Goal: Task Accomplishment & Management: Manage account settings

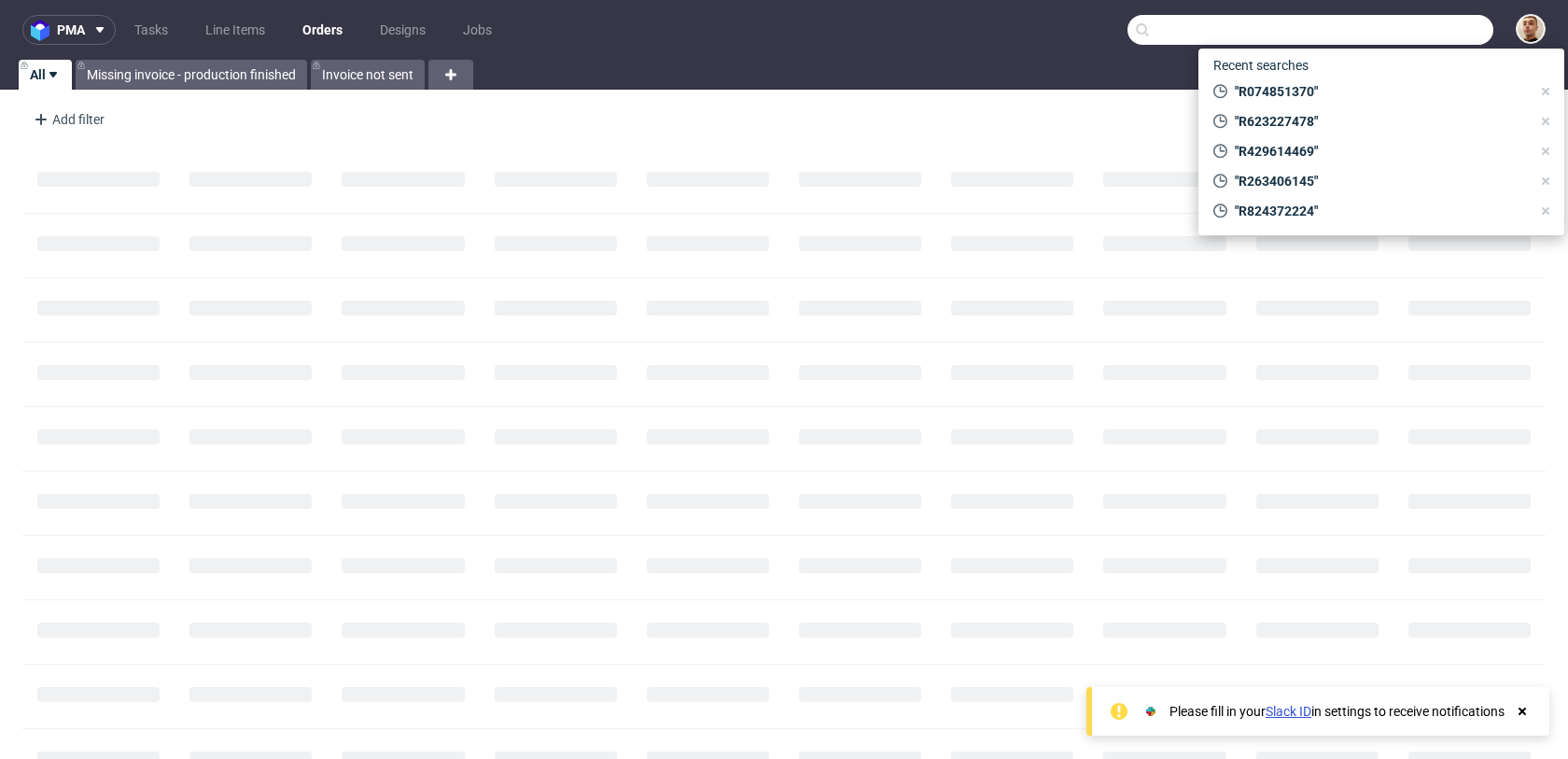
click at [1450, 41] on input "text" at bounding box center [1311, 29] width 366 height 30
paste input "R074851370"
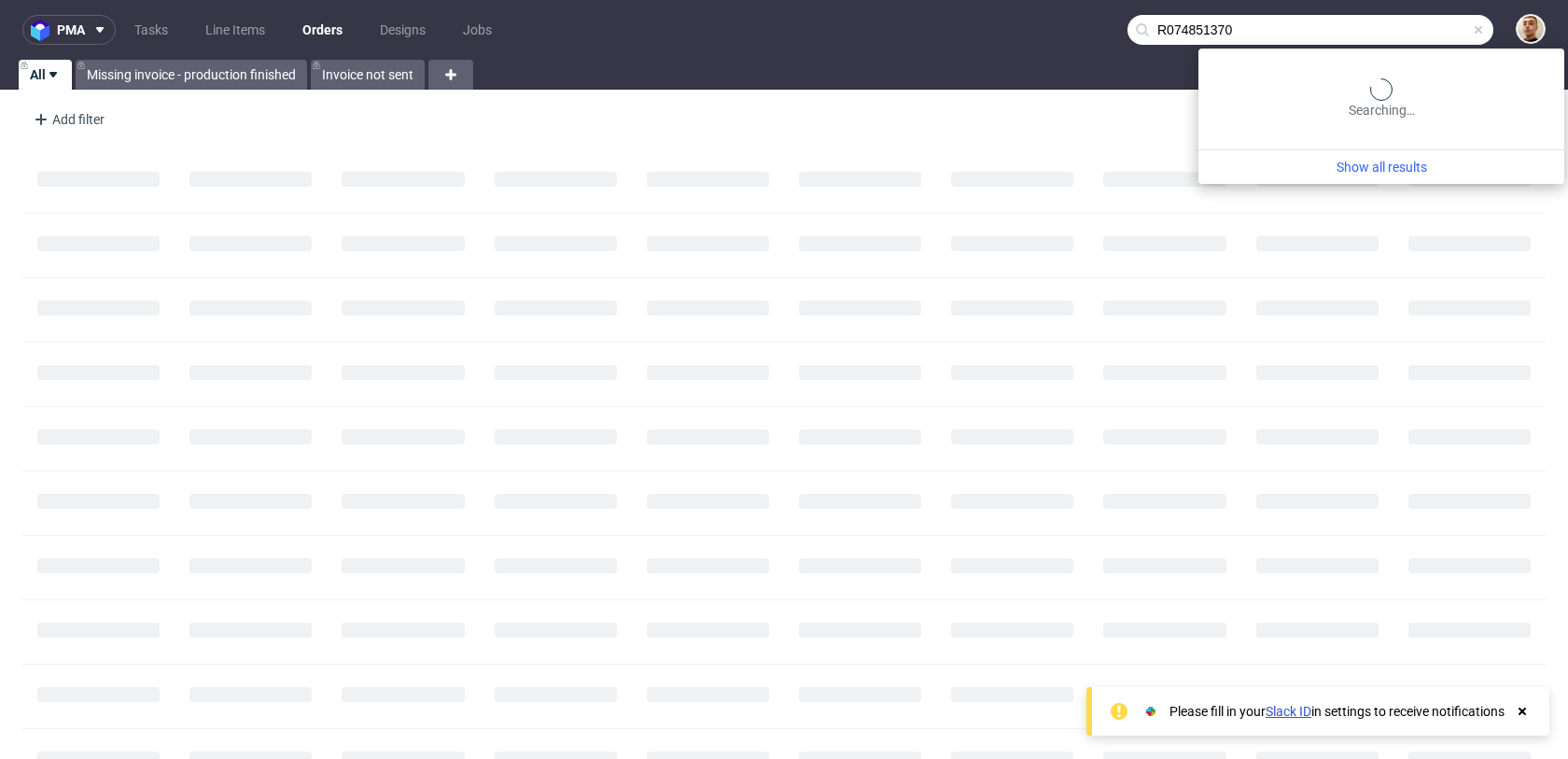
type input "R074851370"
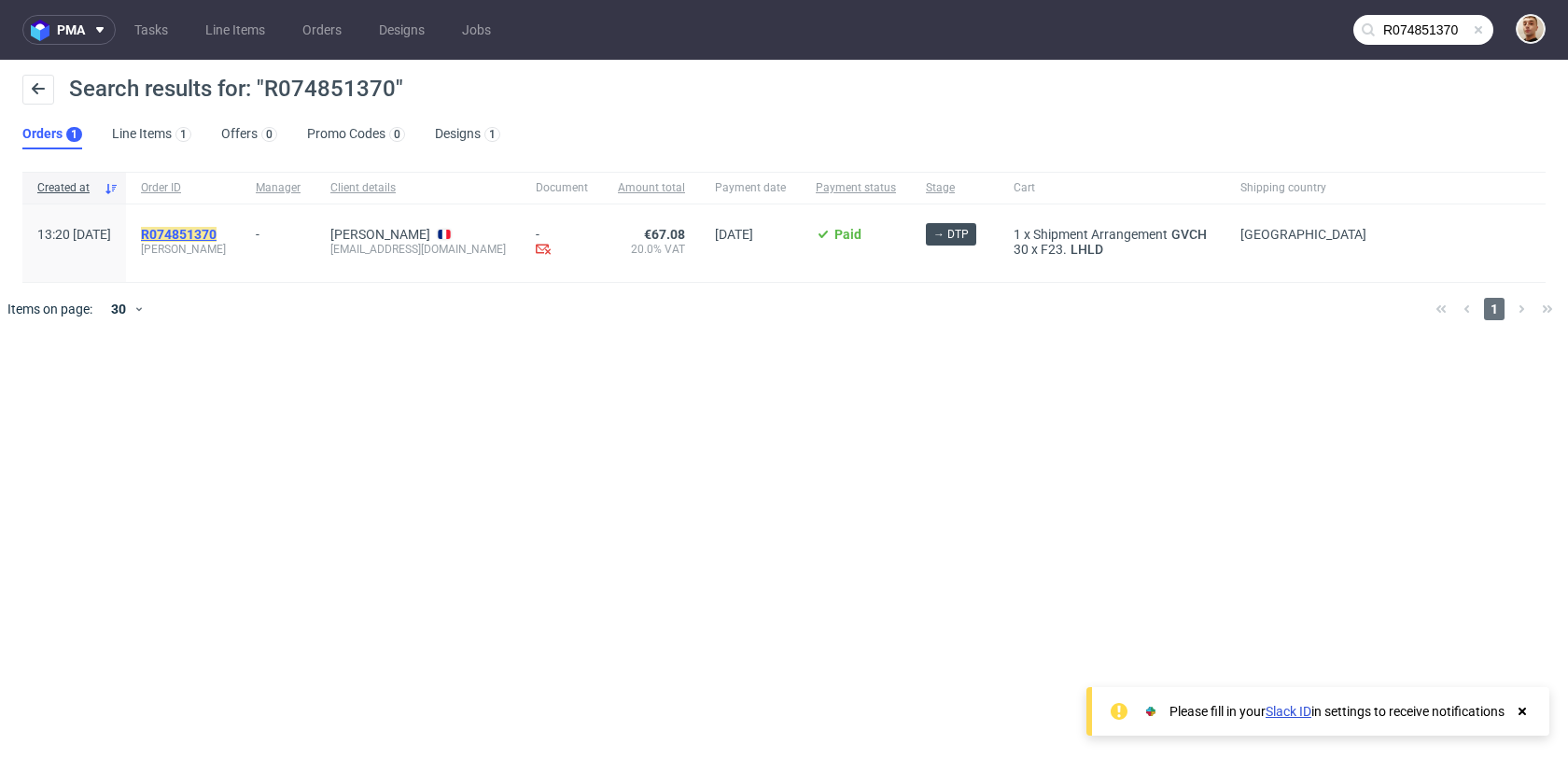
click at [217, 228] on mark "R074851370" at bounding box center [178, 233] width 75 height 14
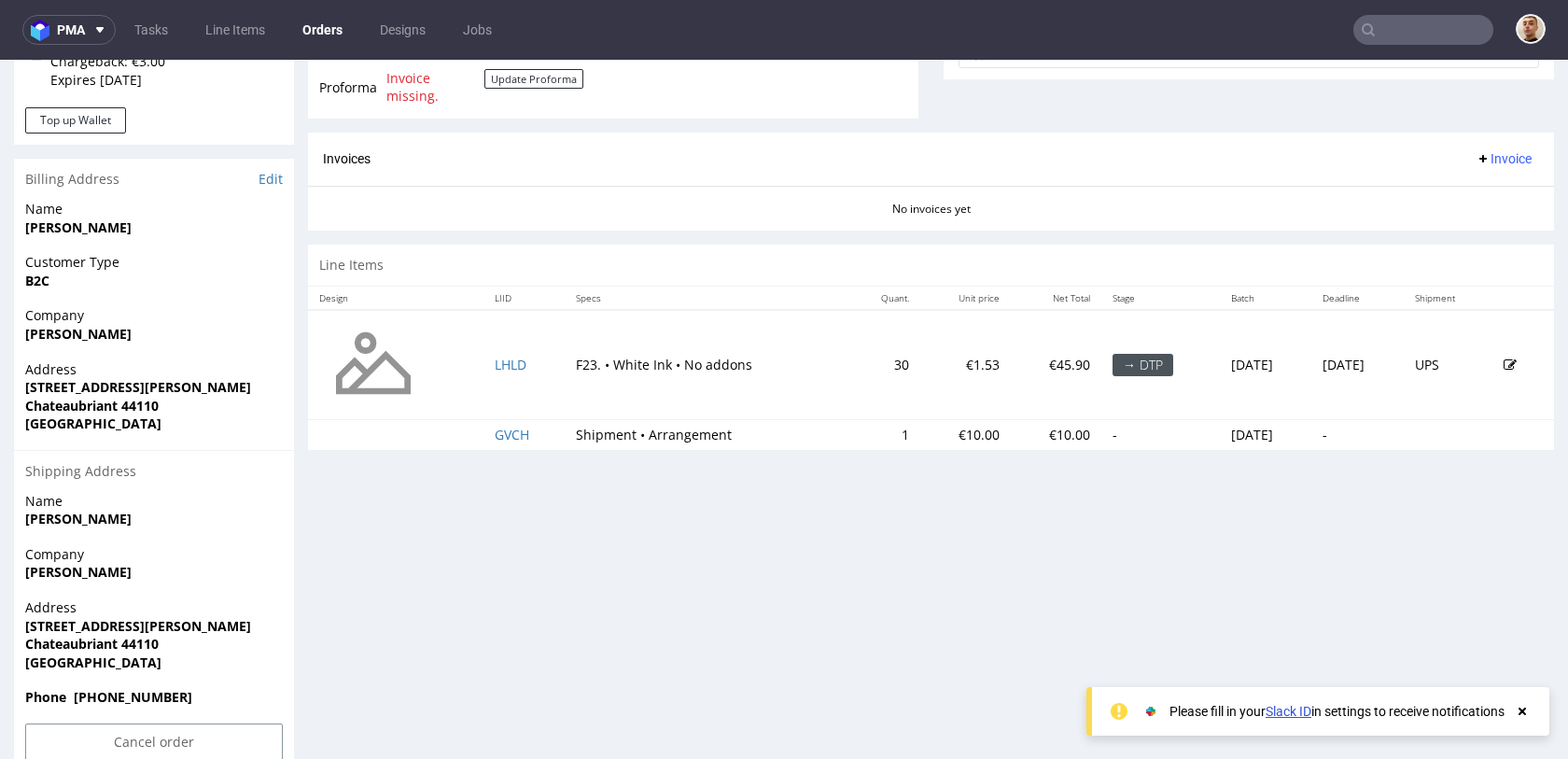
scroll to position [763, 0]
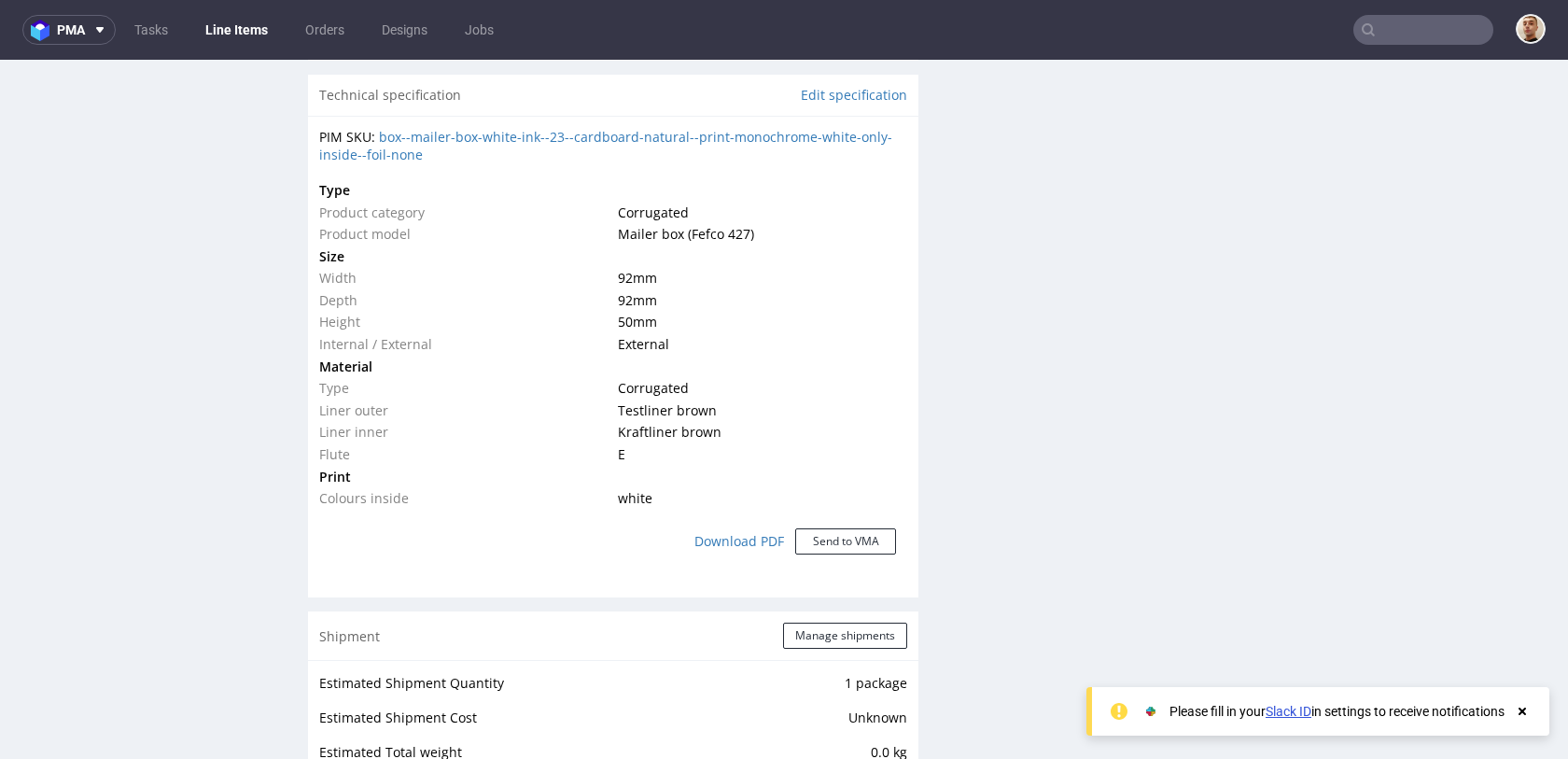
scroll to position [1347, 0]
click at [702, 134] on link "box--mailer-box-white-ink--23--cardboard-natural--print-monochrome-white-only-i…" at bounding box center [606, 148] width 573 height 37
click at [1423, 44] on nav "pma Tasks Line Items Orders Designs Jobs" at bounding box center [784, 30] width 1568 height 60
click at [1409, 12] on nav "pma Tasks Line Items Orders Designs Jobs" at bounding box center [784, 30] width 1568 height 60
click at [1396, 24] on input "text" at bounding box center [1423, 29] width 140 height 30
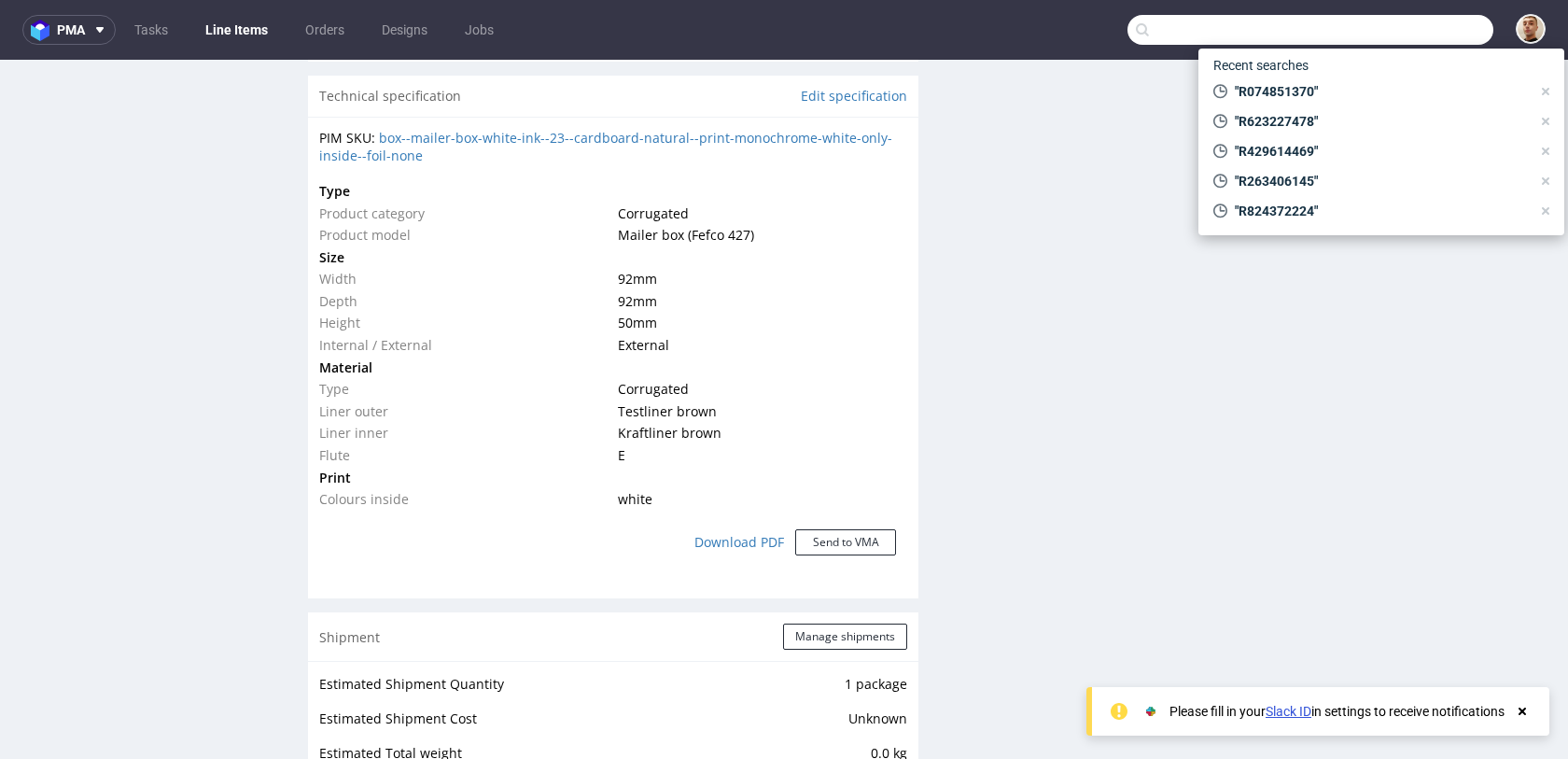
paste input "R588562974"
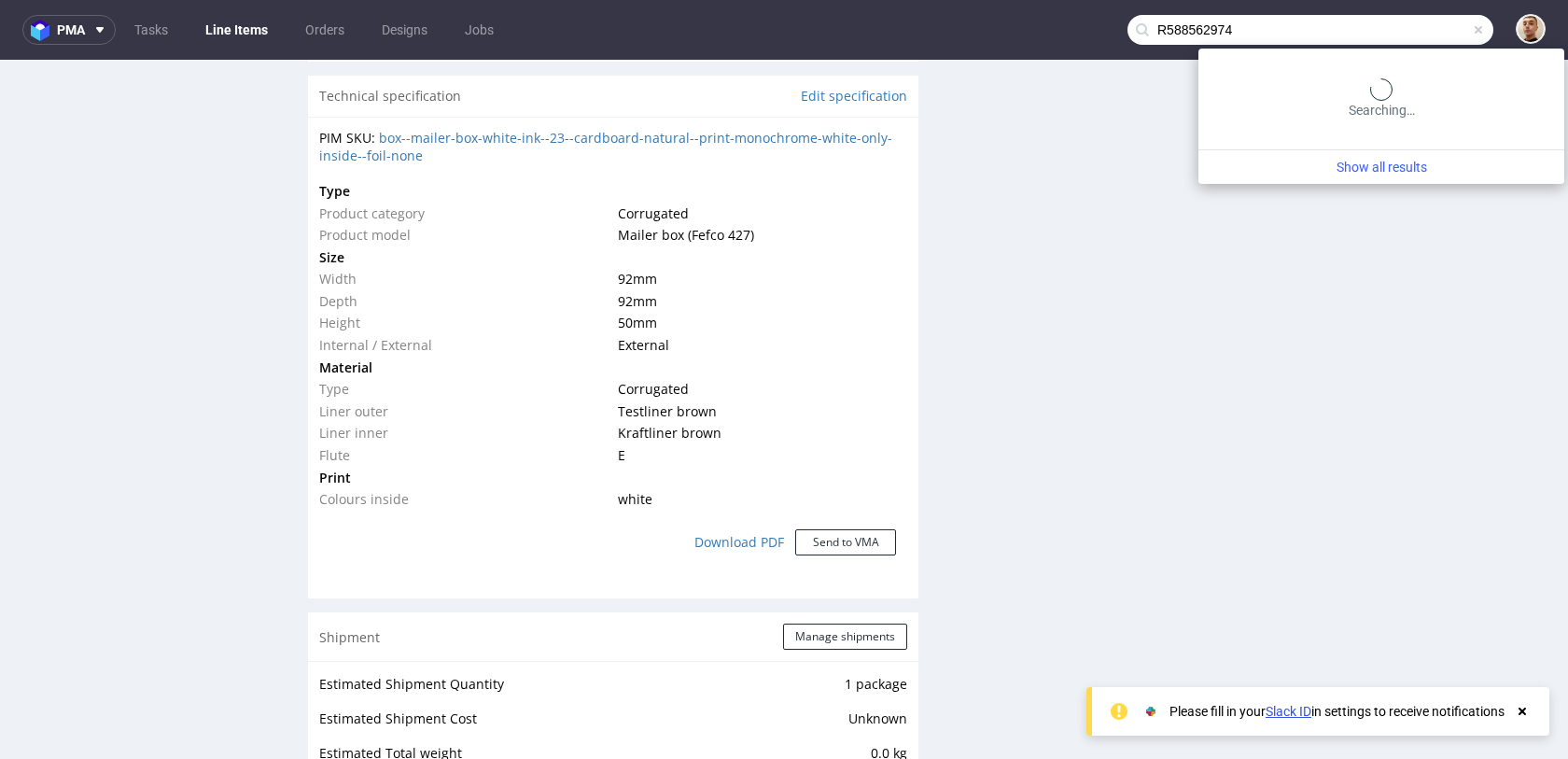
type input "R588562974"
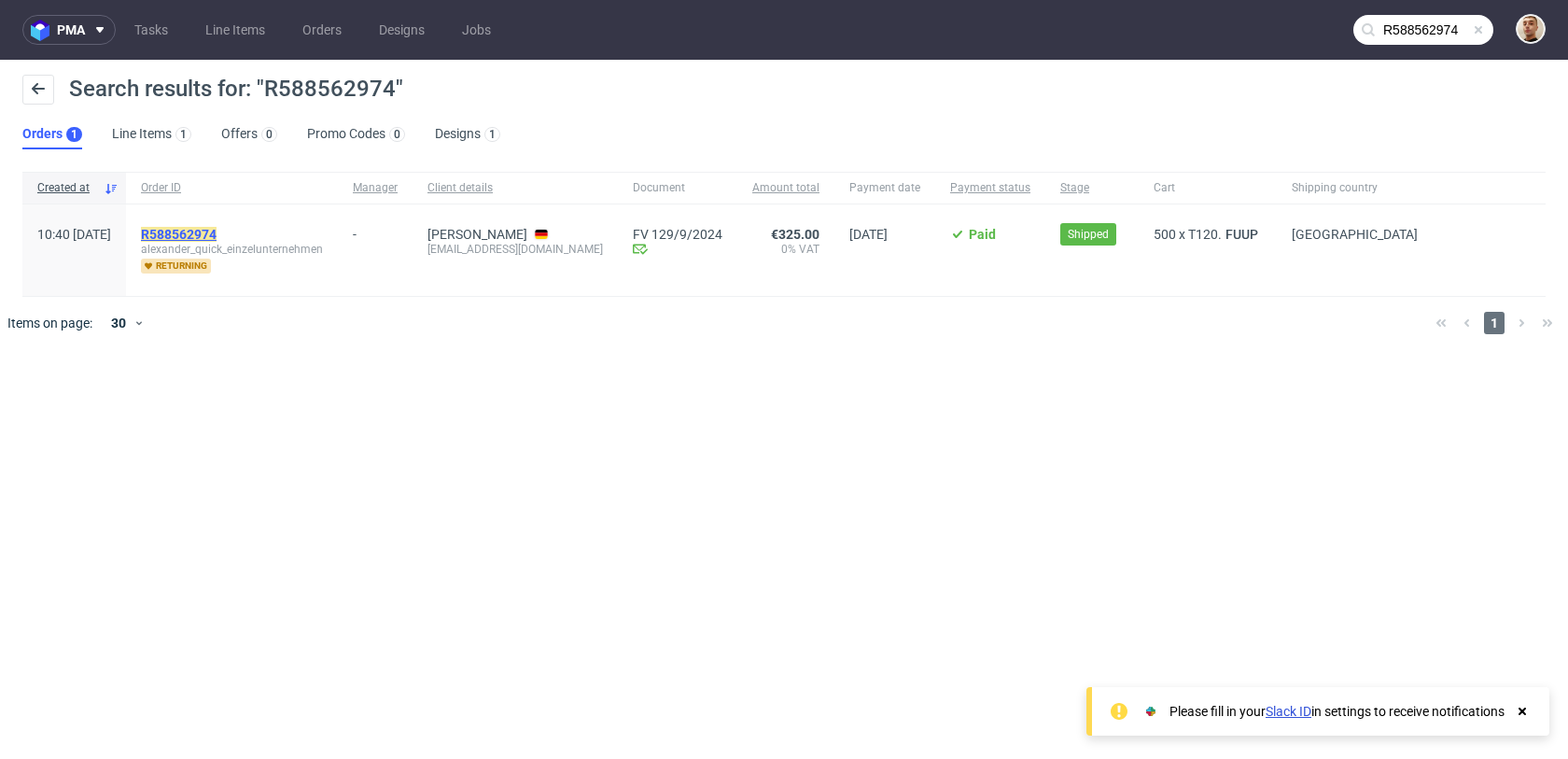
click at [217, 233] on mark "R588562974" at bounding box center [178, 233] width 75 height 14
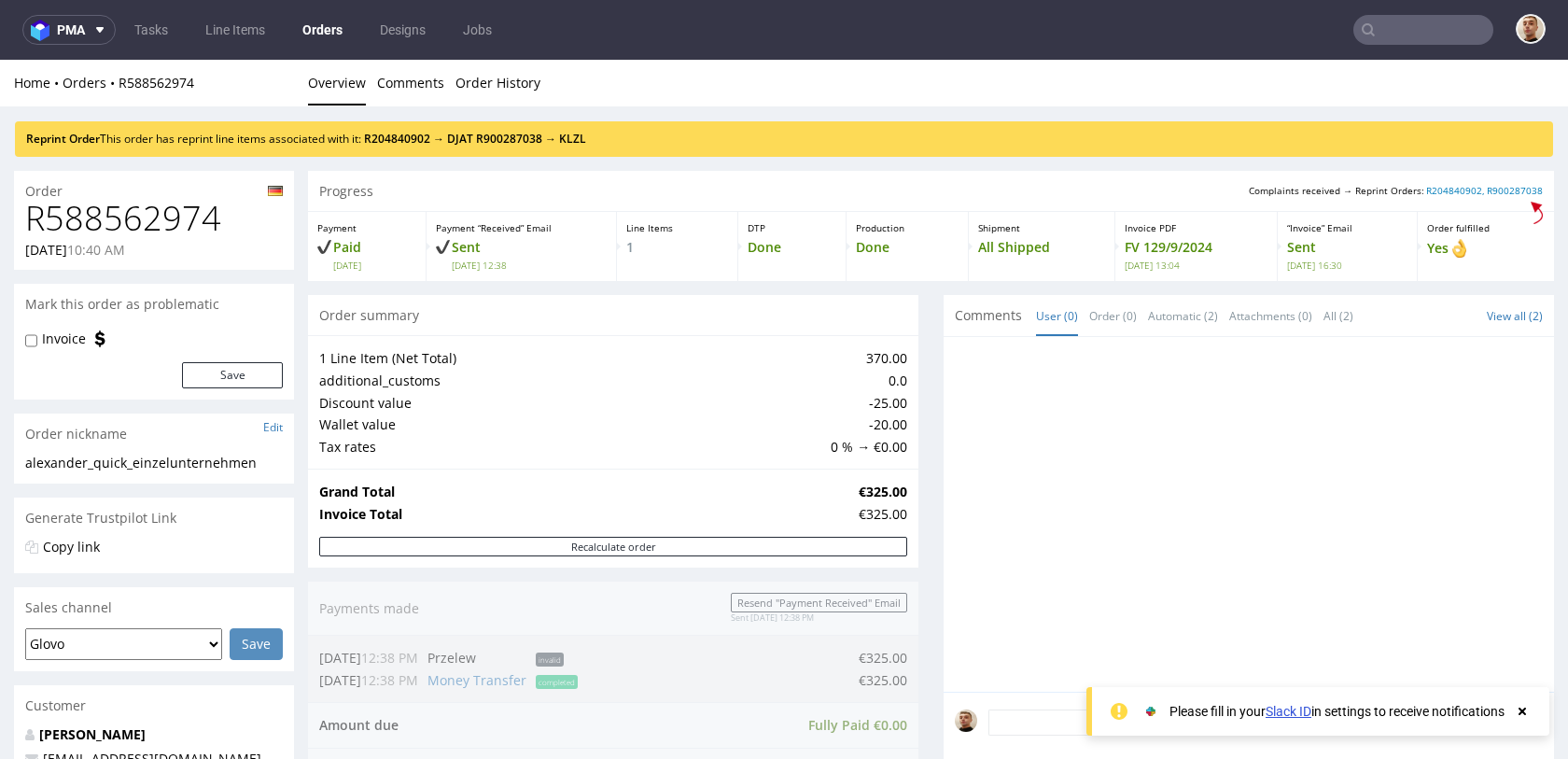
scroll to position [846, 0]
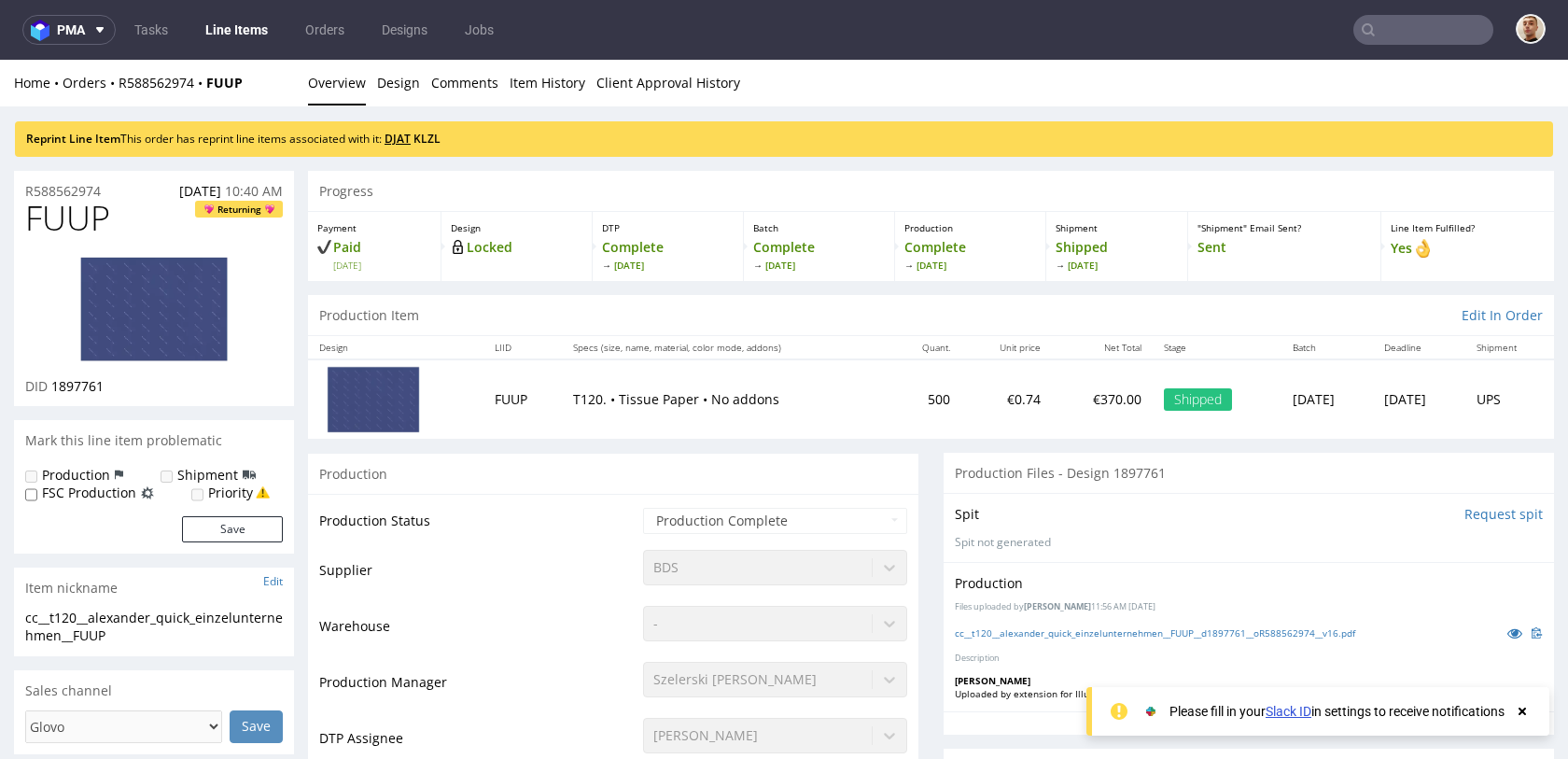
click at [400, 140] on link "DJAT" at bounding box center [397, 139] width 26 height 15
click at [440, 142] on link "KLZL" at bounding box center [427, 139] width 27 height 15
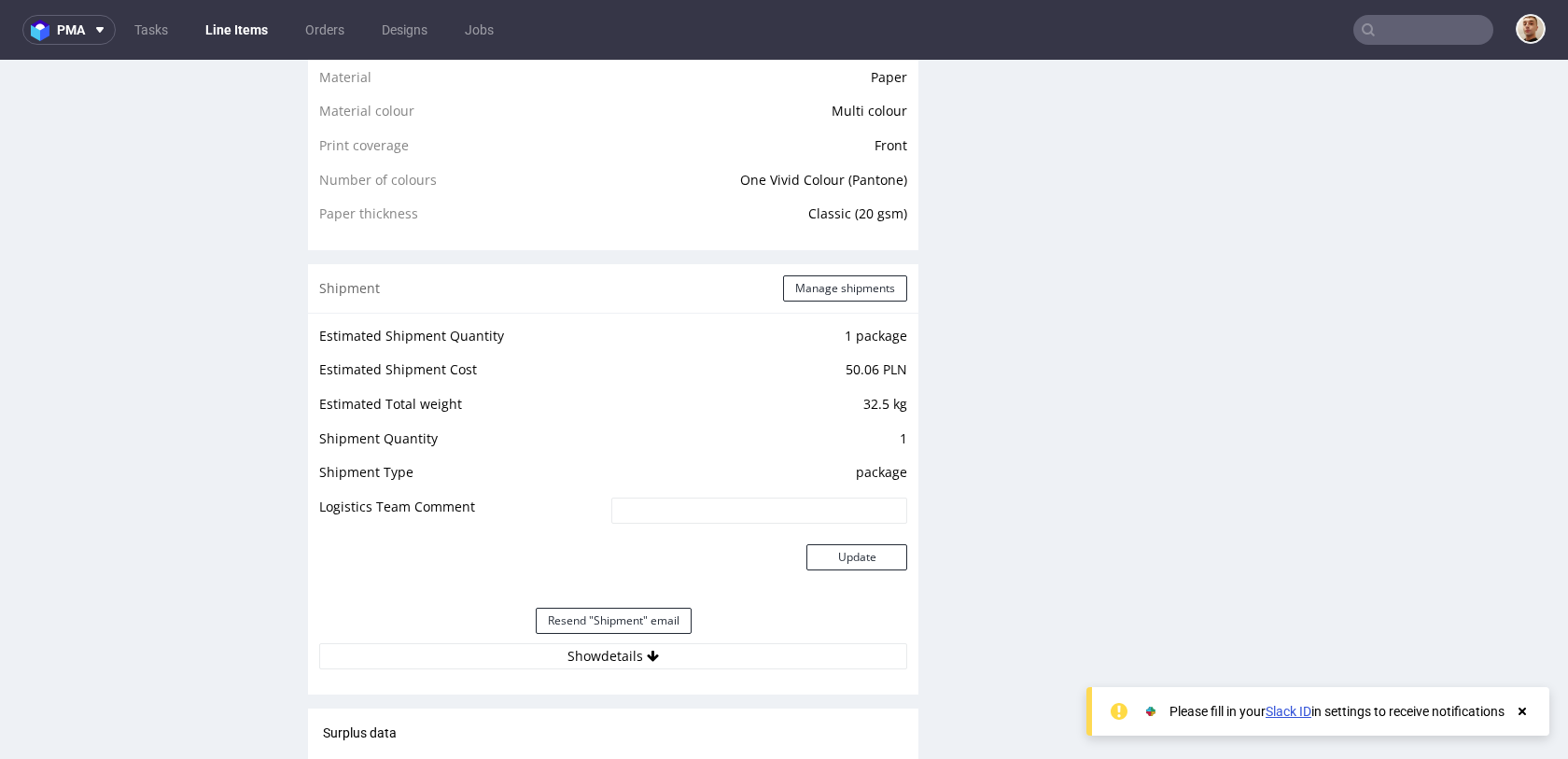
scroll to position [2124, 0]
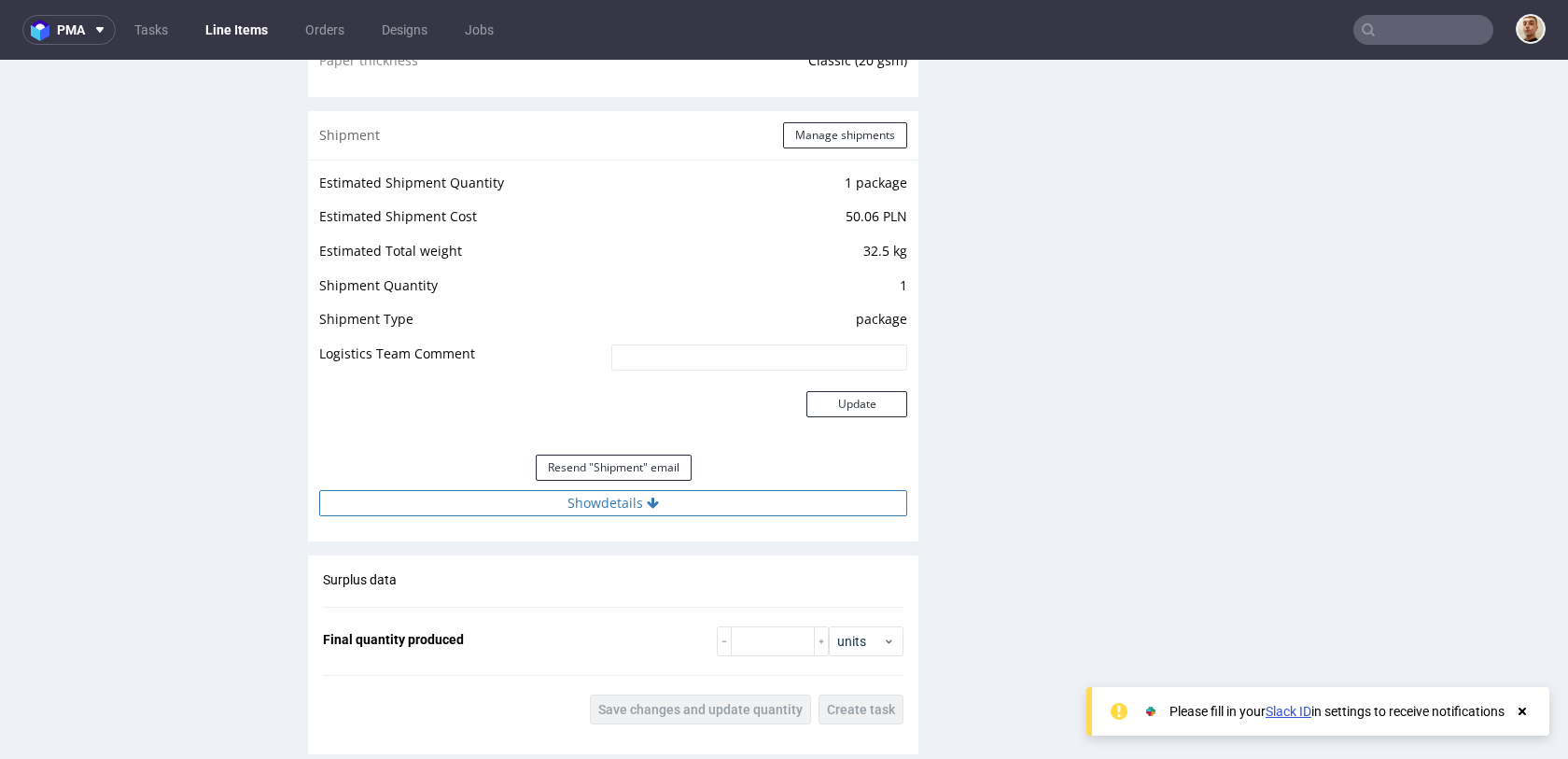
click at [724, 513] on button "Show details" at bounding box center [613, 502] width 588 height 26
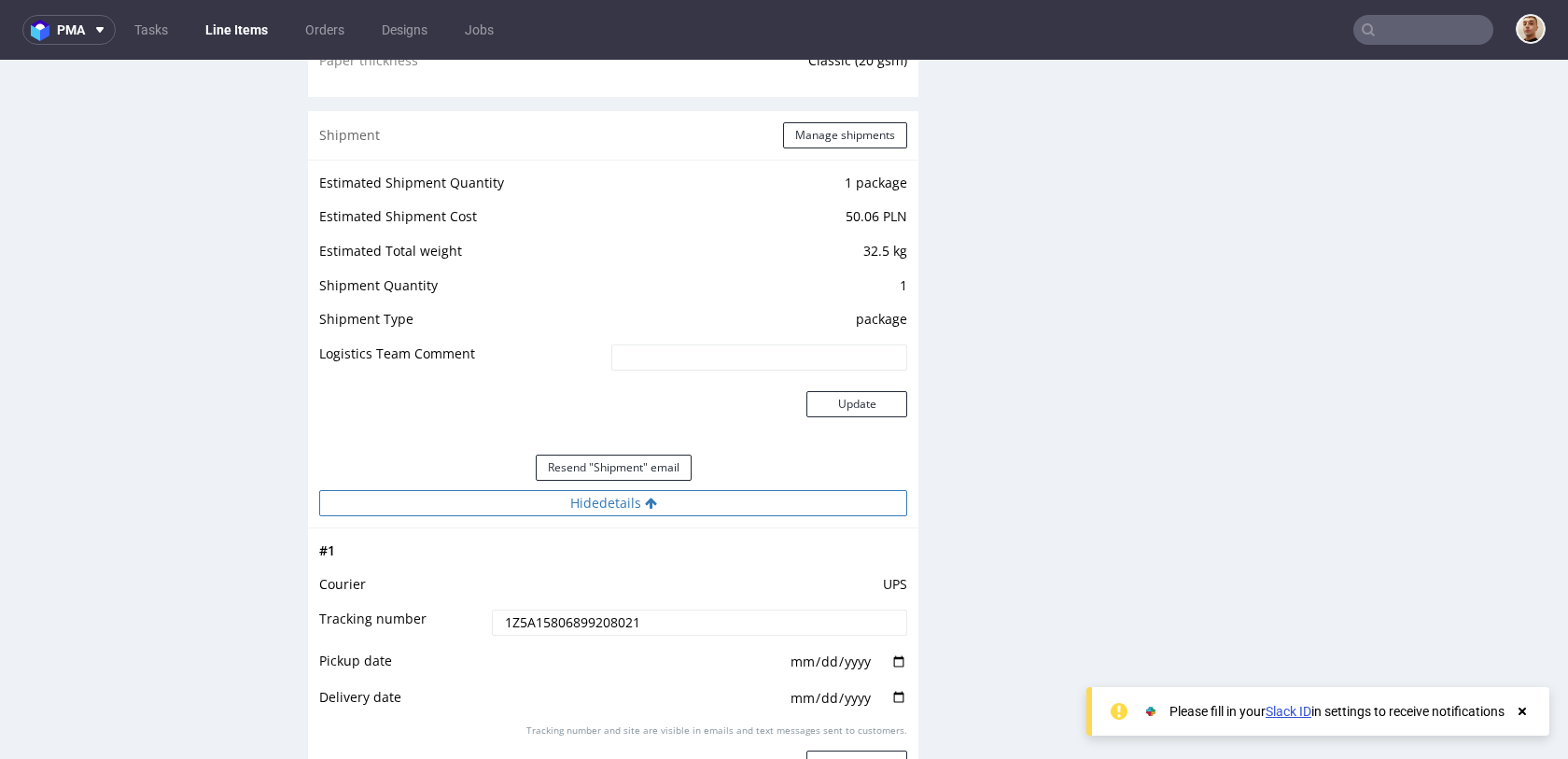
scroll to position [2375, 0]
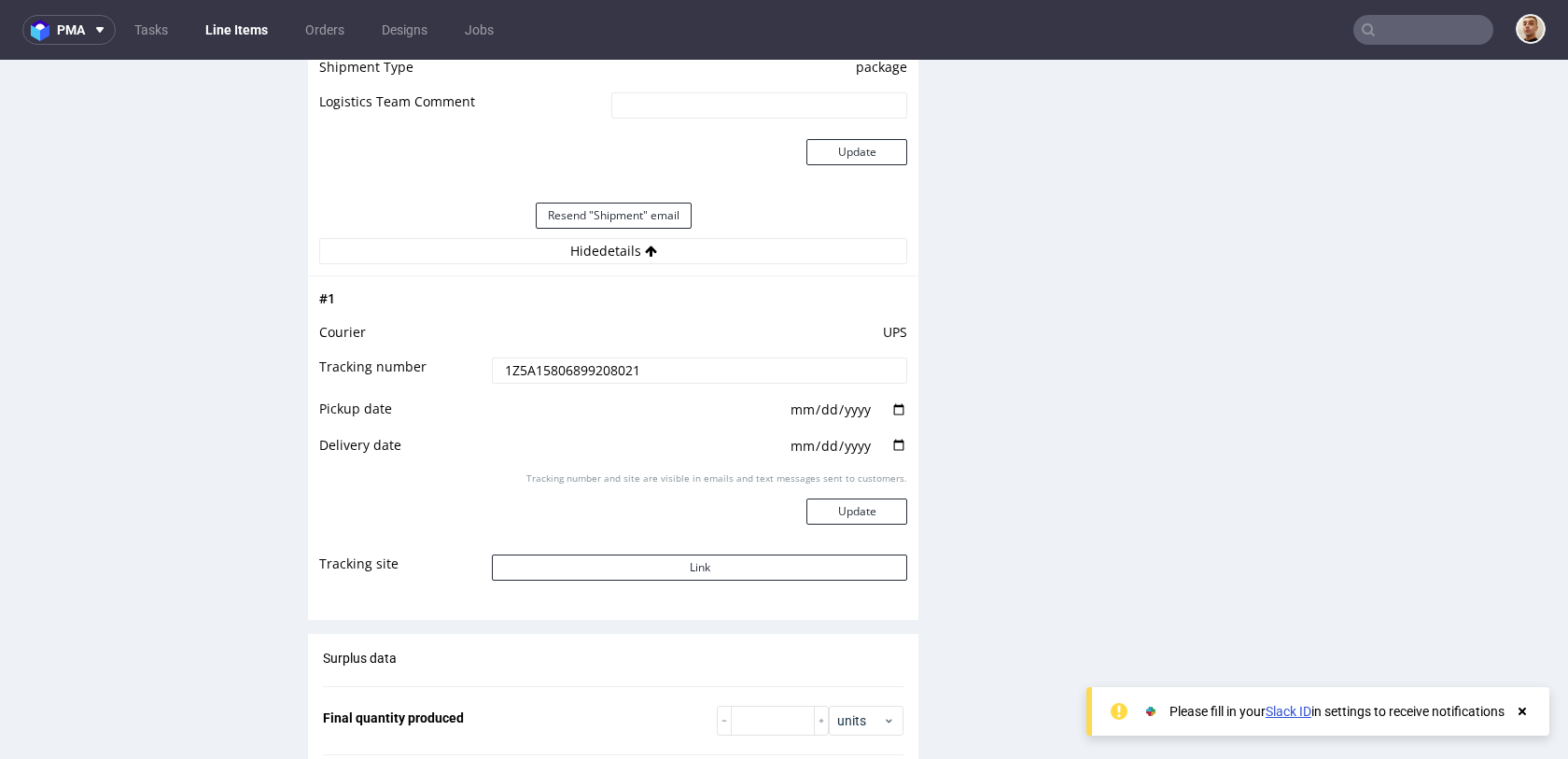
click at [684, 370] on input "1Z5A15806899208021" at bounding box center [699, 370] width 416 height 26
click at [664, 568] on button "Link" at bounding box center [699, 567] width 416 height 26
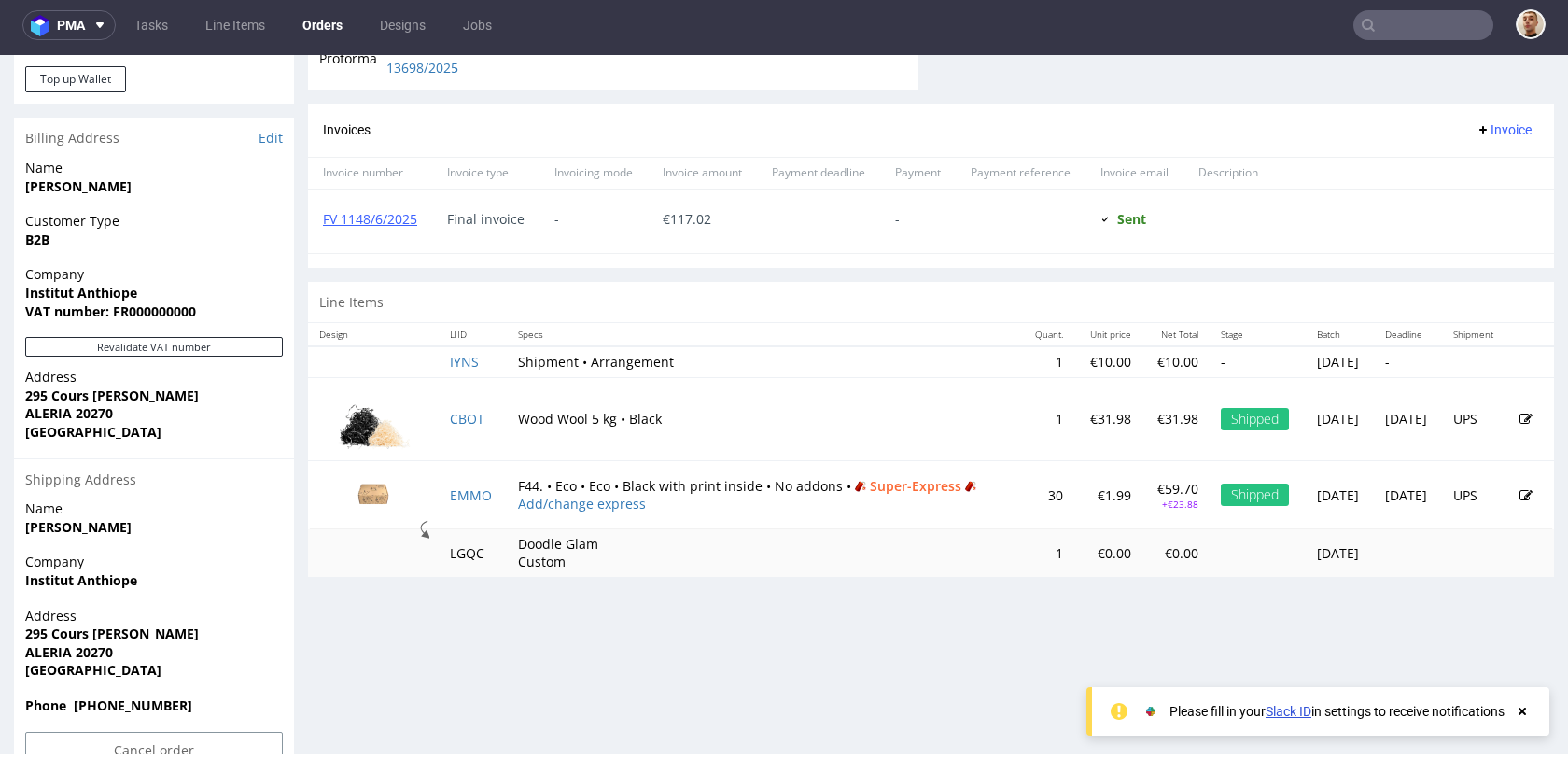
scroll to position [718, 0]
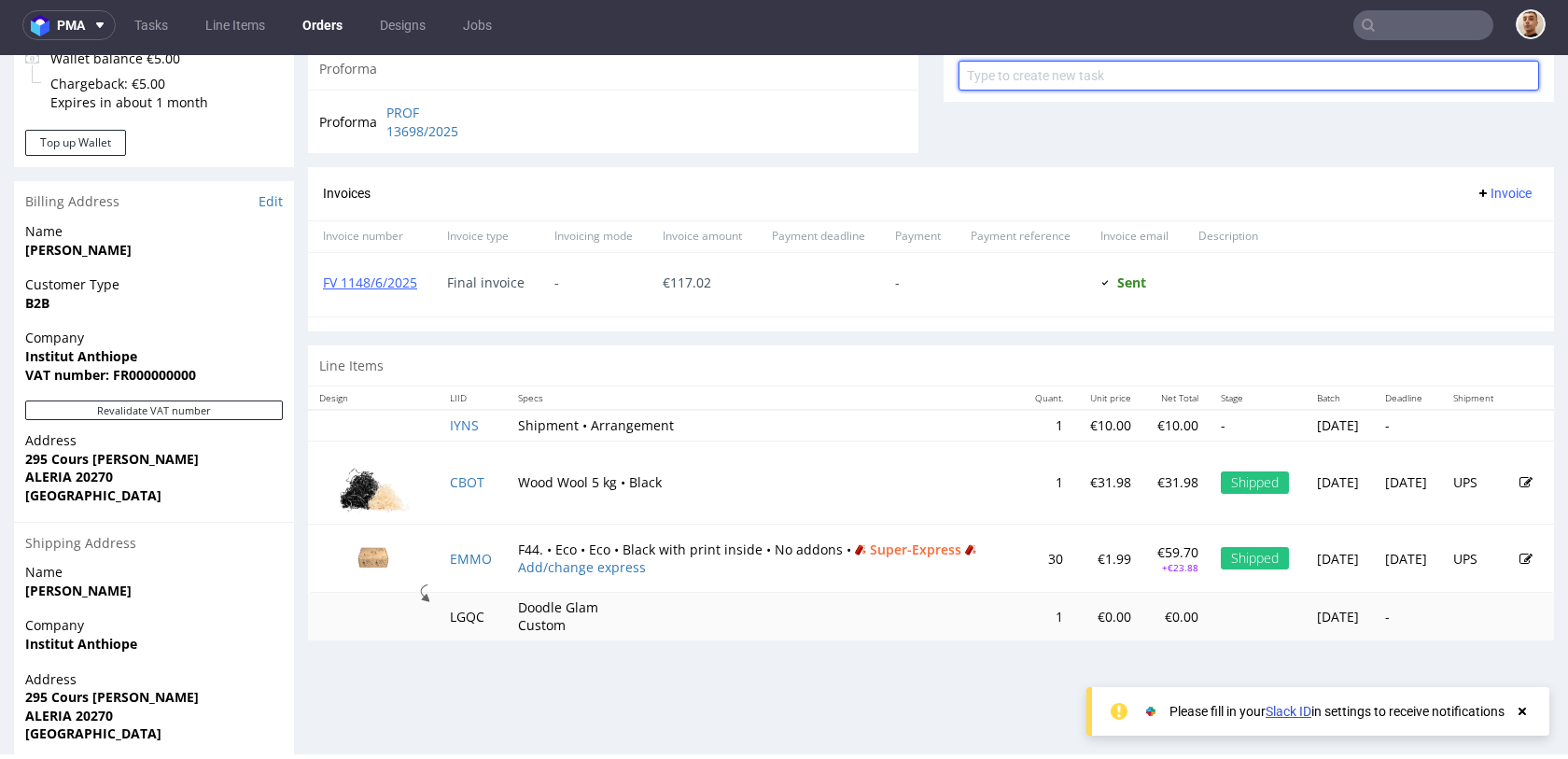
click at [1054, 79] on input "text" at bounding box center [1249, 75] width 581 height 30
type input "refund"
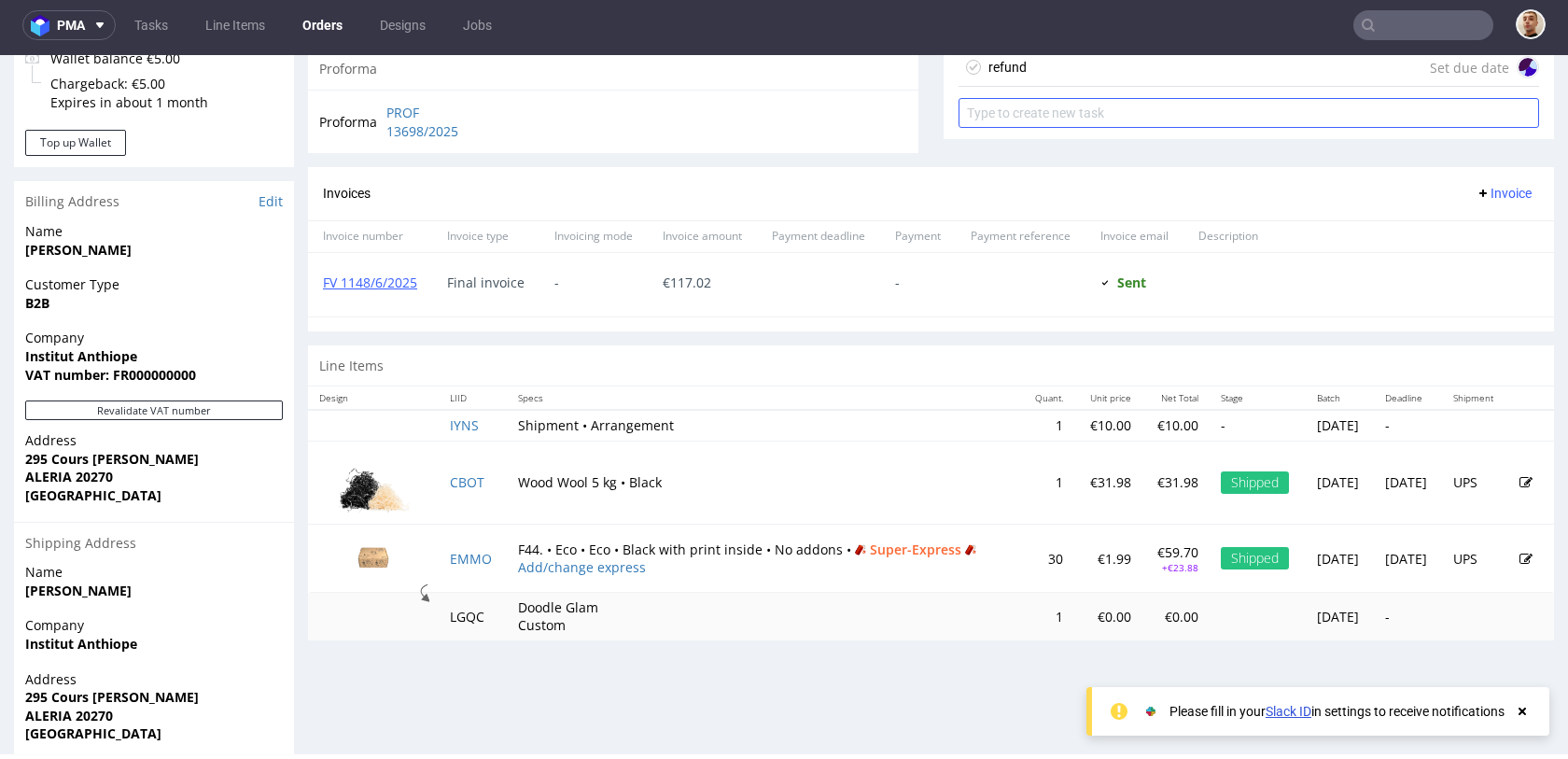
scroll to position [547, 0]
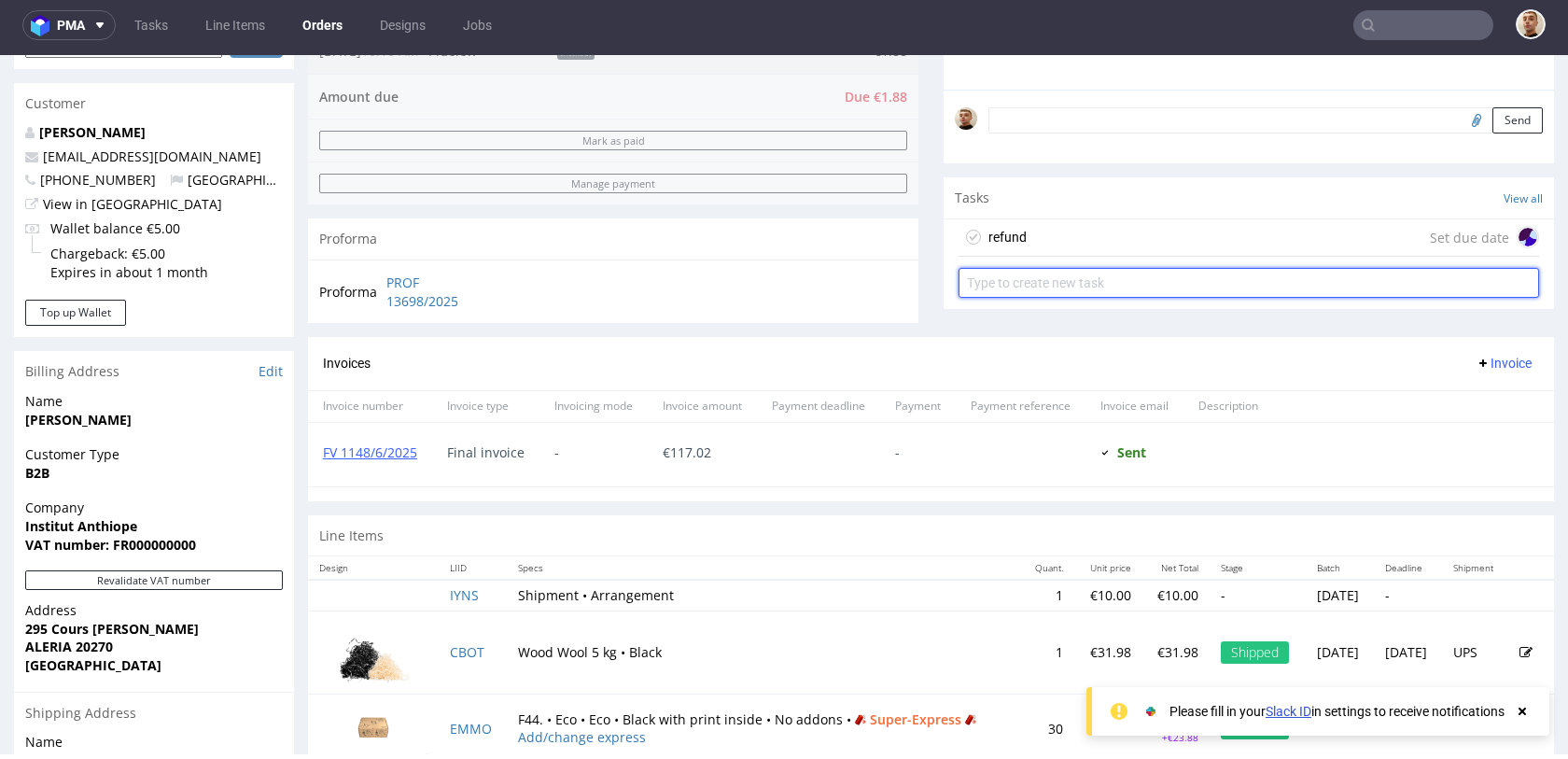
click at [1047, 282] on input "text" at bounding box center [1249, 283] width 581 height 30
type input "invoice's correction"
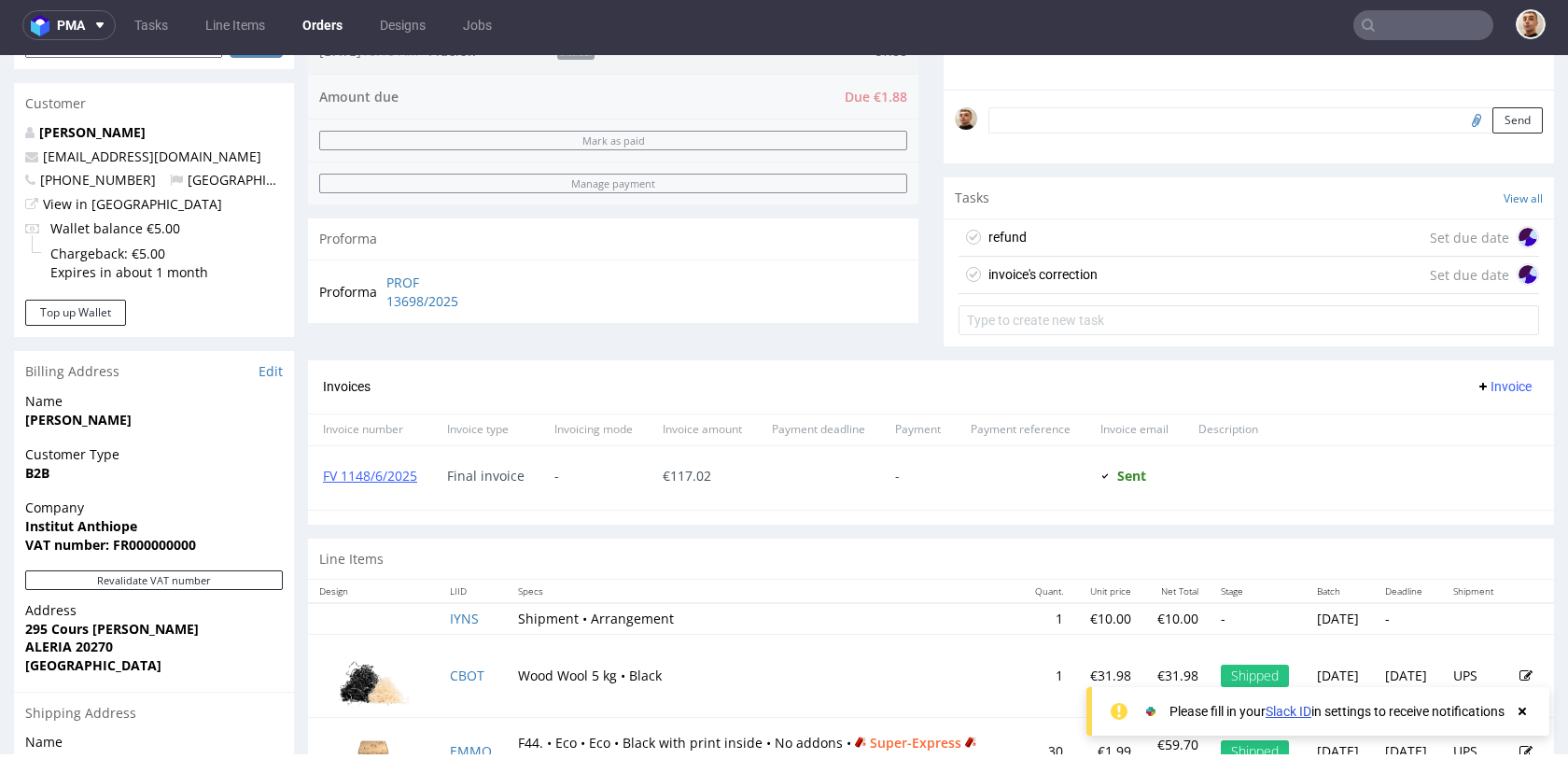
click at [1080, 234] on div "refund Set due date" at bounding box center [1249, 238] width 581 height 38
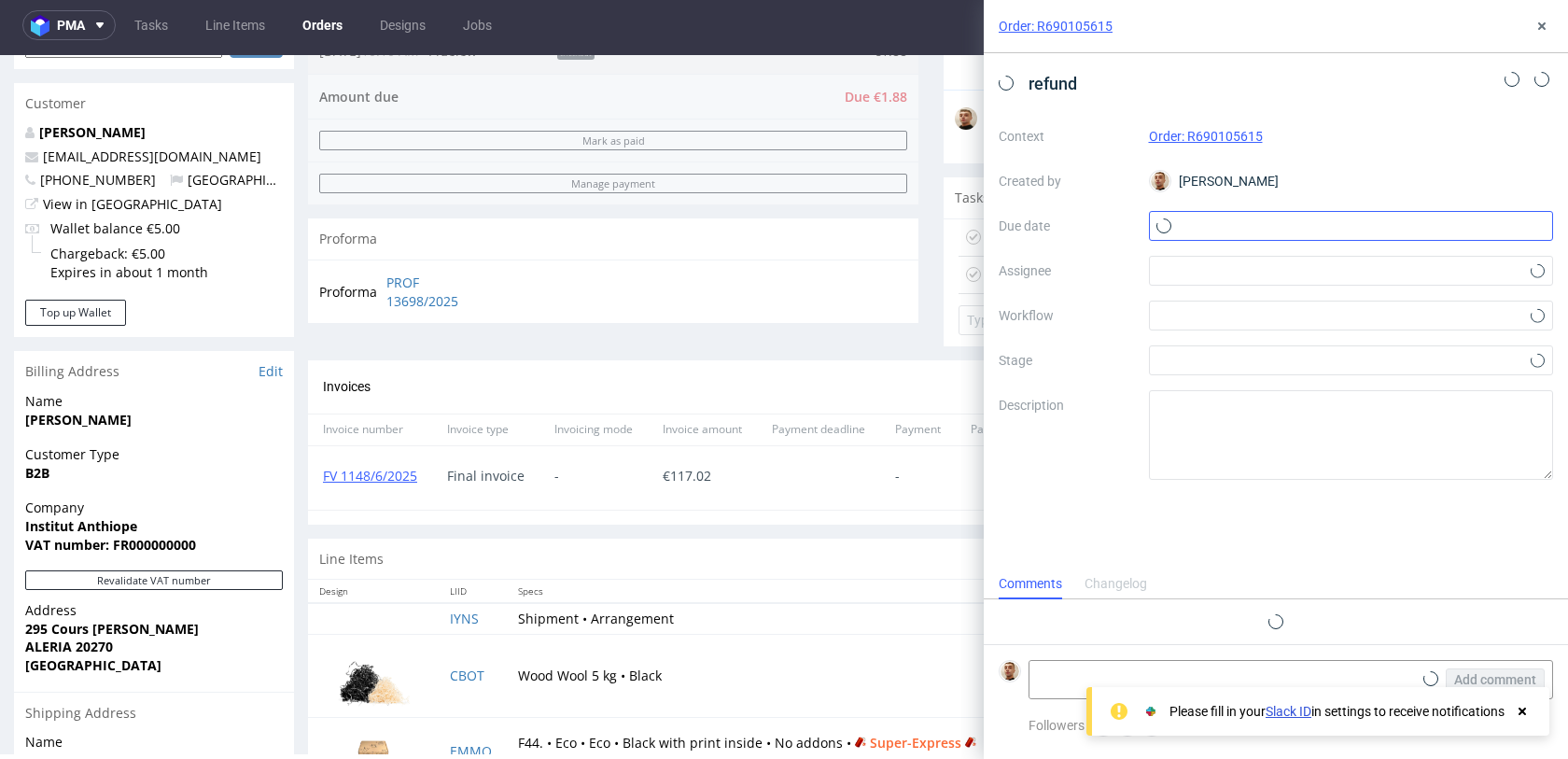
scroll to position [14, 0]
click at [1288, 225] on input "text" at bounding box center [1352, 226] width 405 height 30
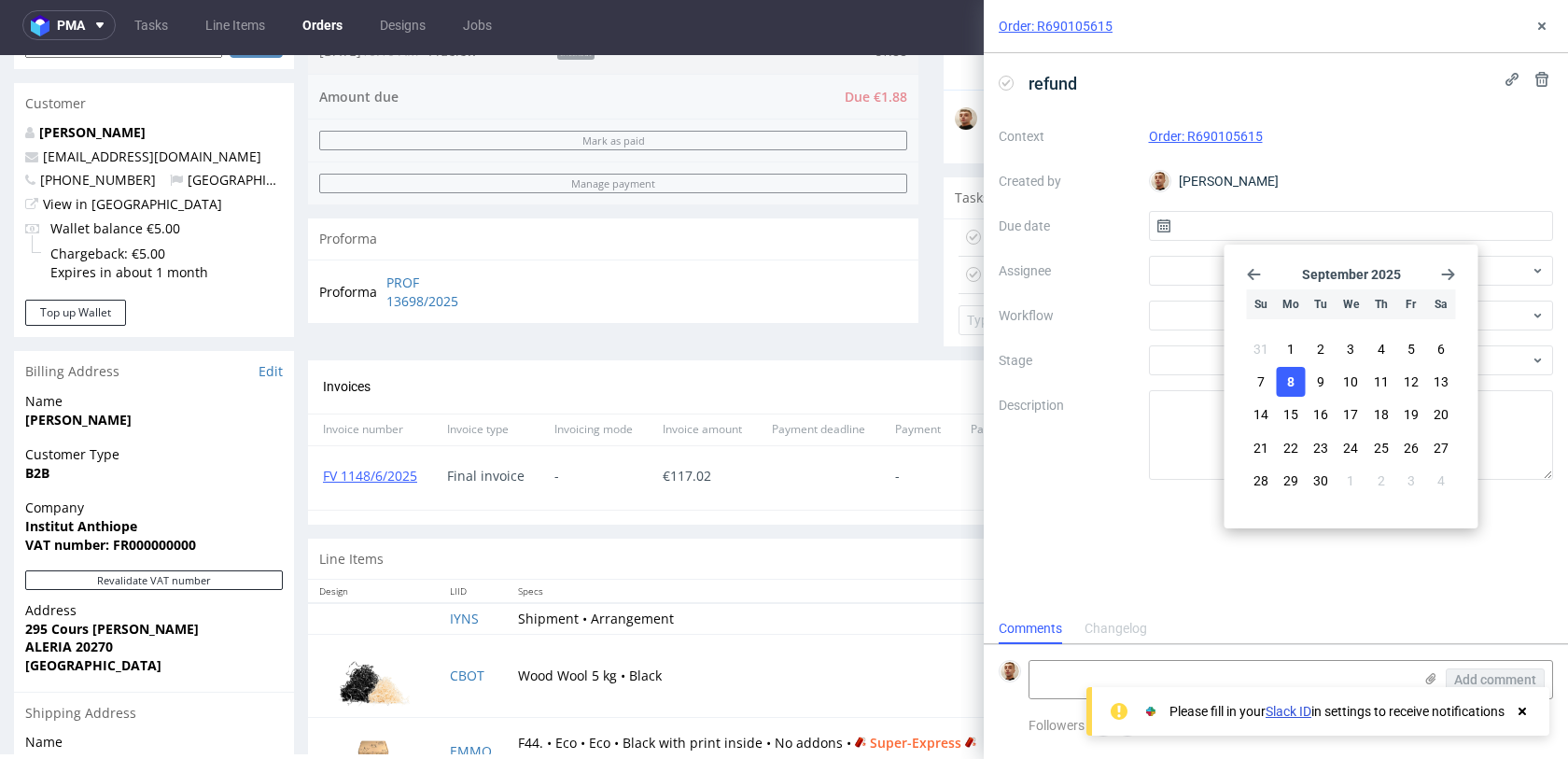
click at [1286, 388] on button "8" at bounding box center [1291, 381] width 29 height 30
type input "08/09/2025"
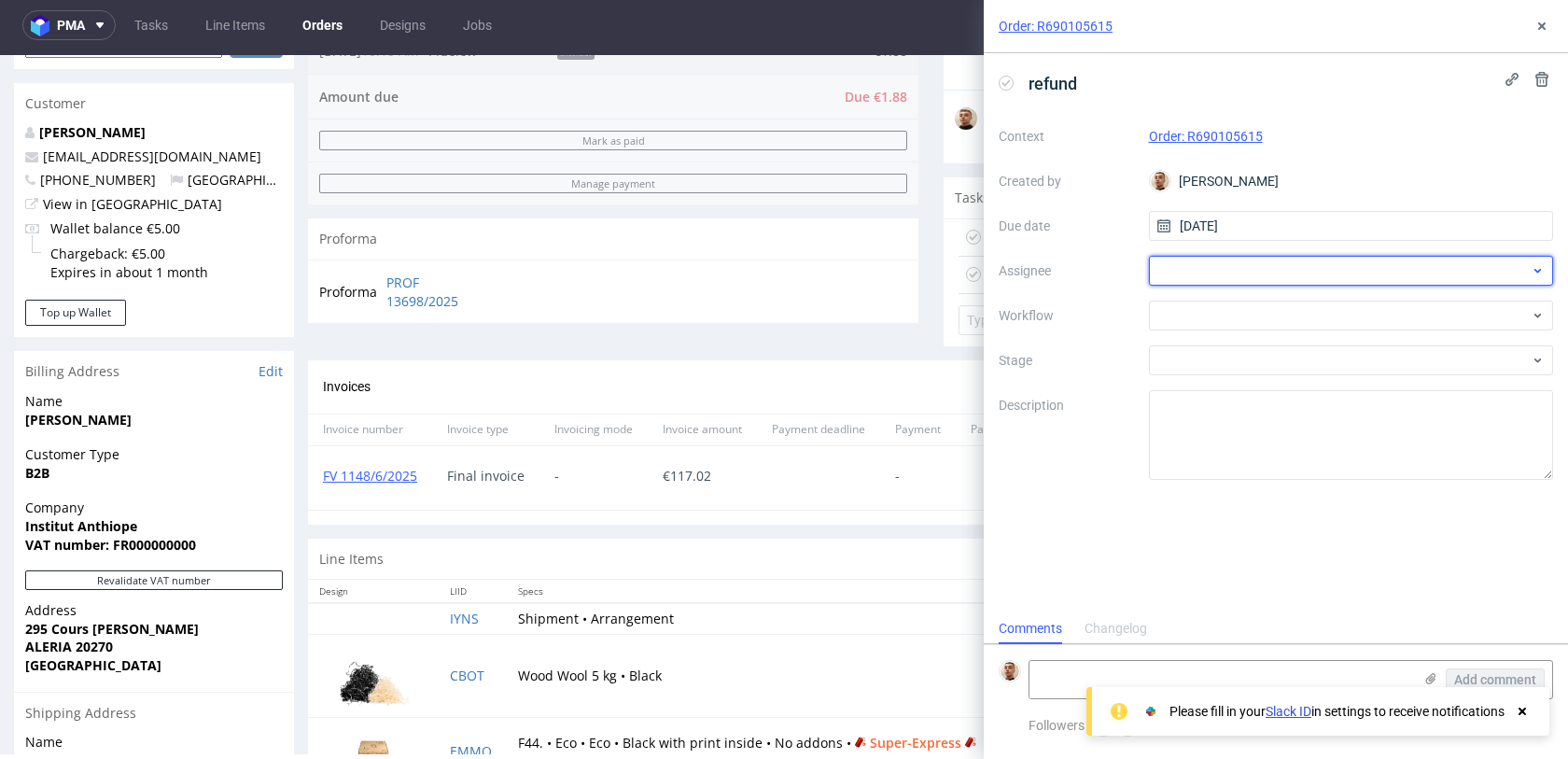
click at [1245, 279] on div at bounding box center [1352, 270] width 405 height 30
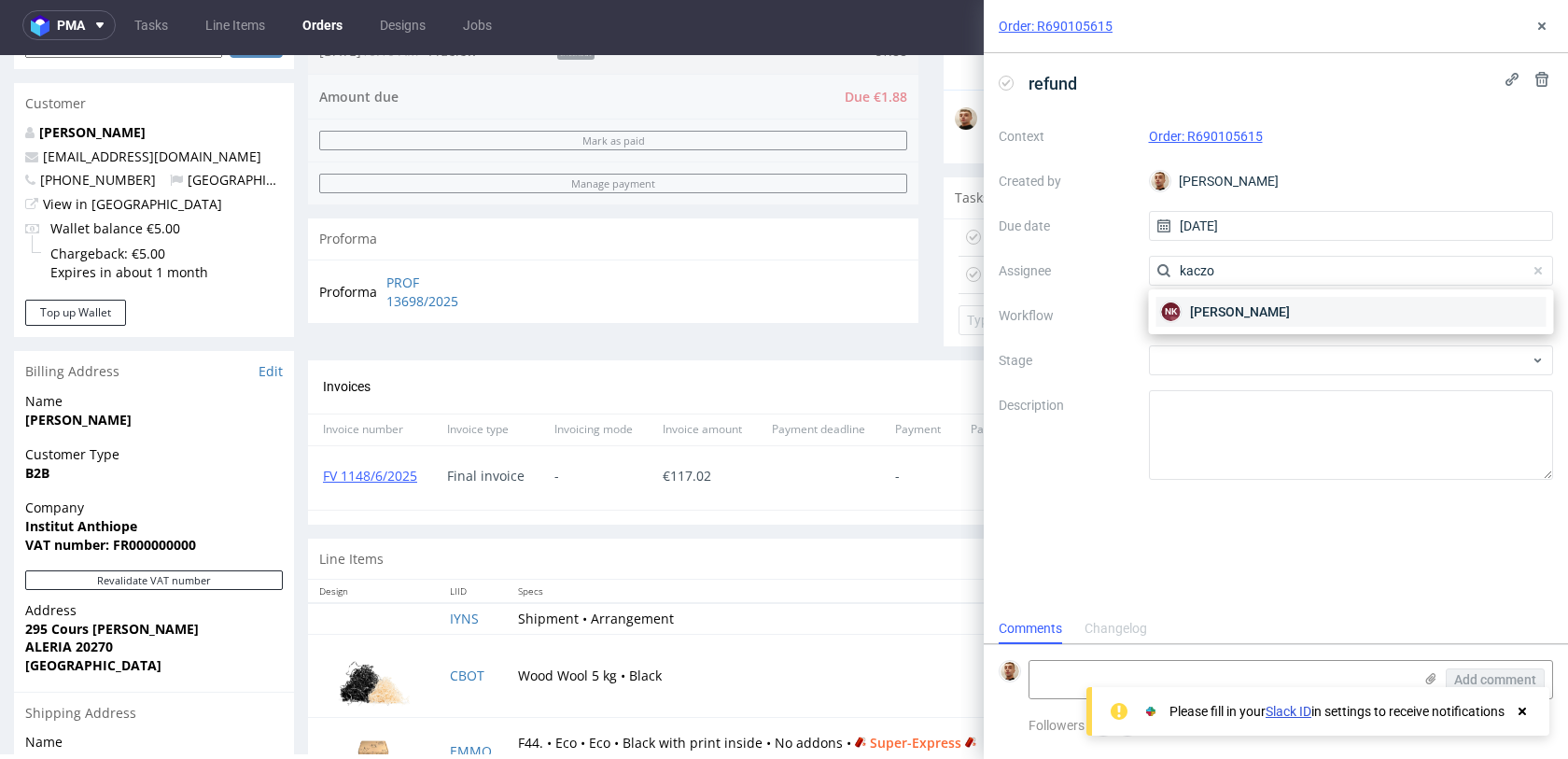
type input "kaczo"
click at [1237, 303] on span "Natalia Kaczorowska" at bounding box center [1240, 312] width 100 height 18
click at [1237, 302] on div at bounding box center [1352, 315] width 405 height 30
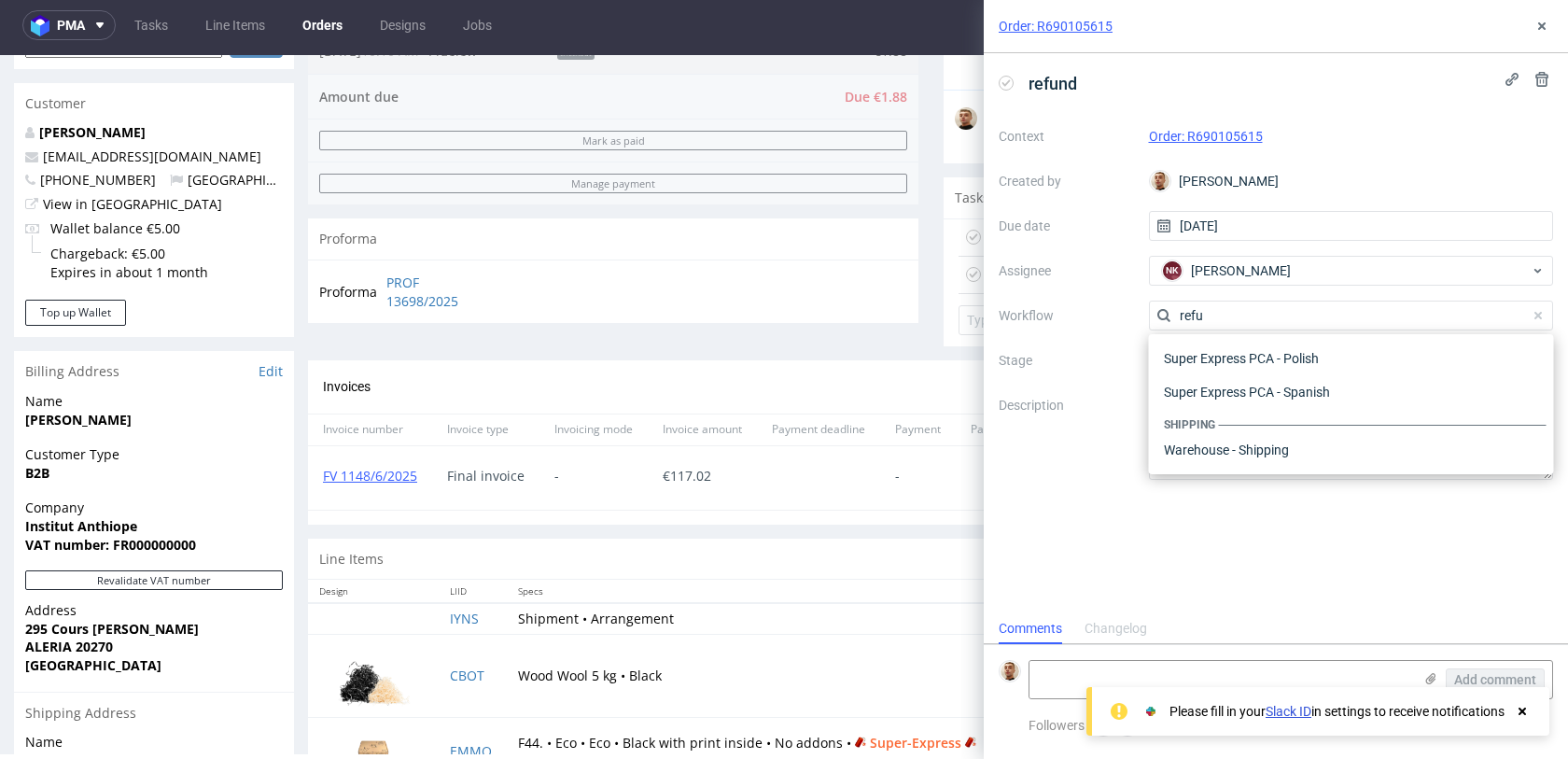
scroll to position [101, 0]
type input "refund"
click at [1240, 409] on div "Finance - Refunds - Stripe" at bounding box center [1352, 416] width 391 height 34
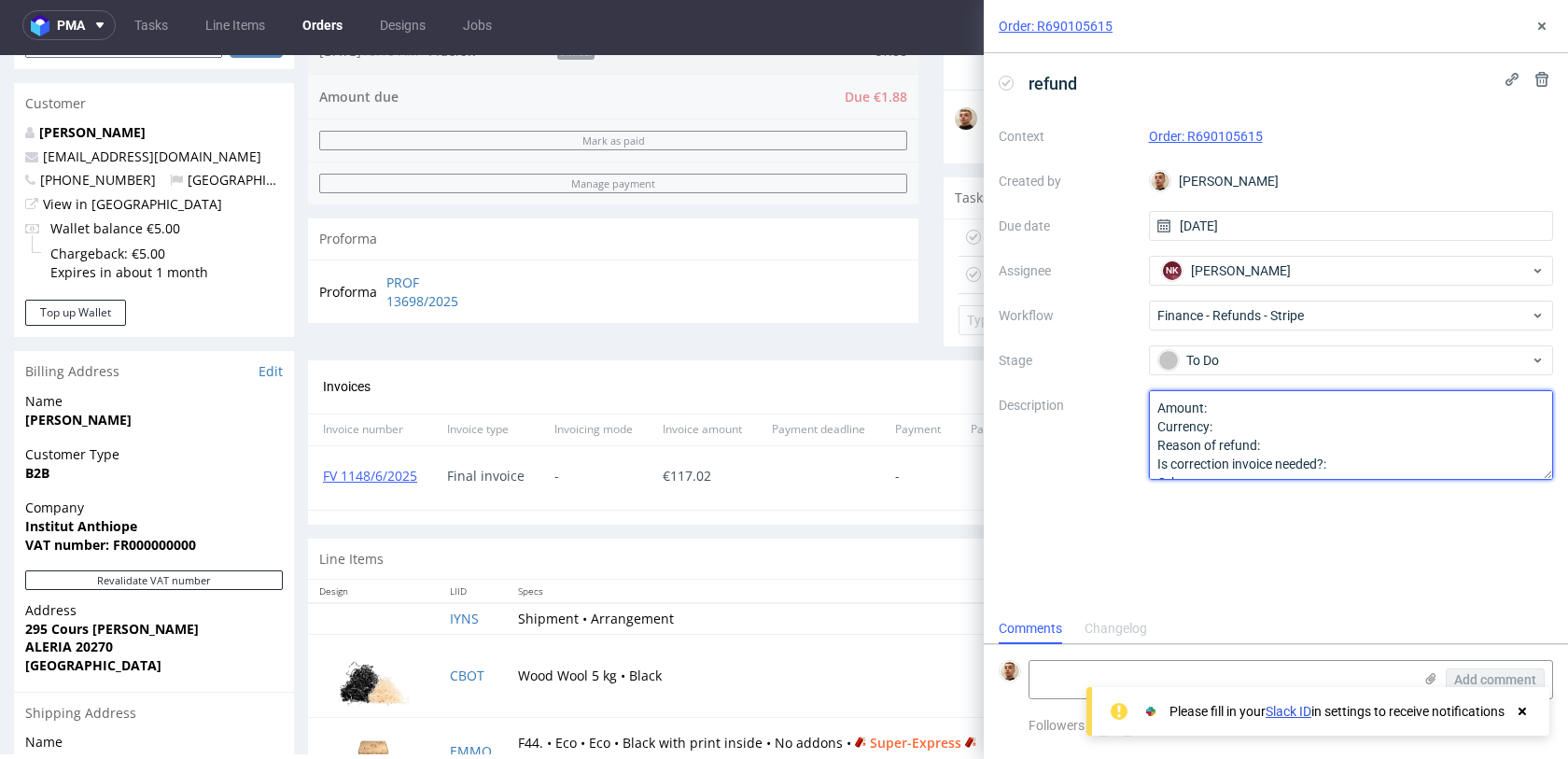
click at [1239, 398] on textarea "Amount: Currency: Reason of refund: Is correction invoice needed?: Other:" at bounding box center [1352, 435] width 405 height 90
click at [1242, 402] on textarea "Amount: Currency: Reason of refund: Is correction invoice needed?: Other:" at bounding box center [1352, 435] width 405 height 90
click at [1236, 428] on textarea "Amount: Currency: Reason of refund: Is correction invoice needed?: Other:" at bounding box center [1352, 435] width 405 height 90
click at [1282, 445] on textarea "Amount: Currency: Reason of refund: Is correction invoice needed?: Other:" at bounding box center [1352, 435] width 405 height 90
click at [1387, 456] on textarea "Amount: Currency: Reason of refund: Is correction invoice needed?: Other:" at bounding box center [1352, 435] width 405 height 90
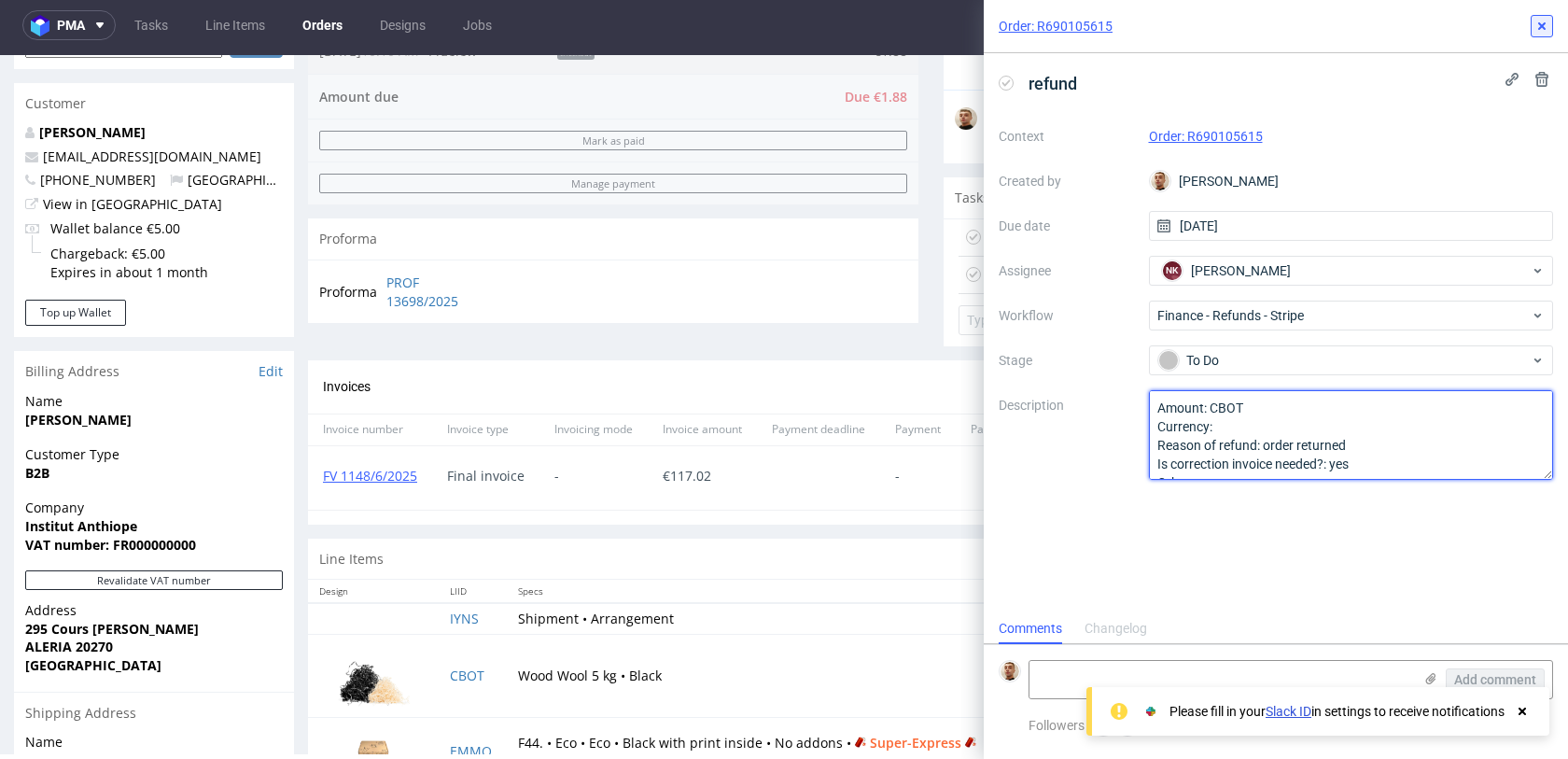
type textarea "Amount: CBOT Currency: Reason of refund: order returned Is correction invoice n…"
click at [1551, 17] on button at bounding box center [1542, 25] width 22 height 22
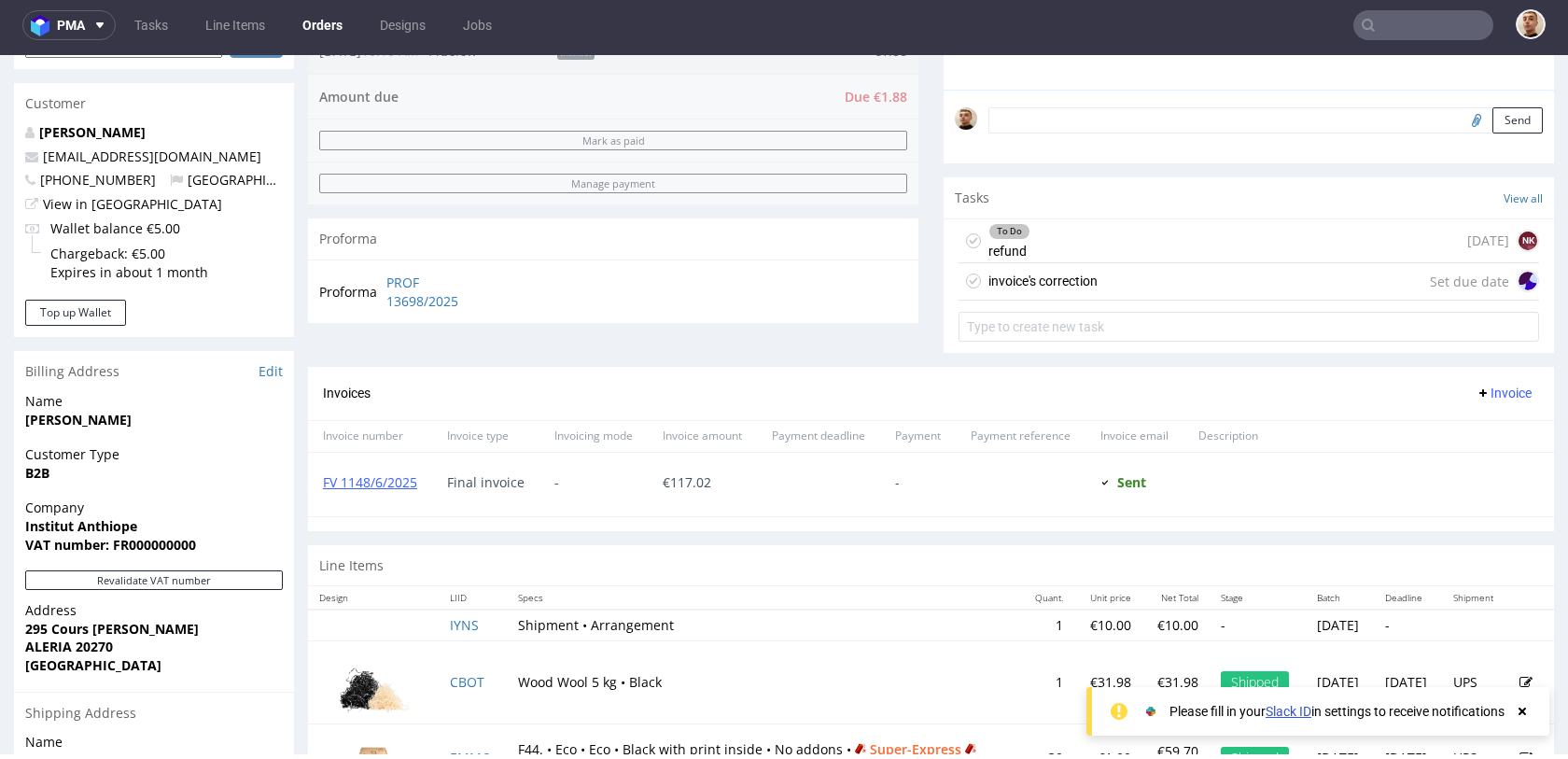
click at [1142, 270] on div "invoice's correction Set due date" at bounding box center [1249, 282] width 581 height 38
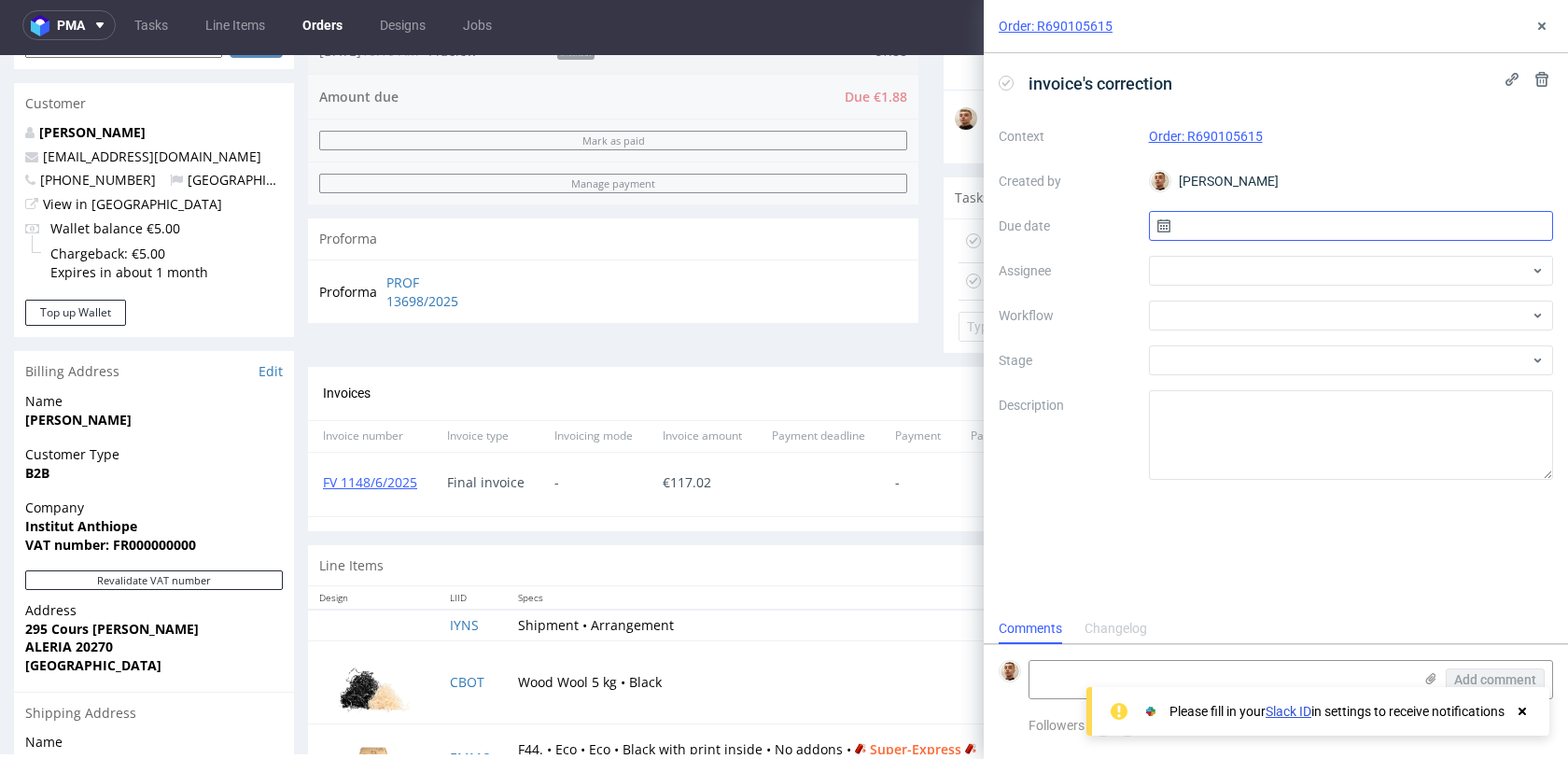
scroll to position [14, 0]
click at [1236, 215] on input "text" at bounding box center [1352, 226] width 405 height 30
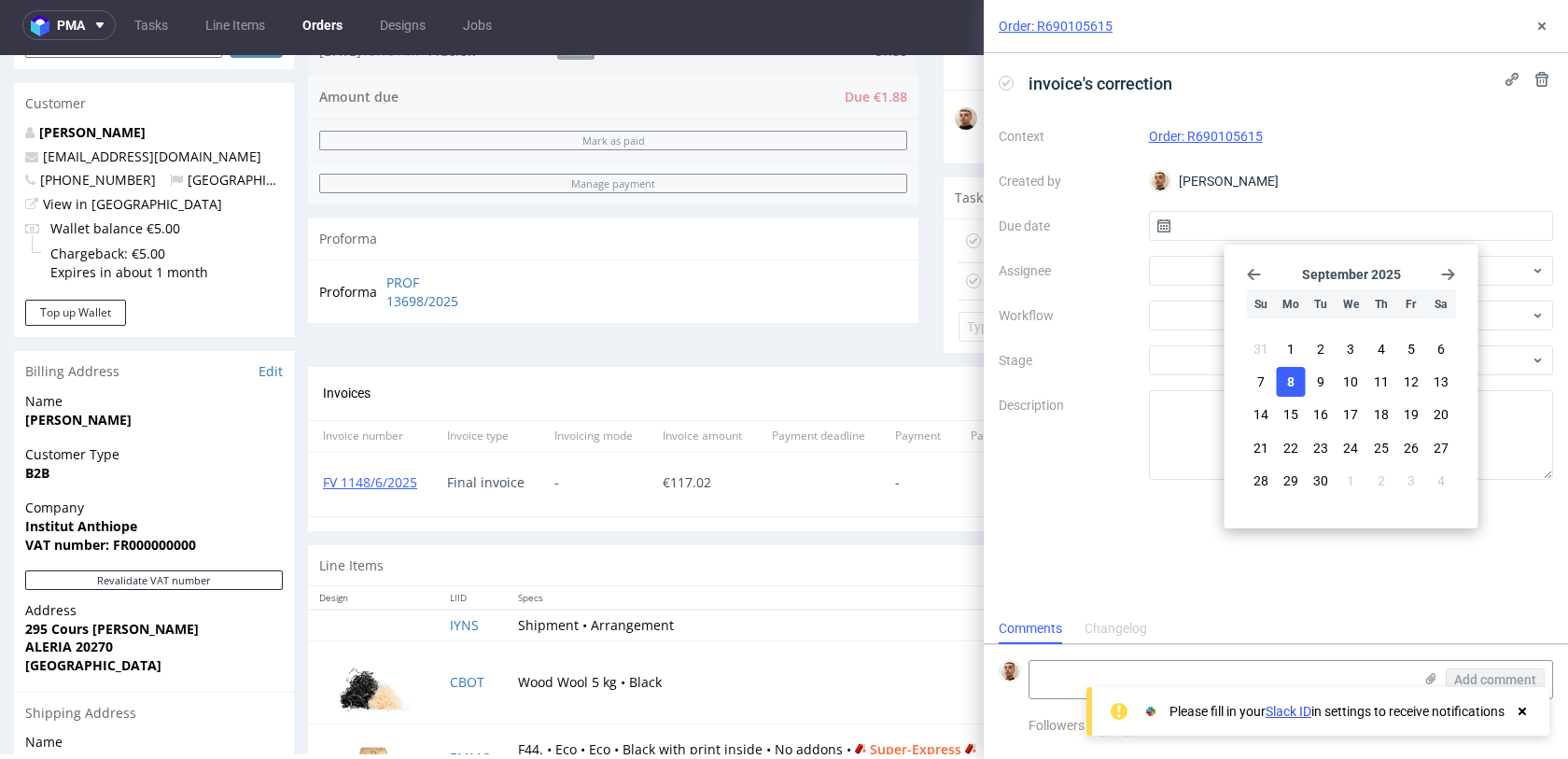
click at [1302, 389] on button "8" at bounding box center [1291, 381] width 29 height 30
type input "08/09/2025"
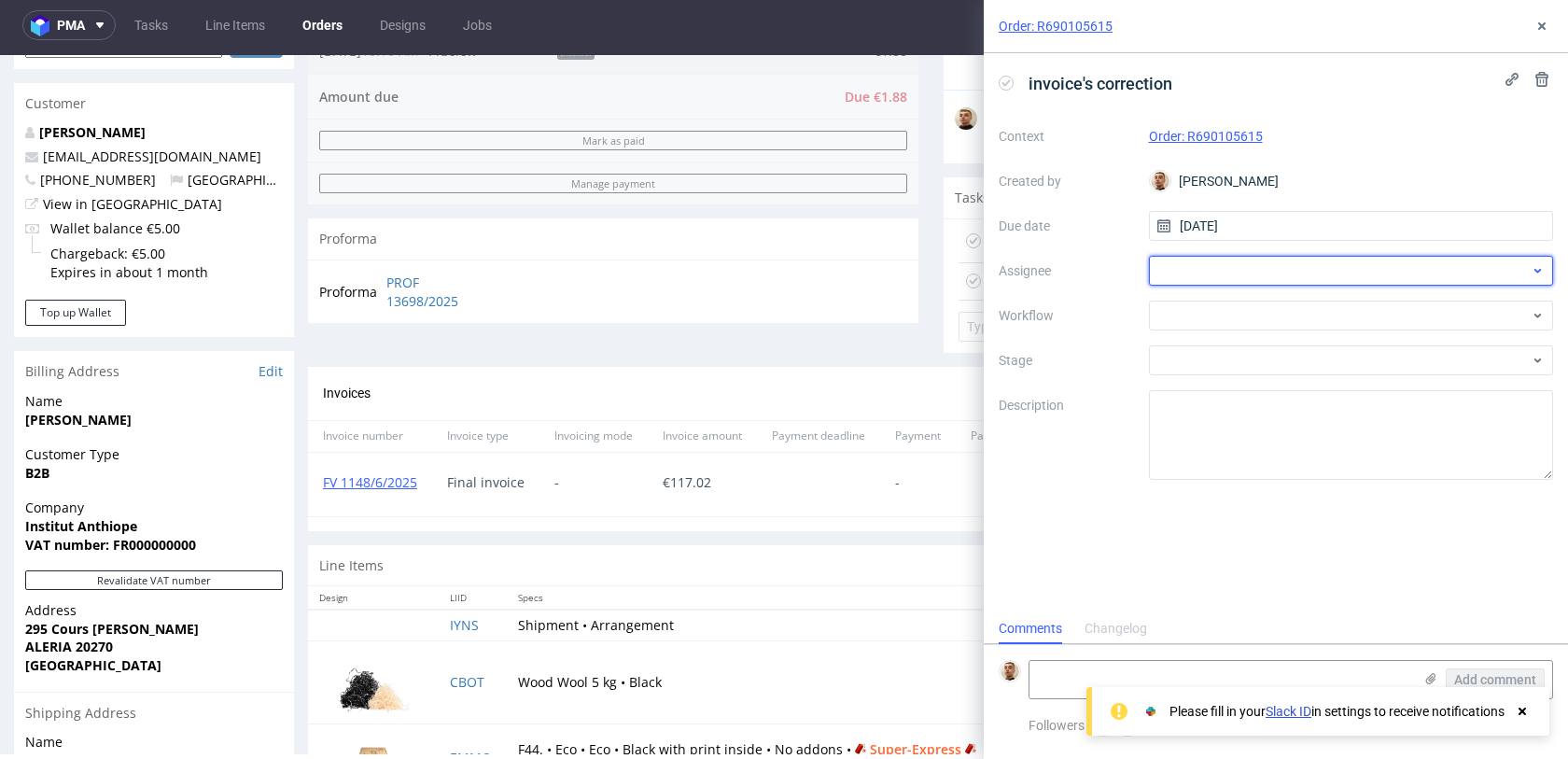
click at [1219, 258] on div at bounding box center [1352, 270] width 405 height 30
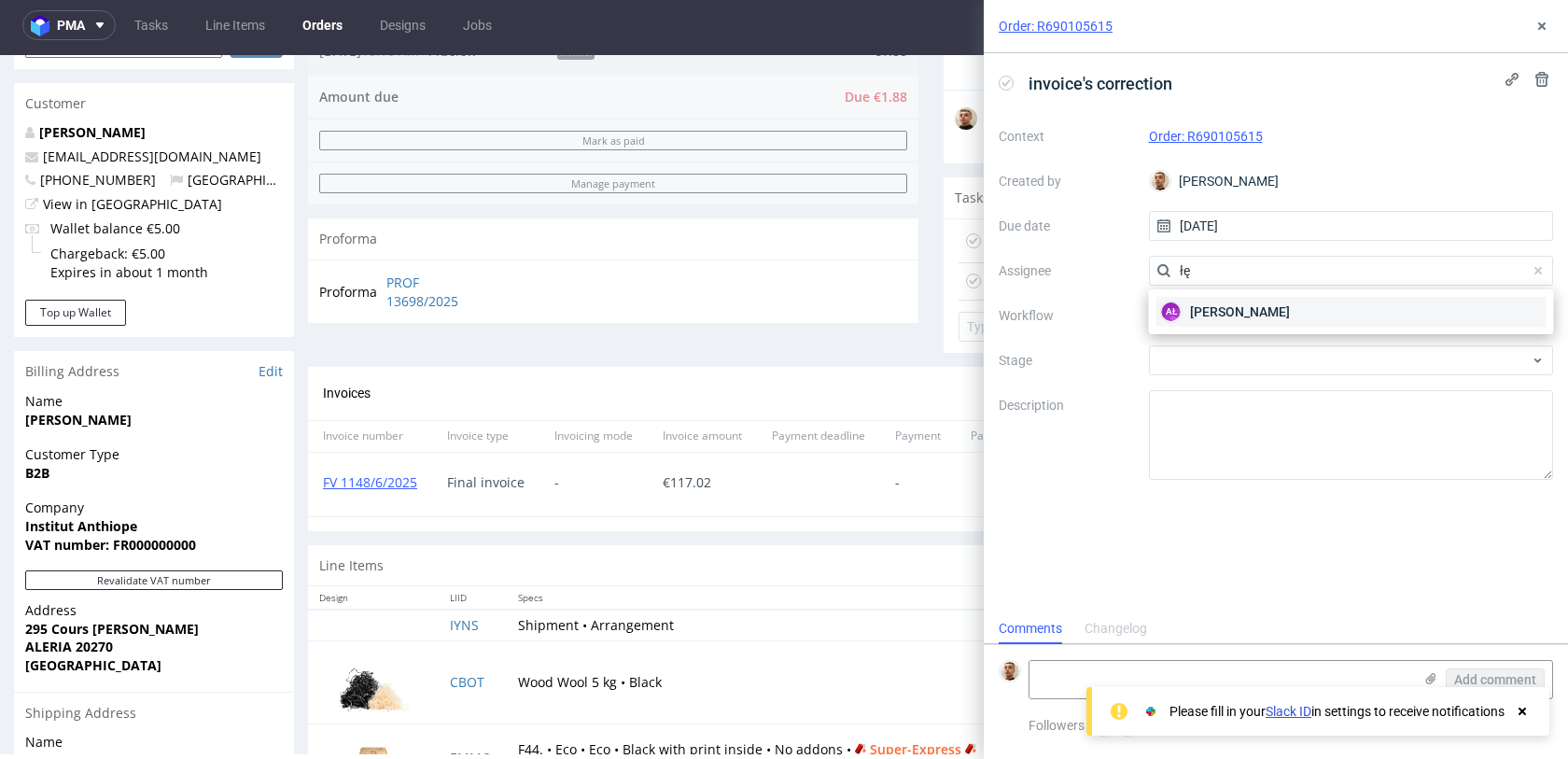
type input "łę"
click at [1206, 302] on div "AŁ Aleksandra Łętowska" at bounding box center [1352, 312] width 391 height 30
click at [1206, 312] on div at bounding box center [1352, 315] width 405 height 30
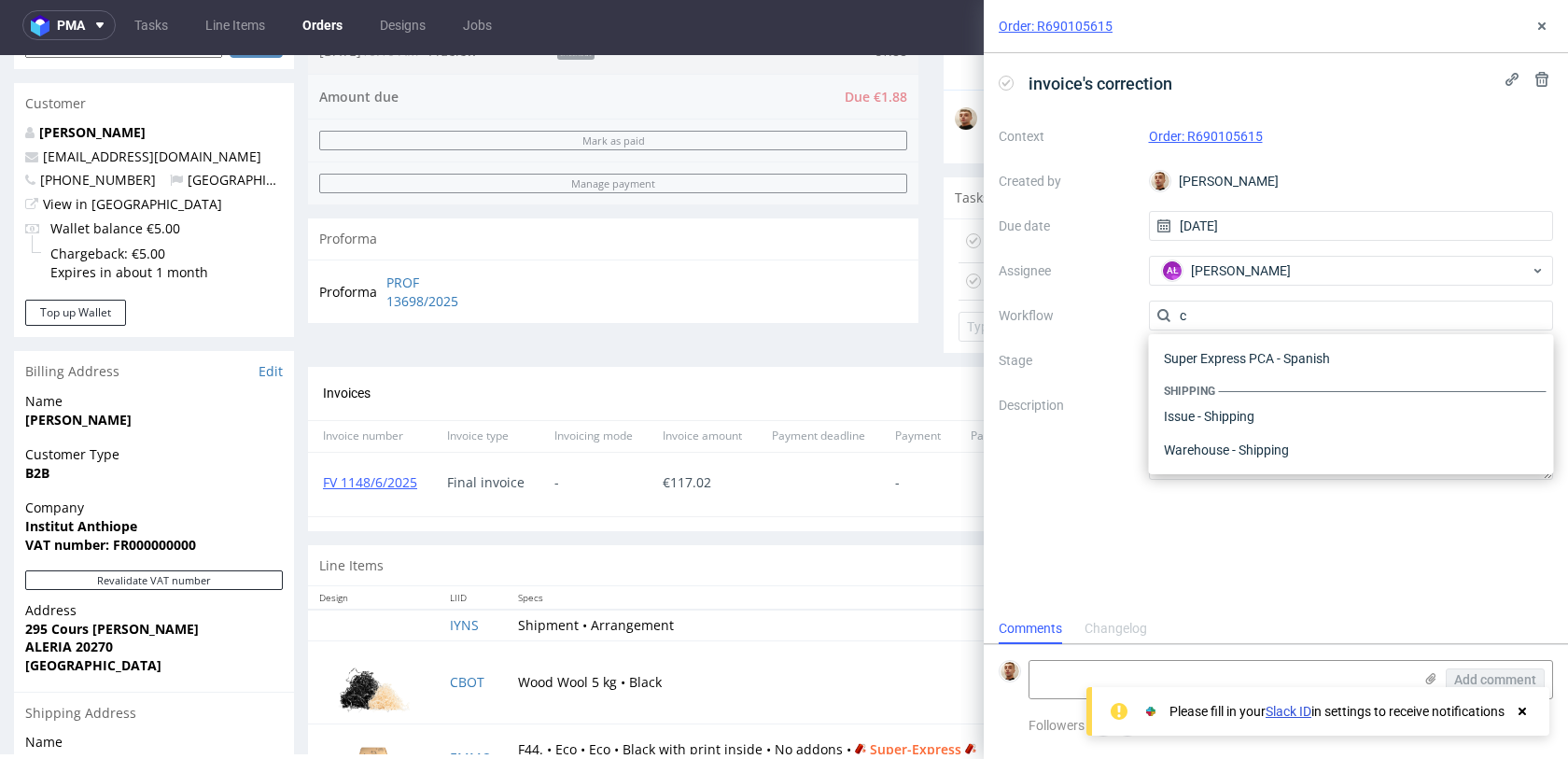
scroll to position [0, 0]
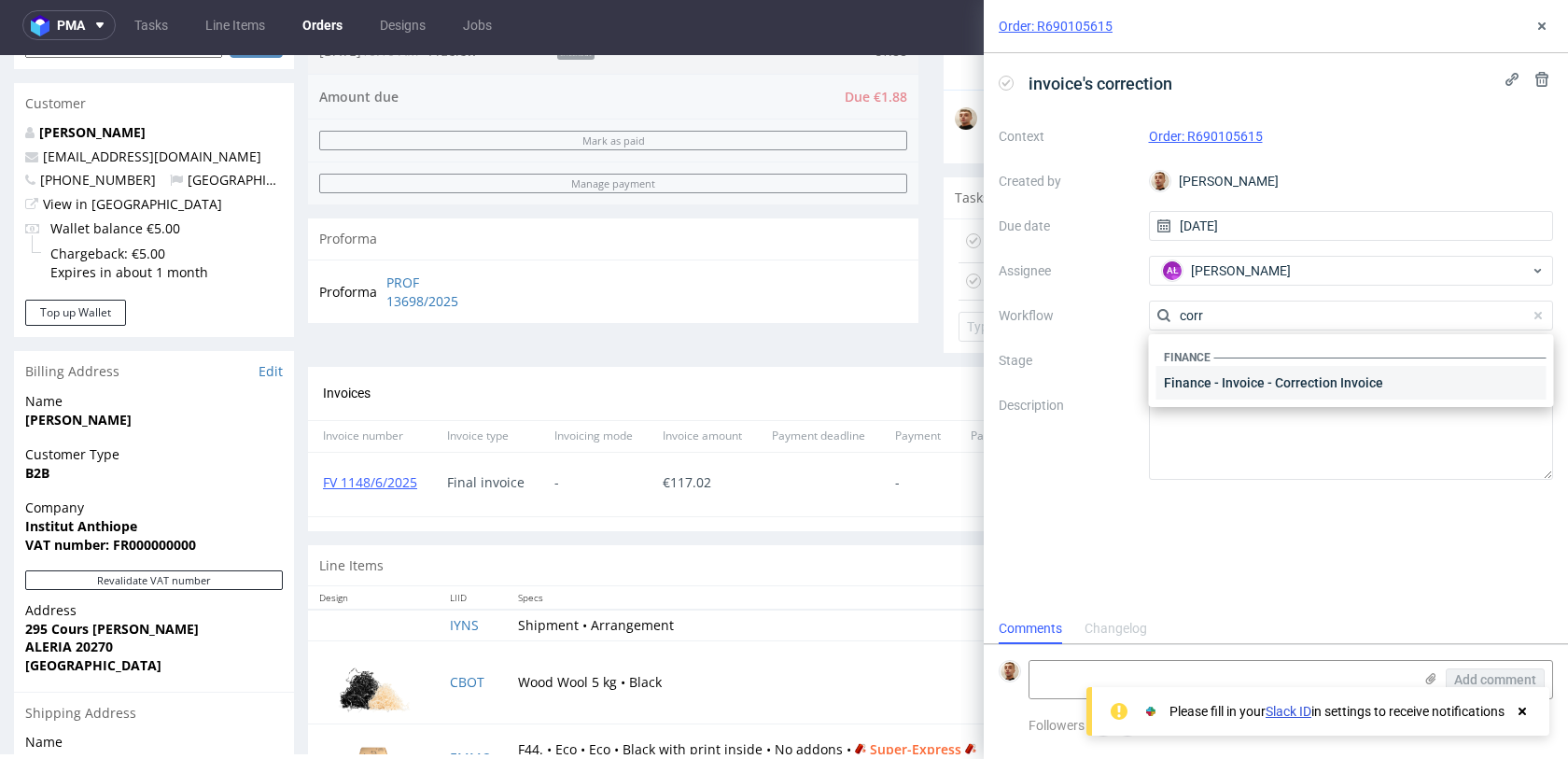
type input "corr"
click at [1228, 395] on div "Finance - Invoice - Correction Invoice" at bounding box center [1352, 383] width 391 height 34
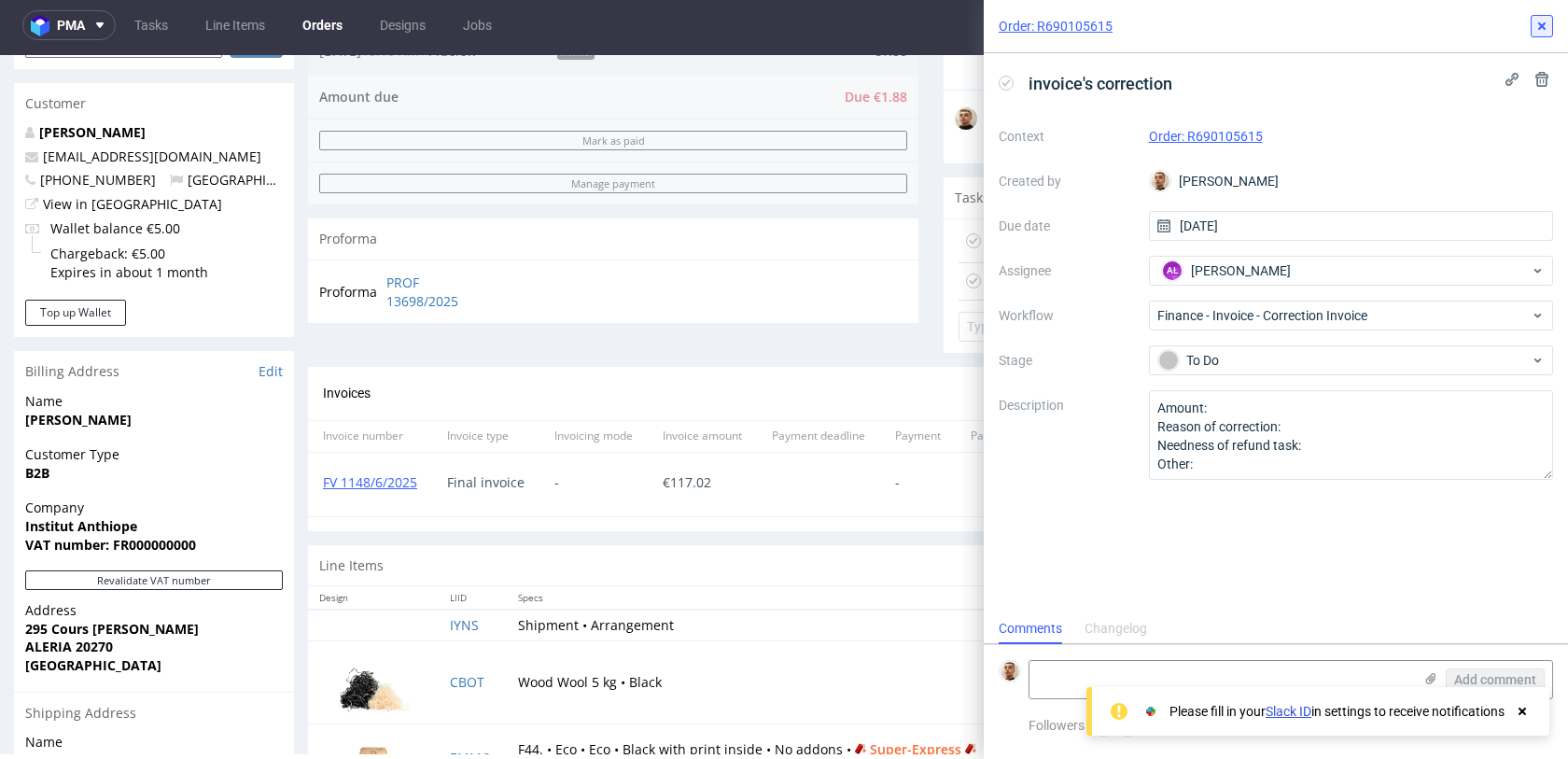
click at [1538, 18] on icon at bounding box center [1542, 25] width 14 height 14
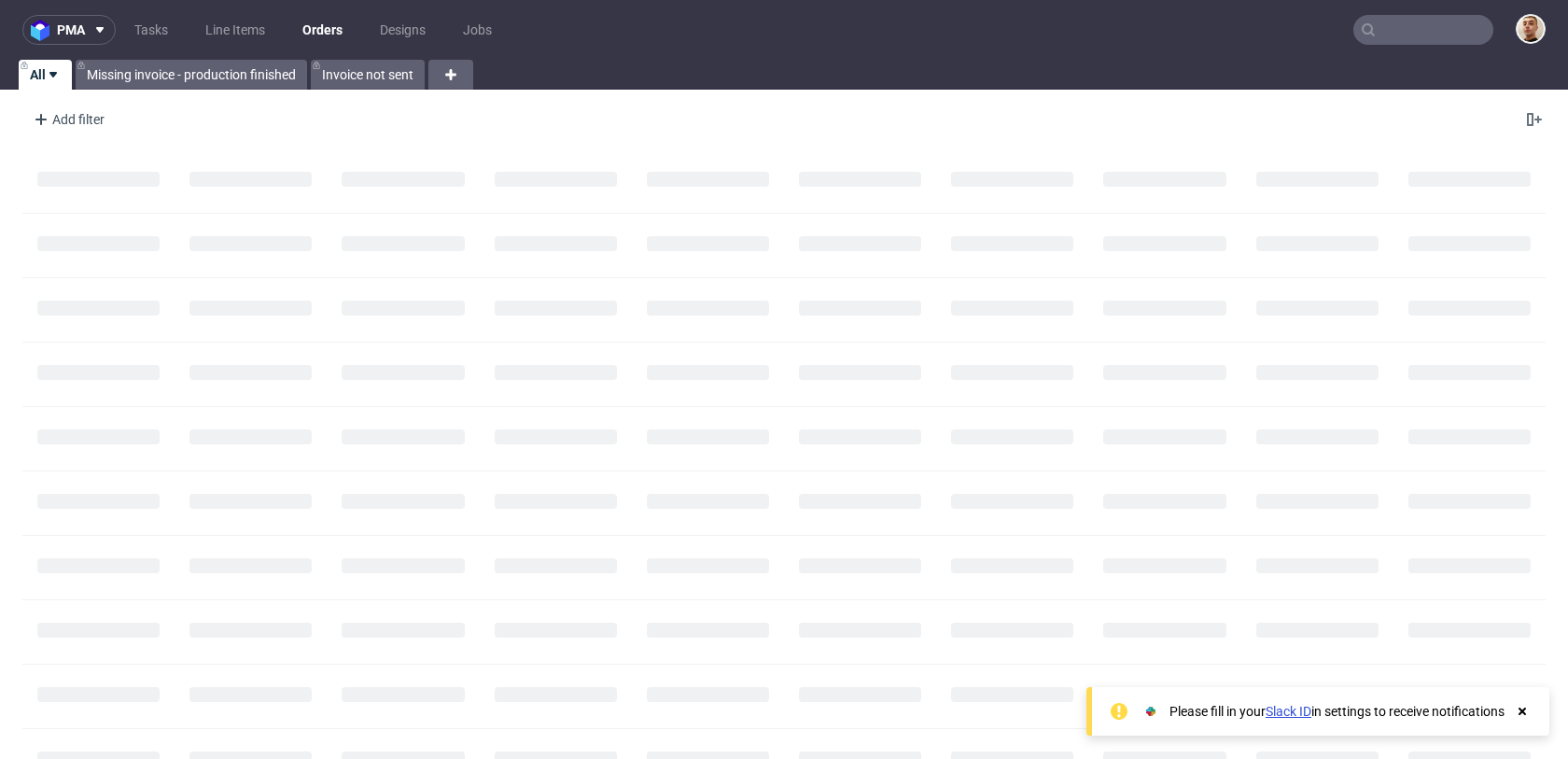
click at [1438, 26] on input "text" at bounding box center [1423, 29] width 140 height 30
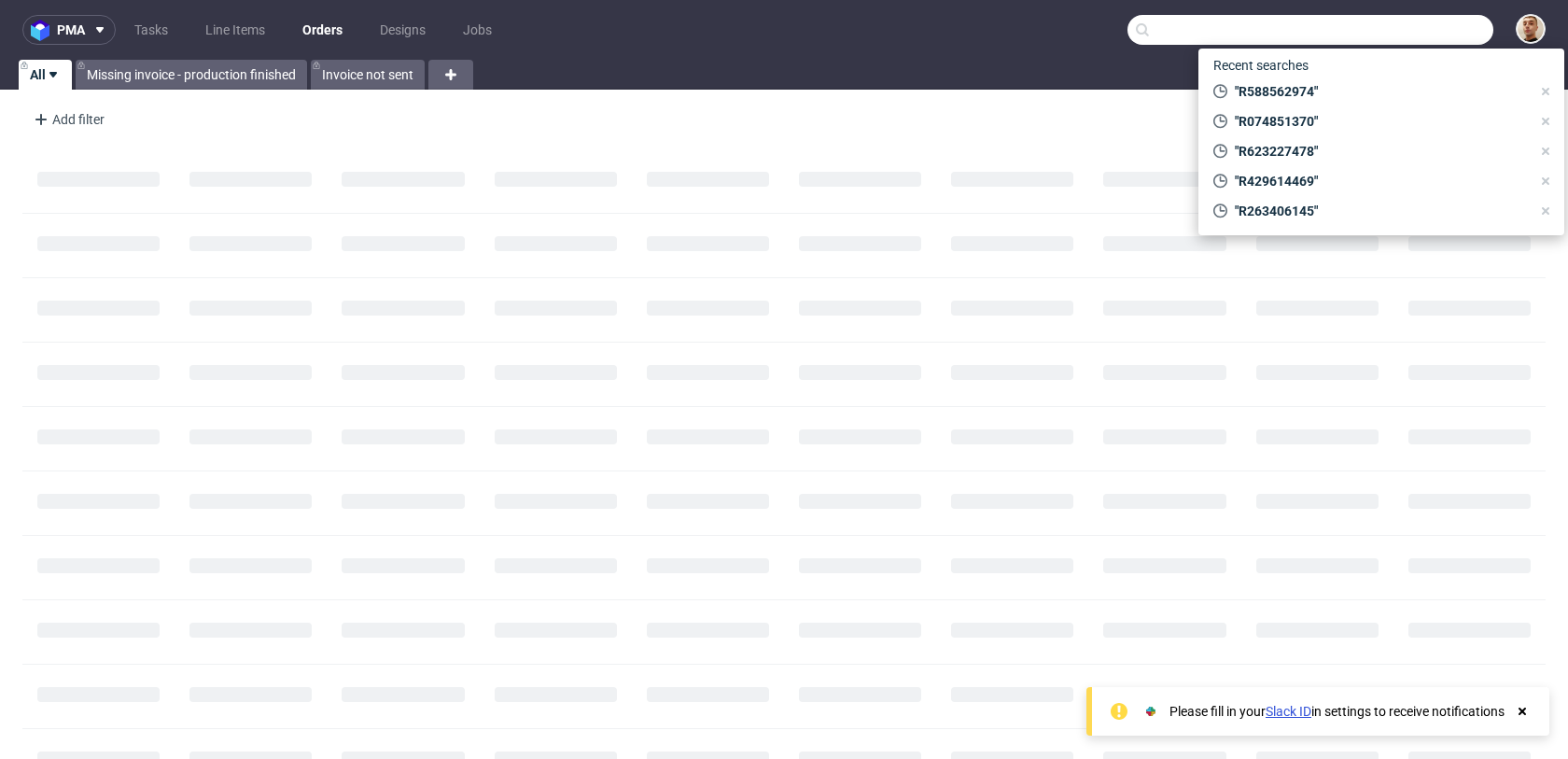
paste input "R824372224"
type input "R824372224"
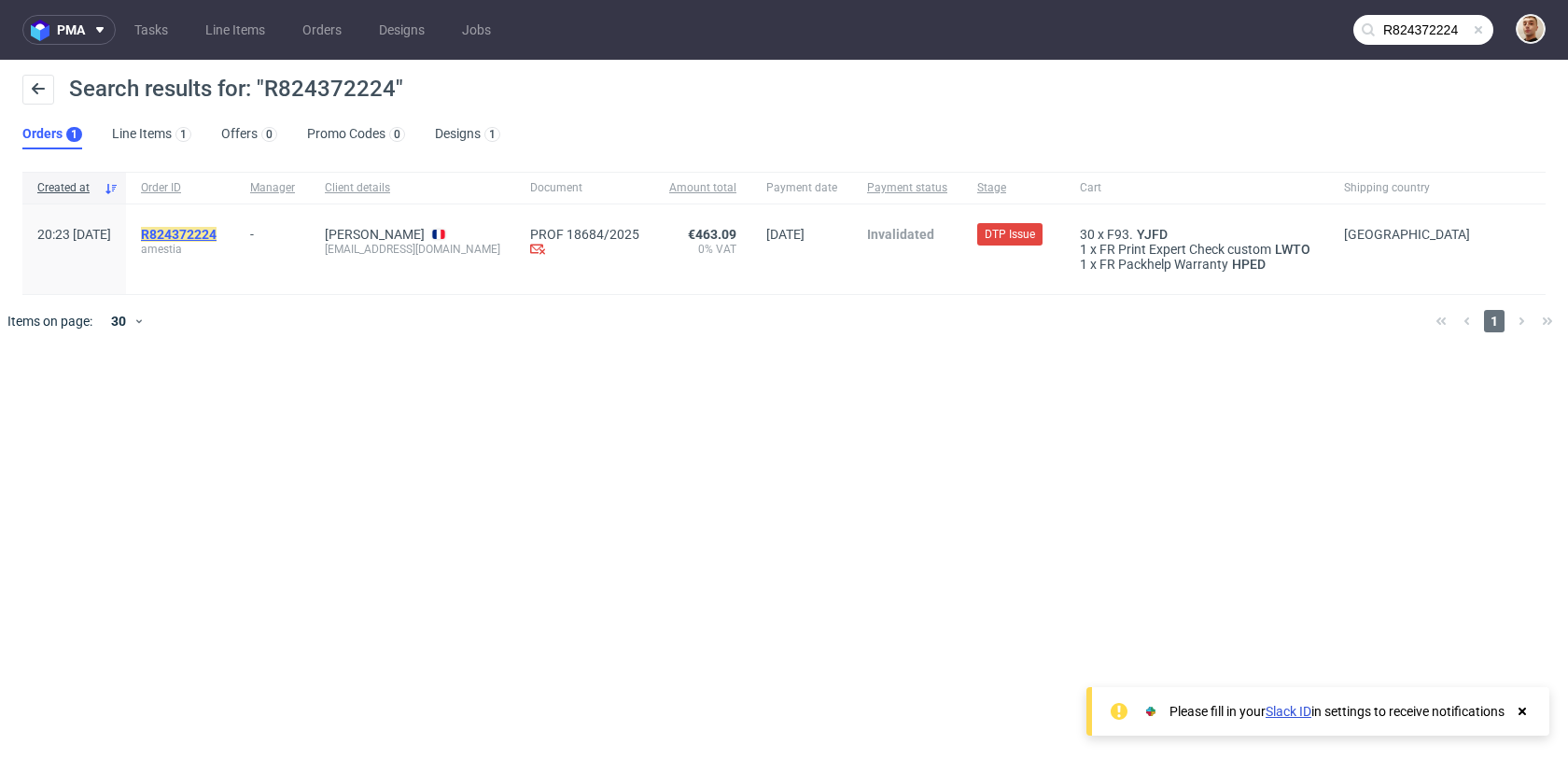
click at [217, 236] on mark "R824372224" at bounding box center [178, 233] width 75 height 14
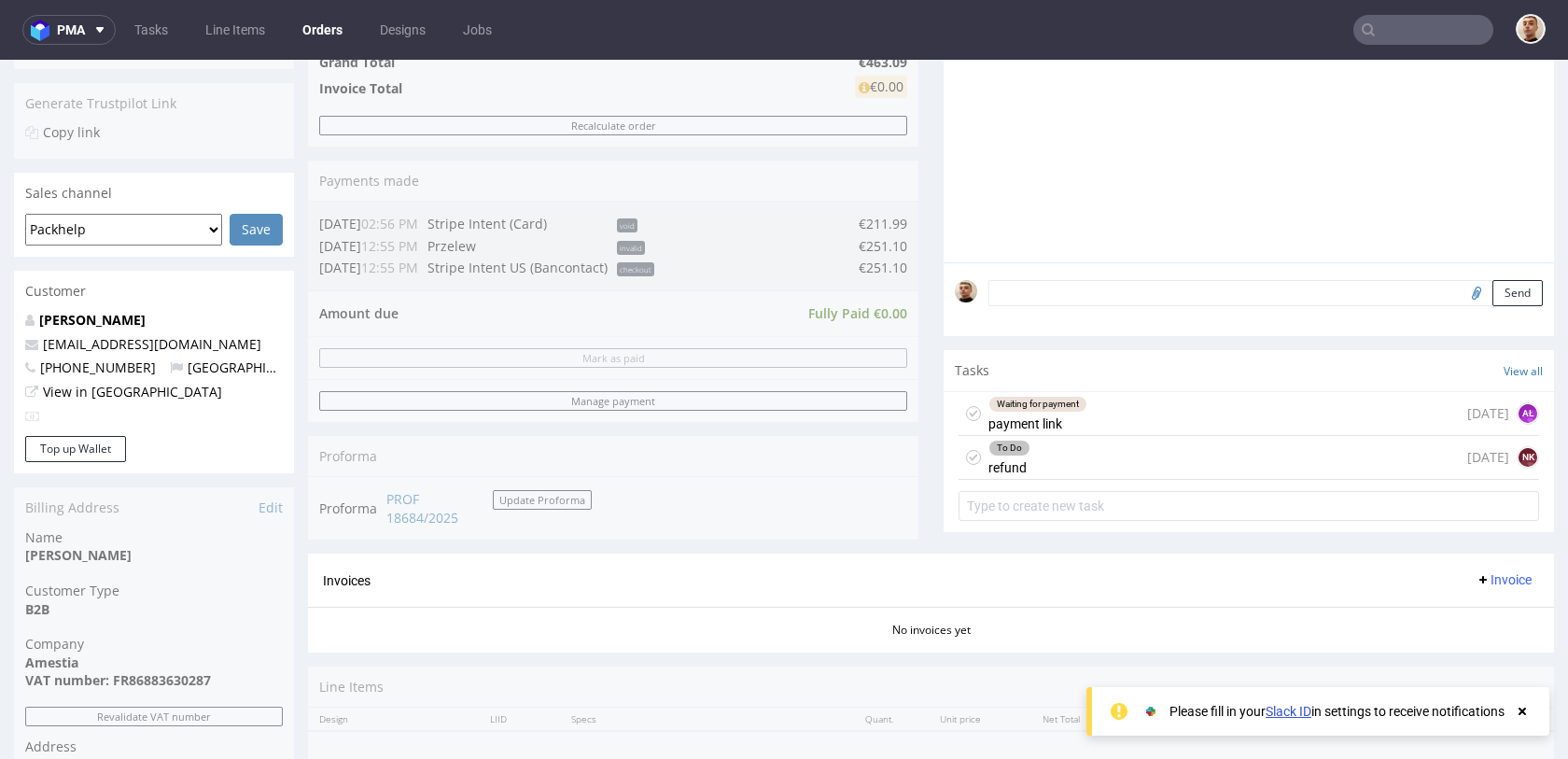
scroll to position [412, 0]
click at [1401, 33] on input "text" at bounding box center [1423, 29] width 140 height 30
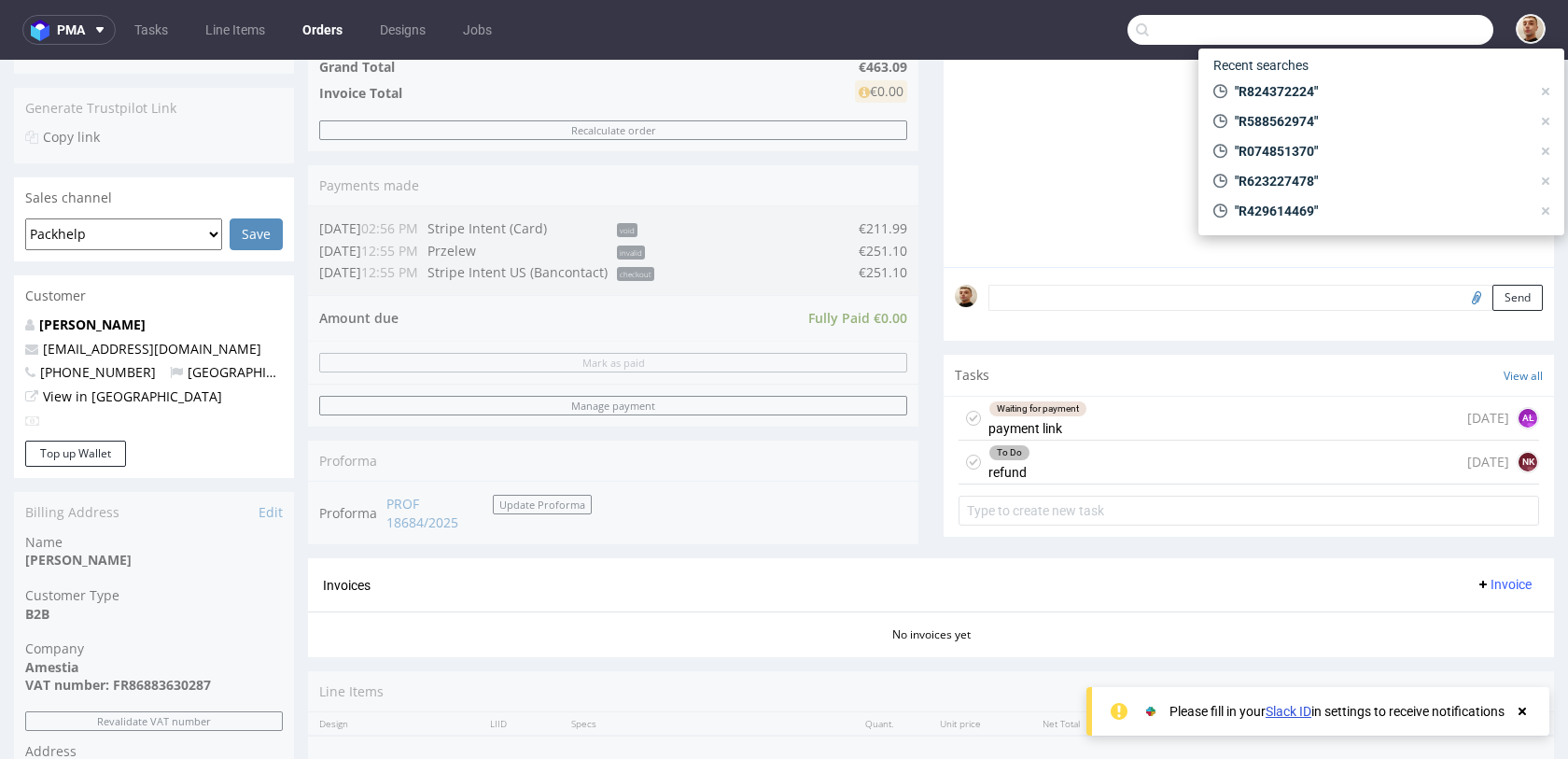
paste input "R263406145"
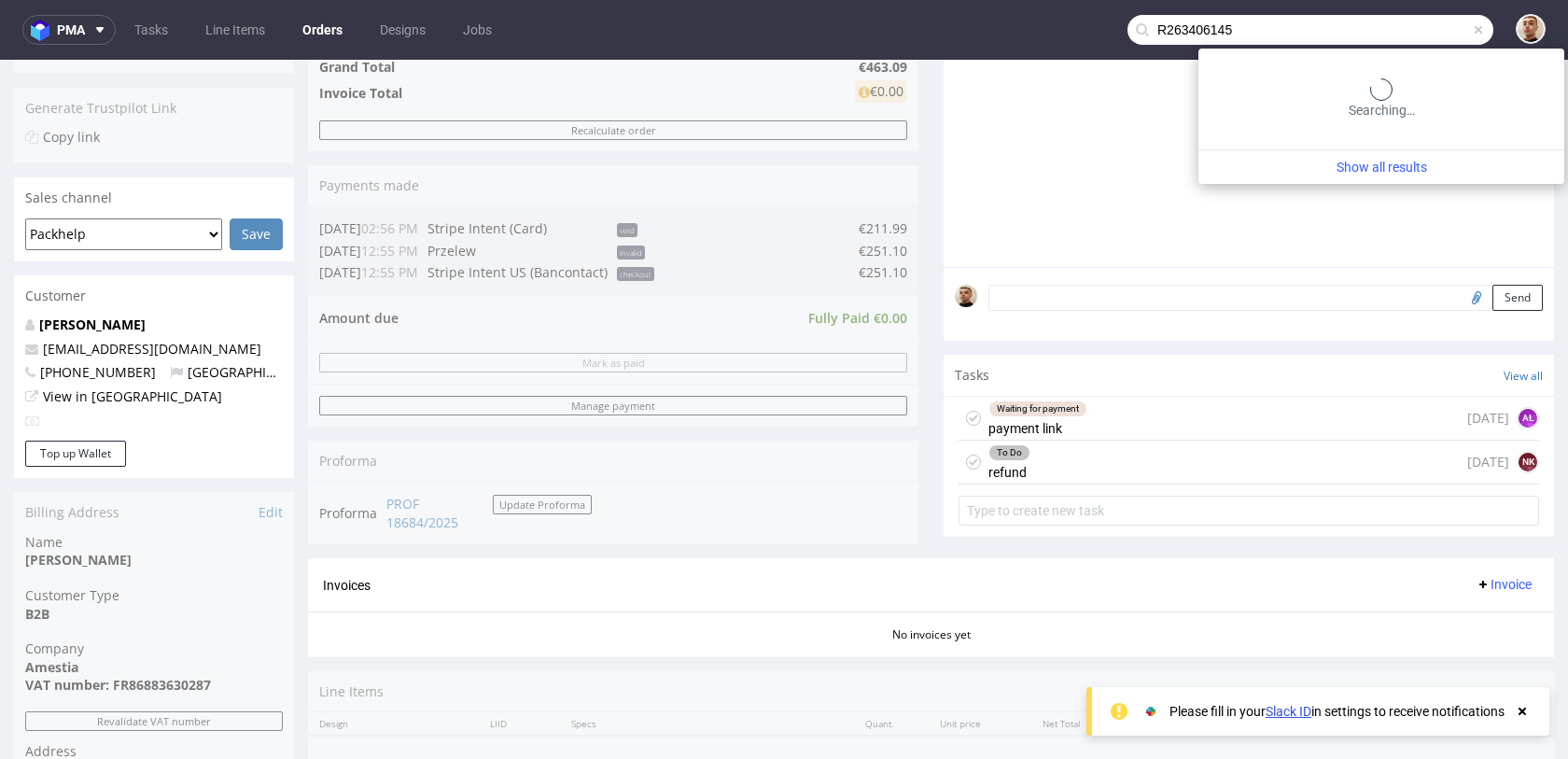
type input "R263406145"
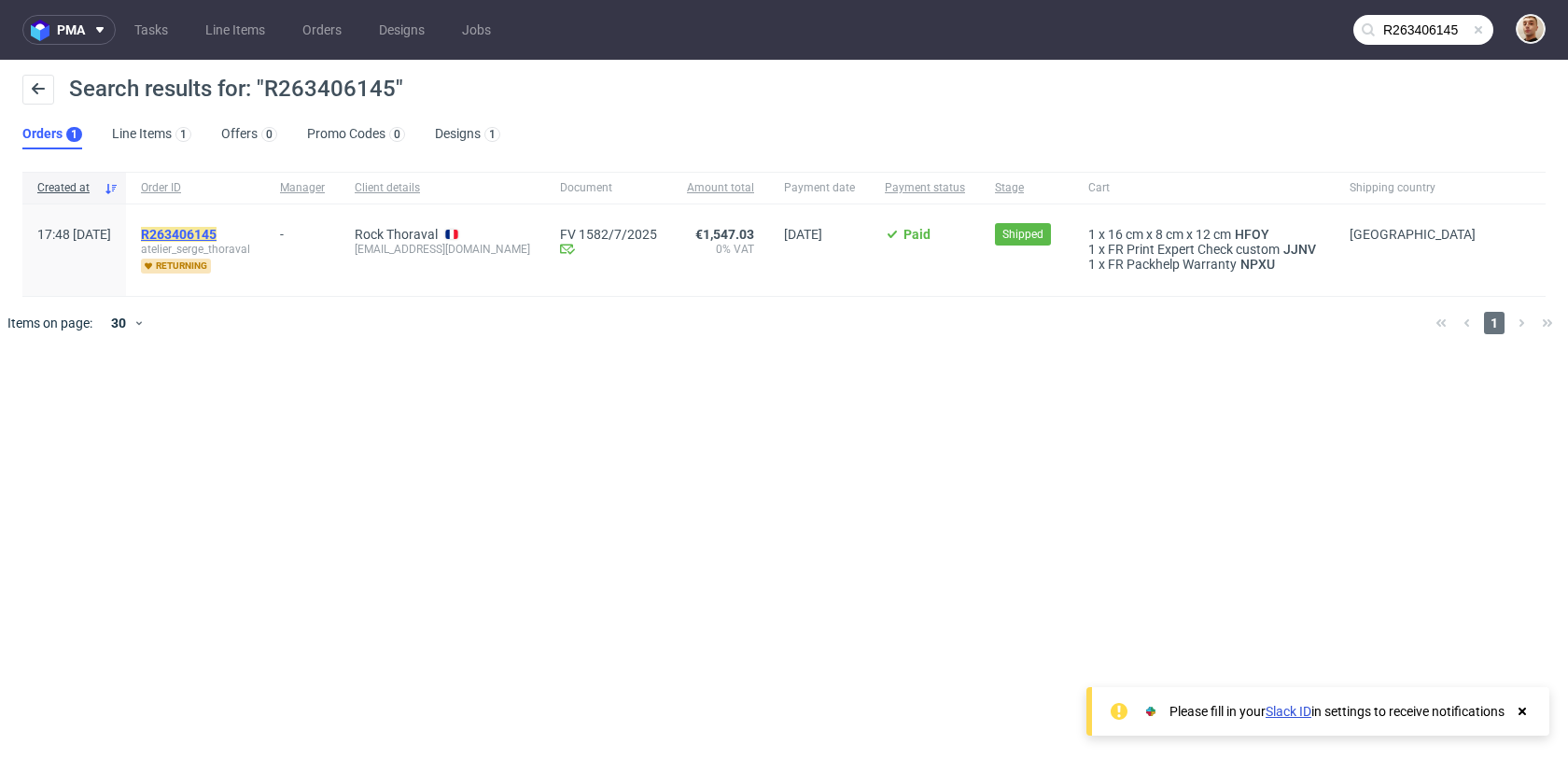
click at [217, 227] on mark "R263406145" at bounding box center [178, 233] width 75 height 14
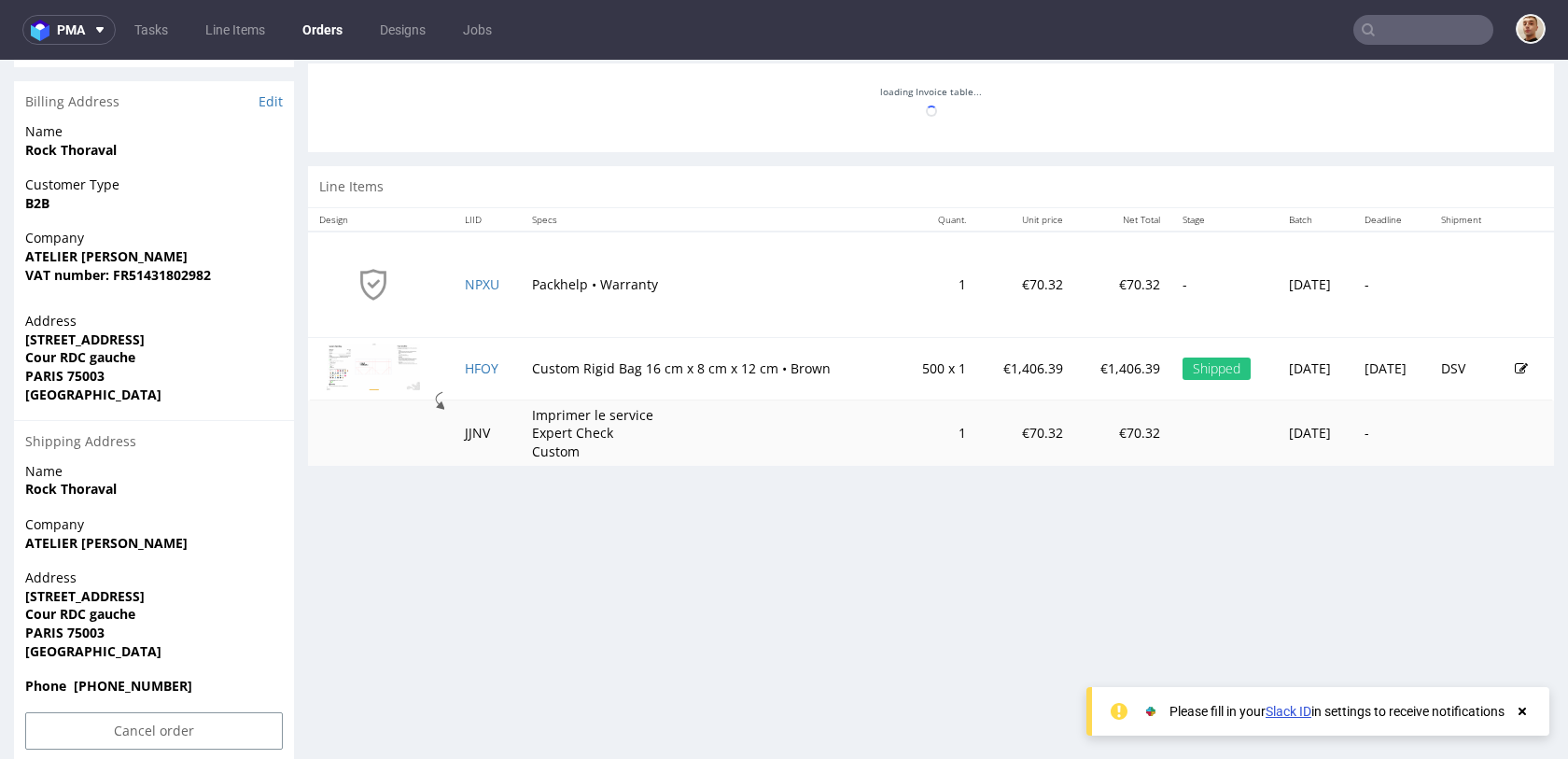
scroll to position [865, 0]
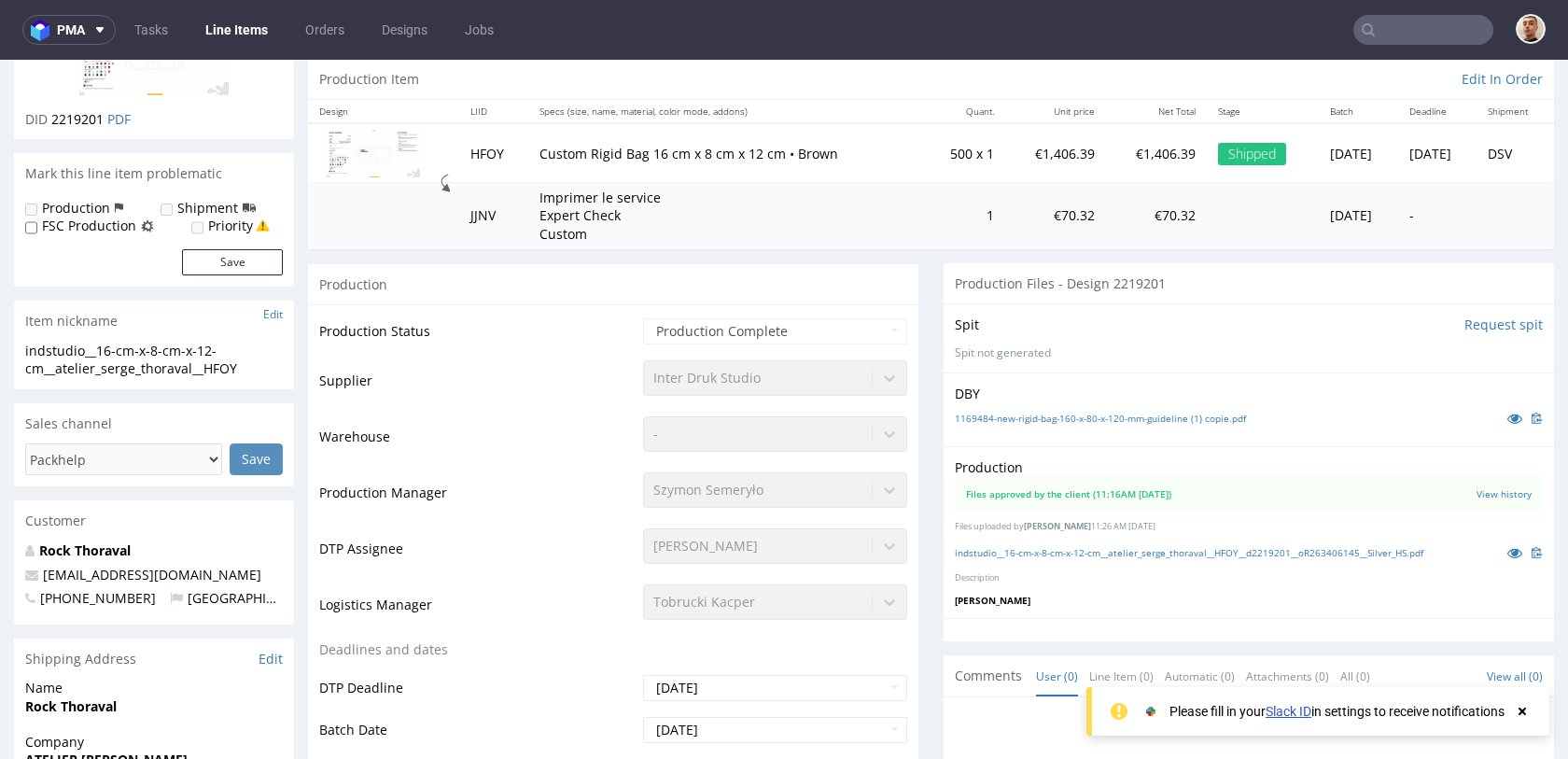
scroll to position [332, 0]
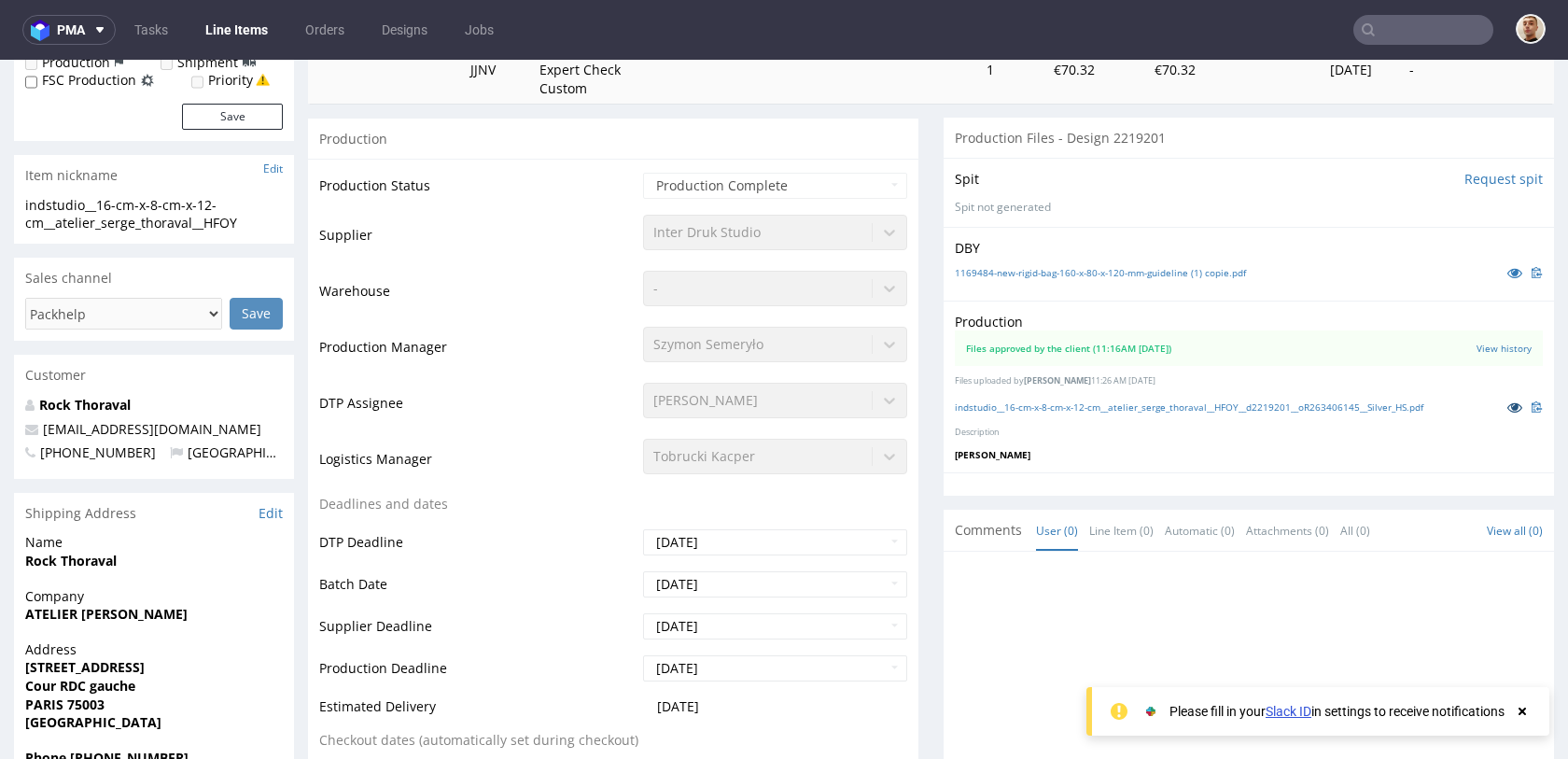
click at [1508, 412] on icon at bounding box center [1515, 407] width 14 height 14
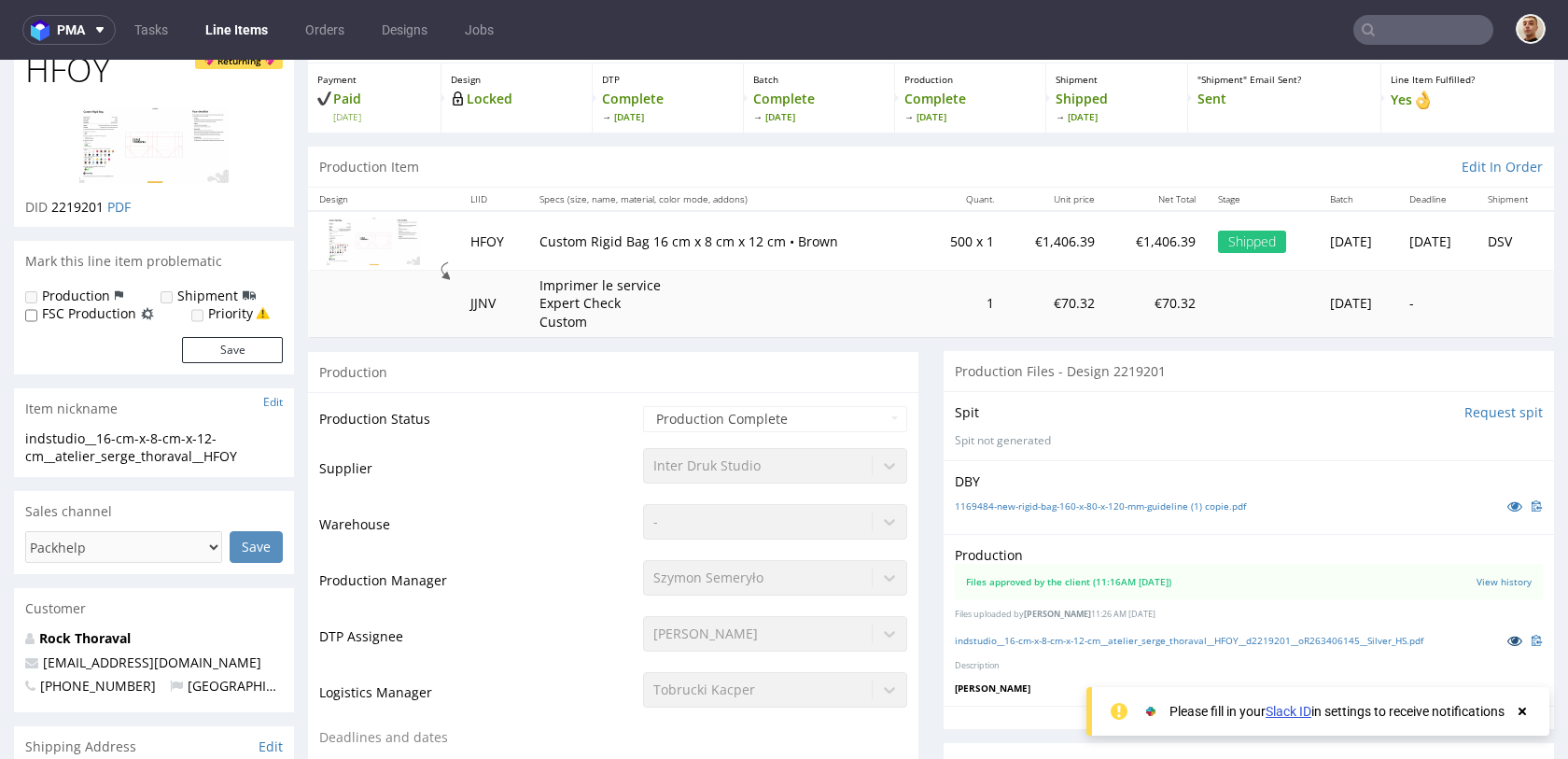
scroll to position [78, 0]
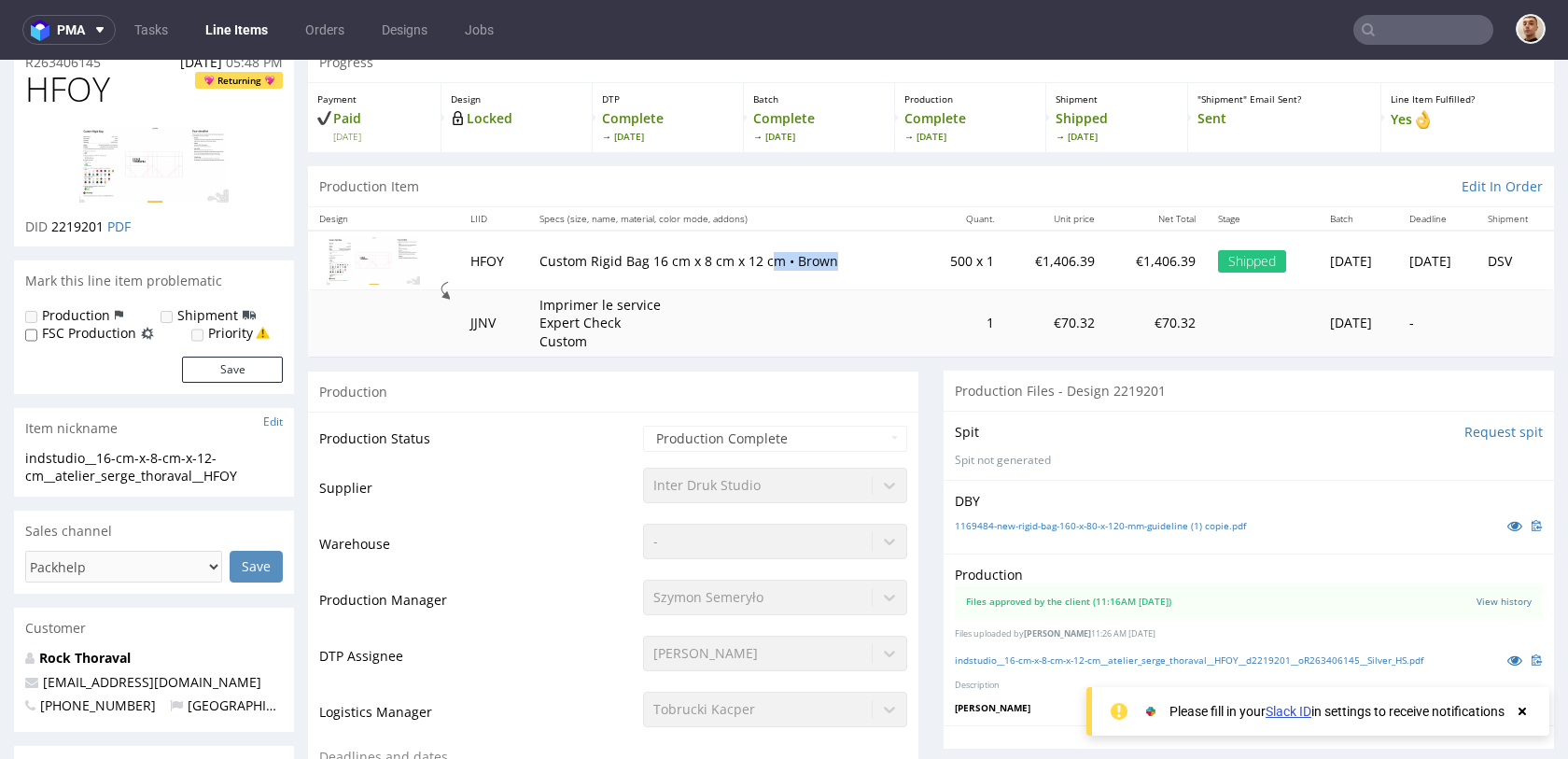
drag, startPoint x: 836, startPoint y: 267, endPoint x: 756, endPoint y: 265, distance: 80.0
click at [756, 265] on p "Custom Rigid Bag 16 cm x 8 cm x 12 cm • Brown" at bounding box center [726, 260] width 372 height 18
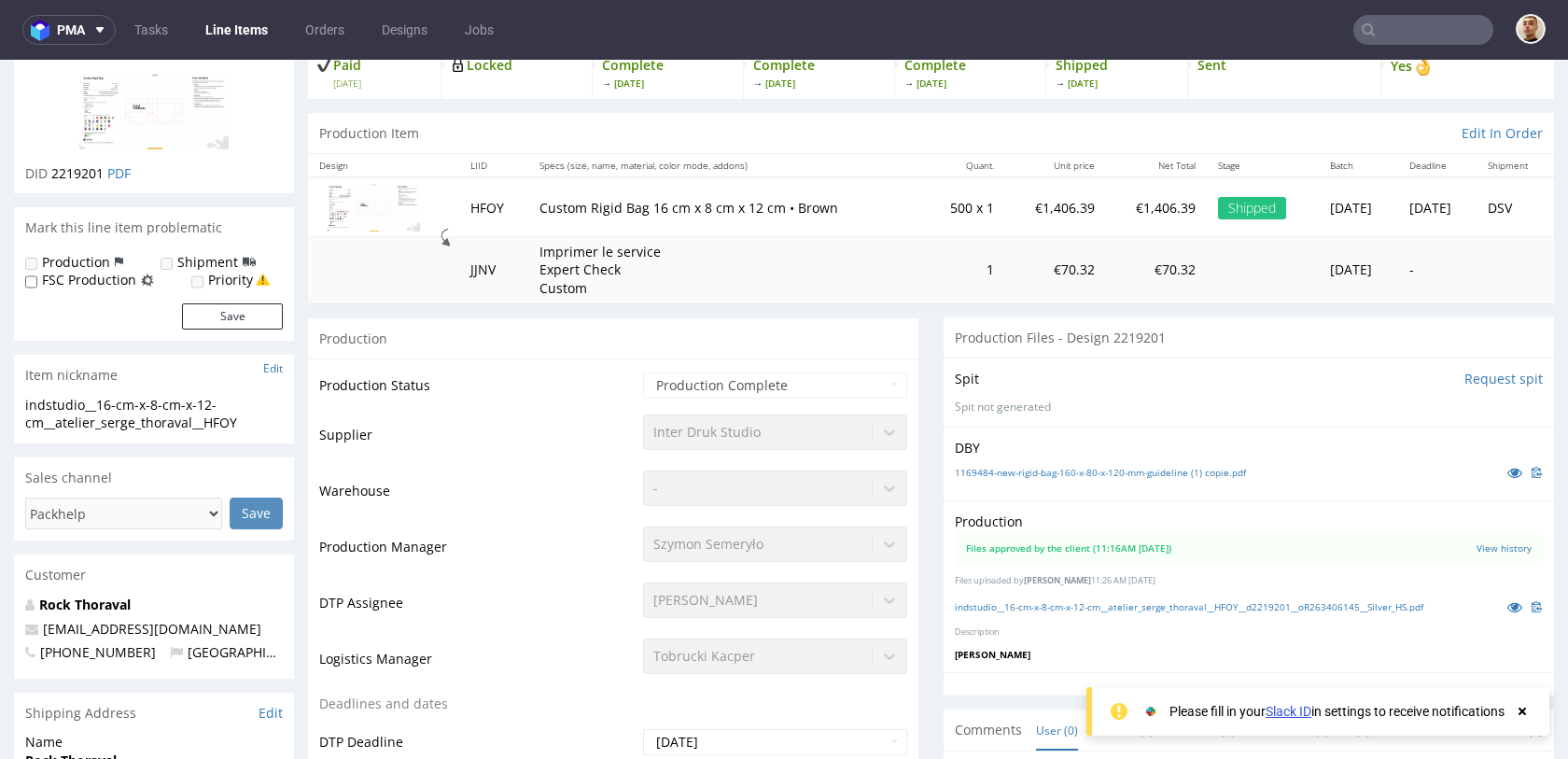
scroll to position [0, 0]
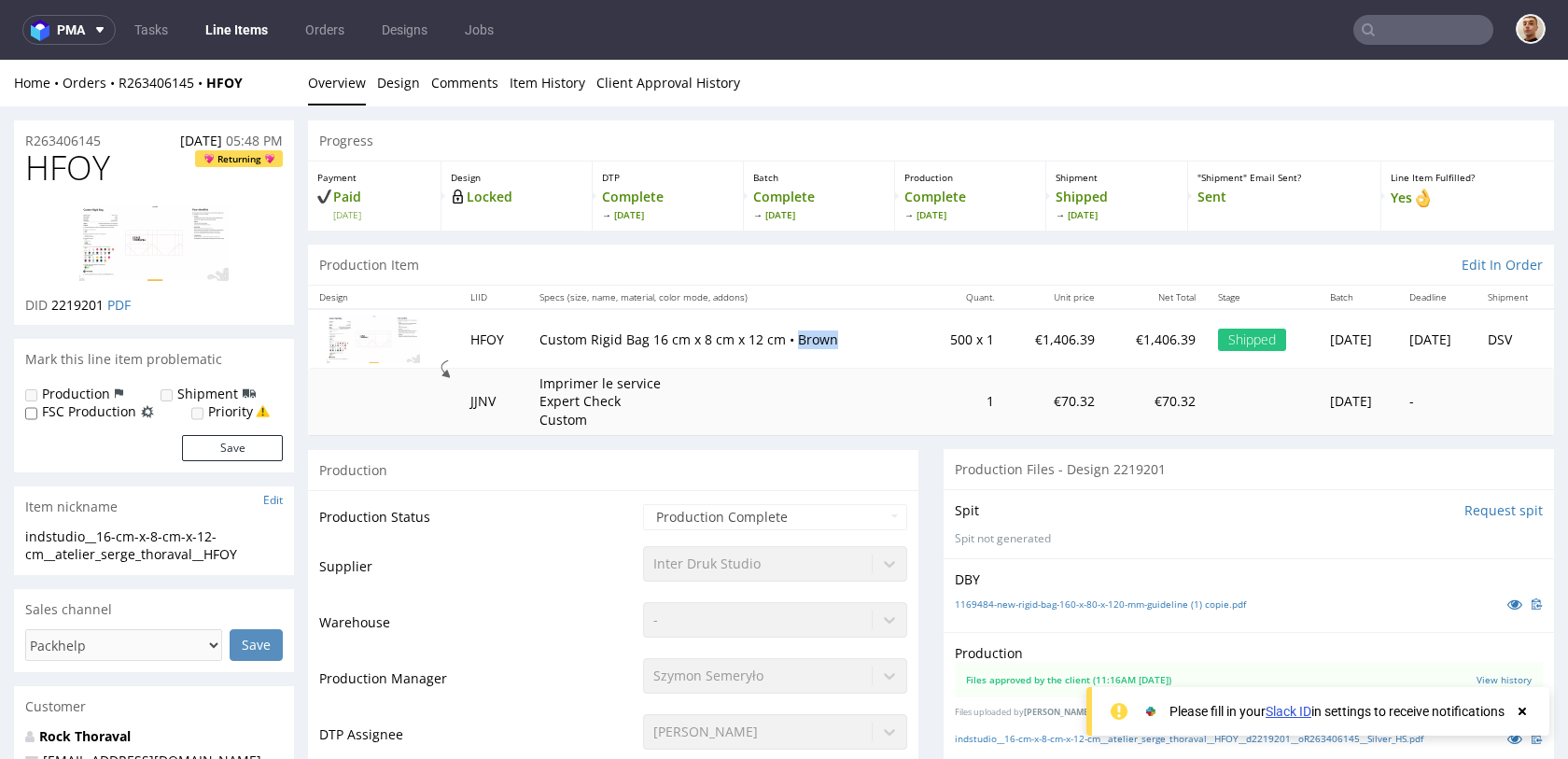
drag, startPoint x: 817, startPoint y: 343, endPoint x: 779, endPoint y: 342, distance: 38.0
click at [779, 342] on p "Custom Rigid Bag 16 cm x 8 cm x 12 cm • Brown" at bounding box center [726, 339] width 372 height 18
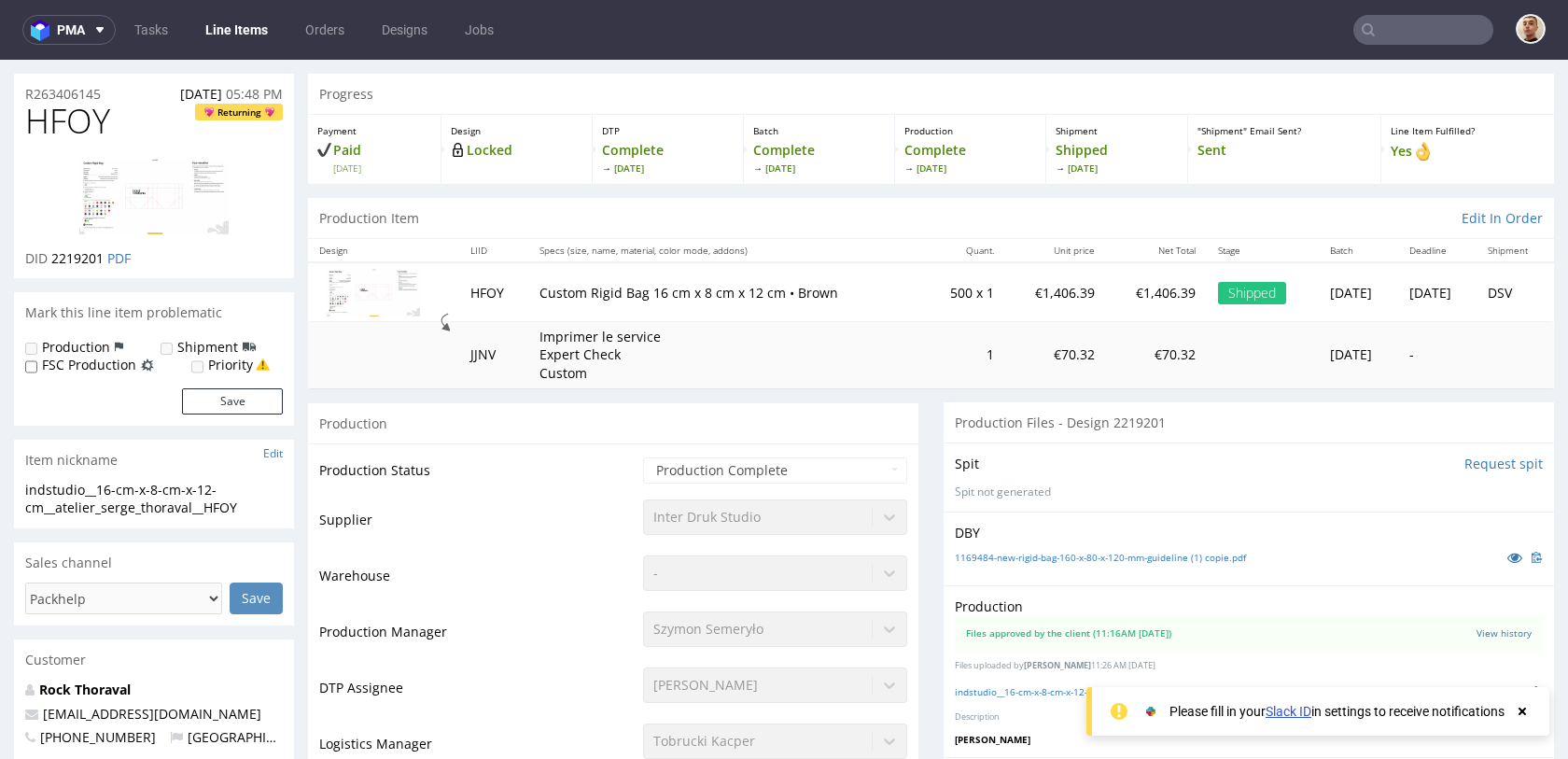
scroll to position [142, 0]
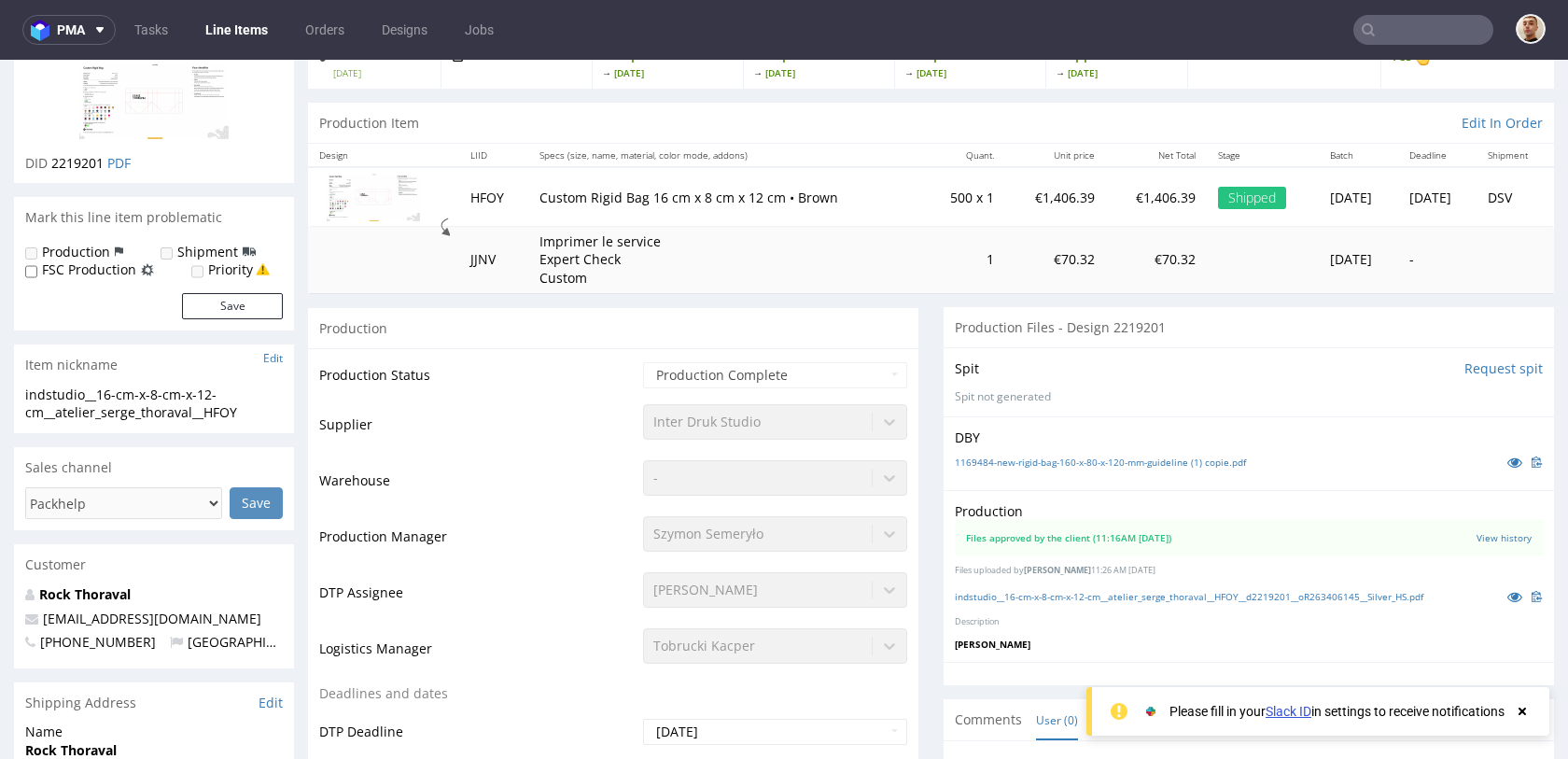
click at [170, 99] on img at bounding box center [153, 101] width 149 height 75
click at [114, 98] on img at bounding box center [153, 101] width 149 height 75
click at [194, 116] on img at bounding box center [153, 101] width 149 height 75
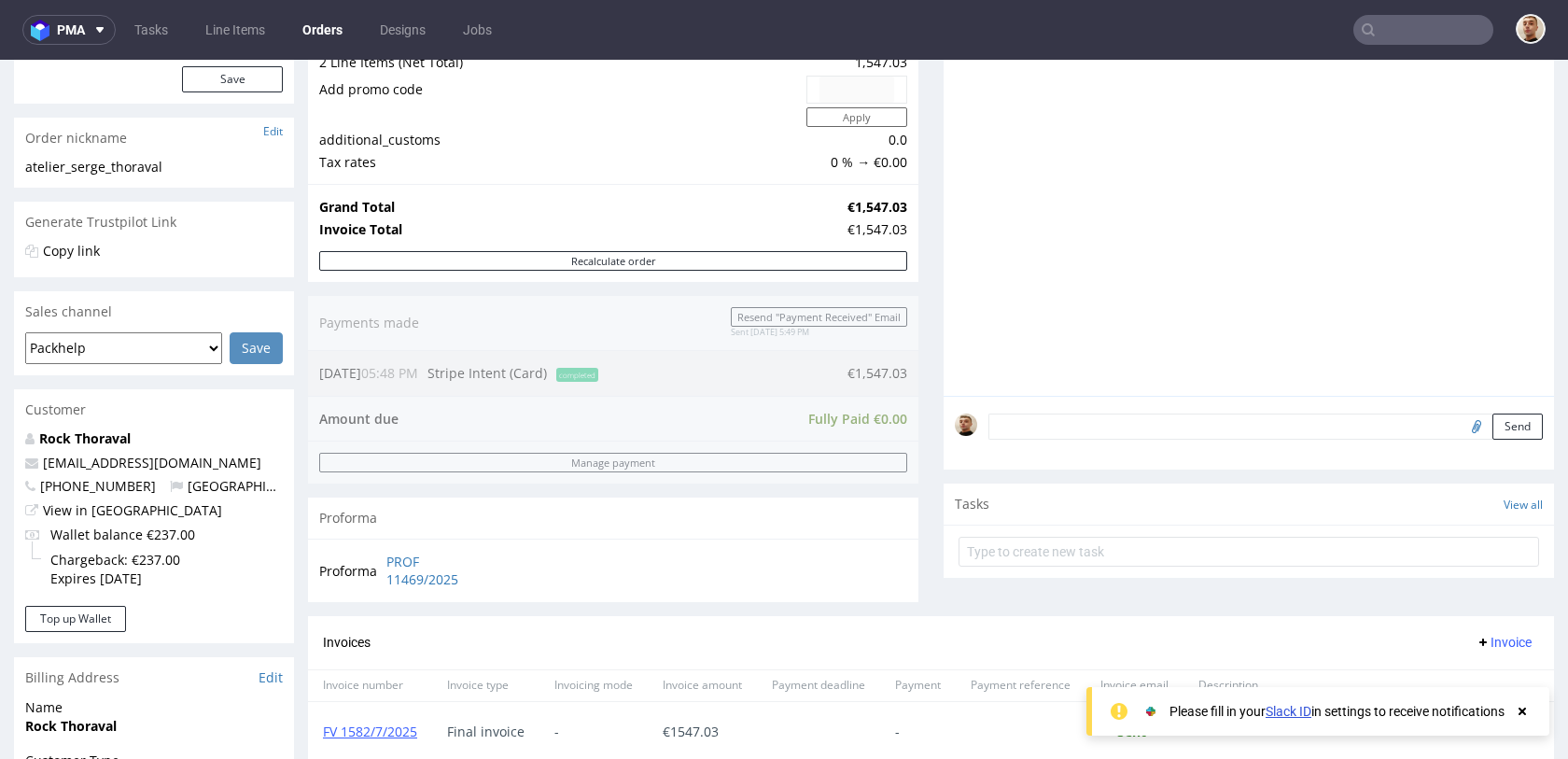
scroll to position [191, 0]
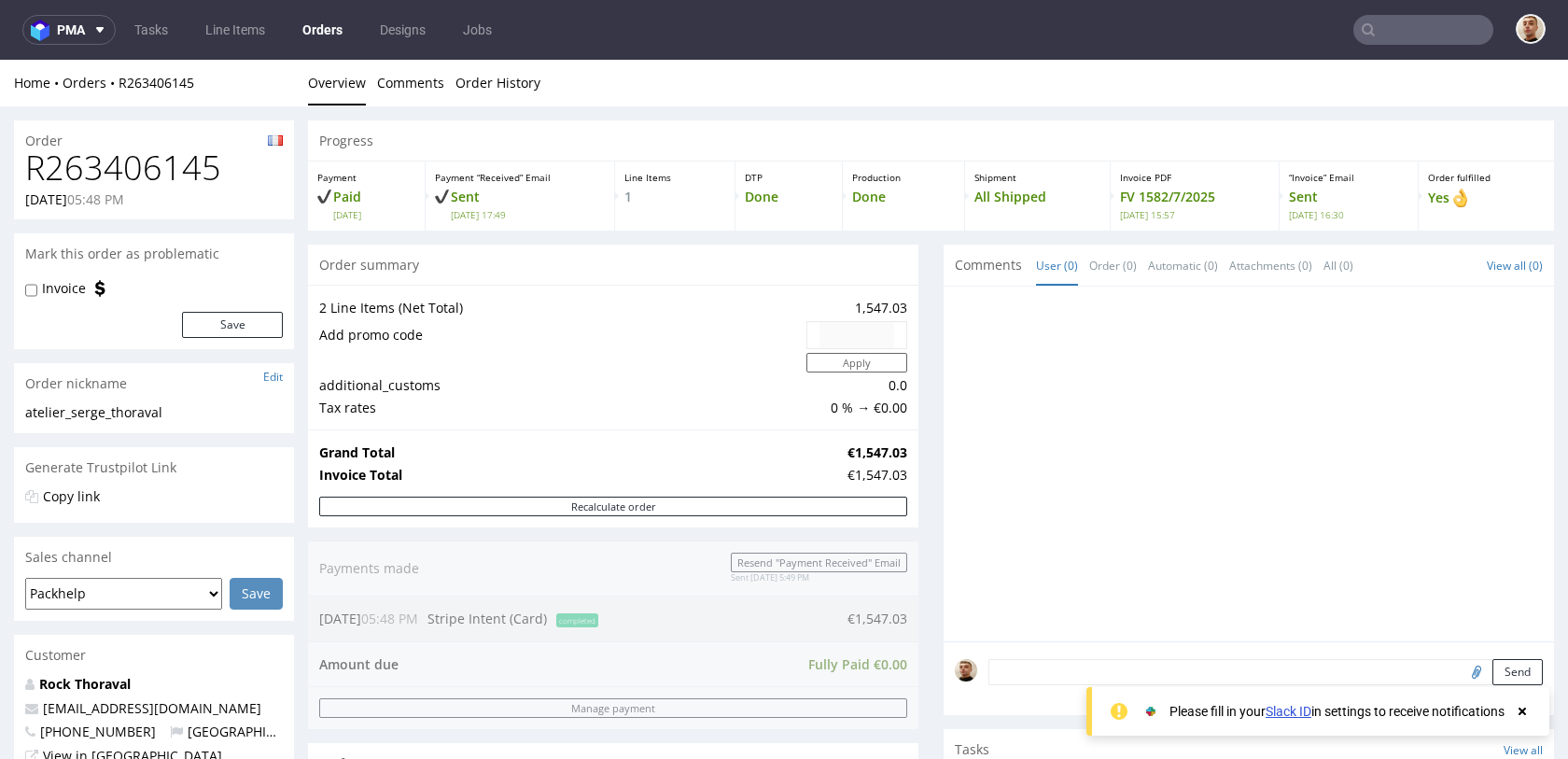
click at [151, 163] on h1 "R263406145" at bounding box center [153, 168] width 257 height 38
copy h1 "R263406145"
click at [166, 174] on h1 "R263406145" at bounding box center [153, 168] width 257 height 38
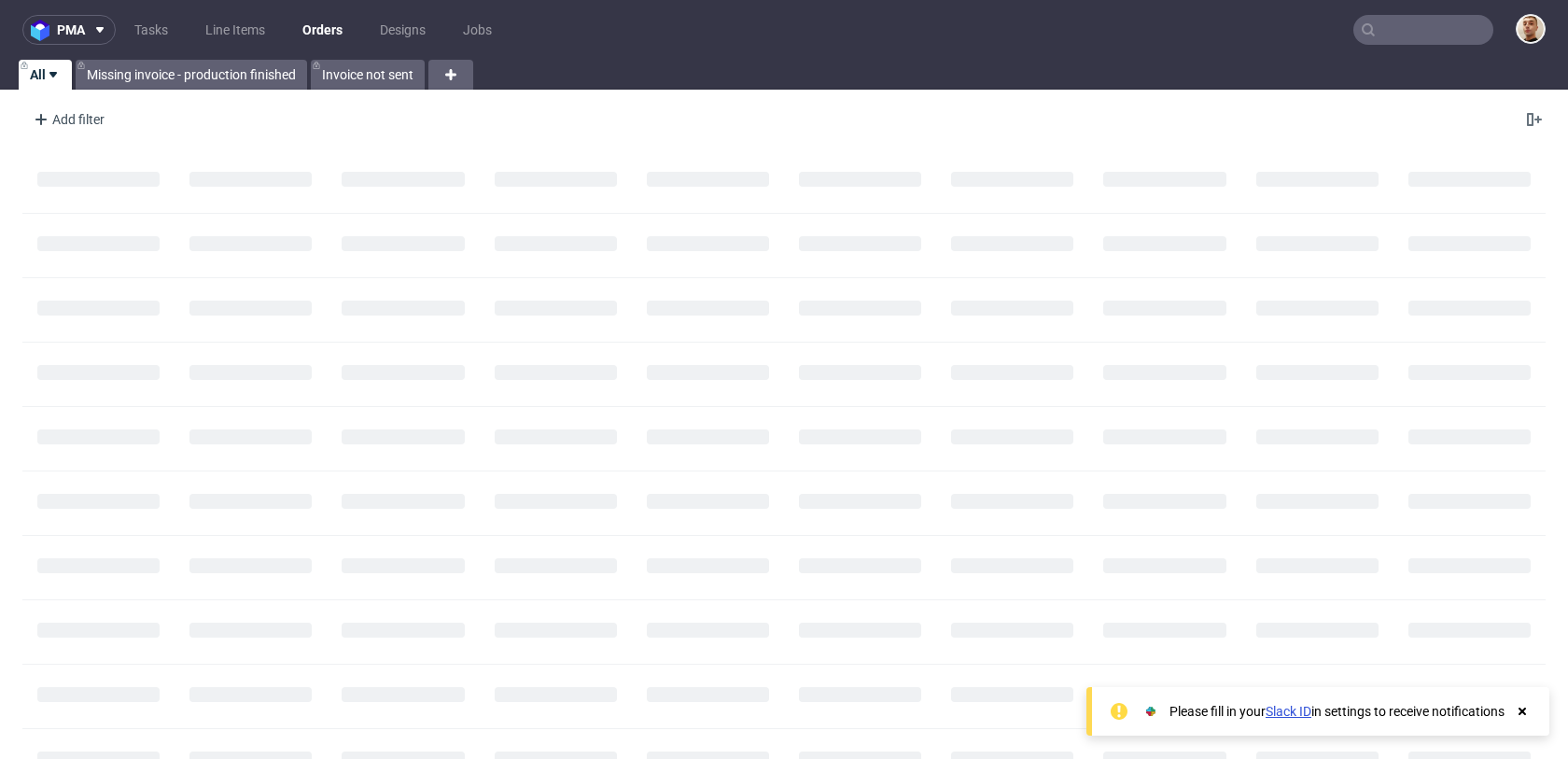
click at [1438, 36] on input "text" at bounding box center [1423, 29] width 140 height 30
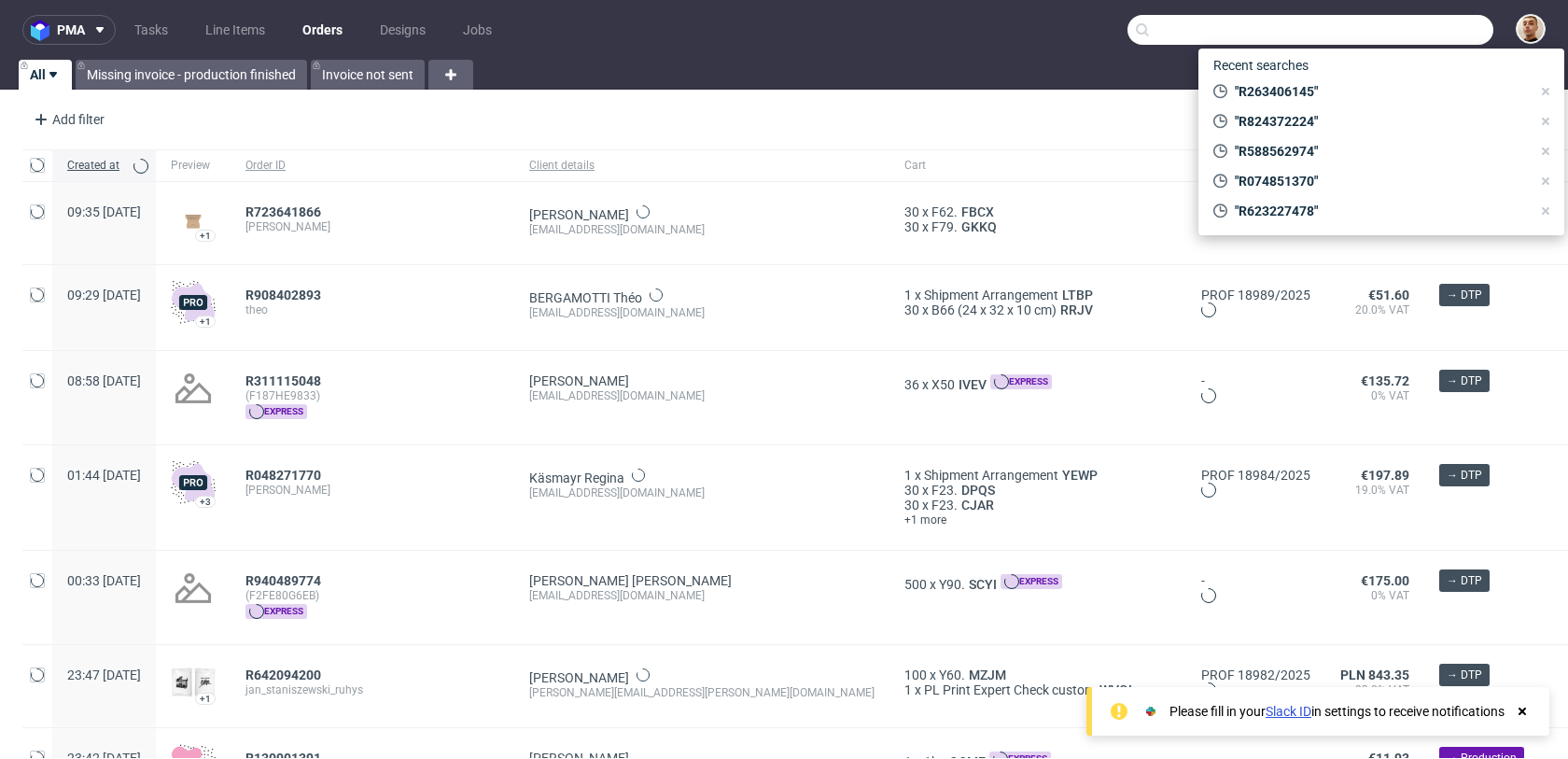
paste input "[CREDIT_CARD_NUMBER]"
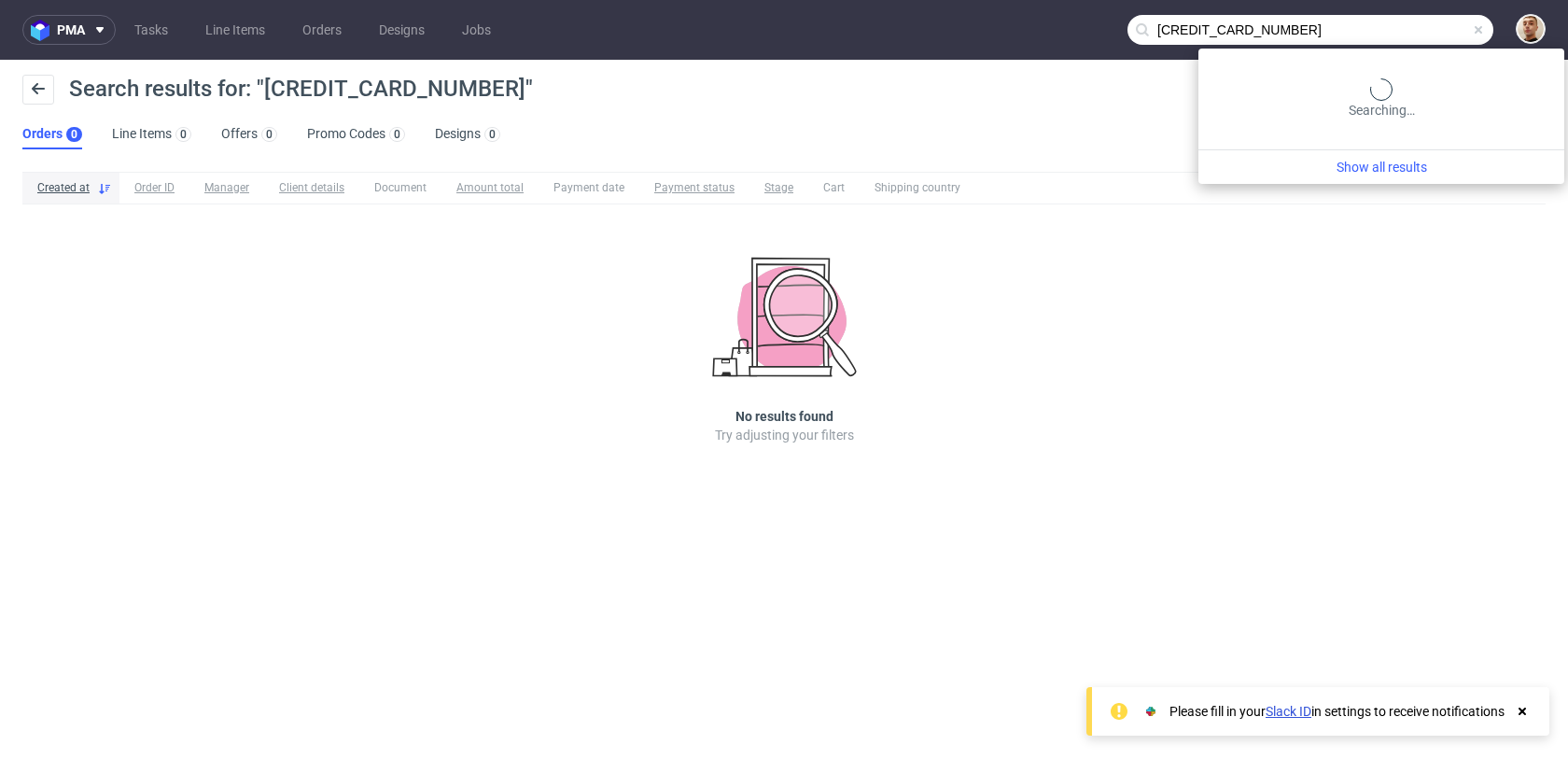
click at [1404, 35] on input "615867429073" at bounding box center [1311, 29] width 366 height 30
paste input "R220168726"
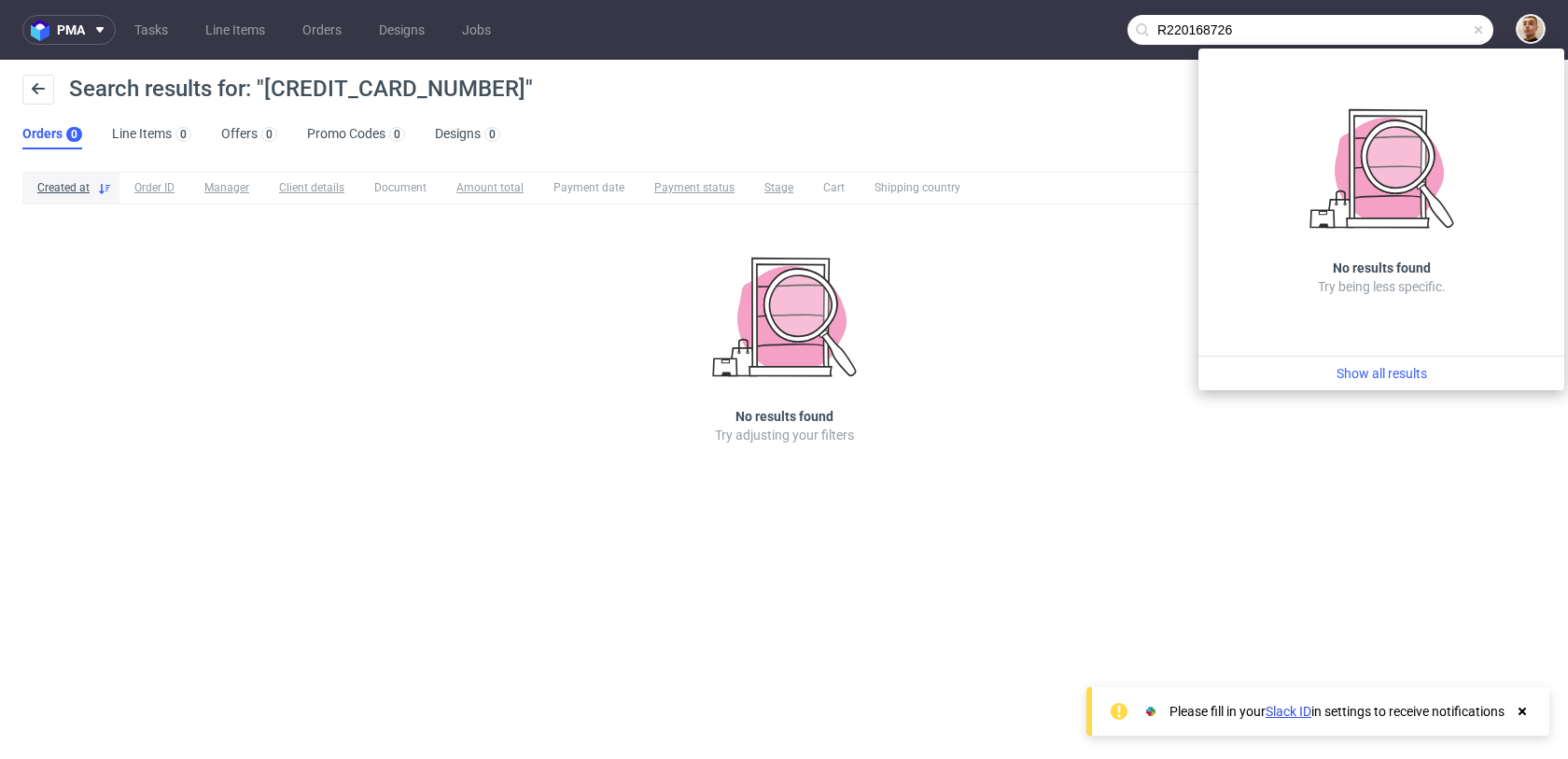
type input "R220168726"
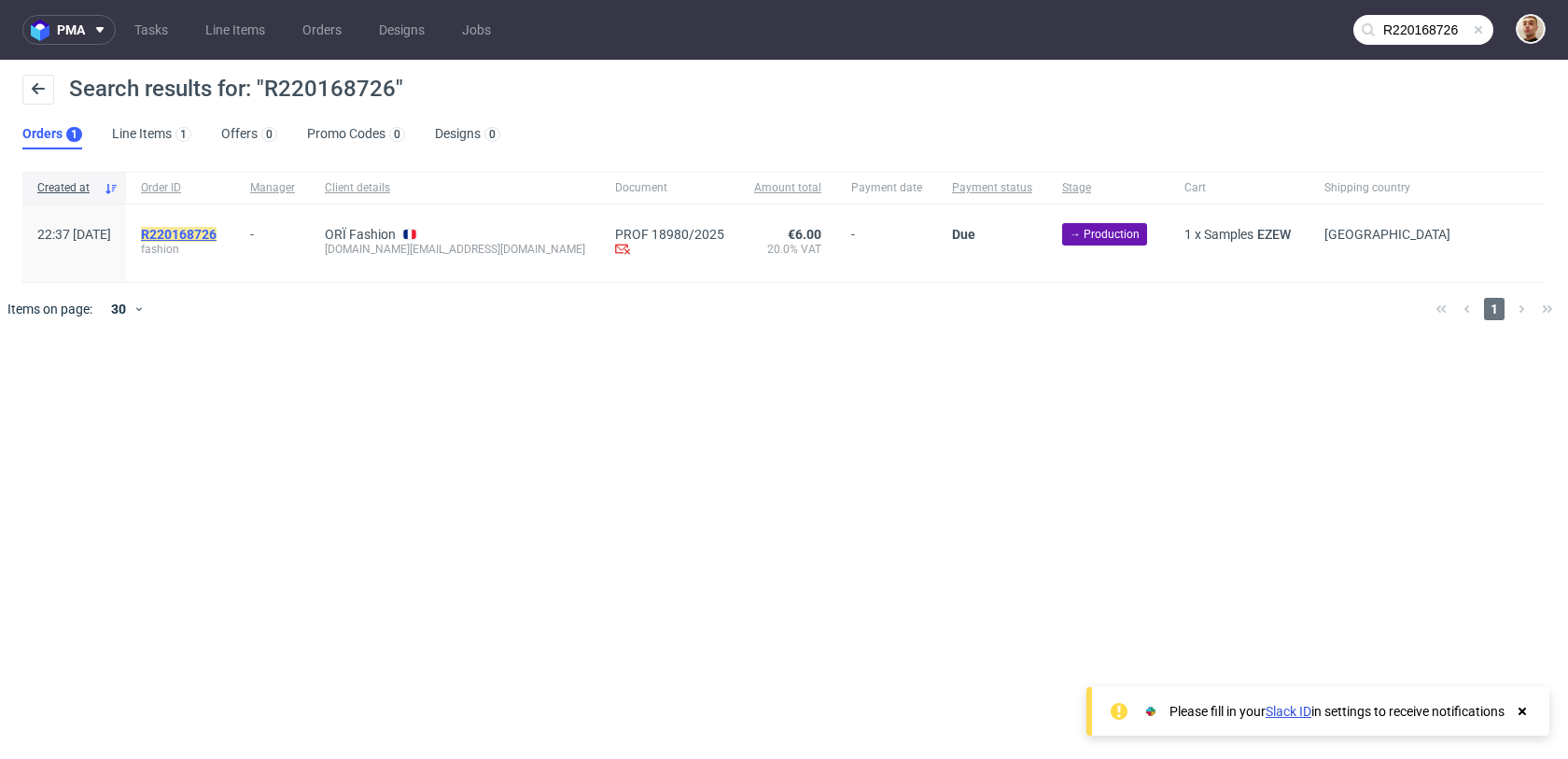
click at [217, 237] on mark "R220168726" at bounding box center [178, 233] width 75 height 14
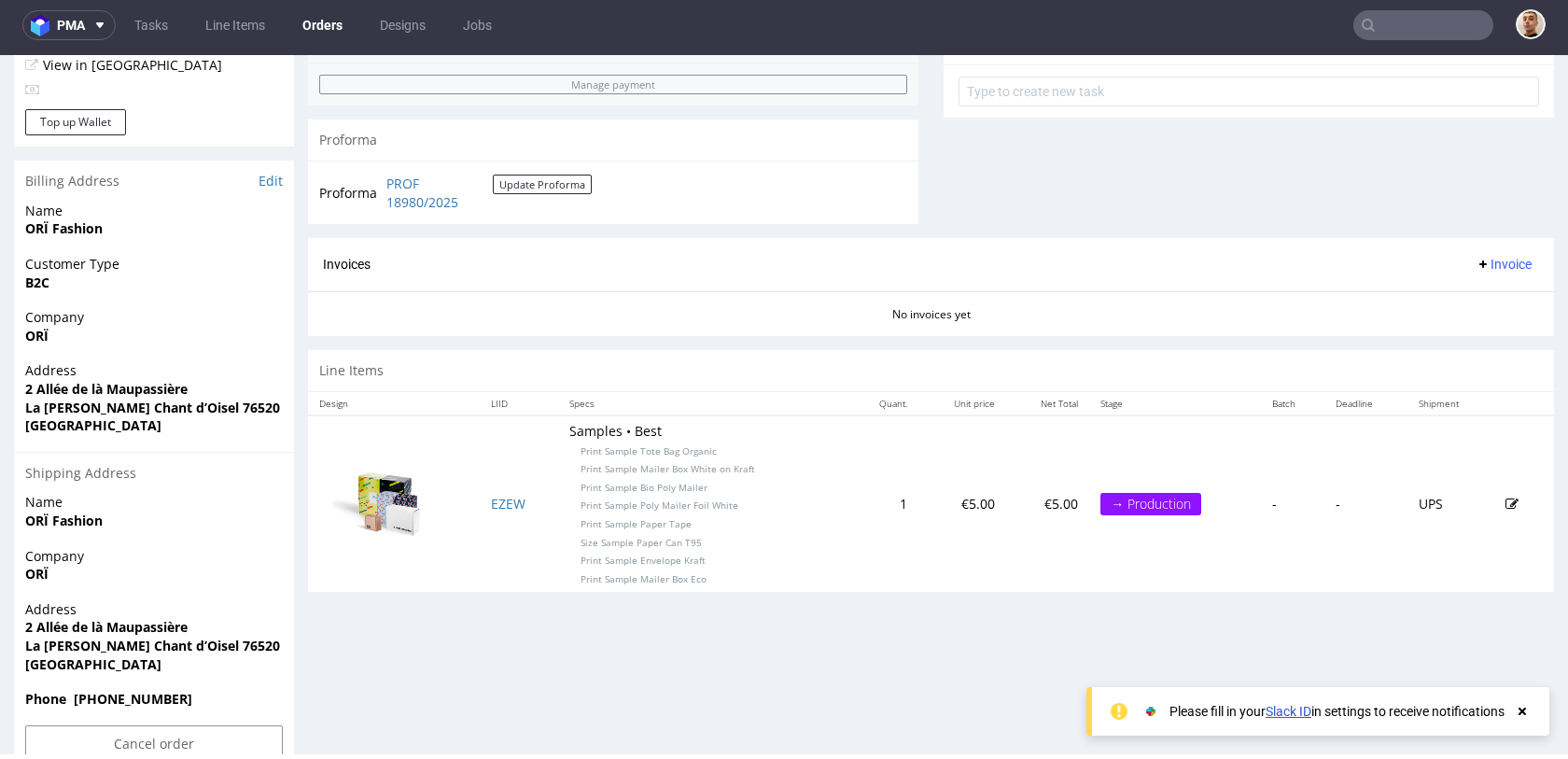
scroll to position [728, 0]
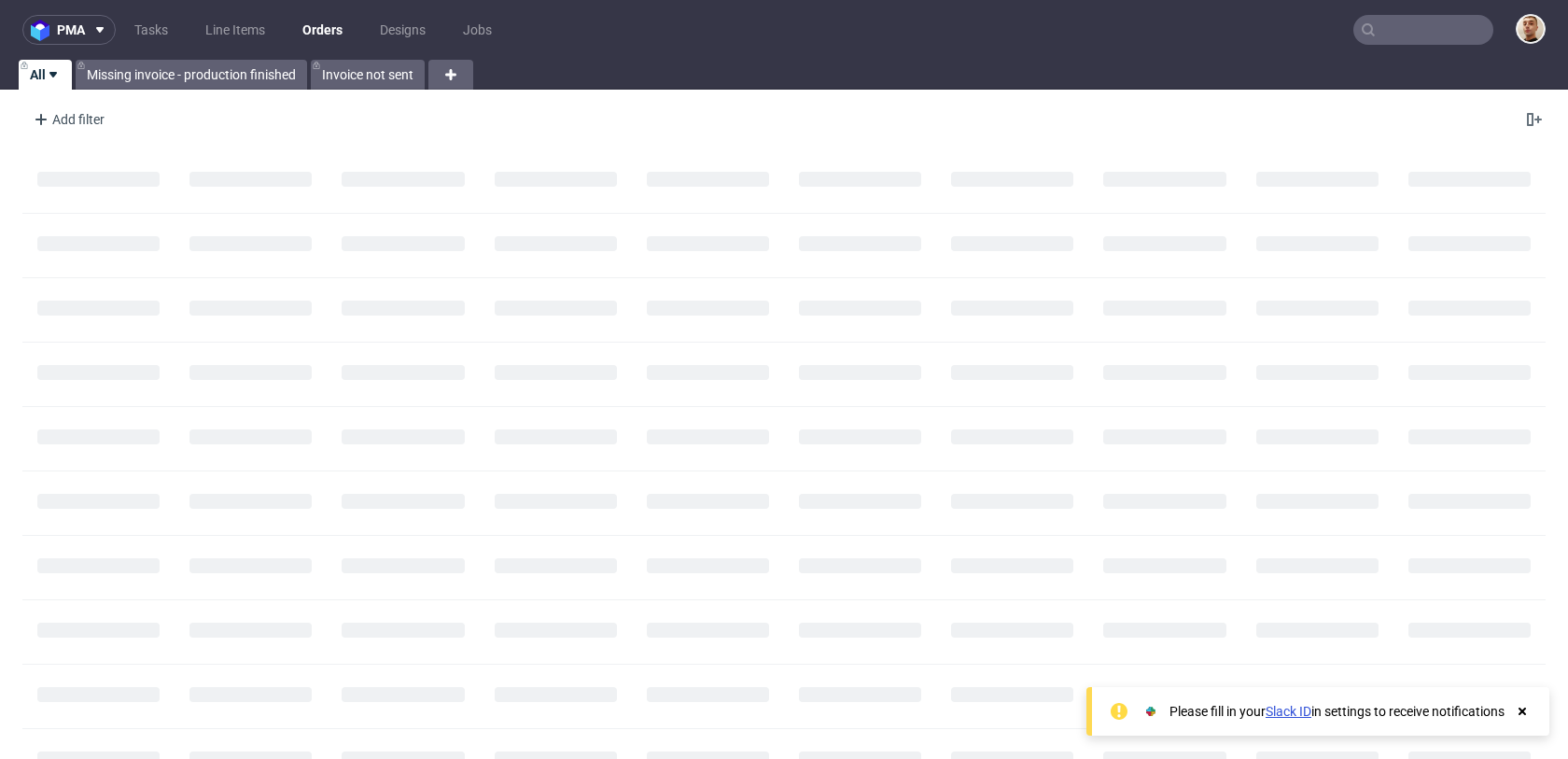
click at [1378, 36] on input "text" at bounding box center [1423, 29] width 140 height 30
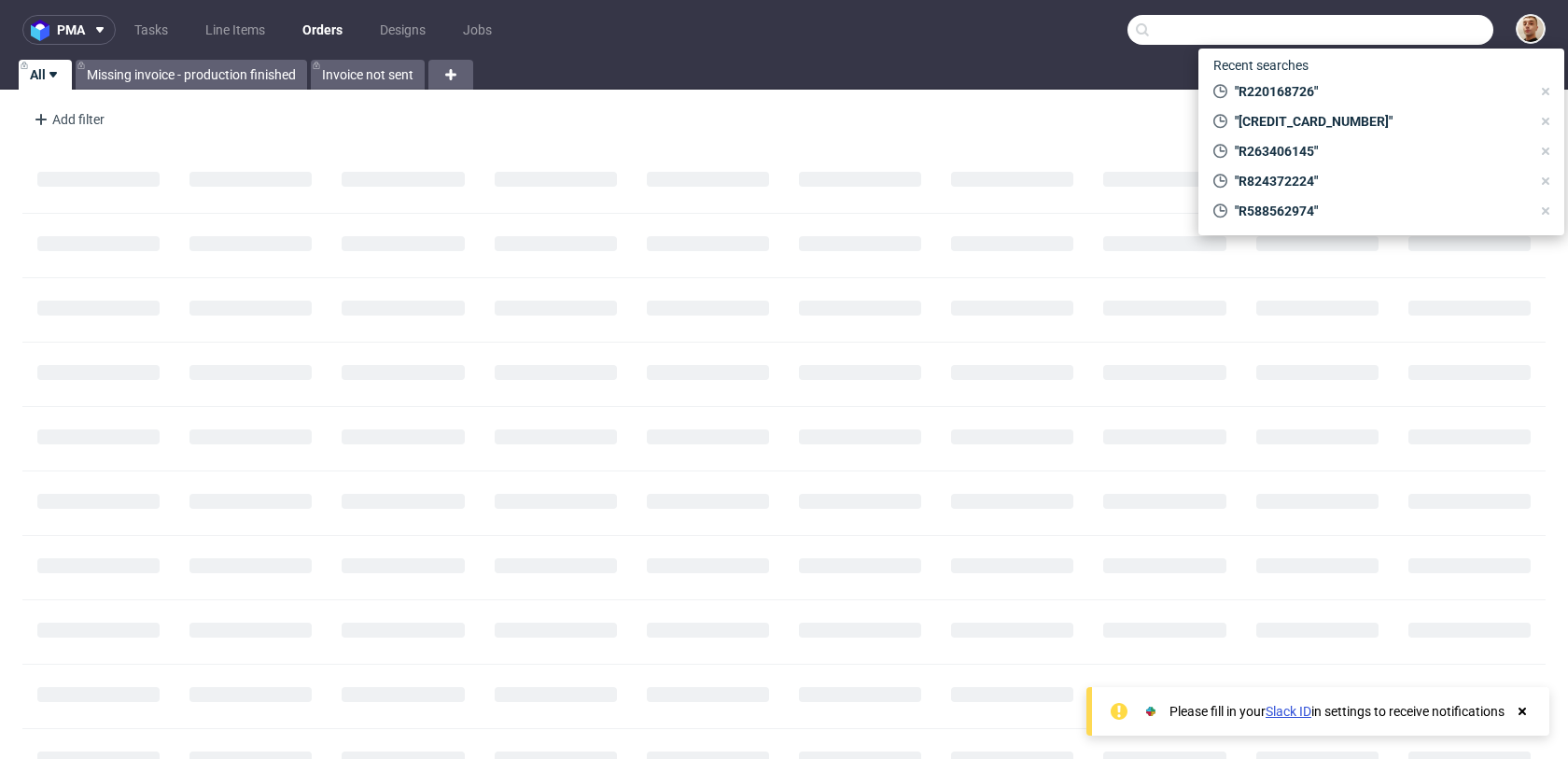
paste input "R240669585"
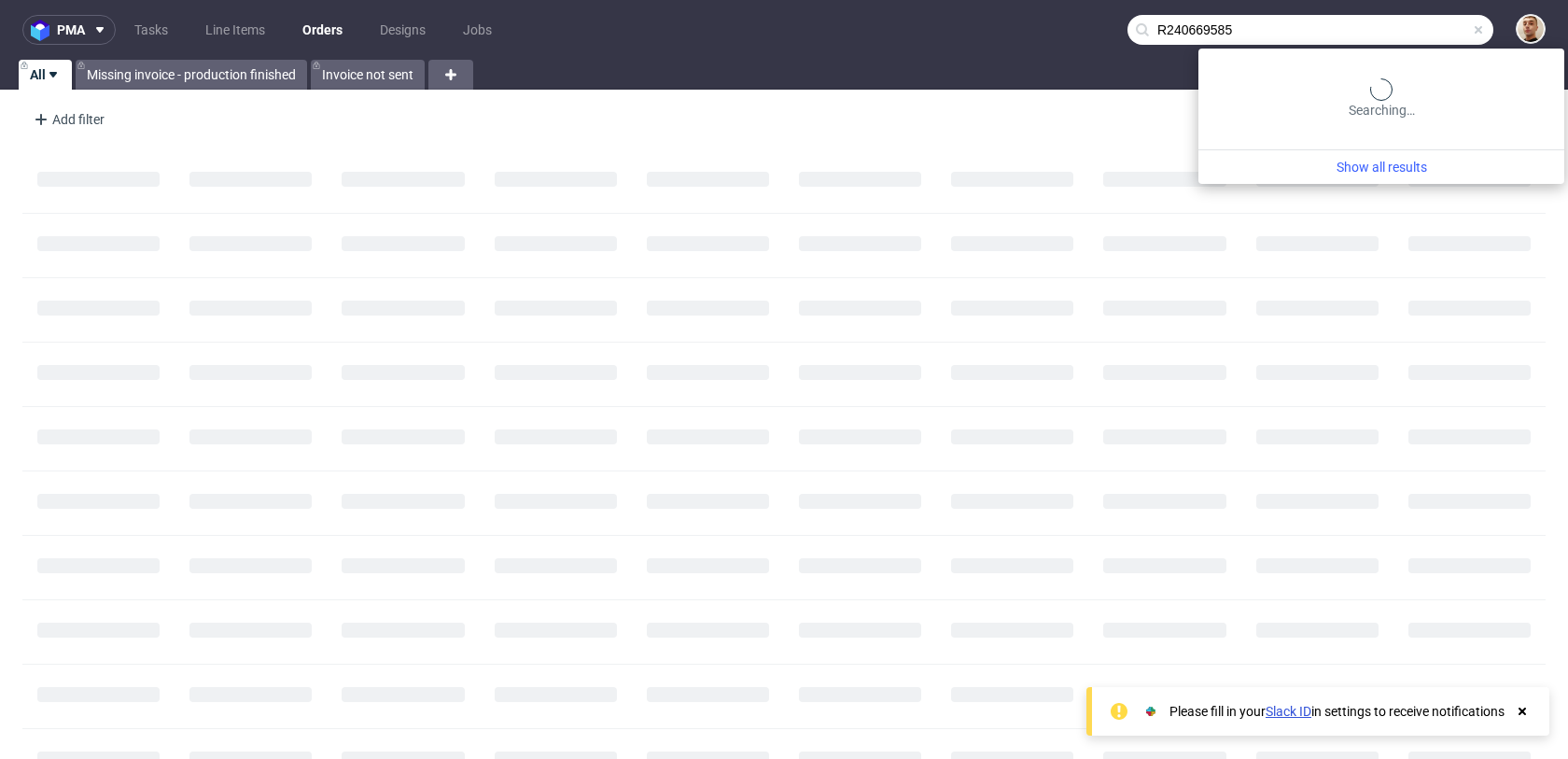
type input "R240669585"
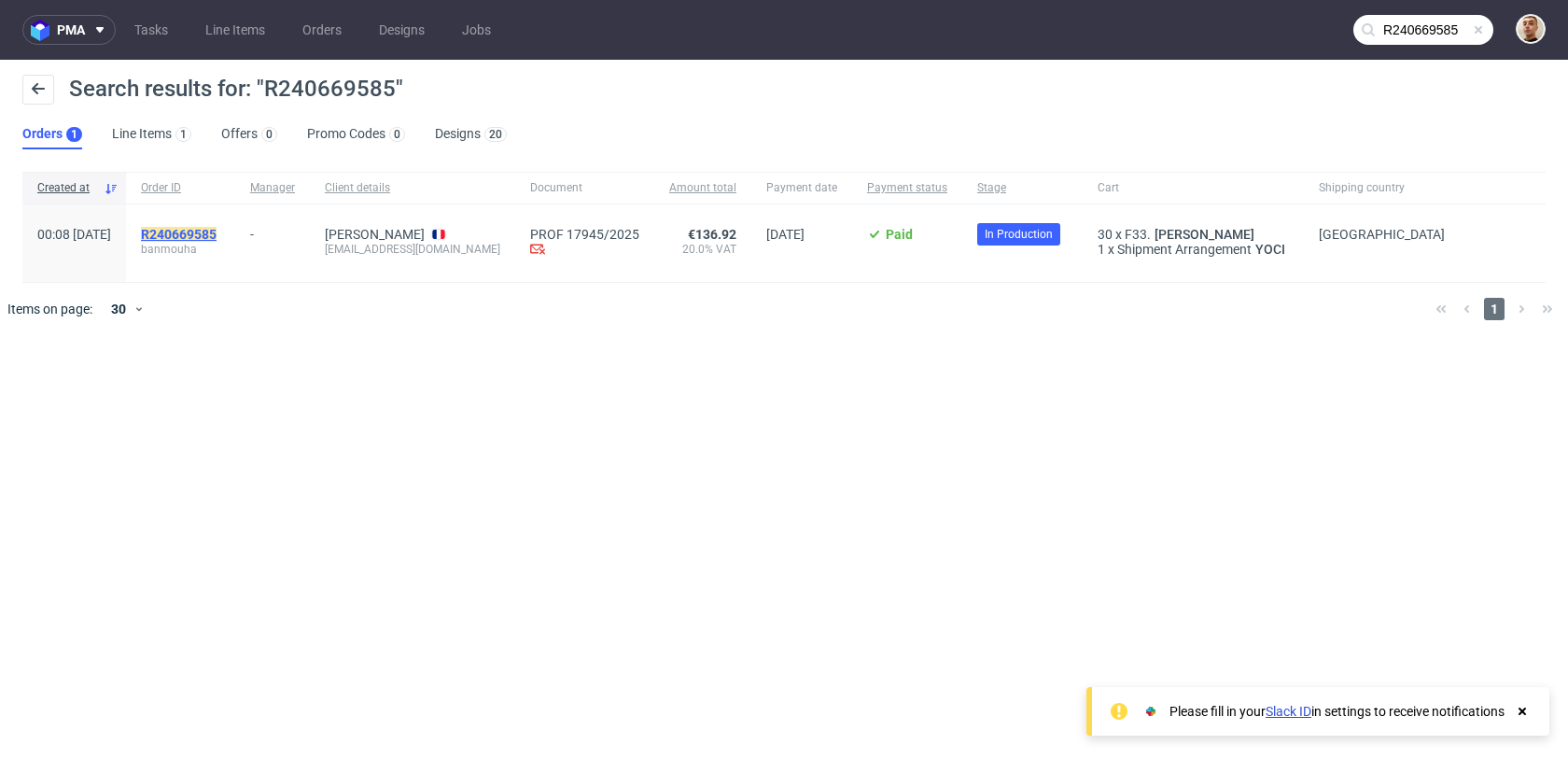
click at [217, 234] on mark "R240669585" at bounding box center [178, 233] width 75 height 14
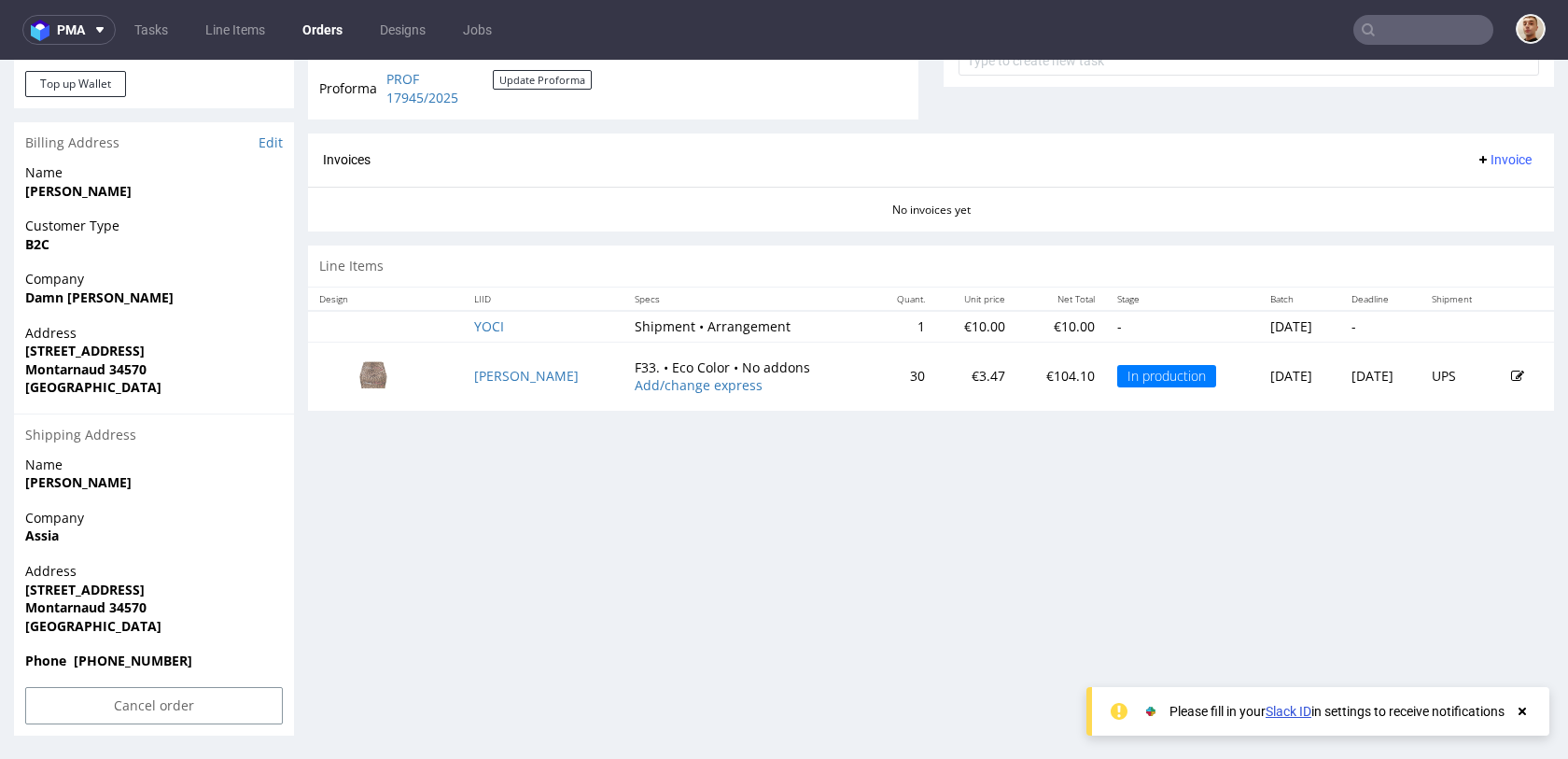
scroll to position [5, 0]
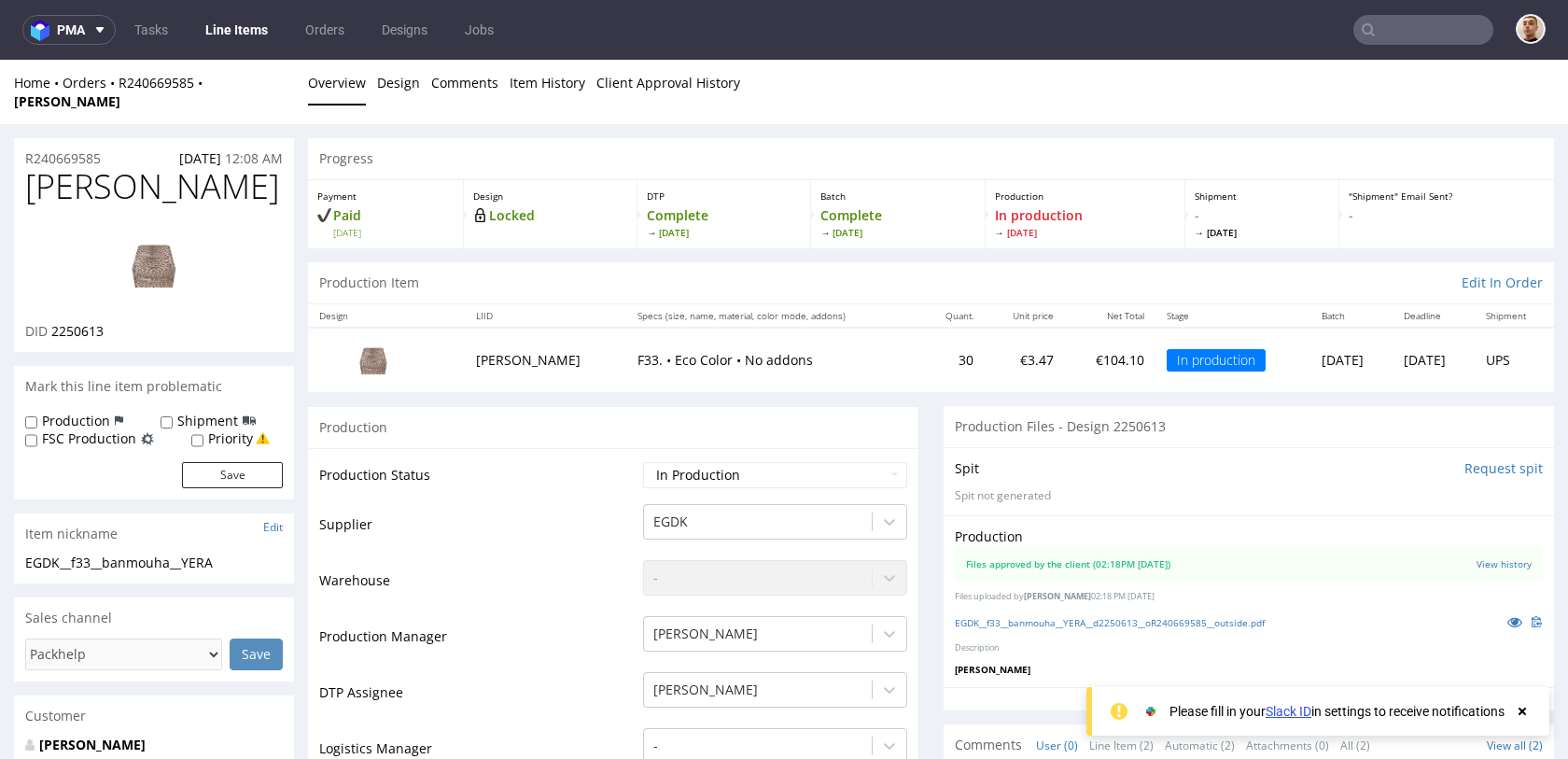
scroll to position [45, 0]
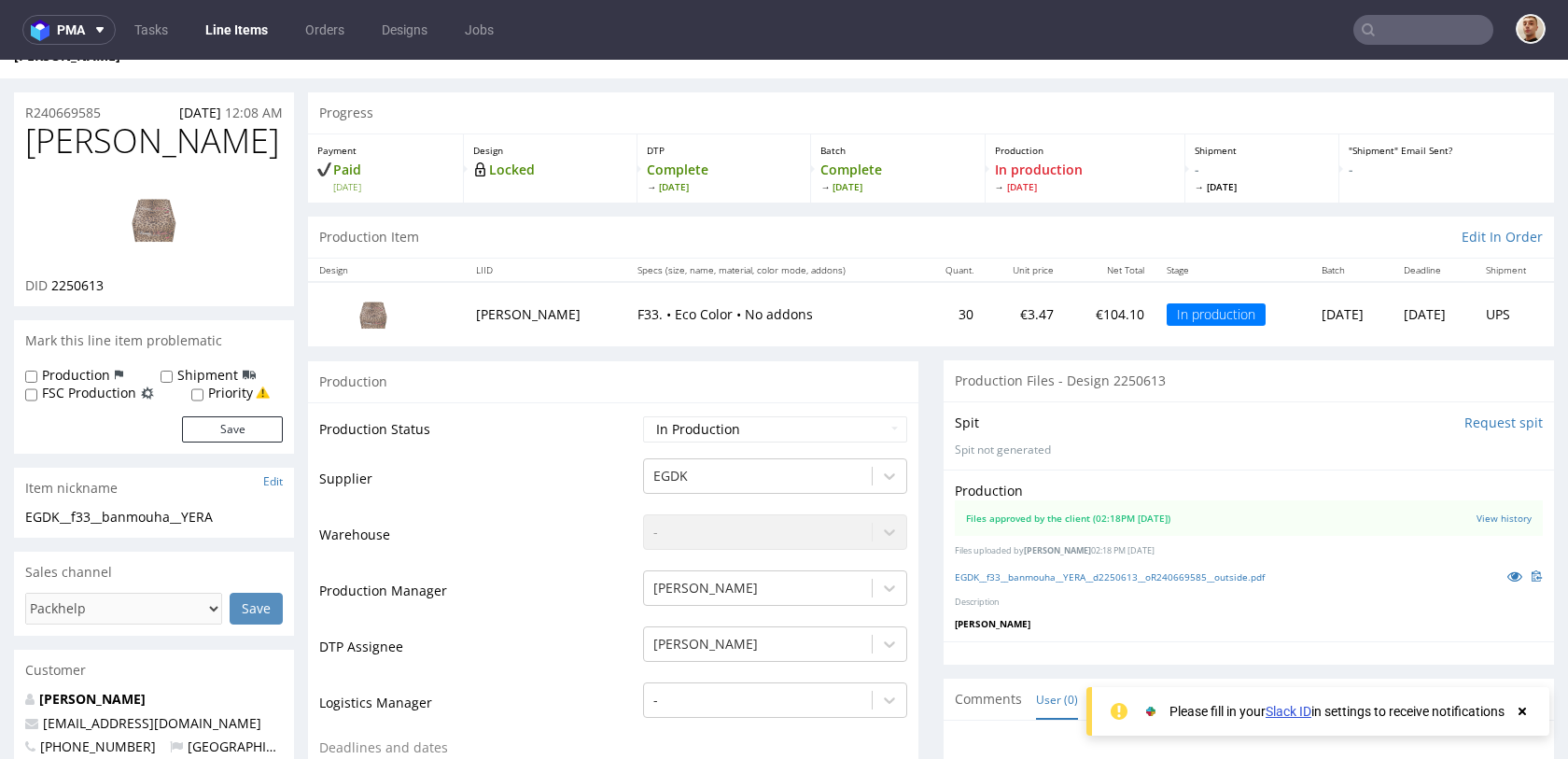
drag, startPoint x: 1147, startPoint y: 502, endPoint x: 1220, endPoint y: 501, distance: 73.0
click at [1219, 502] on z-tile__section--no-border "Files approved by the client (02:18PM [DATE]) View history" at bounding box center [1249, 518] width 588 height 36
click at [1220, 501] on z-tile__section--no-border "Files approved by the client (02:18PM [DATE]) View history" at bounding box center [1249, 518] width 588 height 36
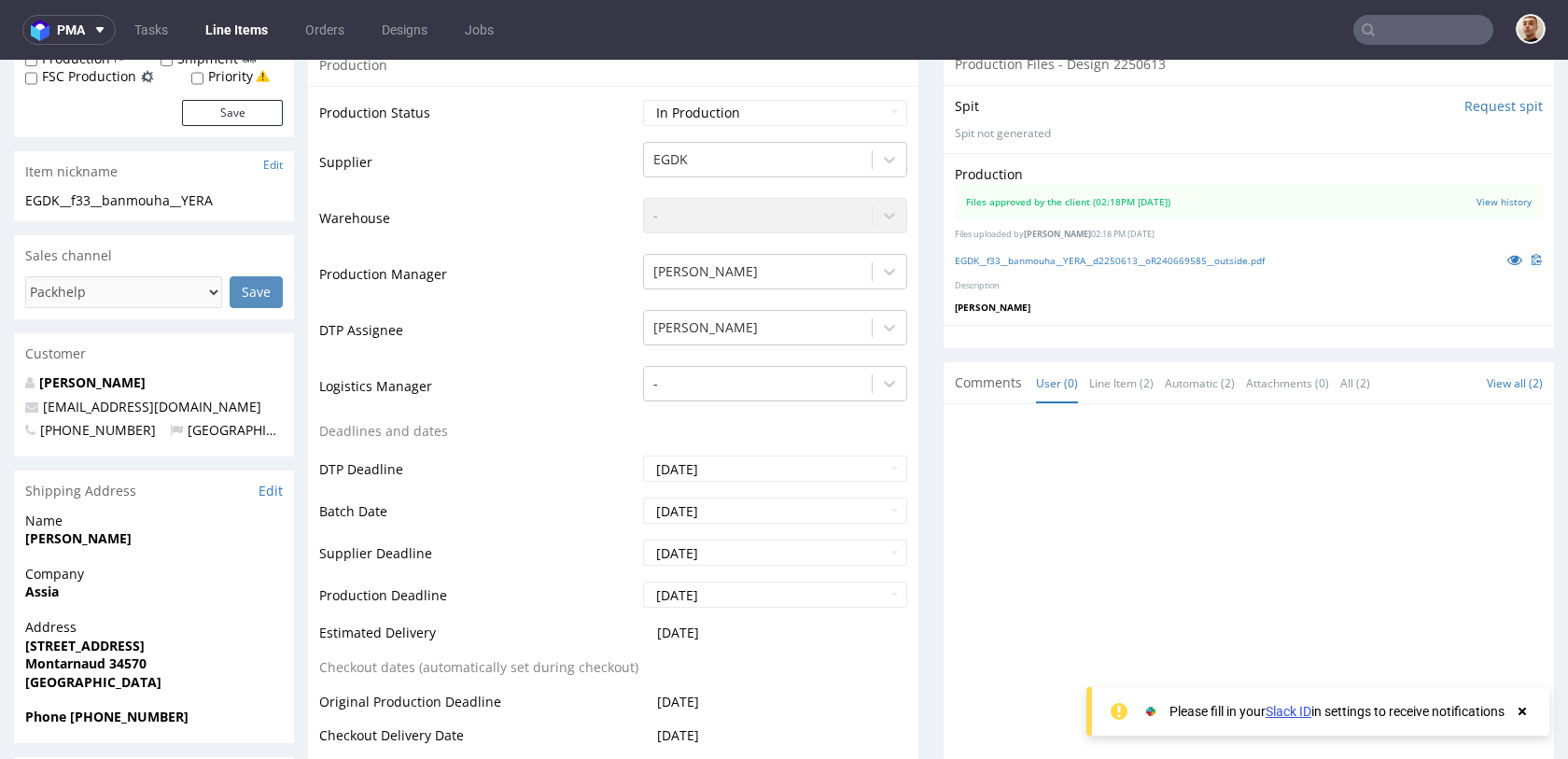
scroll to position [335, 0]
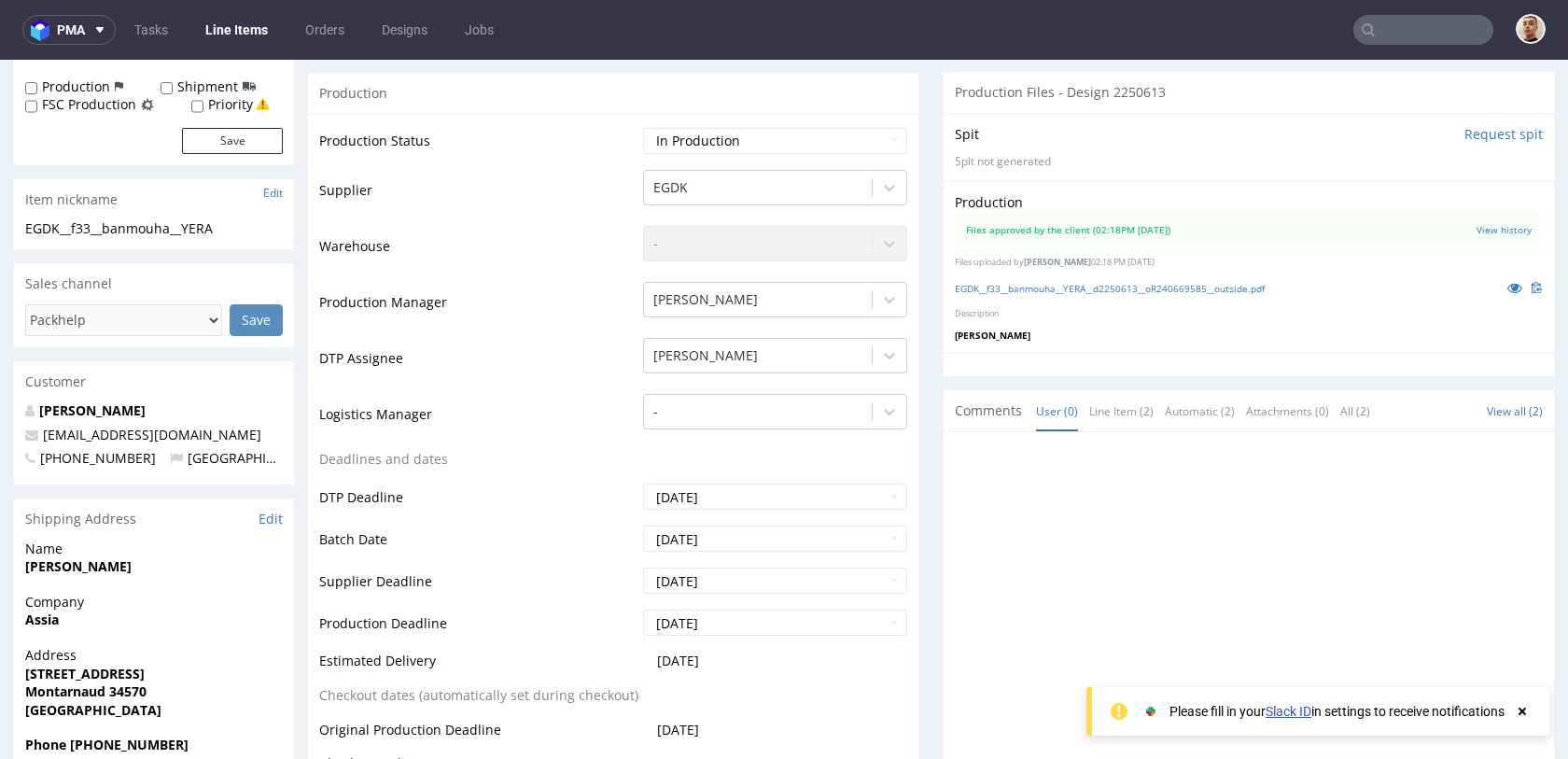
drag, startPoint x: 1226, startPoint y: 215, endPoint x: 1075, endPoint y: 205, distance: 151.3
click at [1075, 212] on z-tile__section--no-border "Files approved by the client (02:18PM 26 Aug 2025) View history" at bounding box center [1249, 230] width 588 height 36
click at [1075, 223] on div "Files approved by the client (02:18PM 26 Aug 2025)" at bounding box center [1068, 230] width 204 height 14
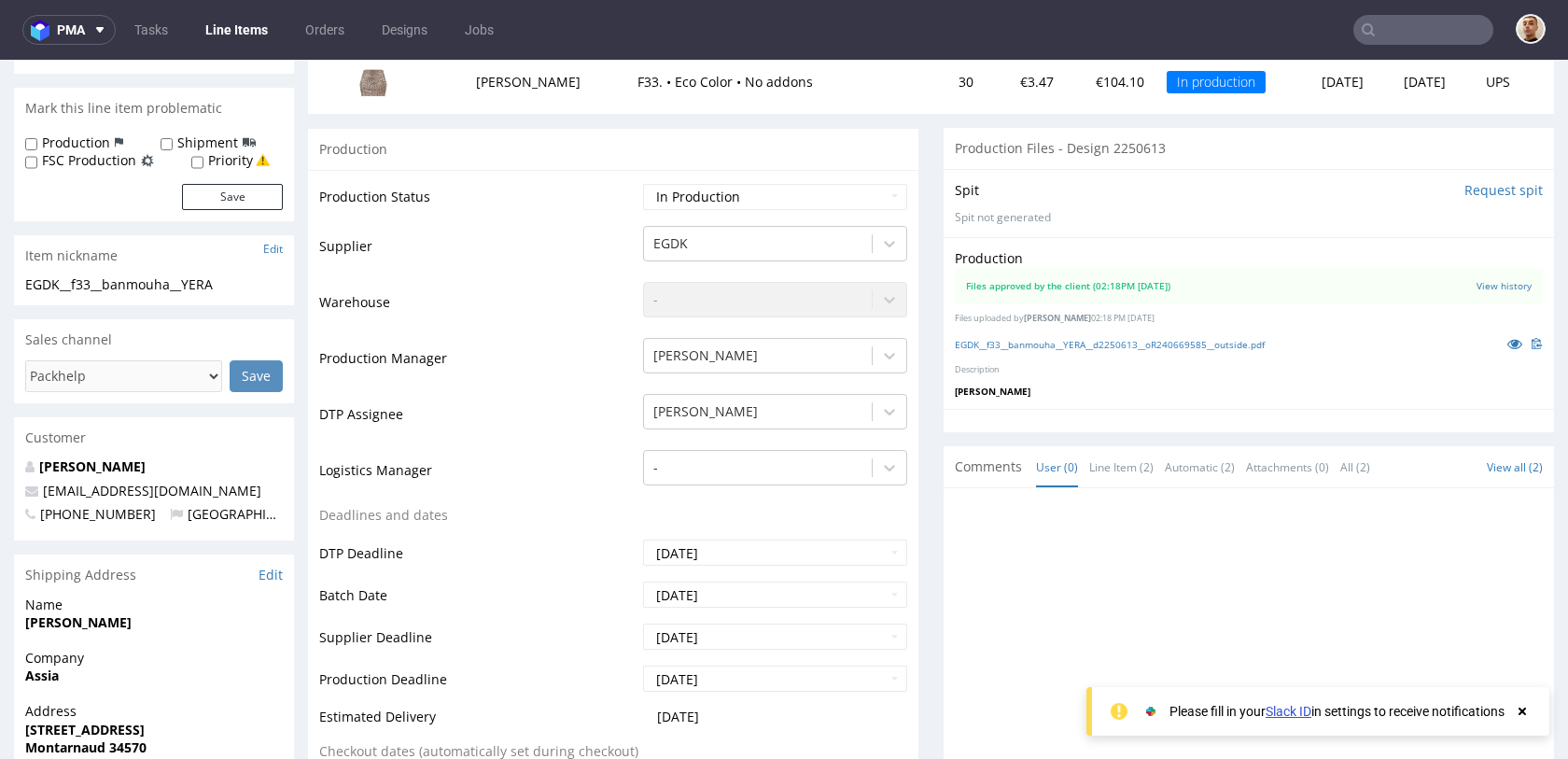
scroll to position [232, 0]
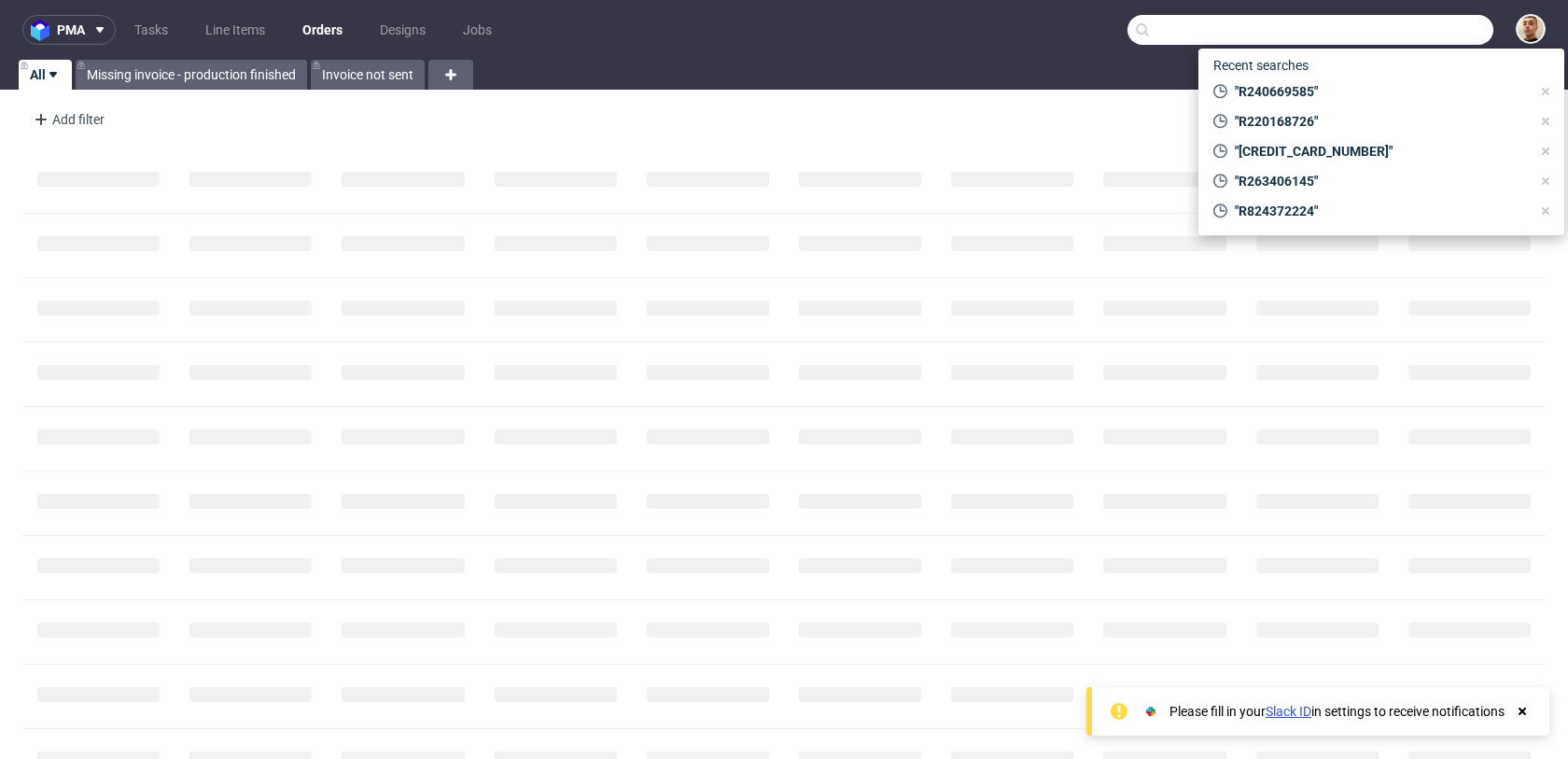
click at [1432, 39] on input "text" at bounding box center [1311, 29] width 366 height 30
paste input "[EMAIL_ADDRESS][DOMAIN_NAME]"
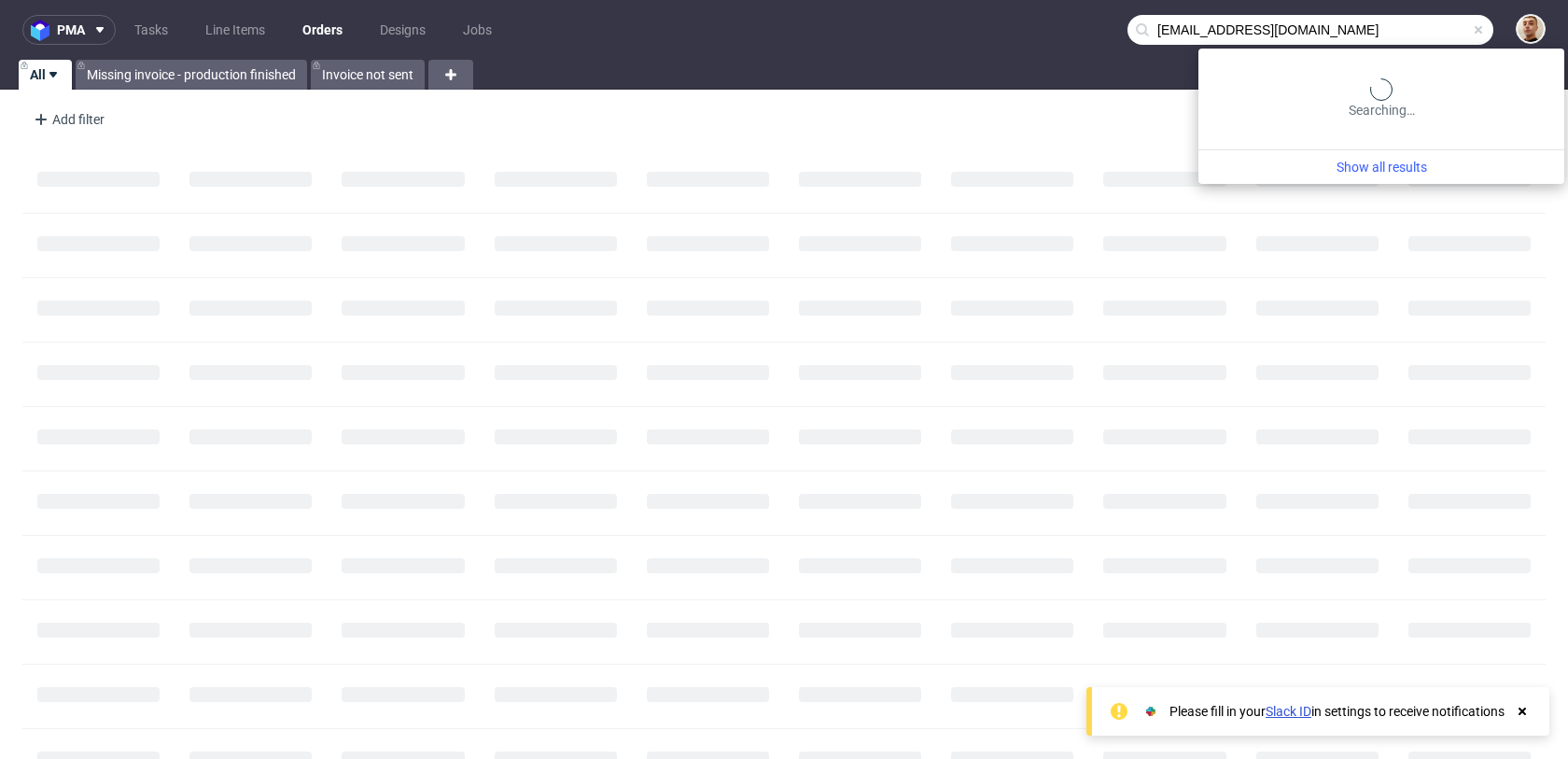
type input "[EMAIL_ADDRESS][DOMAIN_NAME]"
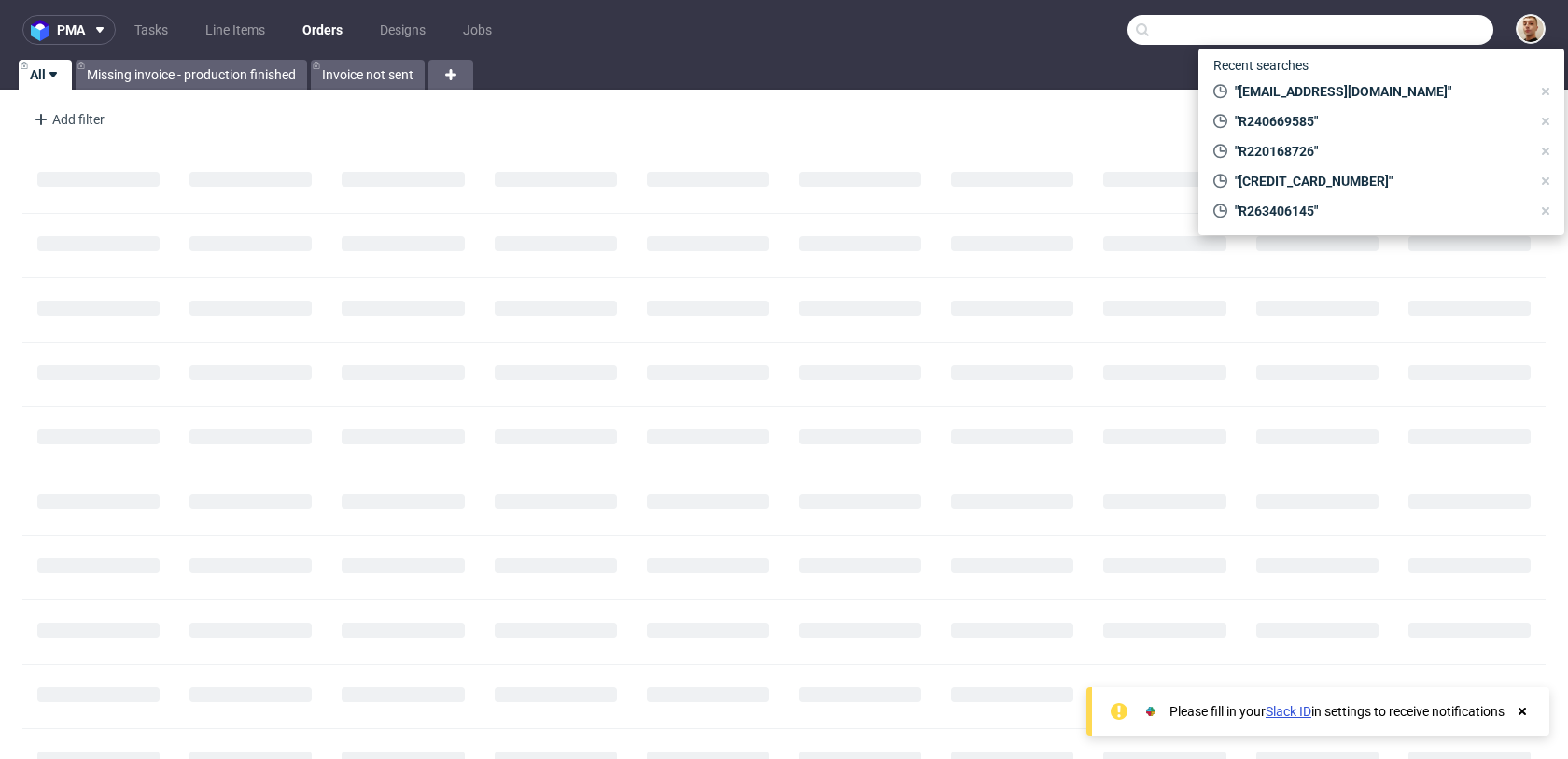
click at [1404, 35] on input "text" at bounding box center [1311, 29] width 366 height 30
paste input "melik@nittoknitwear.com"
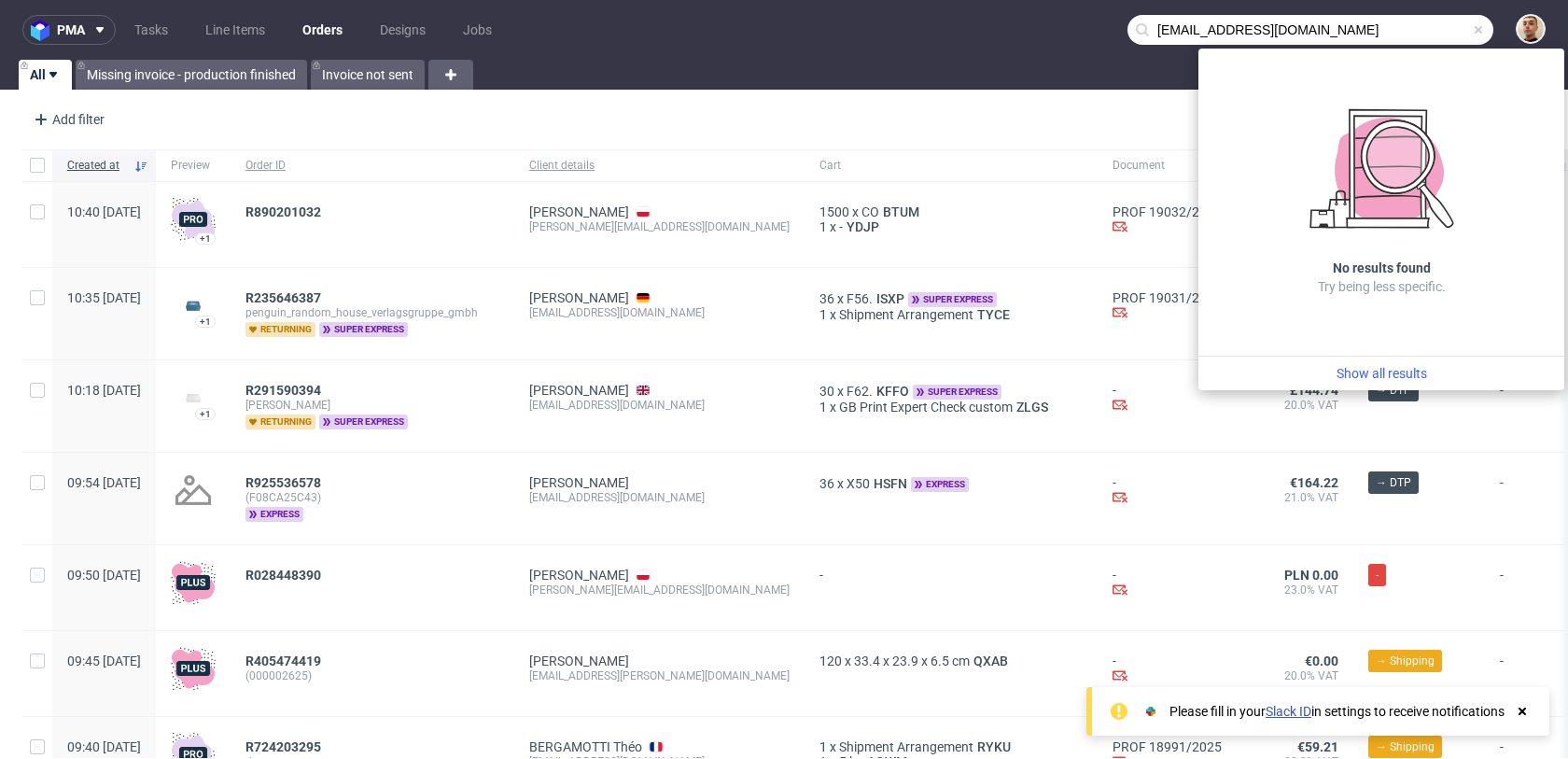
drag, startPoint x: 1185, startPoint y: 30, endPoint x: 1101, endPoint y: 30, distance: 84.0
click at [1101, 30] on nav "pma Tasks Line Items Orders Designs Jobs melik@nittoknitwear.com" at bounding box center [784, 30] width 1568 height 60
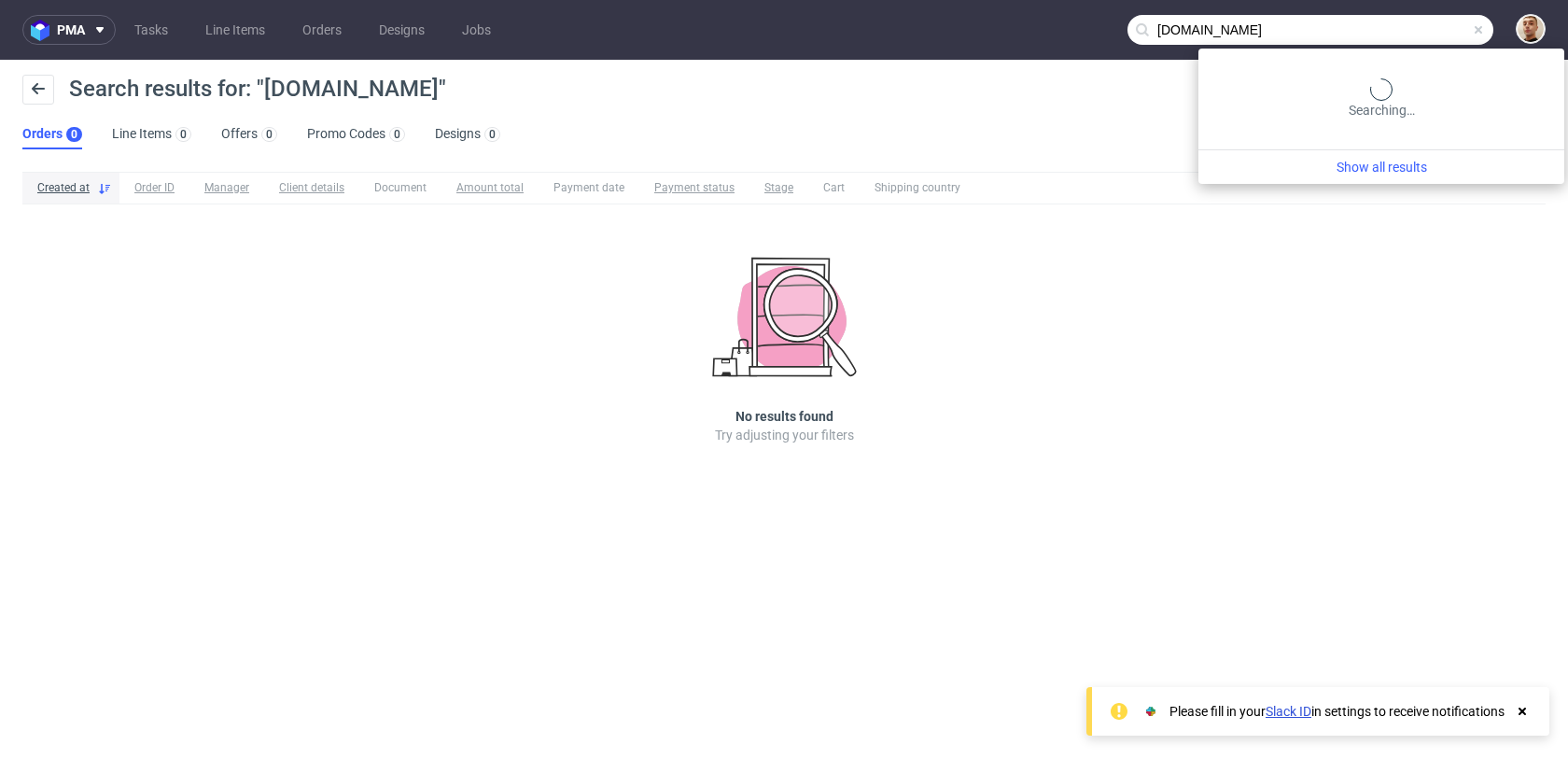
click at [1418, 34] on input "nittoknitwear.com" at bounding box center [1311, 29] width 366 height 30
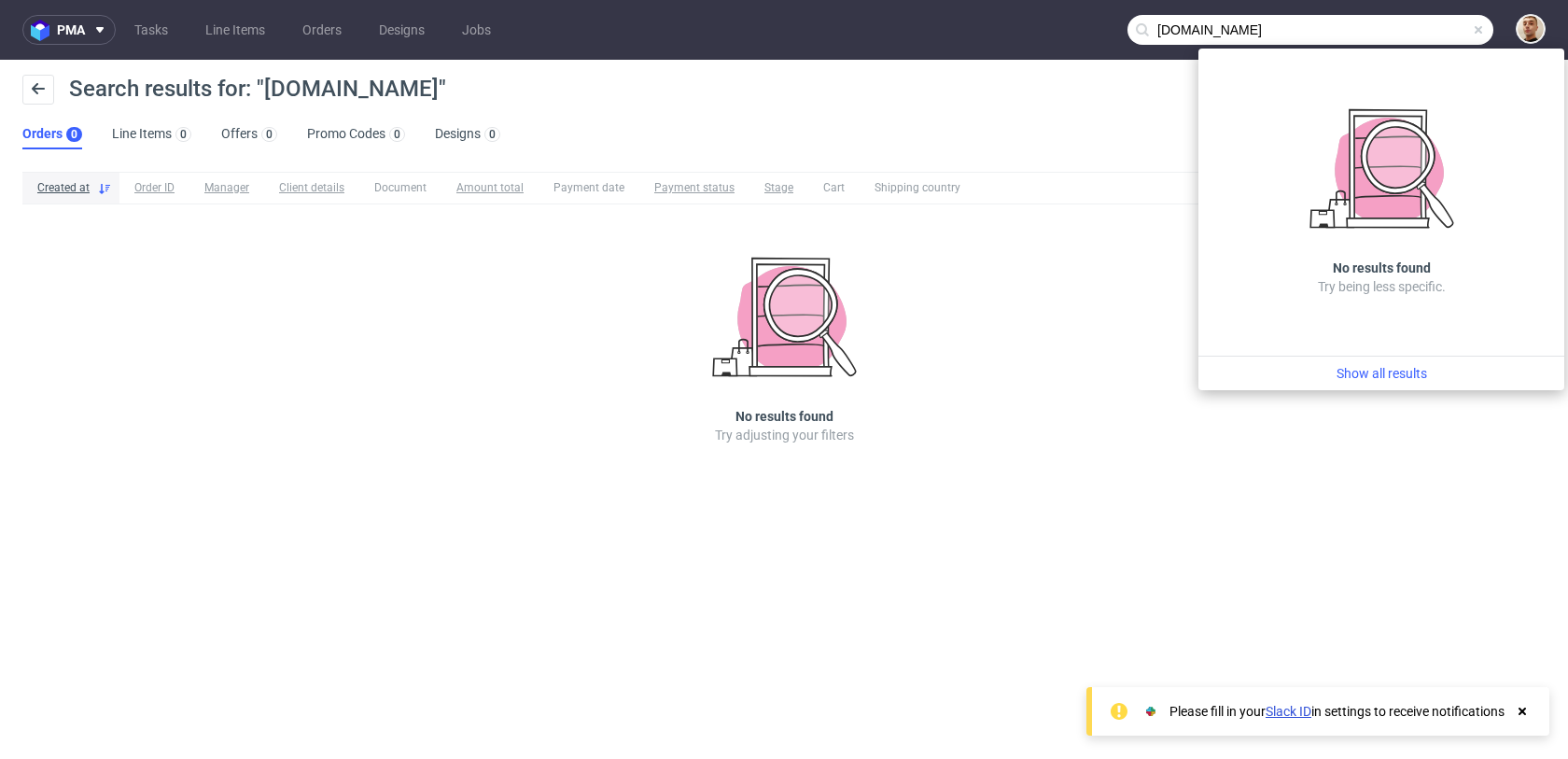
click at [1418, 34] on input "nittoknitwear.com" at bounding box center [1311, 29] width 366 height 30
paste input "melik@"
drag, startPoint x: 1186, startPoint y: 33, endPoint x: 1128, endPoint y: 33, distance: 58.0
click at [1128, 33] on input "melik@nittoknitwear.com" at bounding box center [1311, 29] width 366 height 30
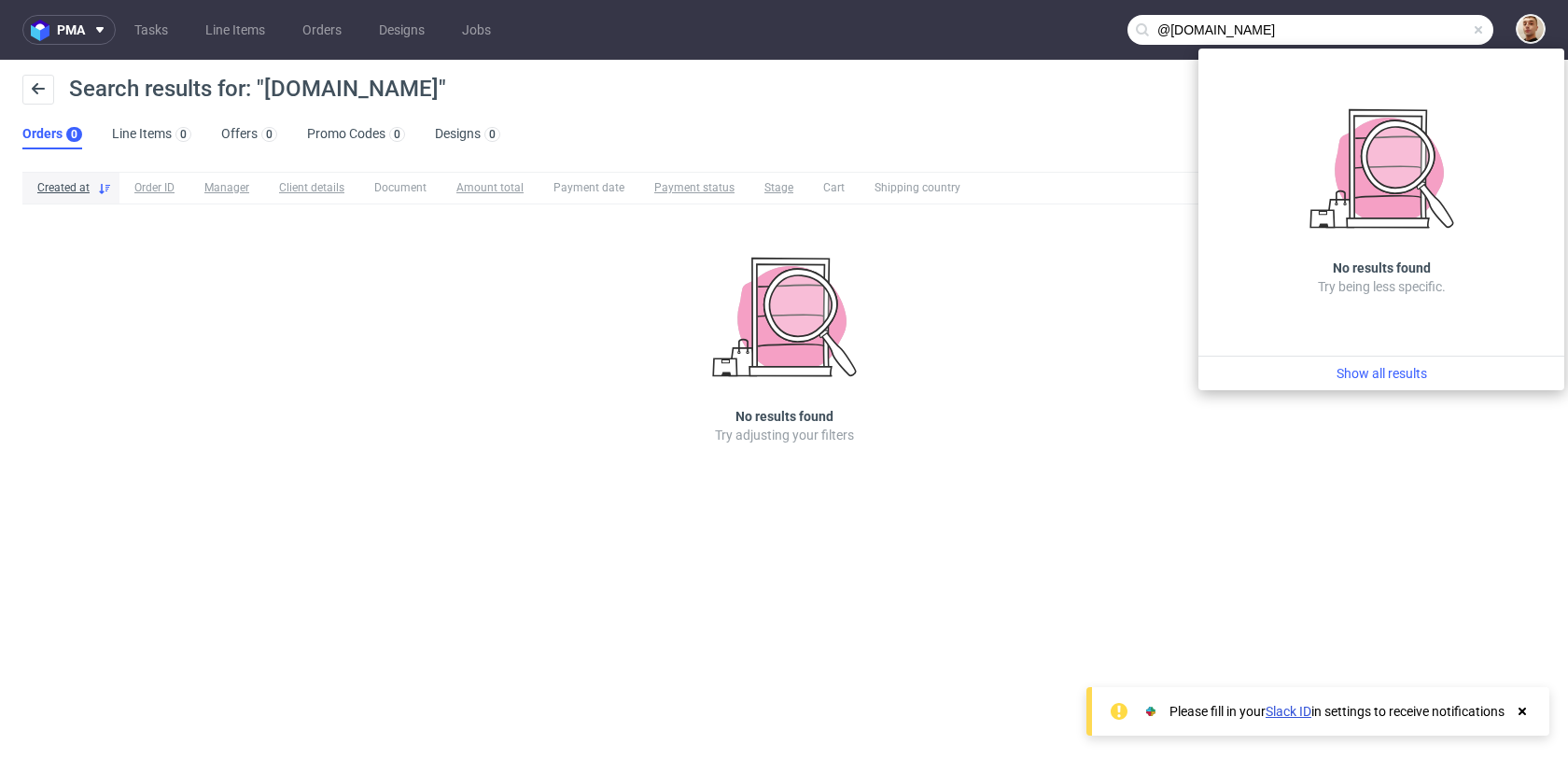
type input "@nittoknitwear.com"
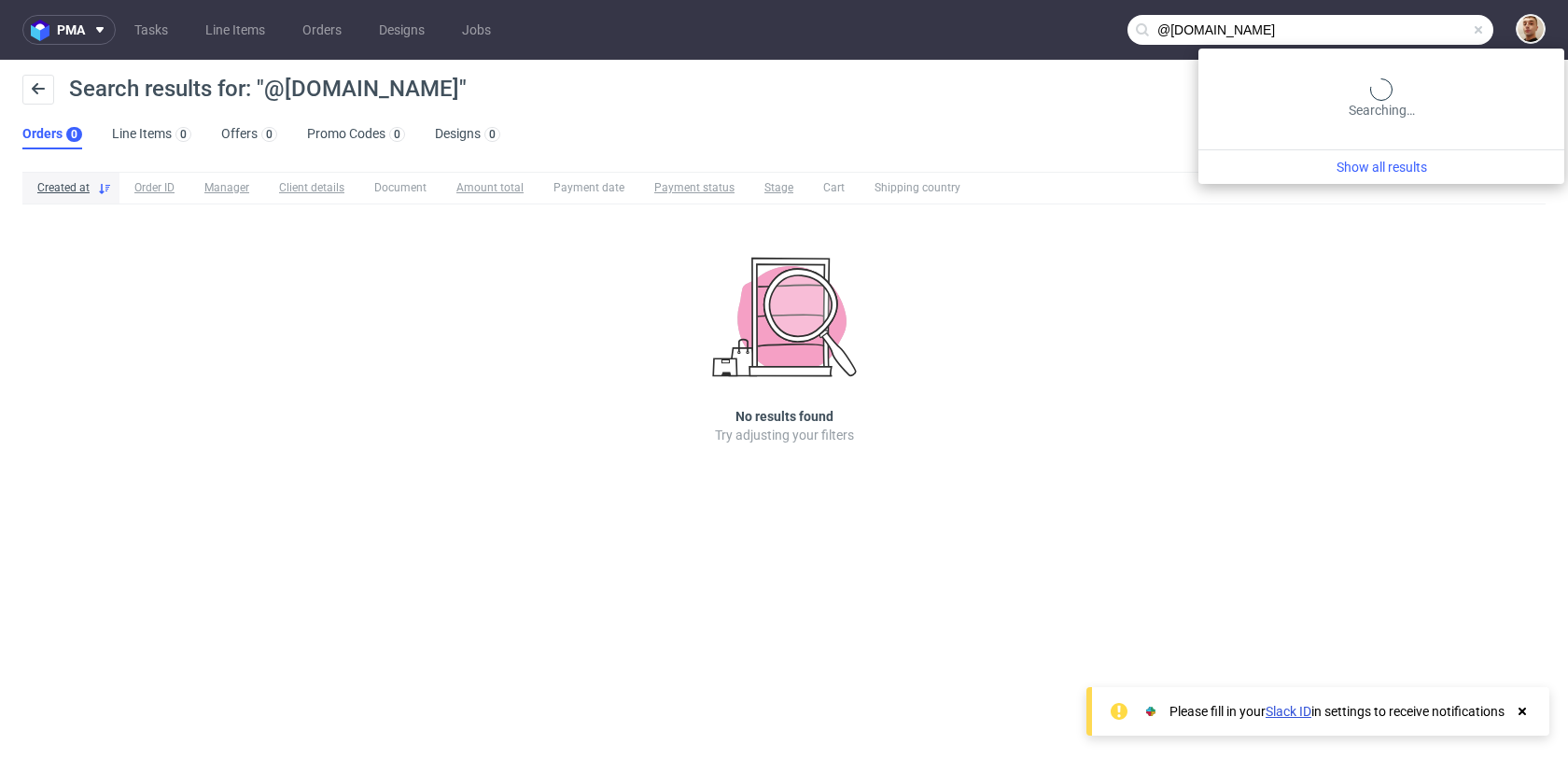
click at [1395, 14] on input "@nittoknitwear.com" at bounding box center [1311, 29] width 366 height 30
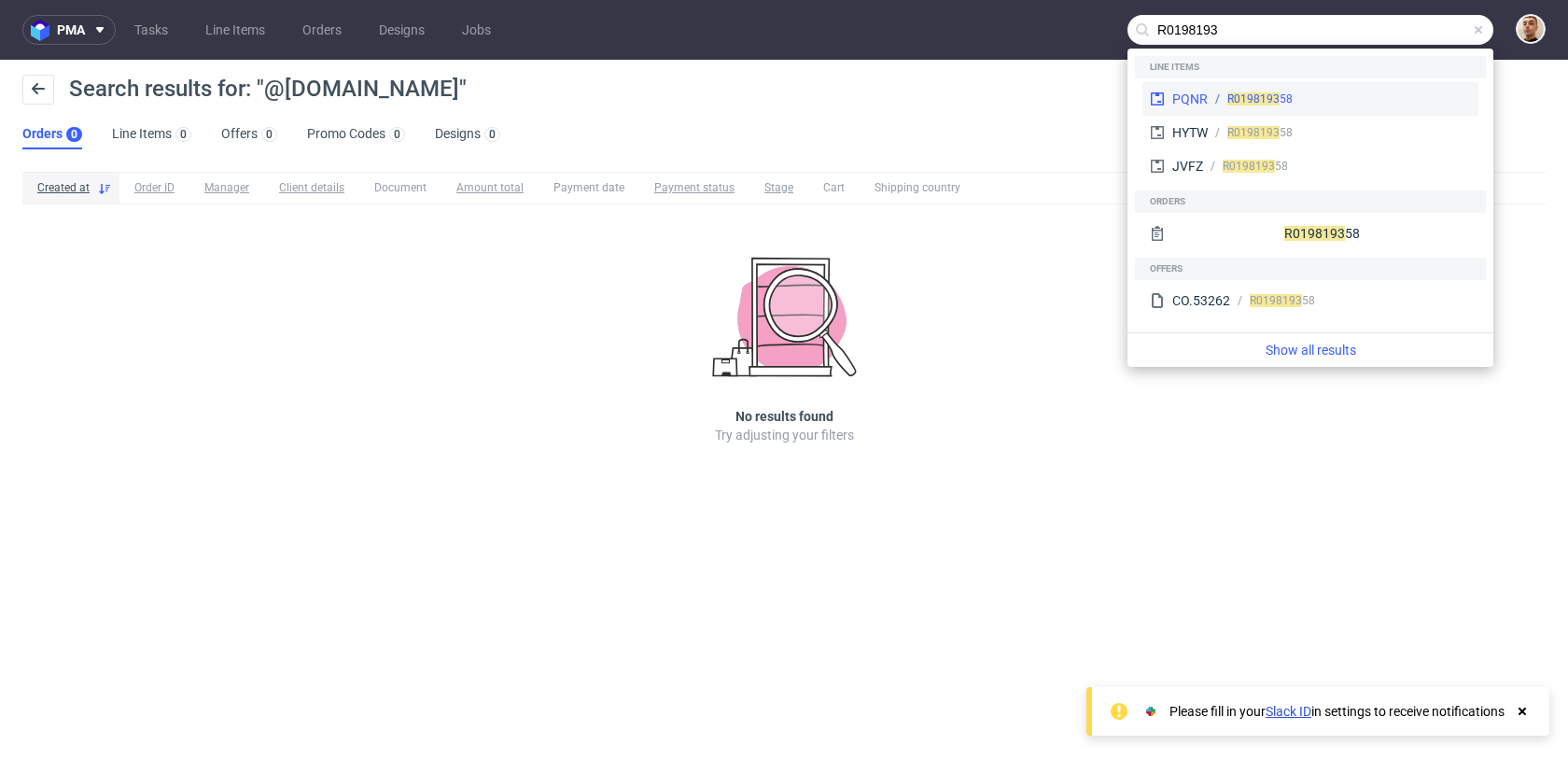
type input "R0198193"
click at [1344, 101] on div "R0198193 58" at bounding box center [1339, 98] width 263 height 16
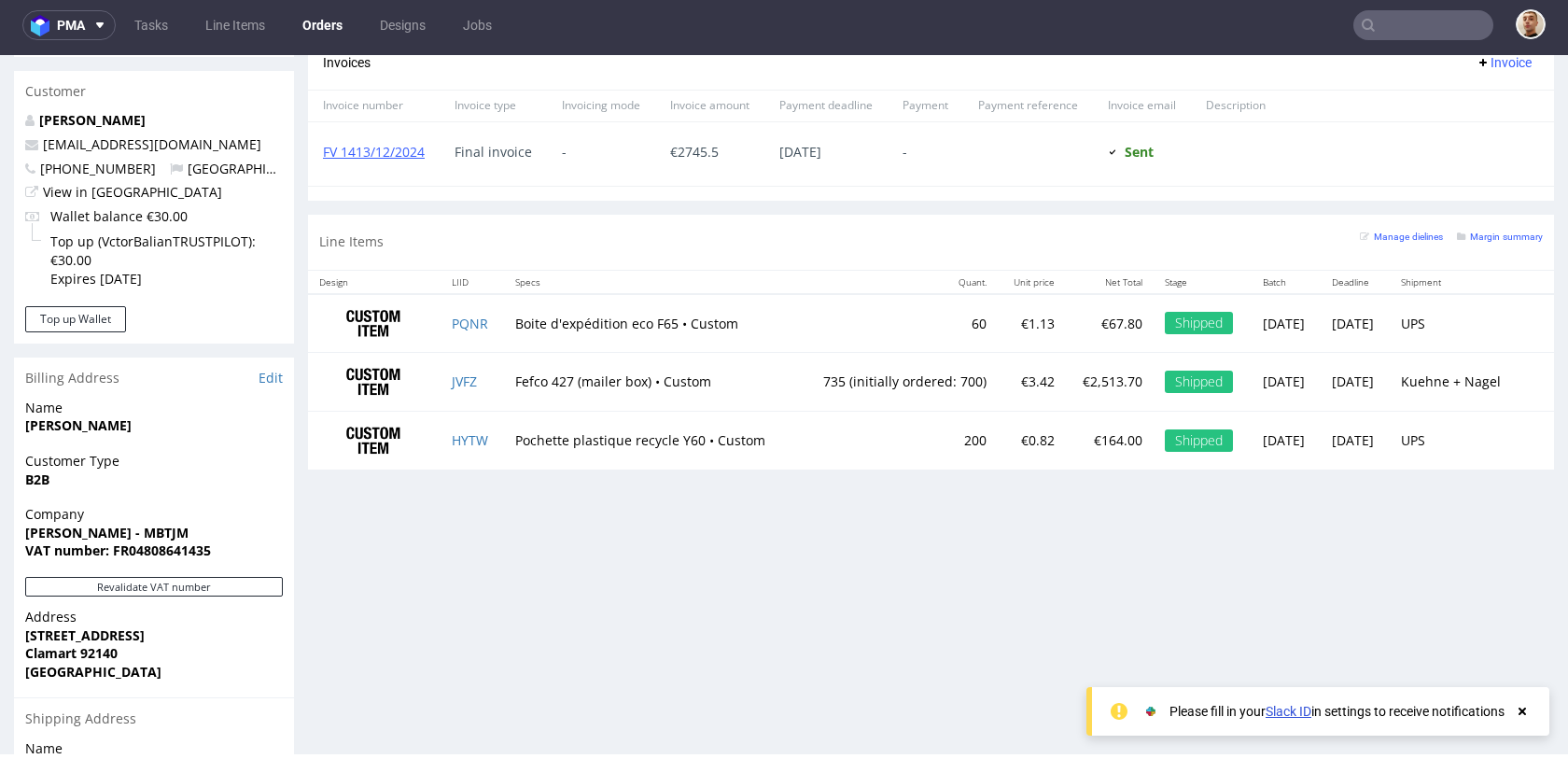
scroll to position [878, 0]
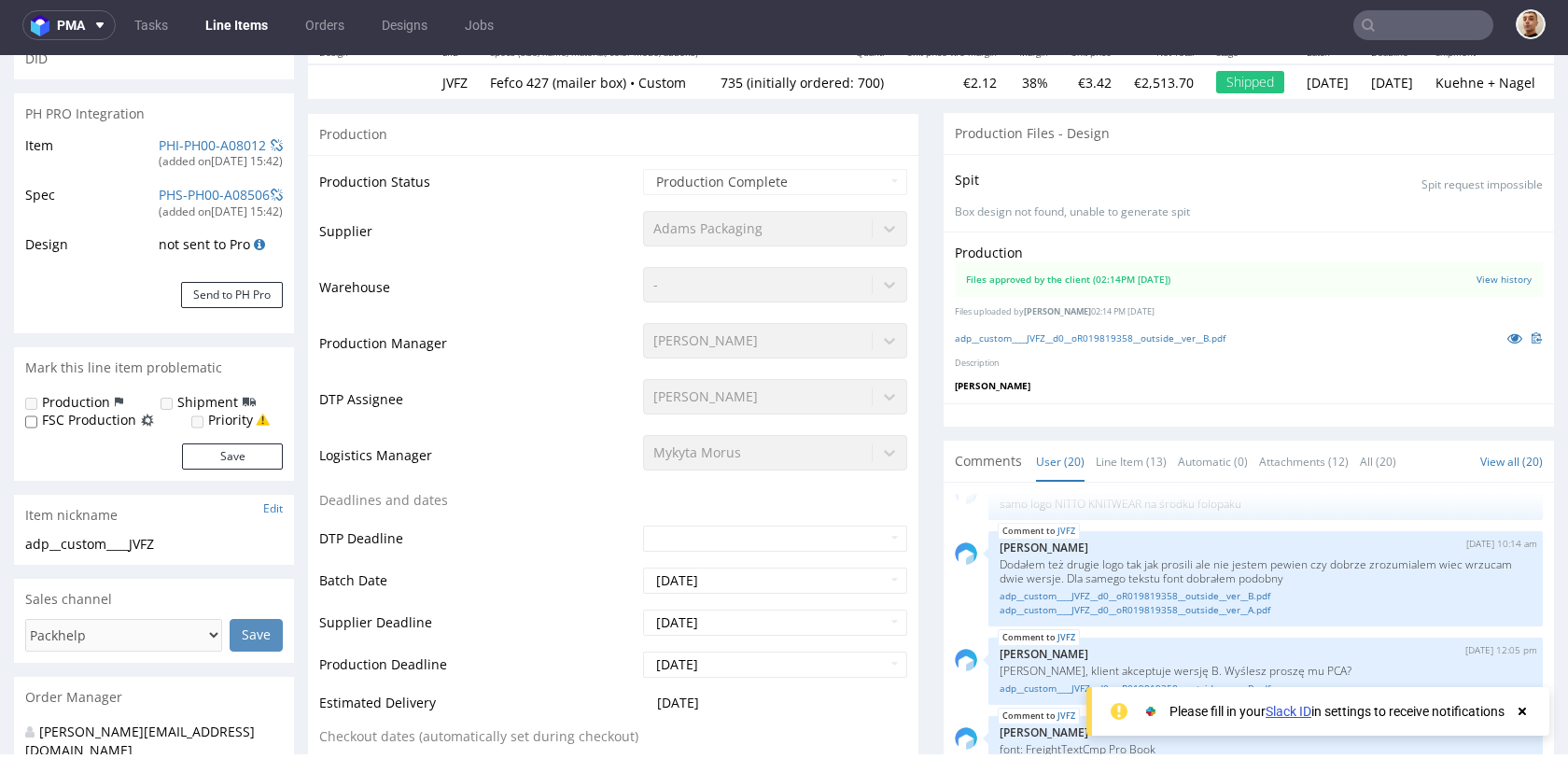
scroll to position [304, 0]
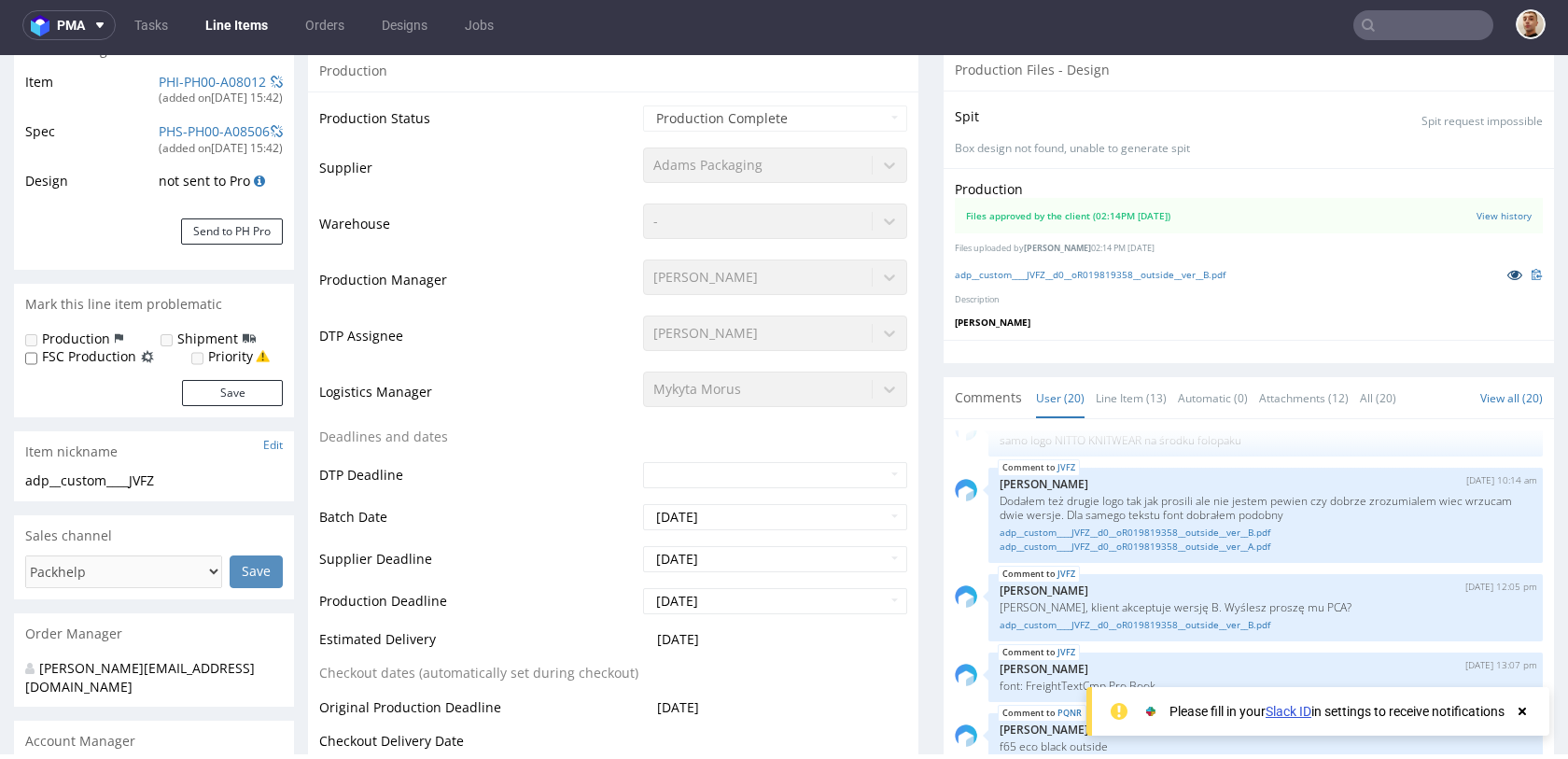
click at [1508, 276] on icon at bounding box center [1515, 275] width 14 height 14
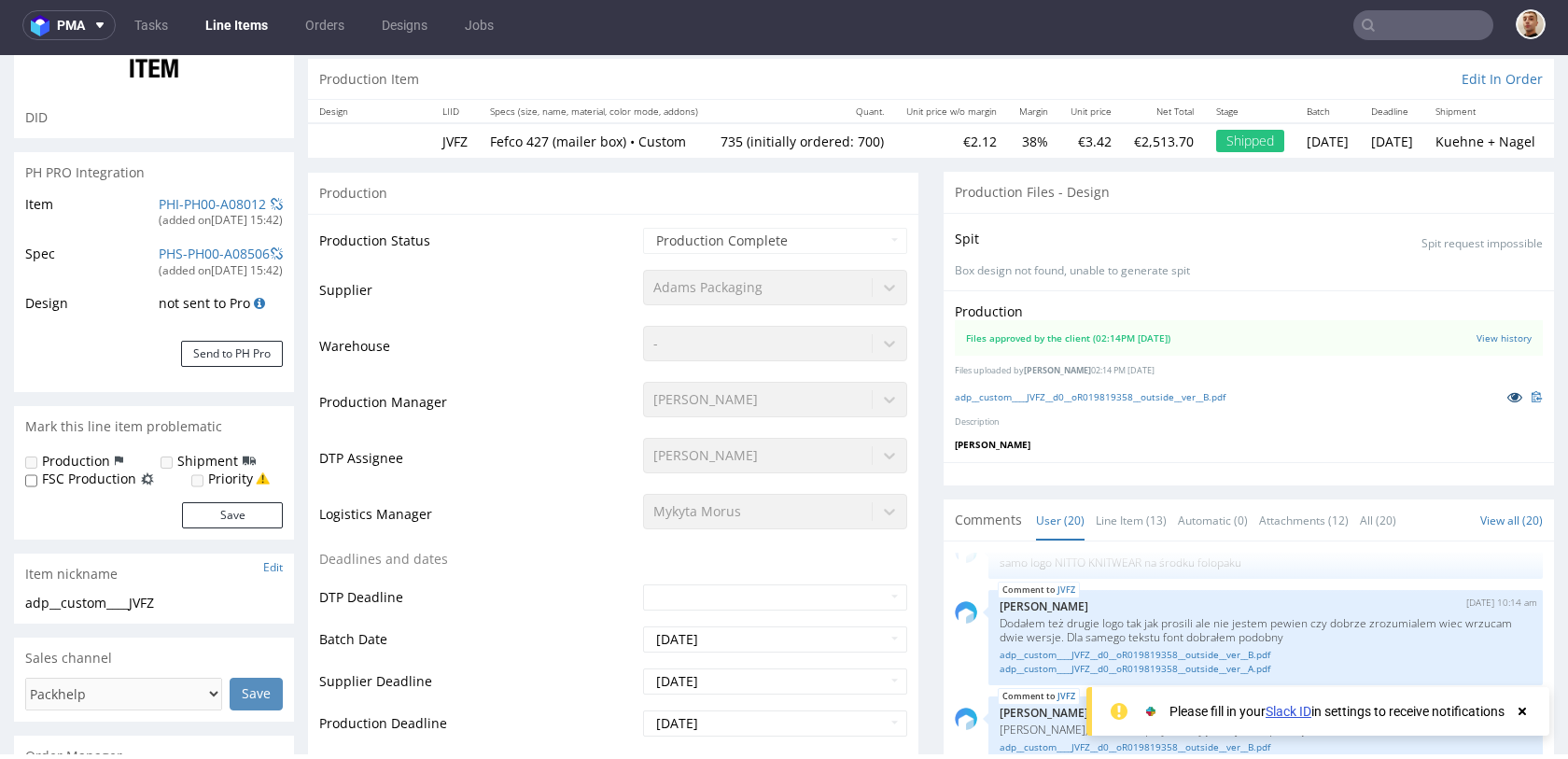
scroll to position [0, 0]
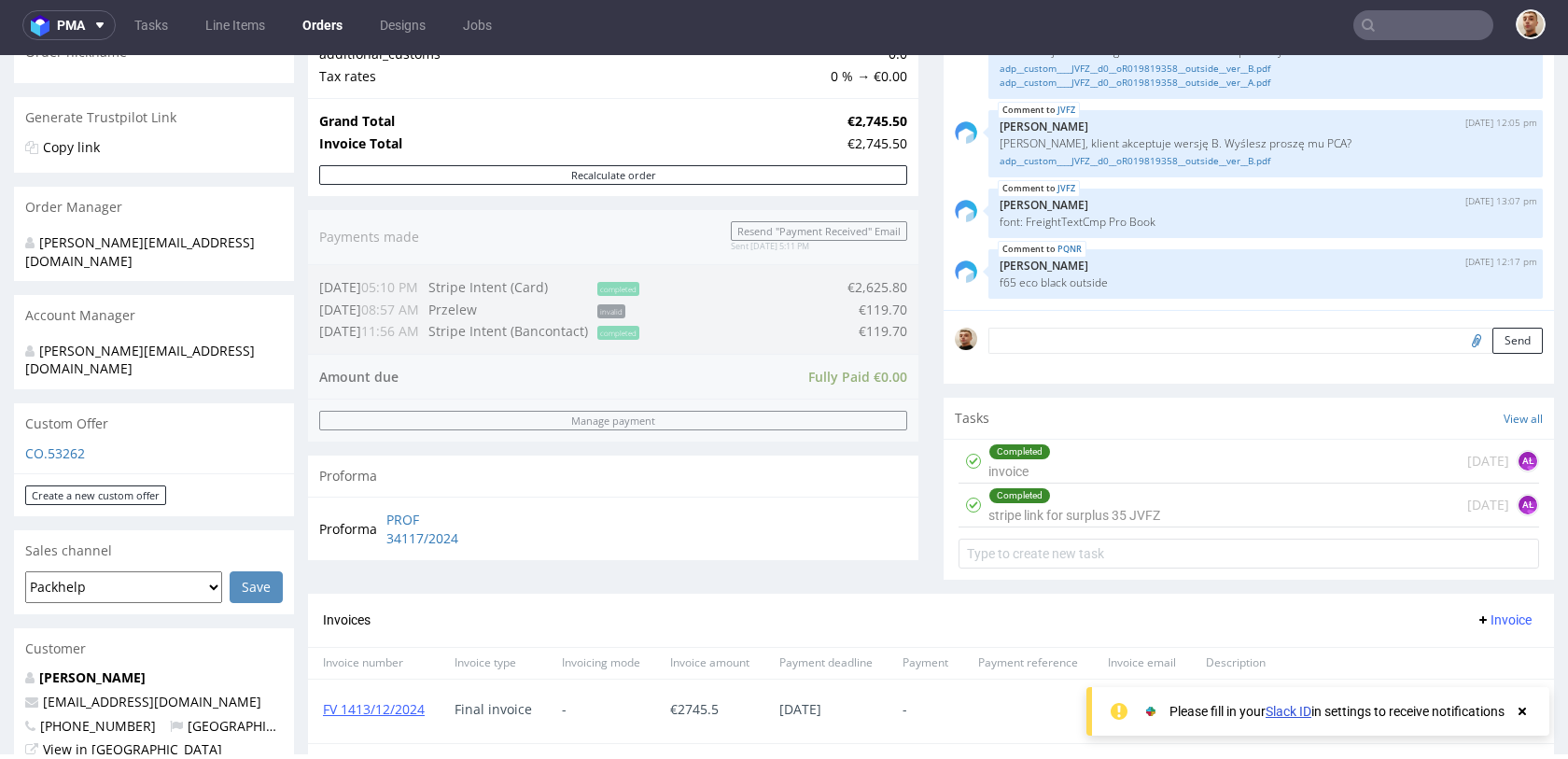
scroll to position [378, 0]
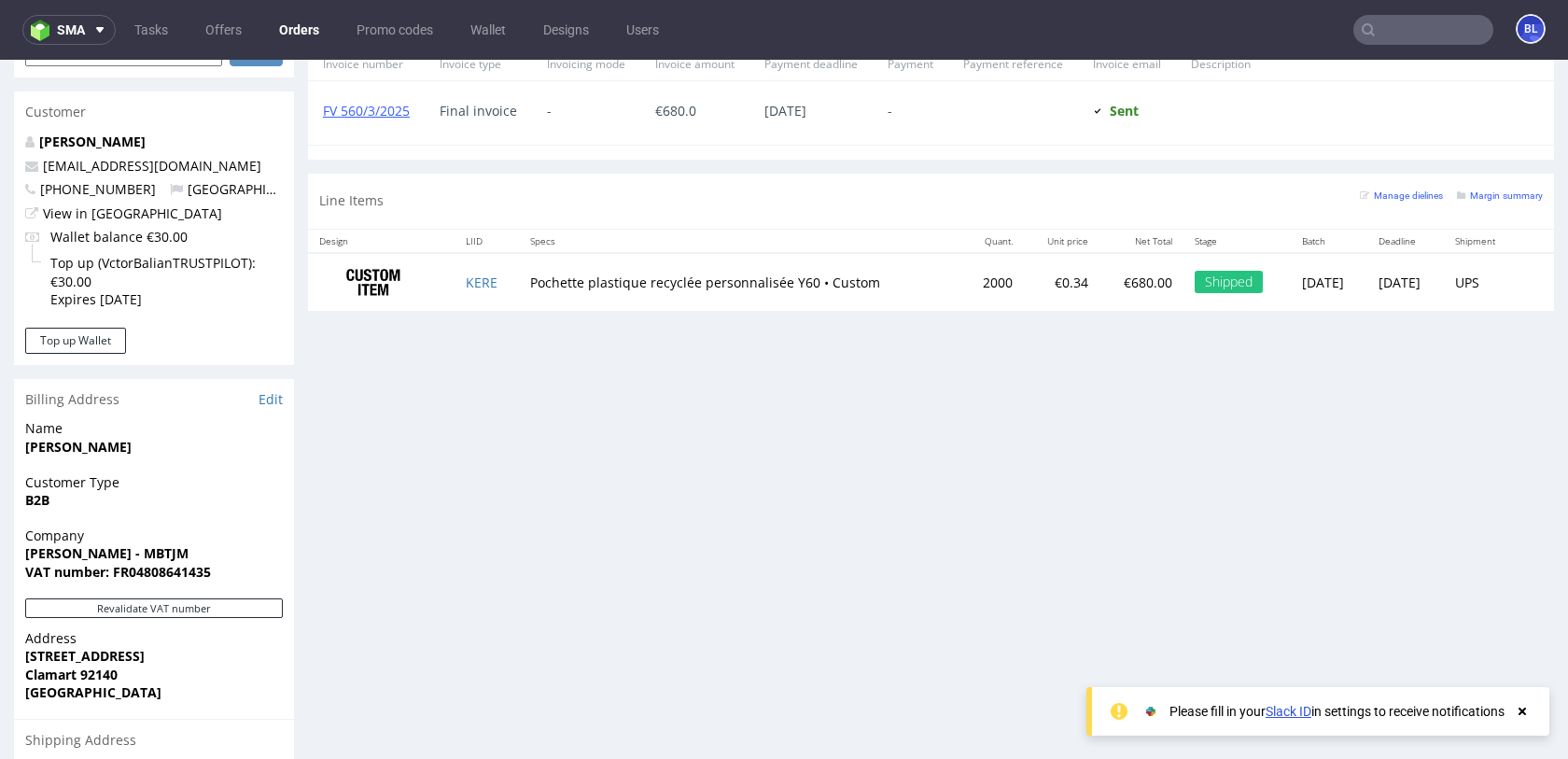
scroll to position [737, 0]
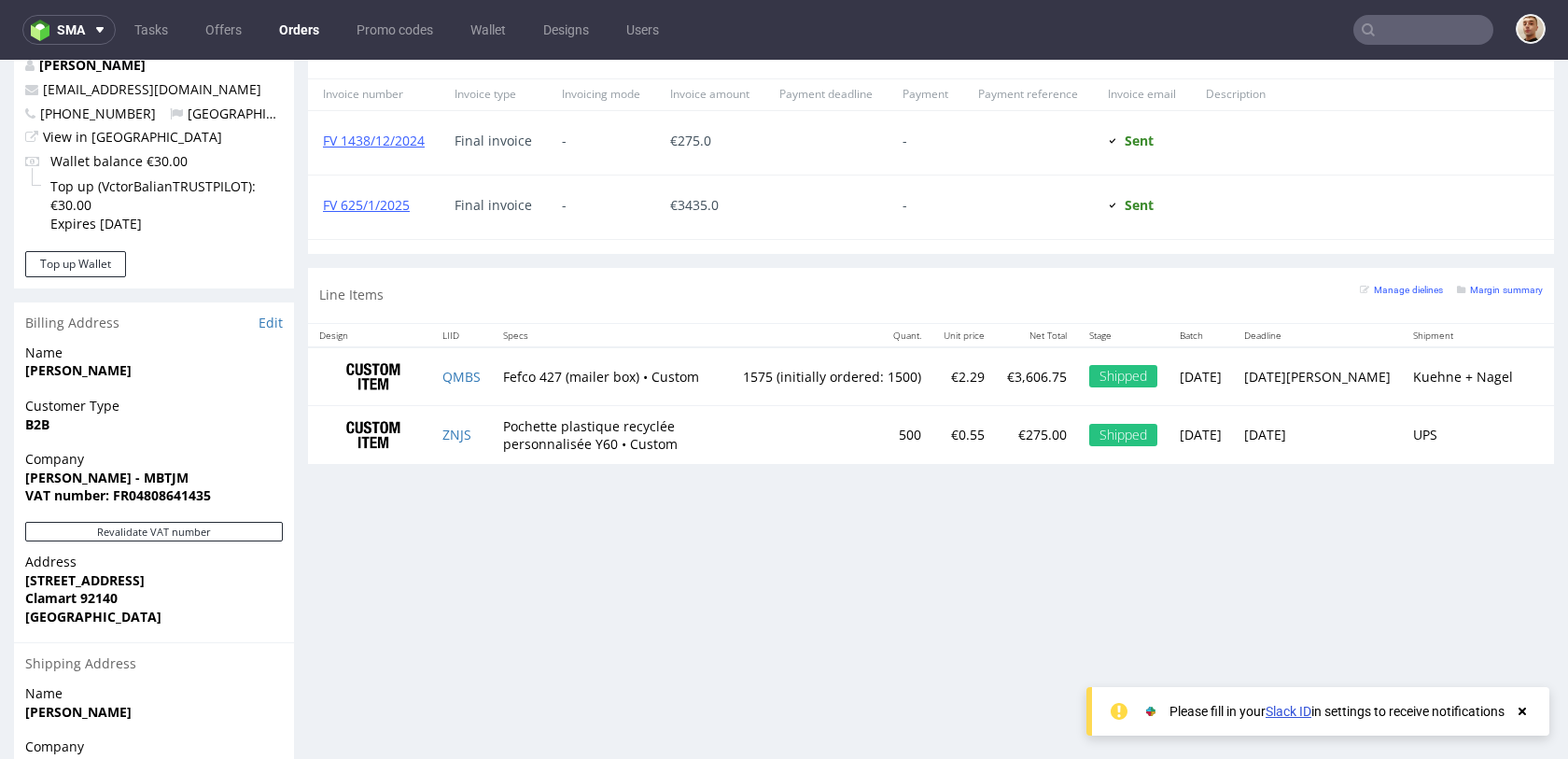
scroll to position [939, 0]
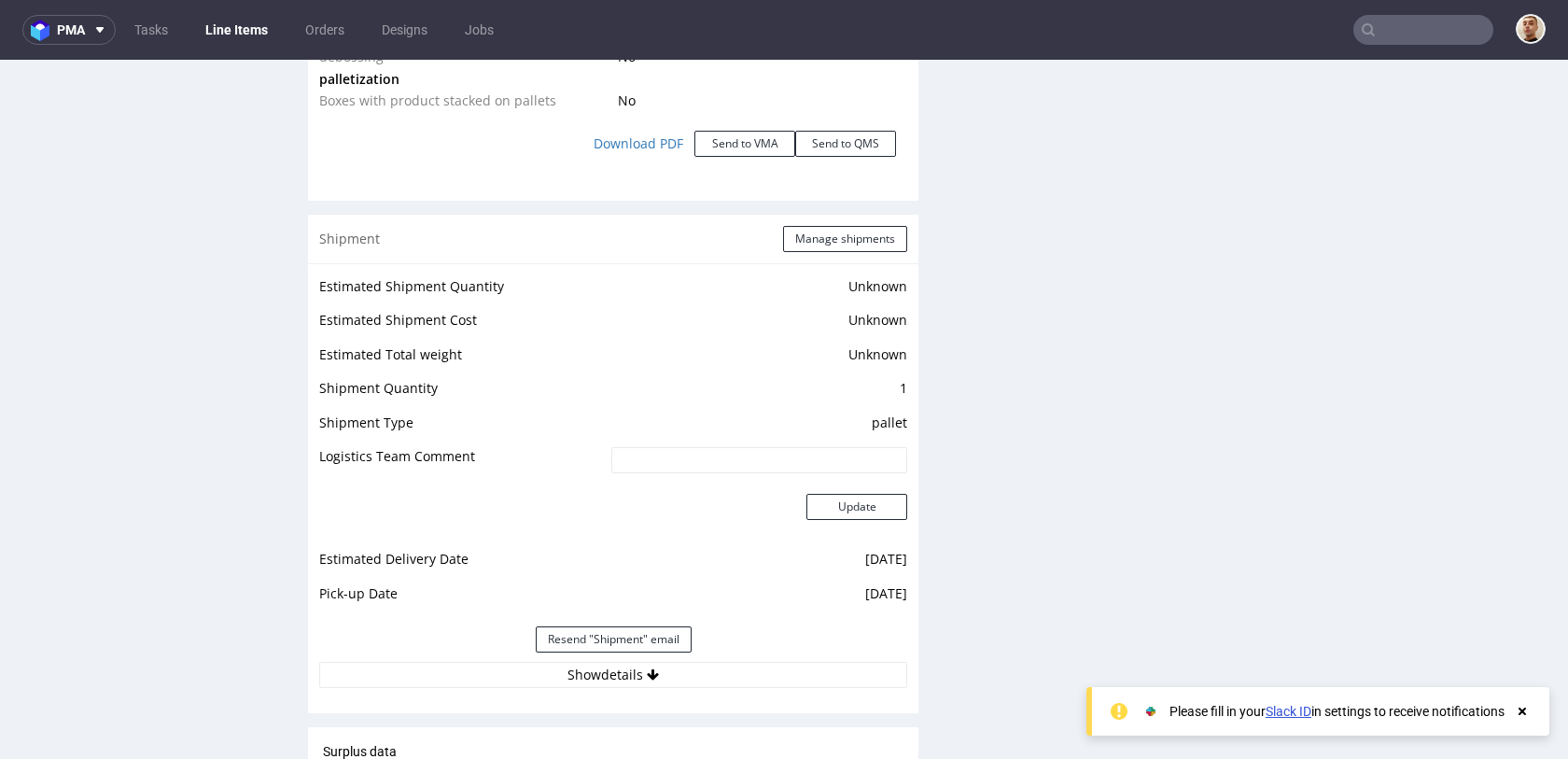
scroll to position [2426, 0]
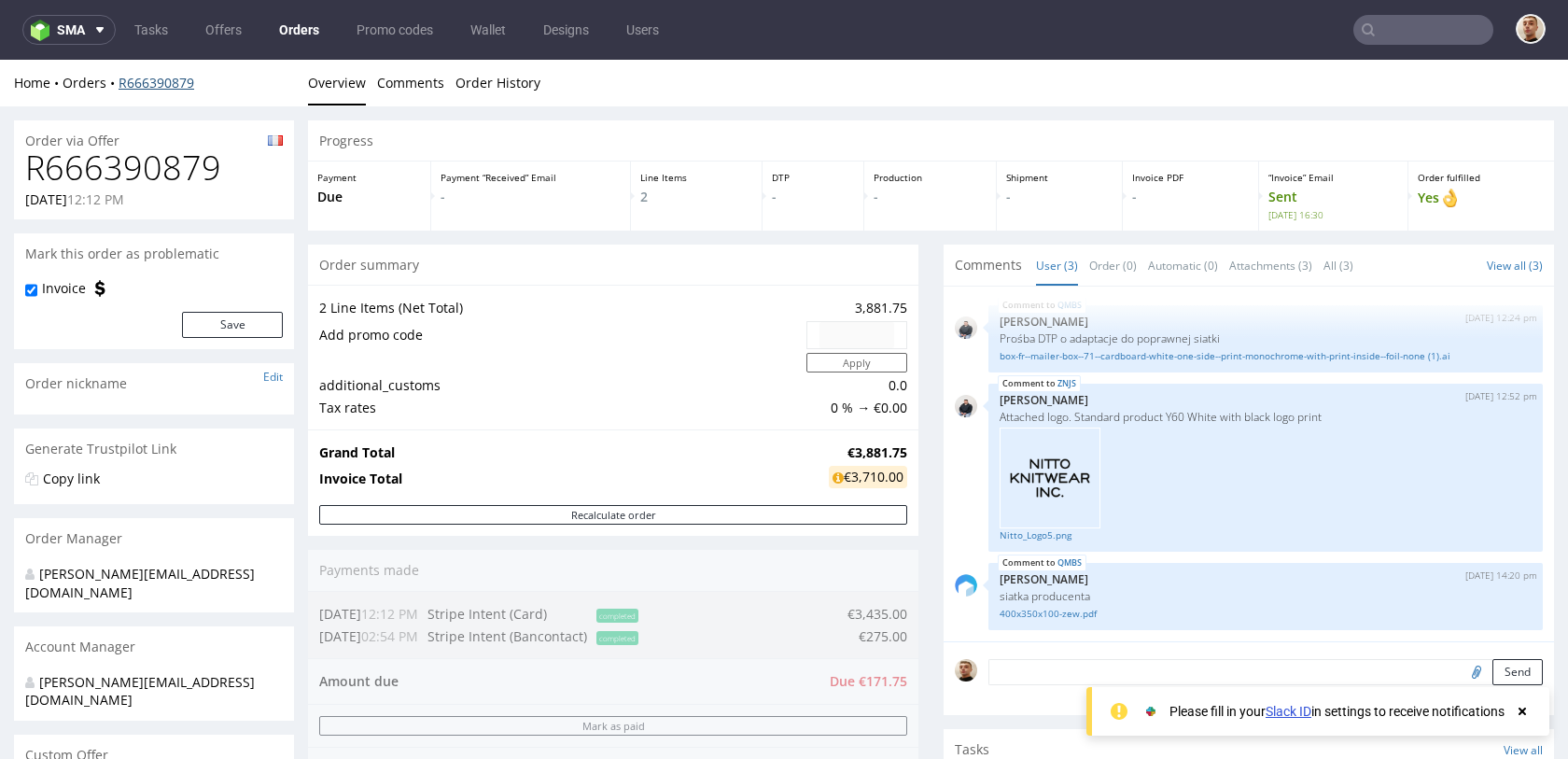
click at [165, 76] on link "R666390879" at bounding box center [156, 82] width 75 height 17
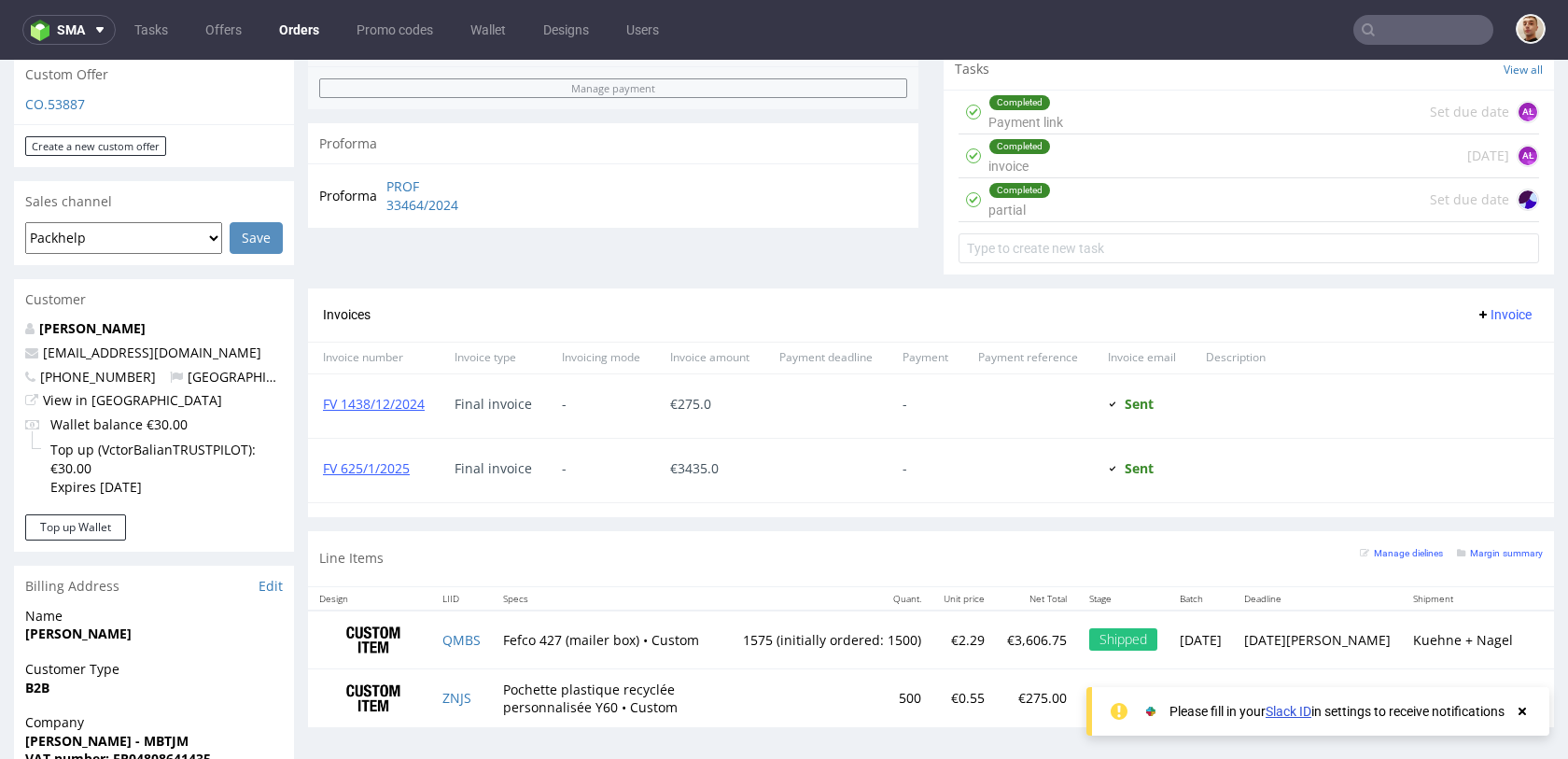
scroll to position [861, 0]
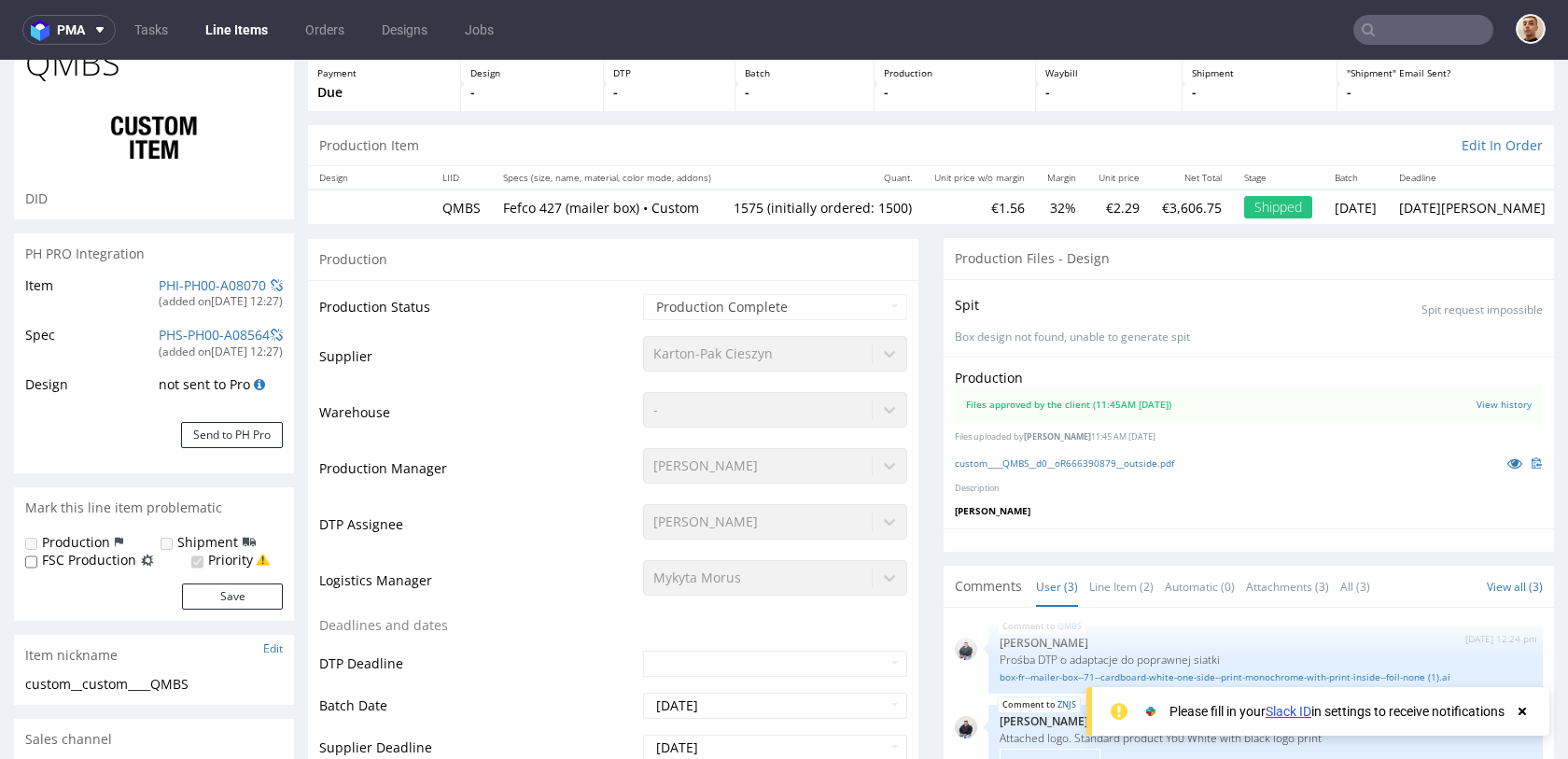
scroll to position [192, 0]
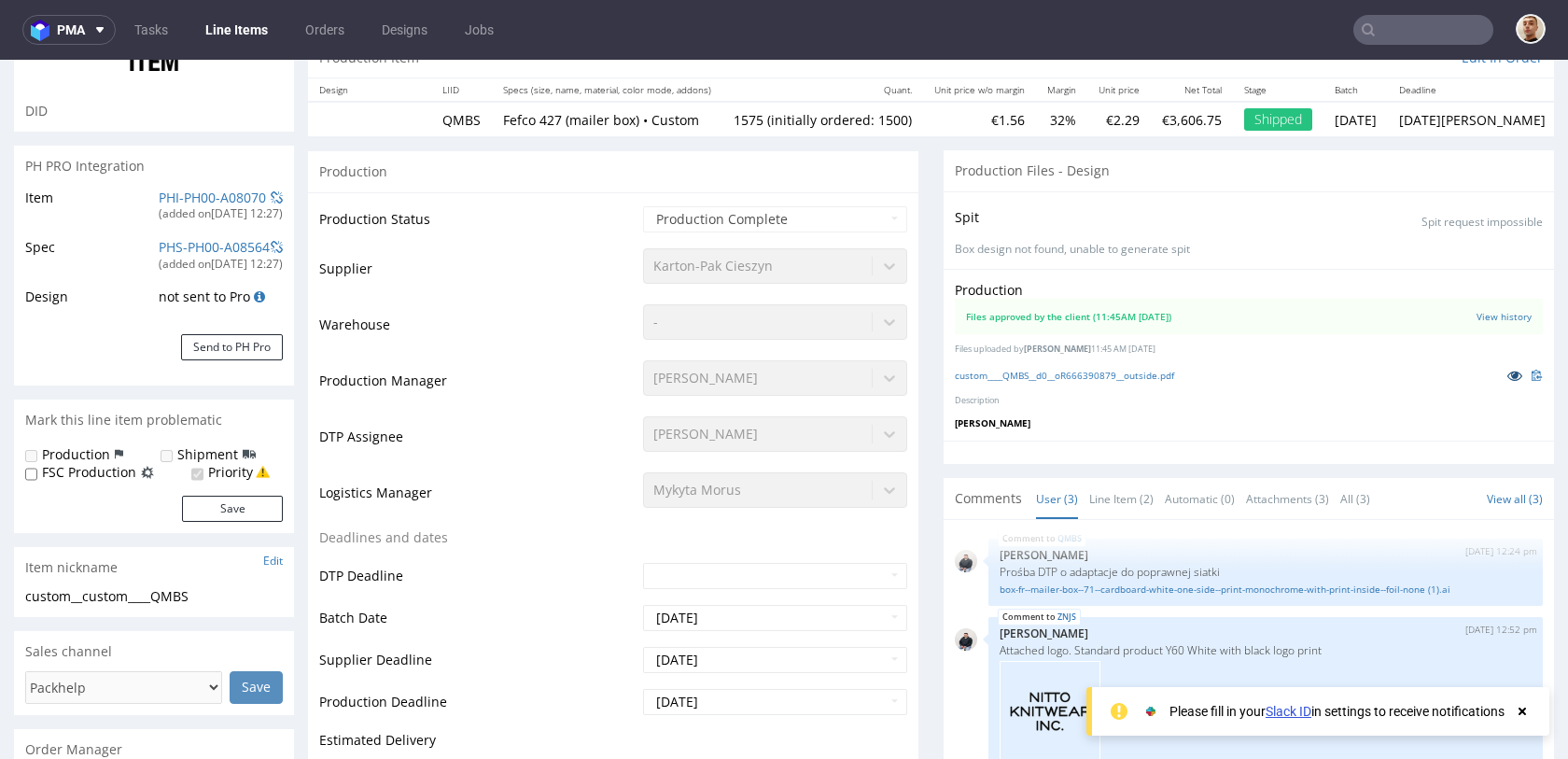
click at [1507, 369] on link at bounding box center [1515, 375] width 34 height 20
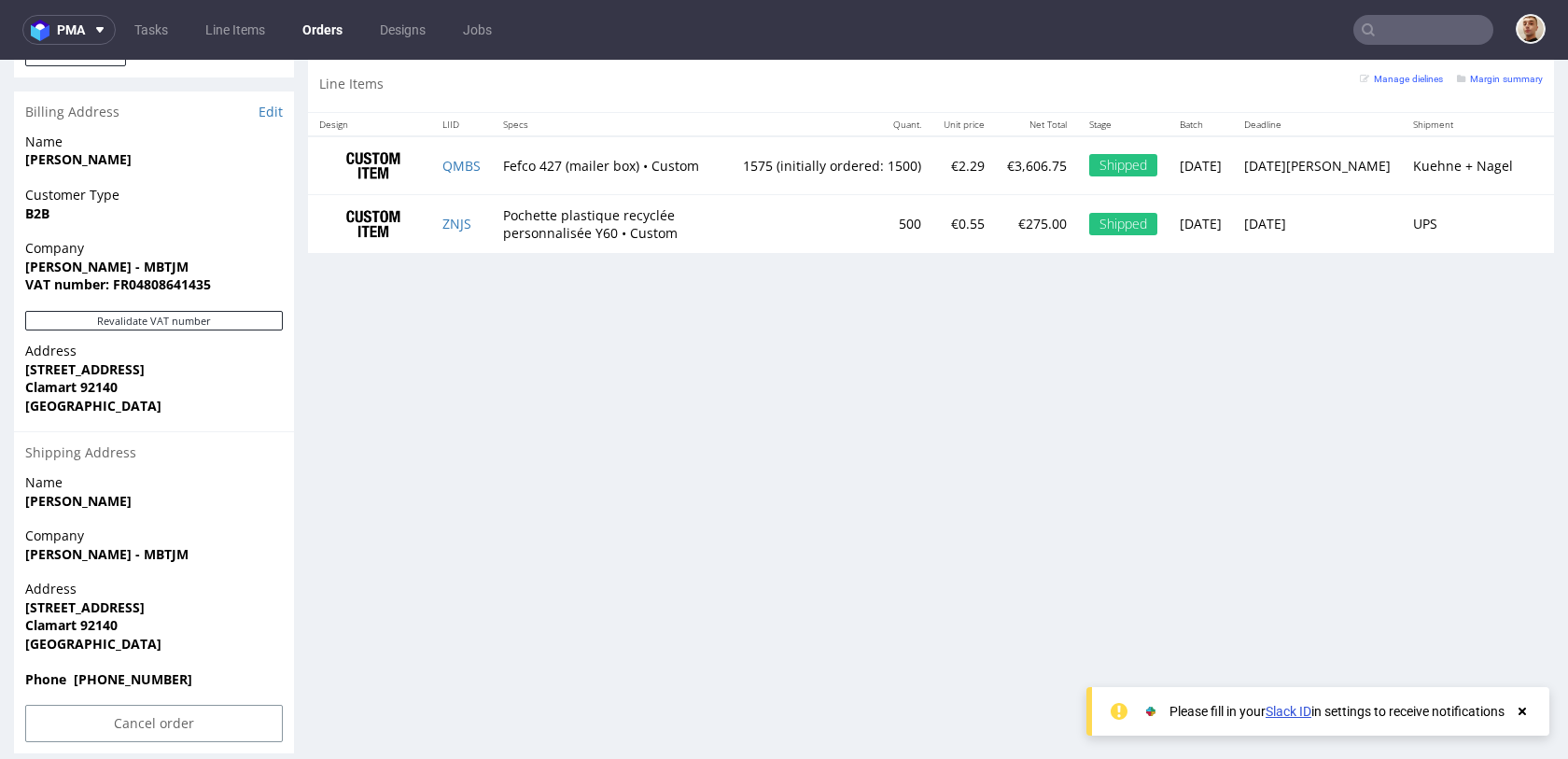
scroll to position [5, 0]
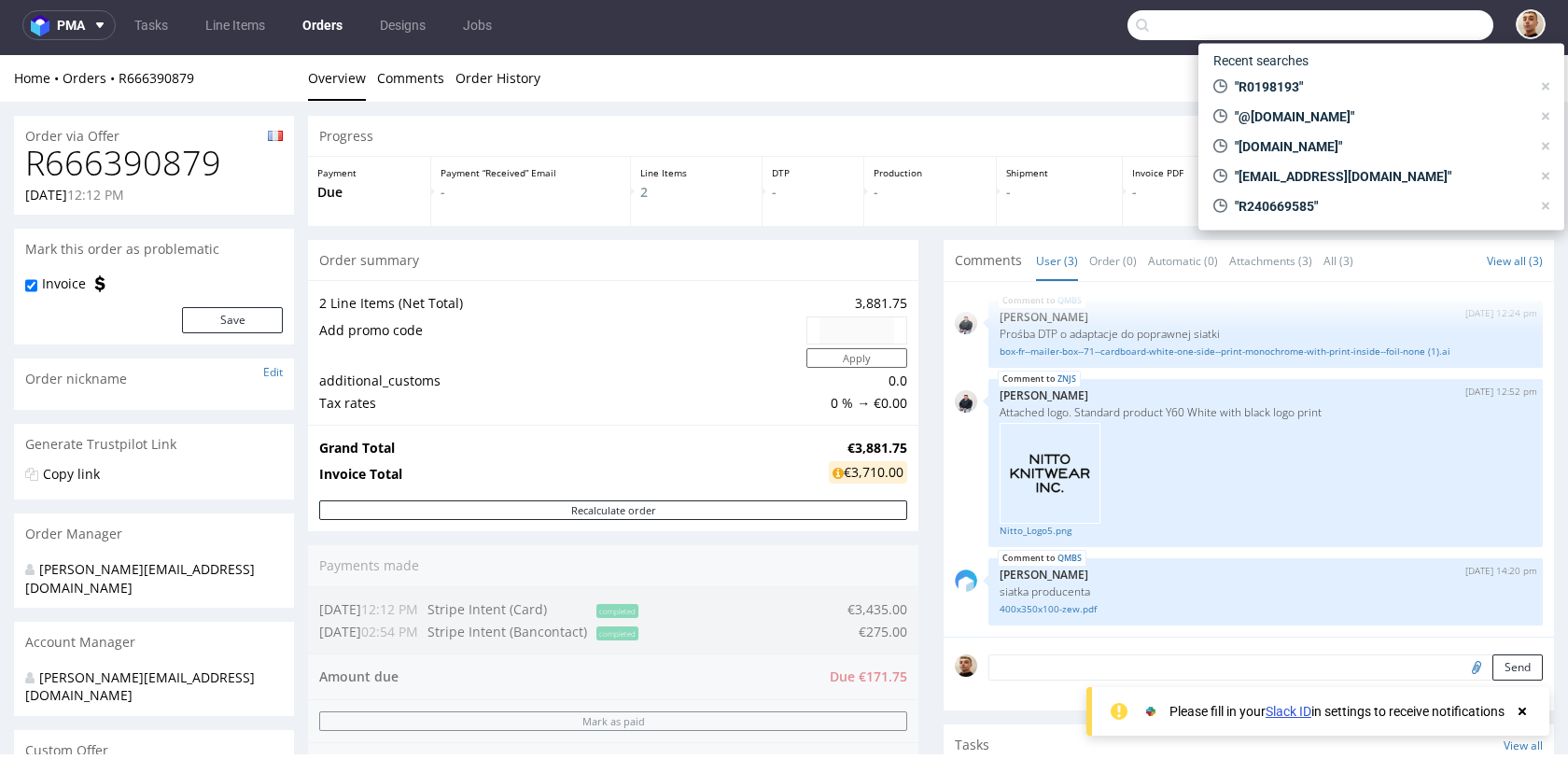
click at [1423, 33] on input "text" at bounding box center [1311, 25] width 366 height 30
paste input "R141587328"
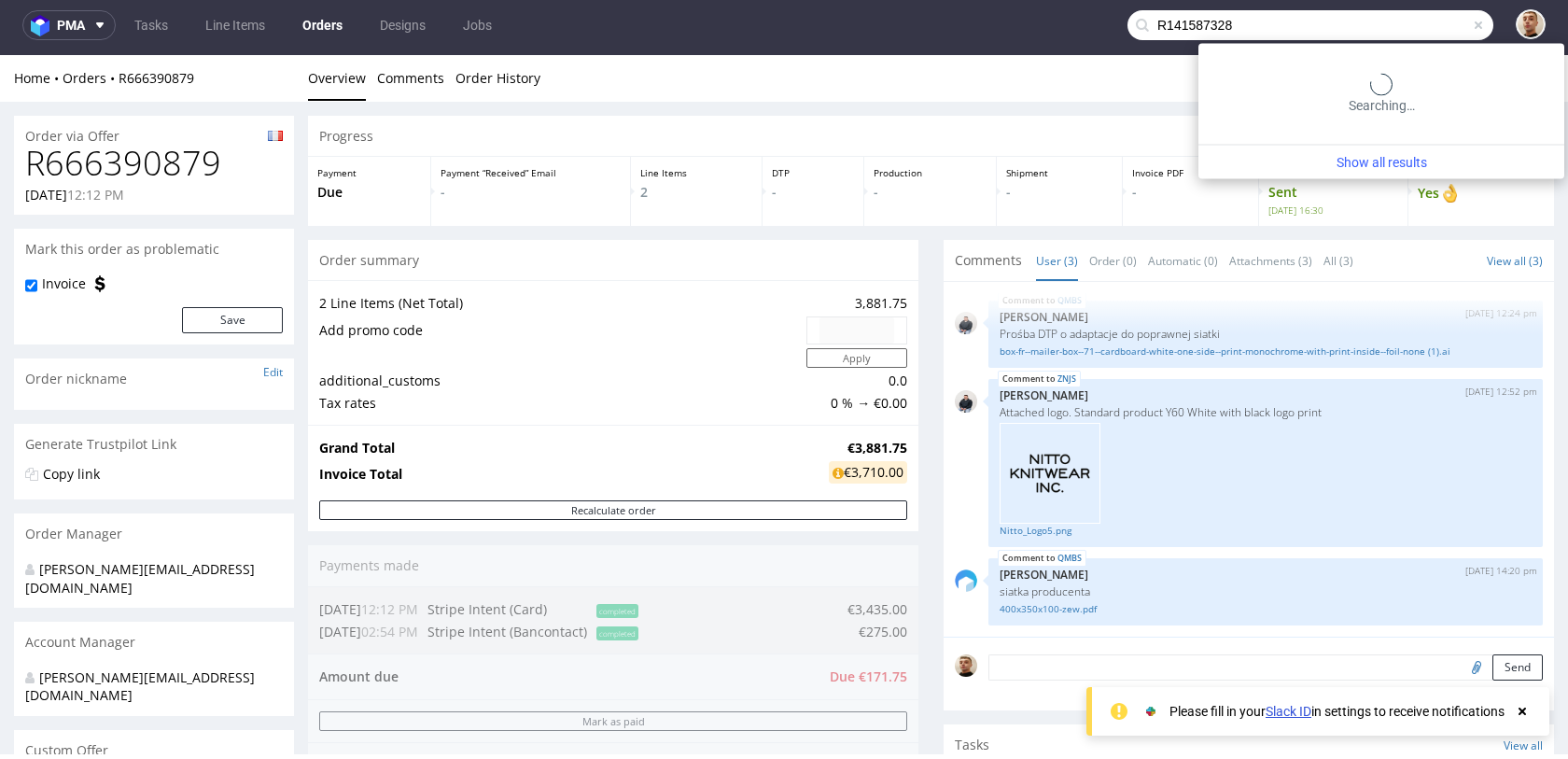
type input "R141587328"
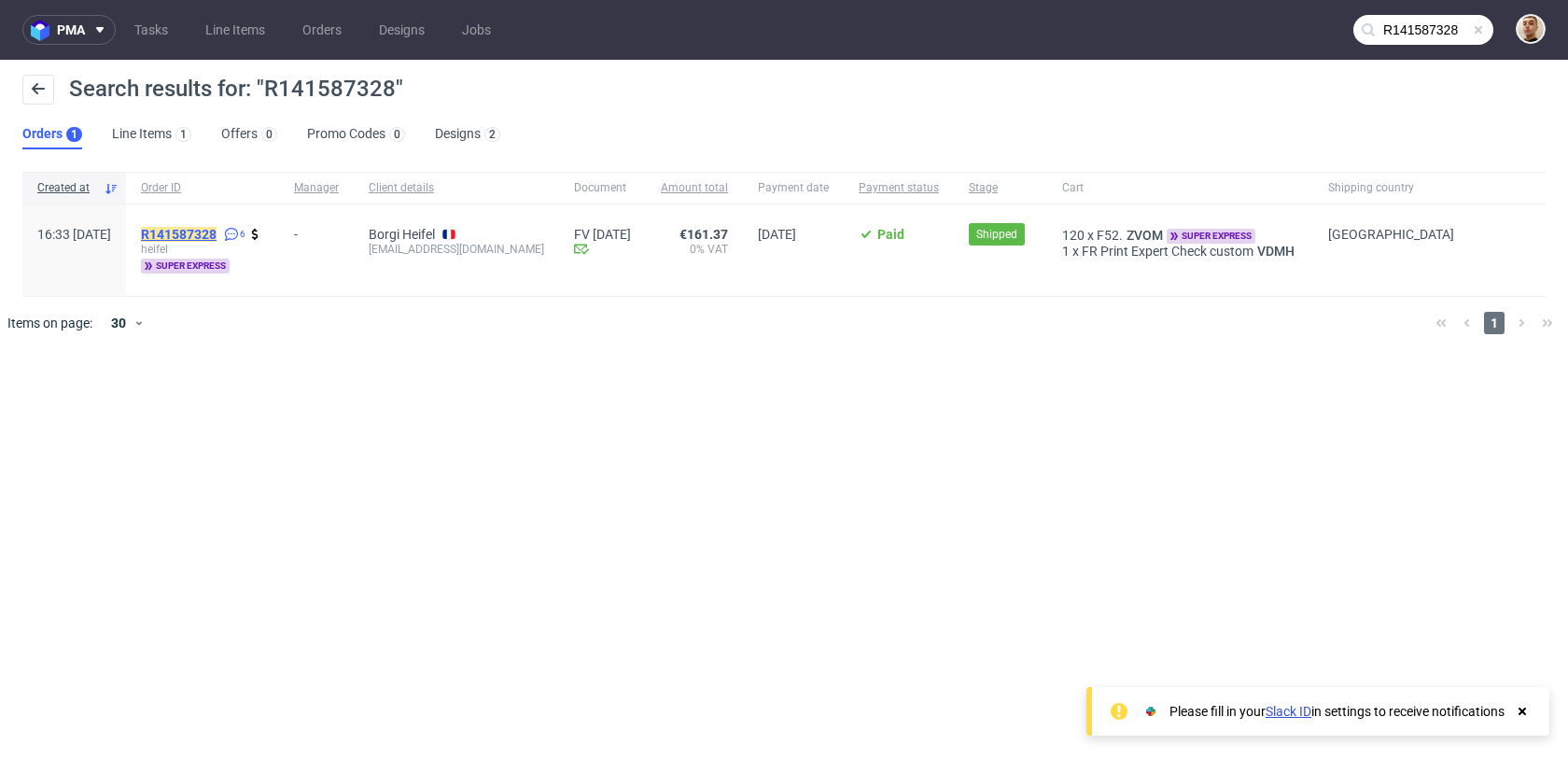
click at [217, 235] on mark "R141587328" at bounding box center [178, 233] width 75 height 14
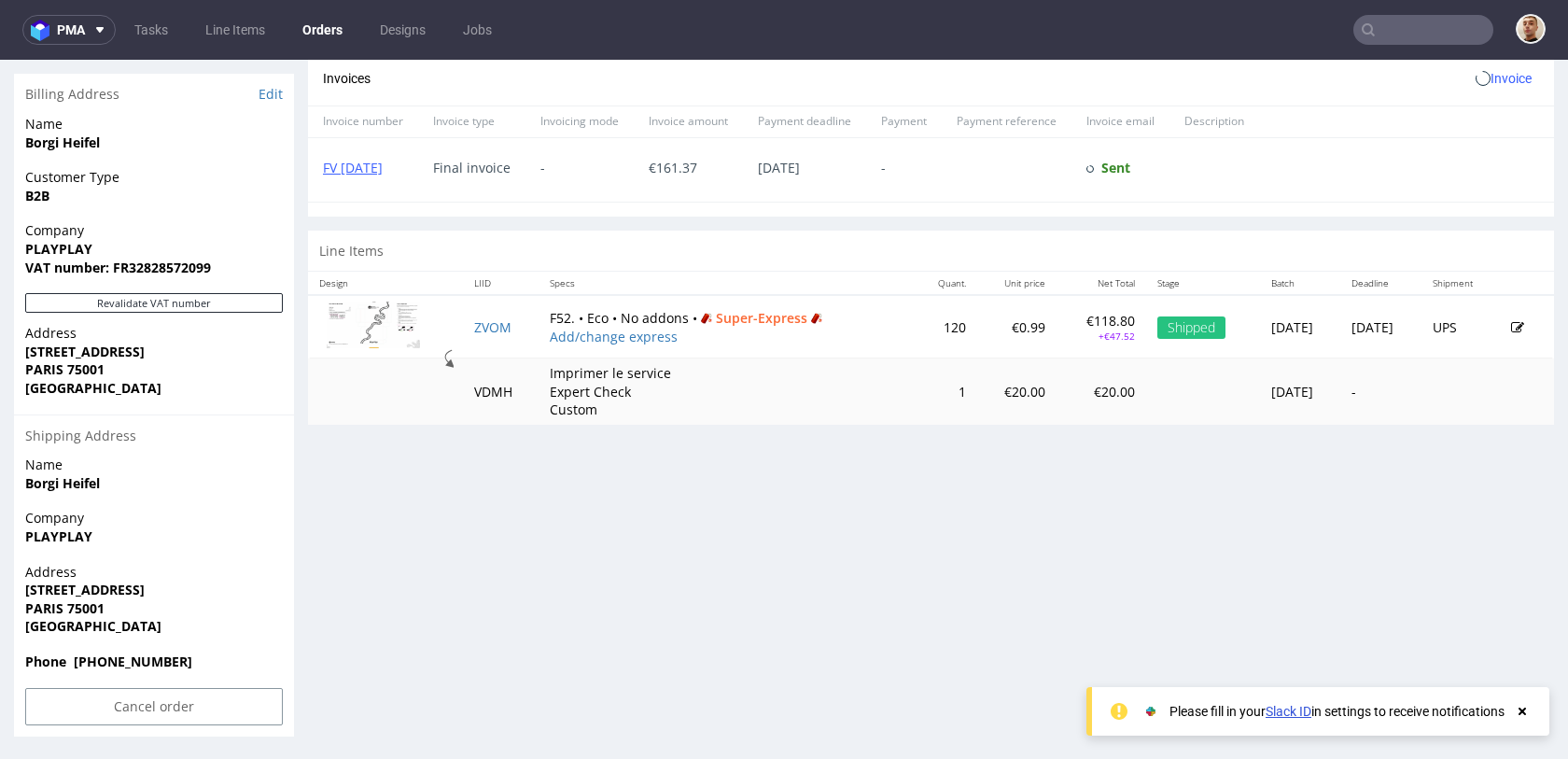
scroll to position [5, 0]
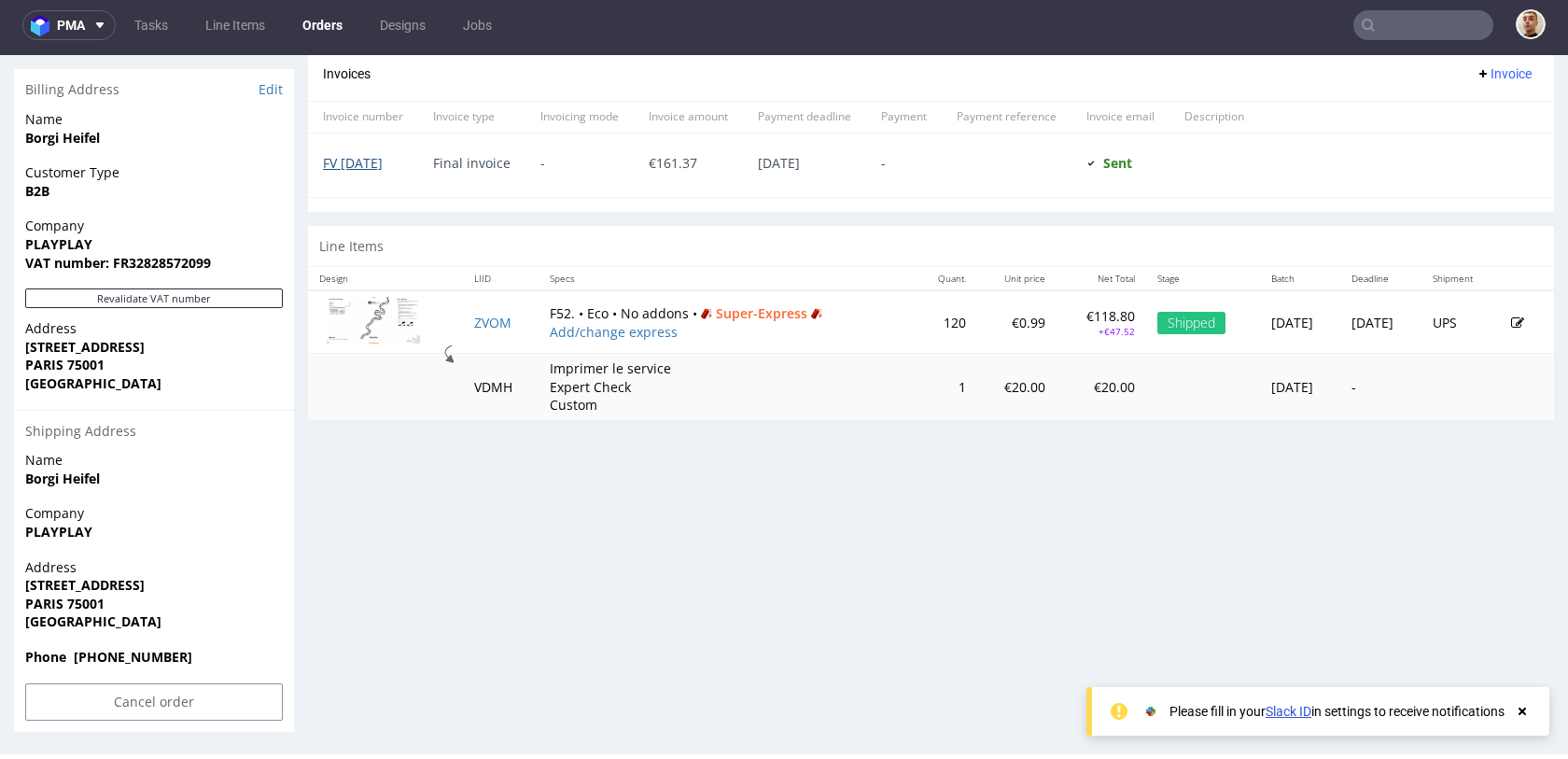
click at [383, 164] on link "FV 23/9/2025" at bounding box center [353, 163] width 60 height 17
click at [1444, 25] on input "text" at bounding box center [1423, 25] width 140 height 30
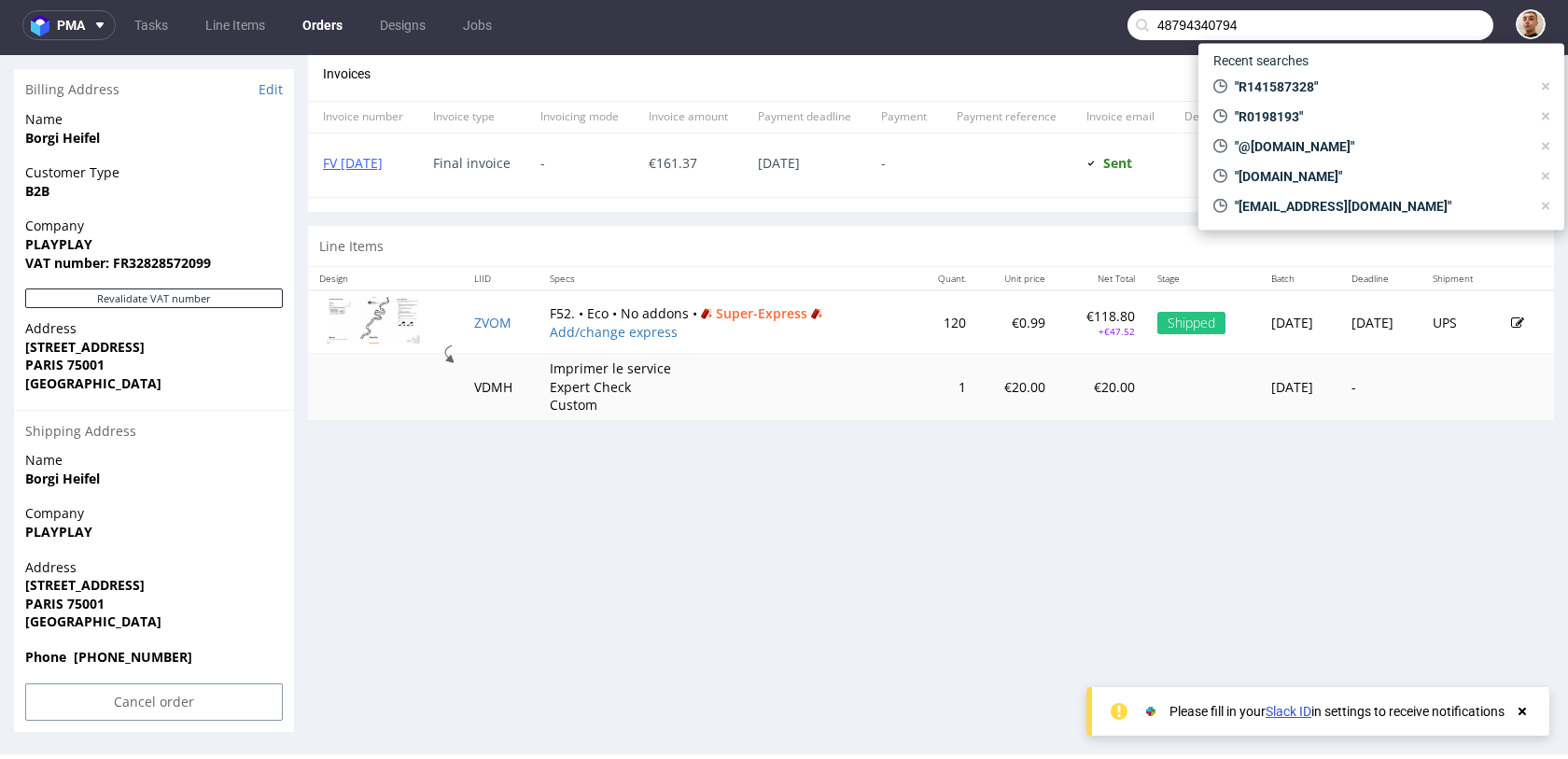
type input "48794340794"
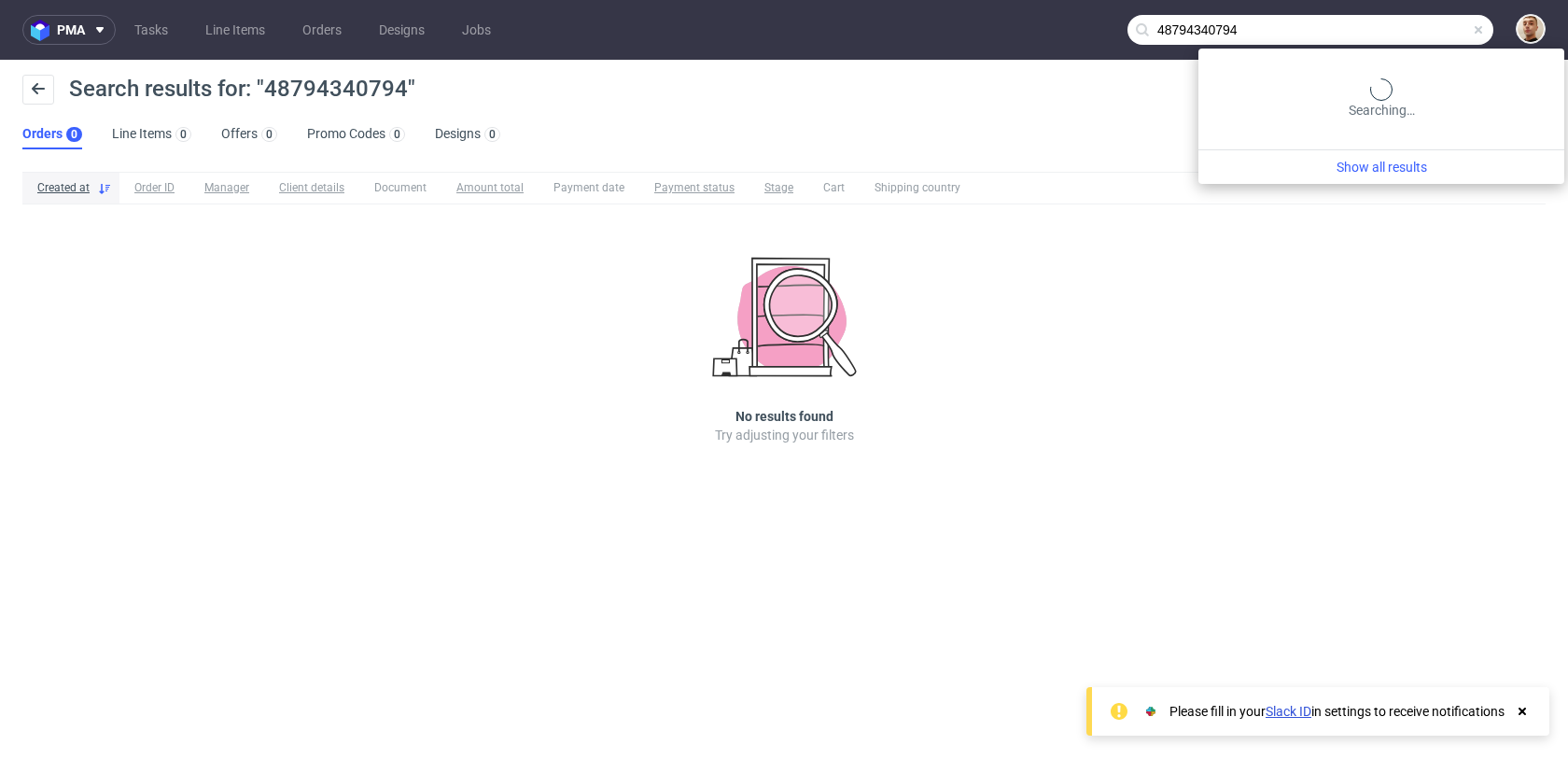
click at [1395, 33] on input "48794340794" at bounding box center [1311, 29] width 366 height 30
click at [1395, 31] on input "48794340794" at bounding box center [1311, 29] width 366 height 30
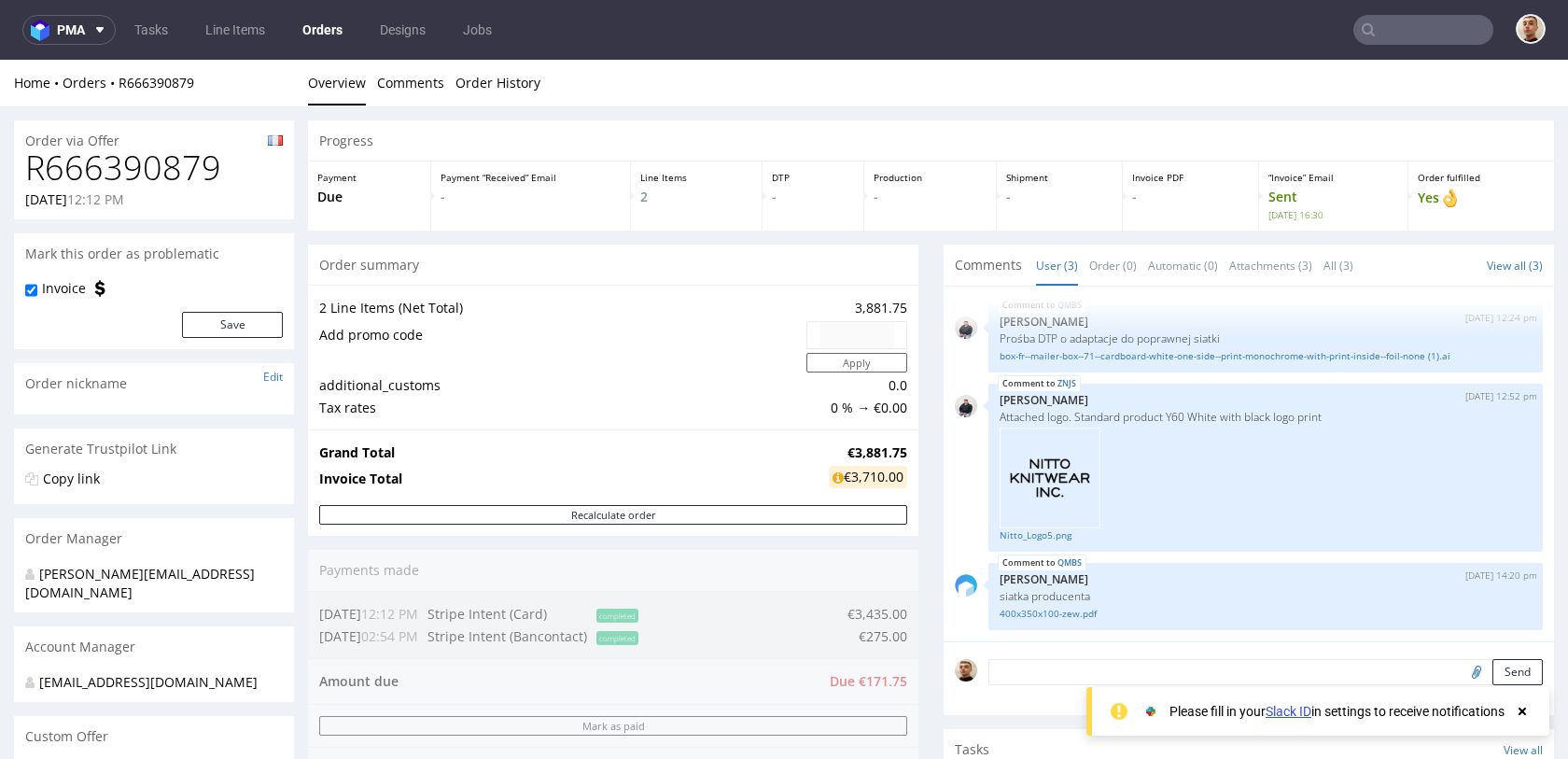
click at [211, 173] on h1 "R666390879" at bounding box center [153, 168] width 257 height 38
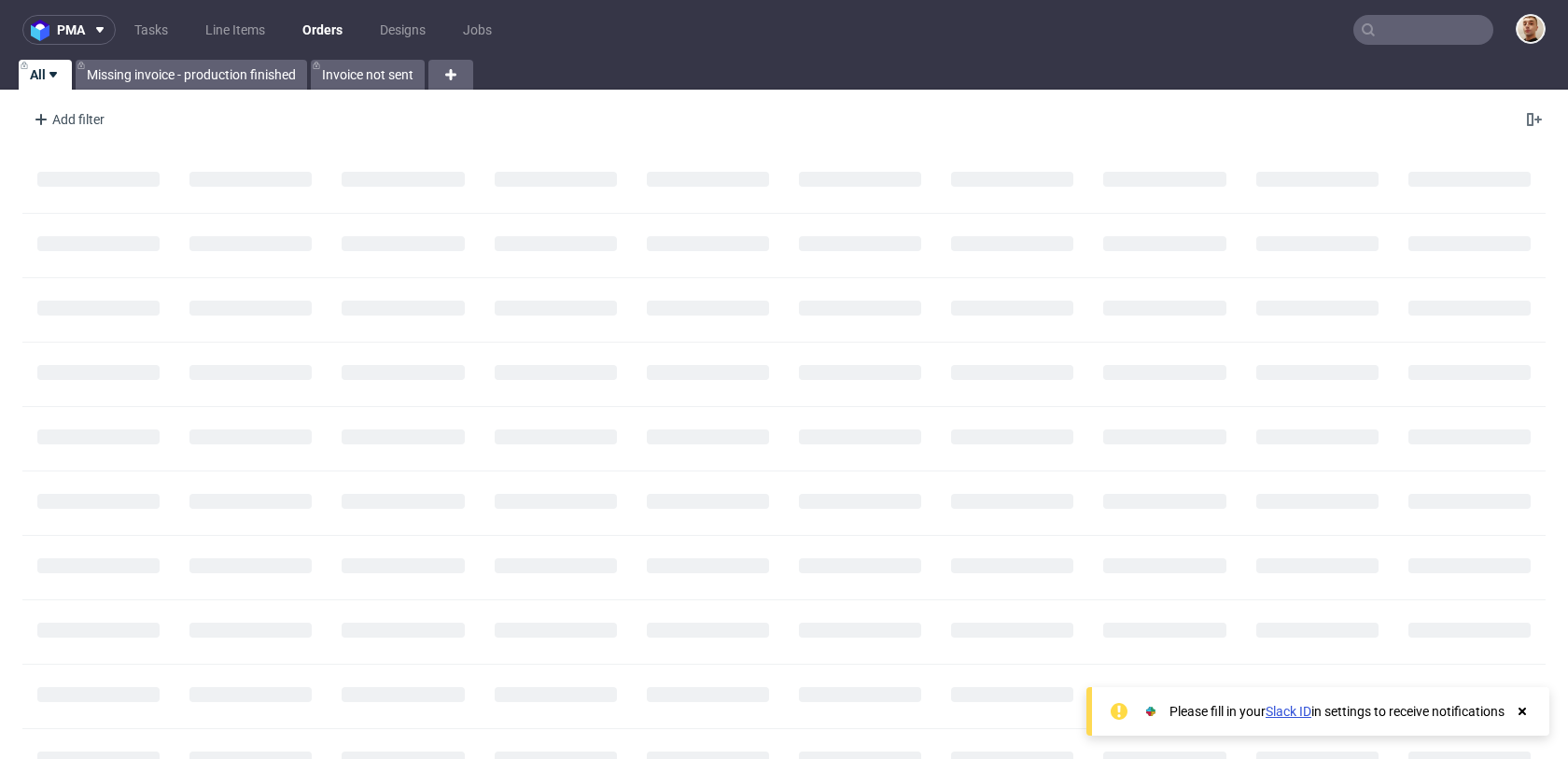
click at [1376, 44] on nav "pma Tasks Line Items Orders Designs Jobs" at bounding box center [784, 30] width 1568 height 60
paste input "R924624170"
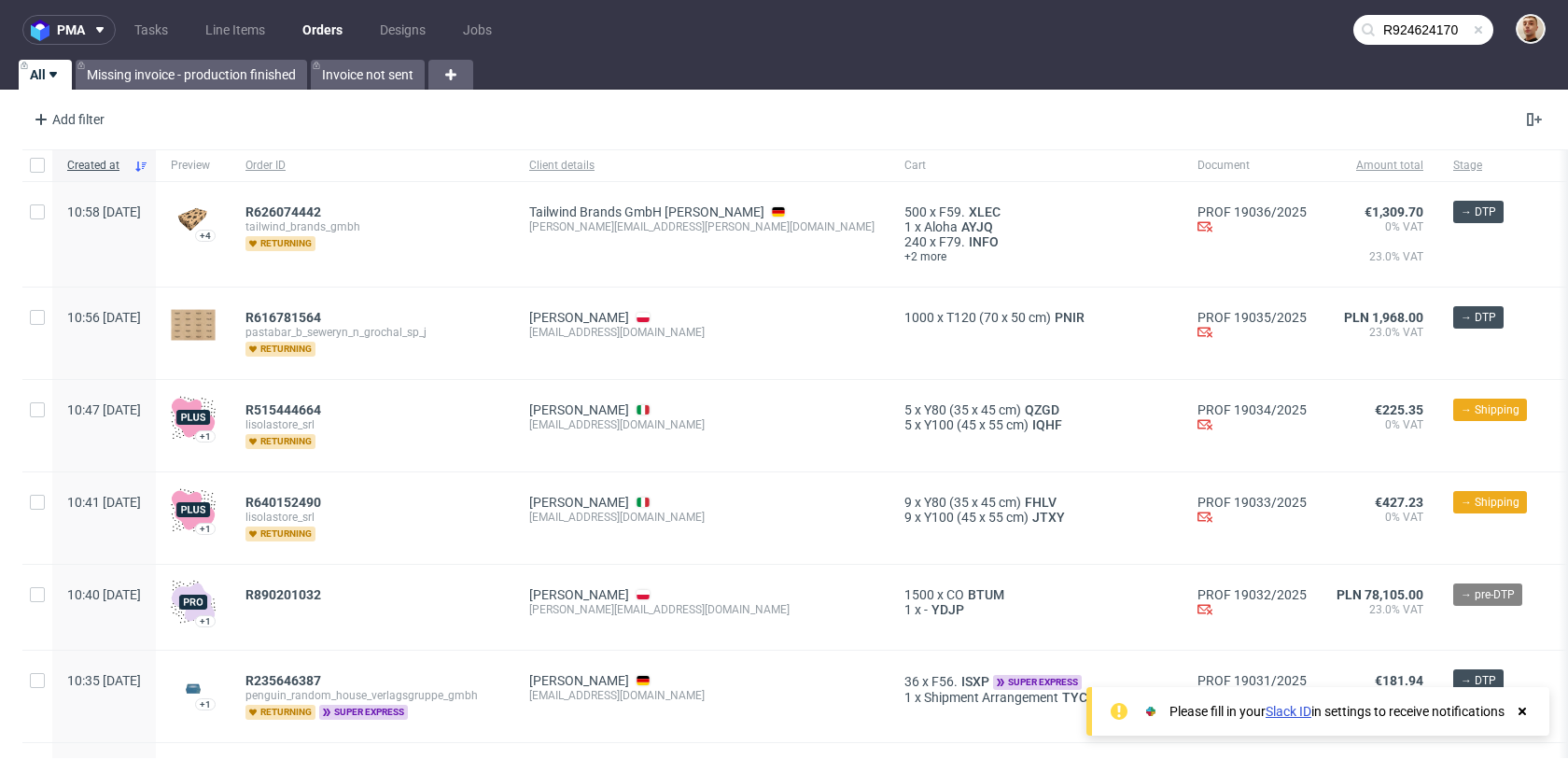
type input "R924624170"
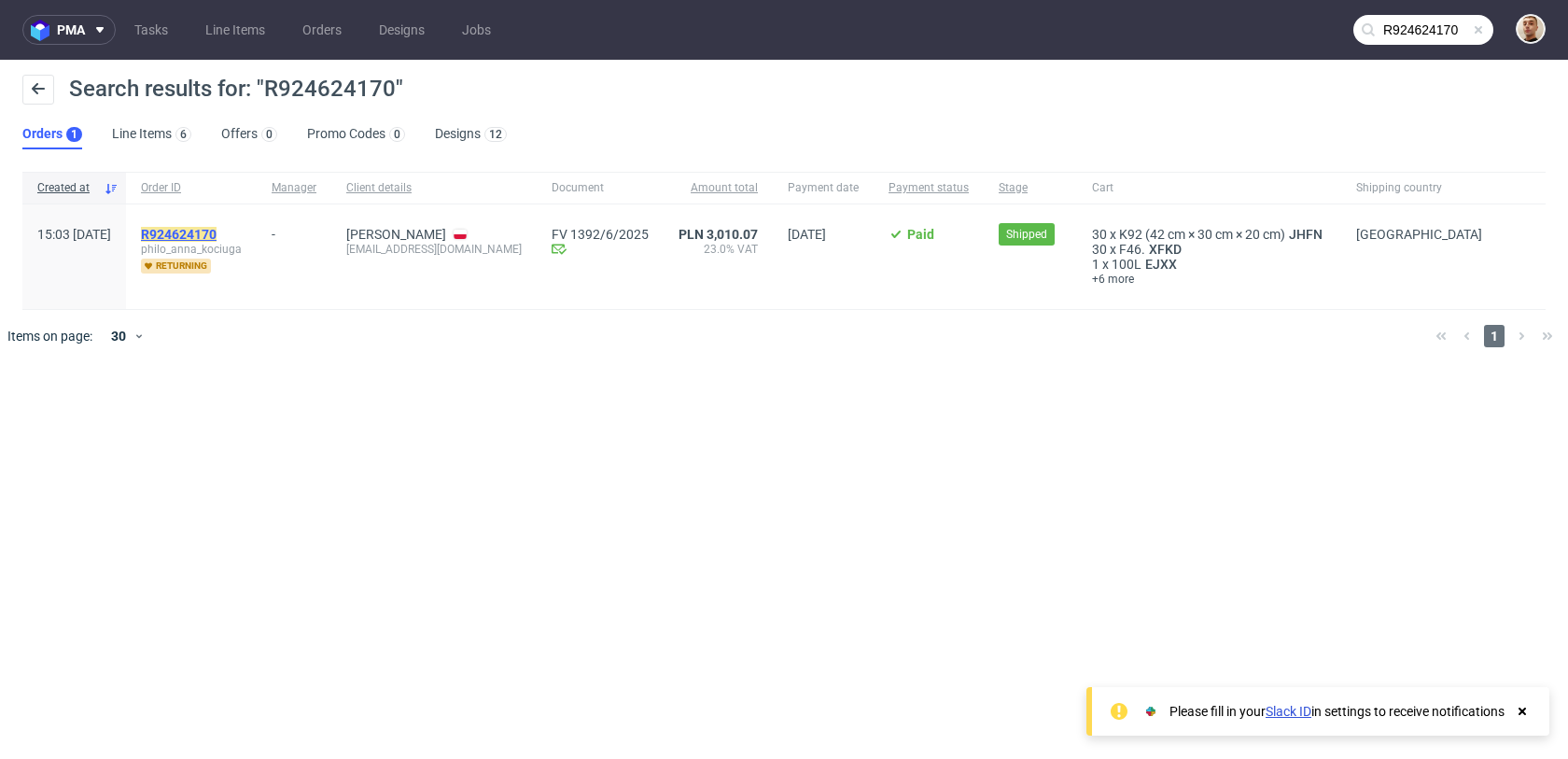
click at [217, 230] on mark "R924624170" at bounding box center [178, 233] width 75 height 14
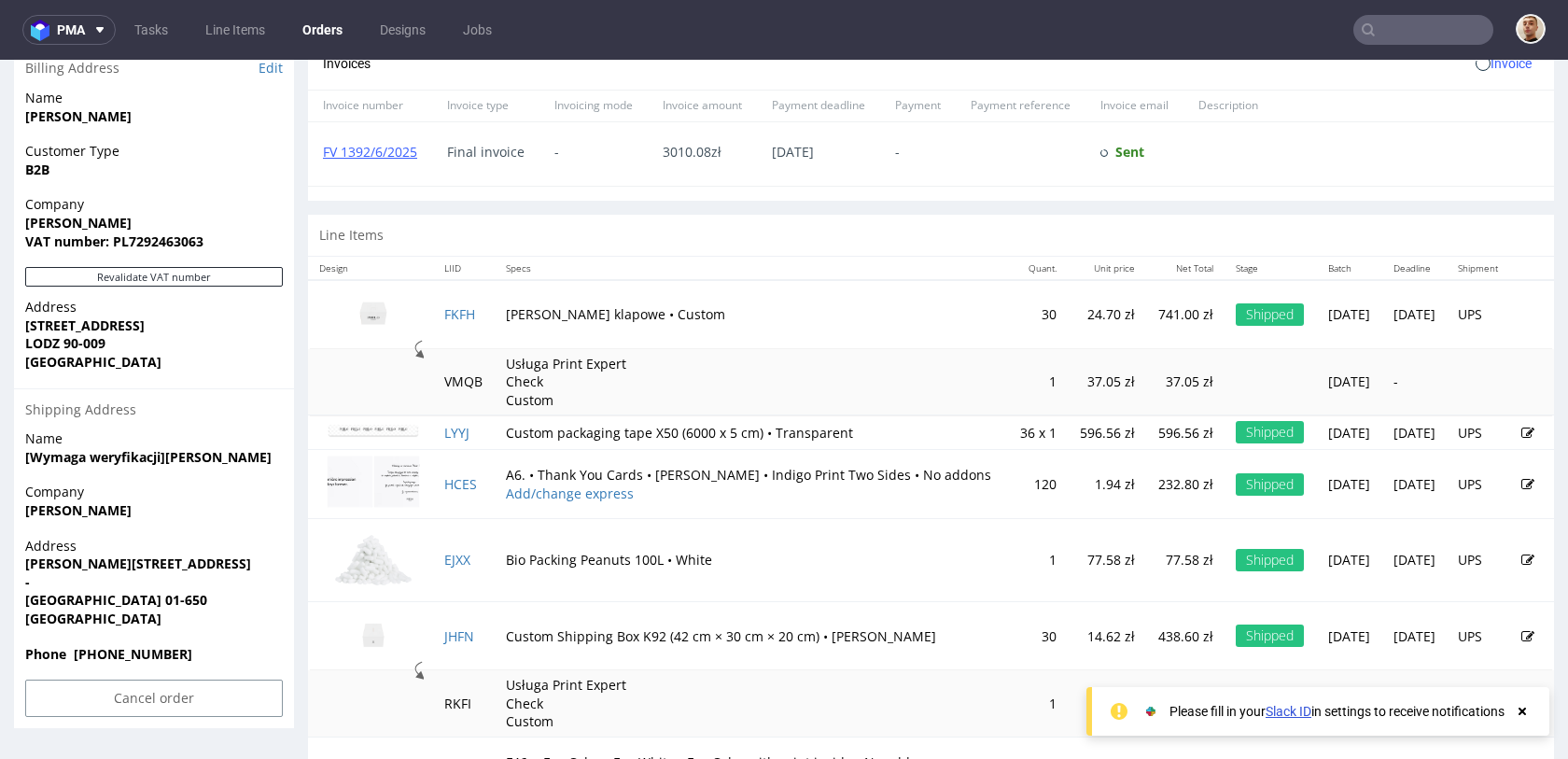
scroll to position [1056, 0]
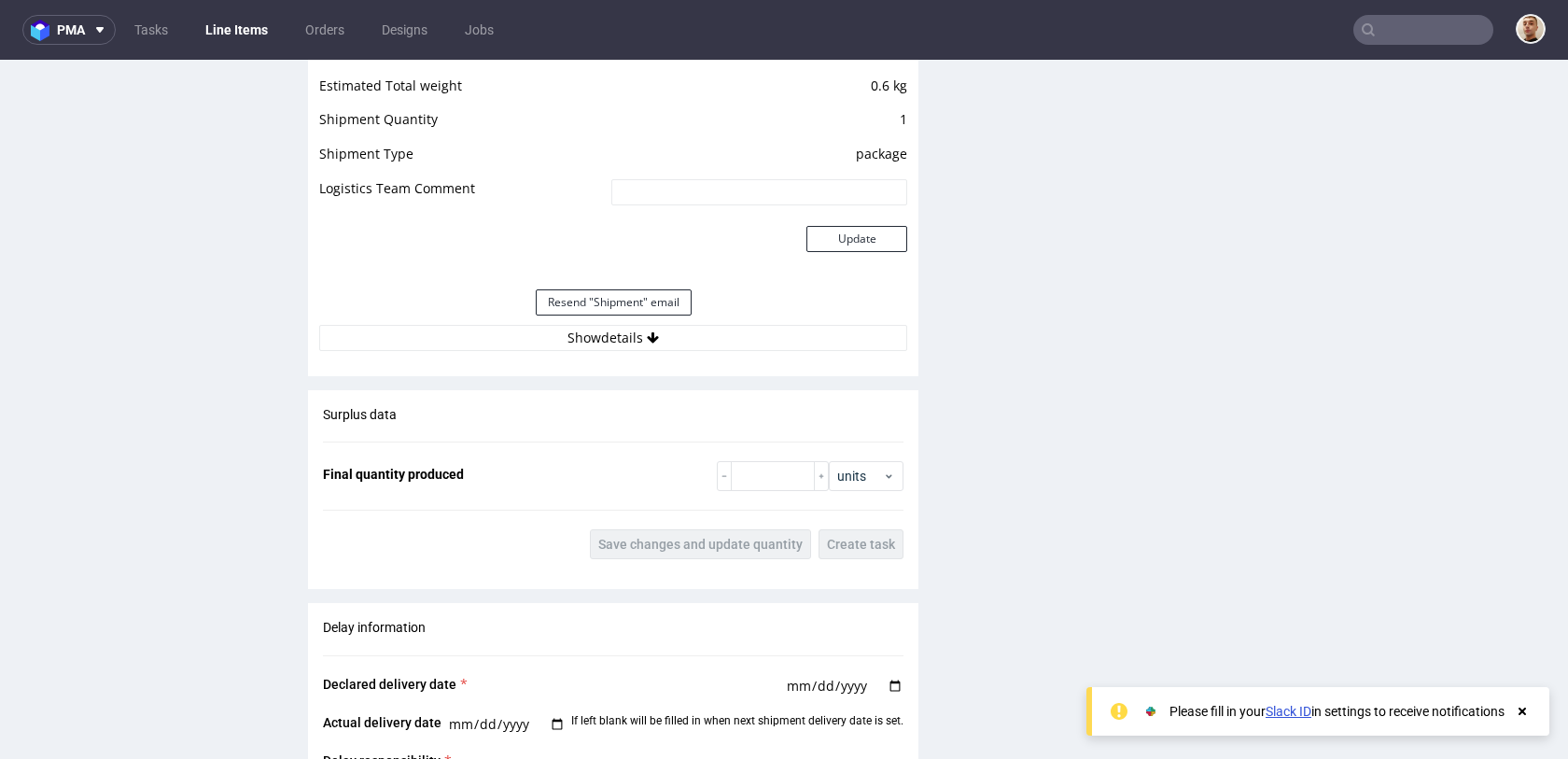
scroll to position [1819, 0]
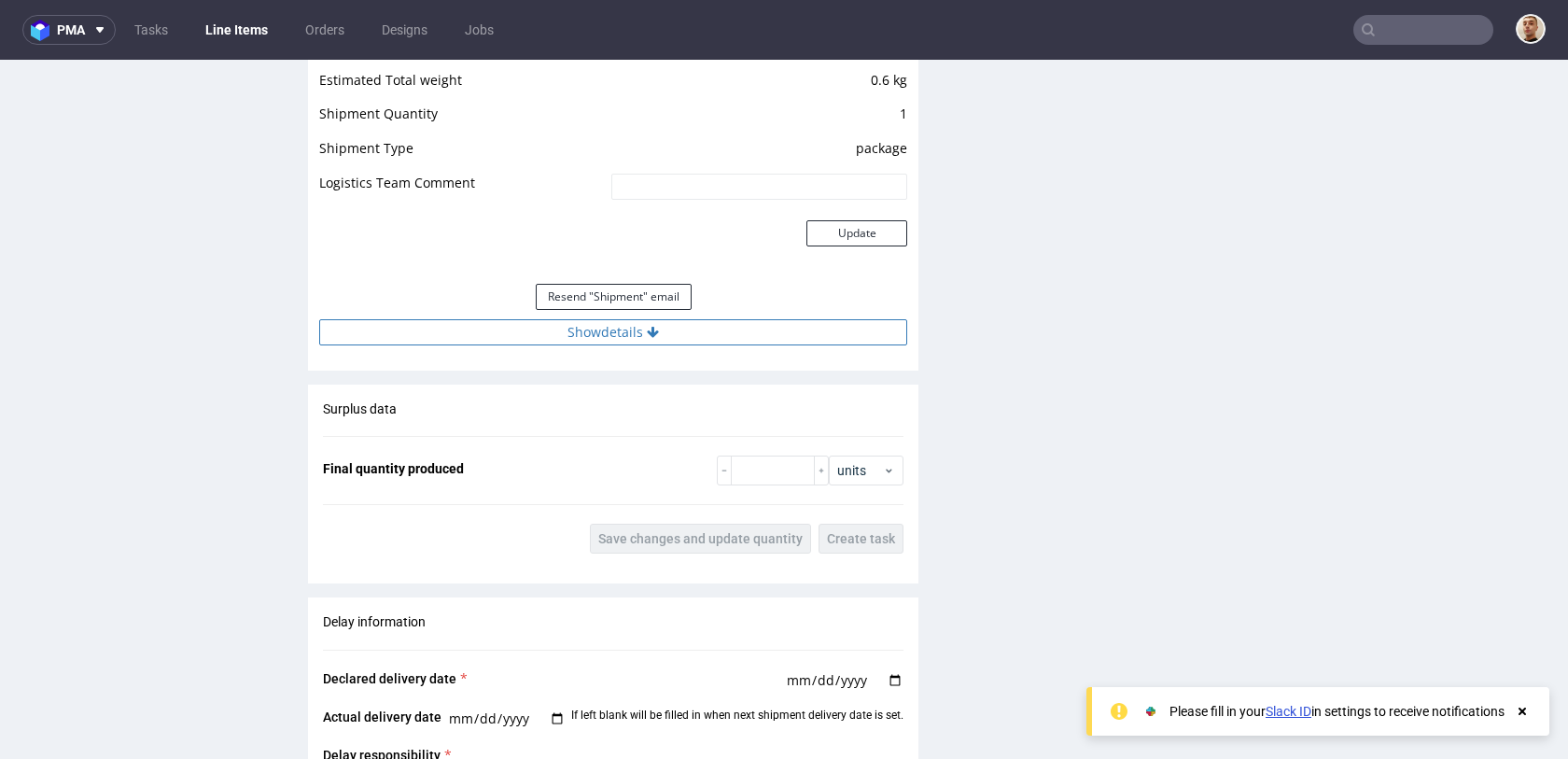
click at [560, 330] on button "Show details" at bounding box center [613, 332] width 588 height 26
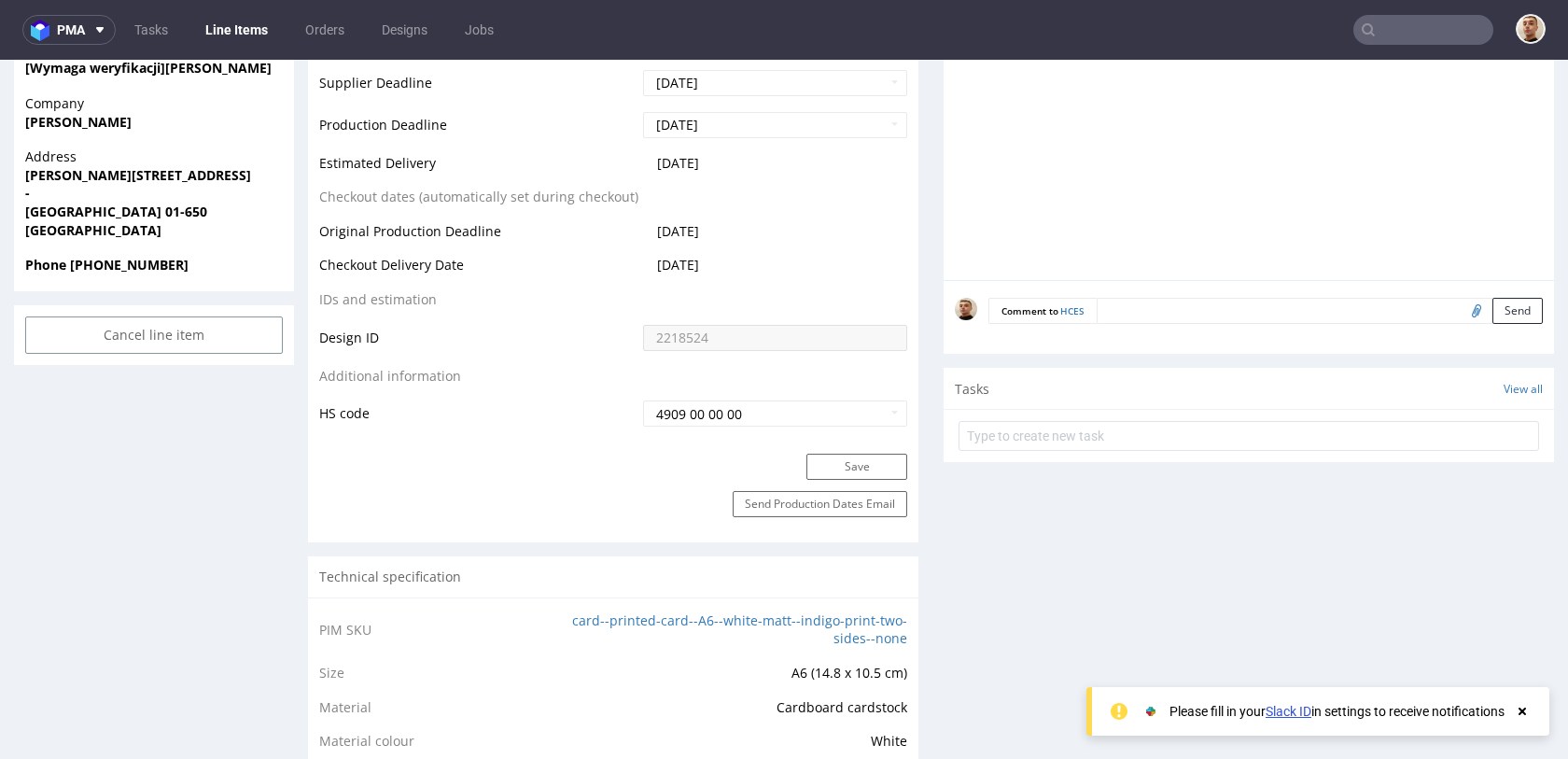
scroll to position [0, 0]
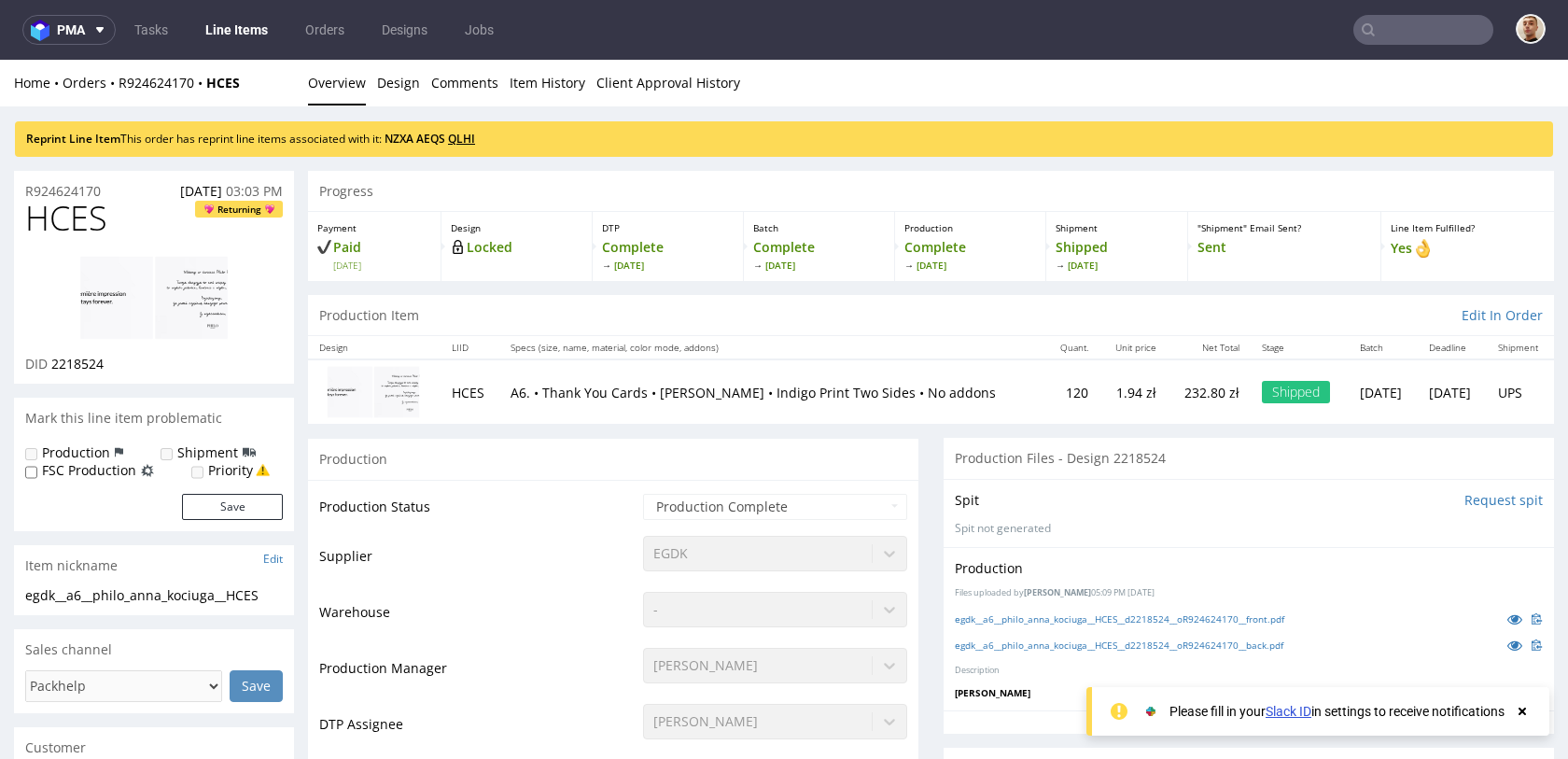
click at [475, 136] on link "QLHI" at bounding box center [462, 139] width 27 height 15
click at [446, 136] on link "AEQS" at bounding box center [431, 139] width 29 height 15
click at [414, 137] on link "NZXA" at bounding box center [399, 139] width 29 height 15
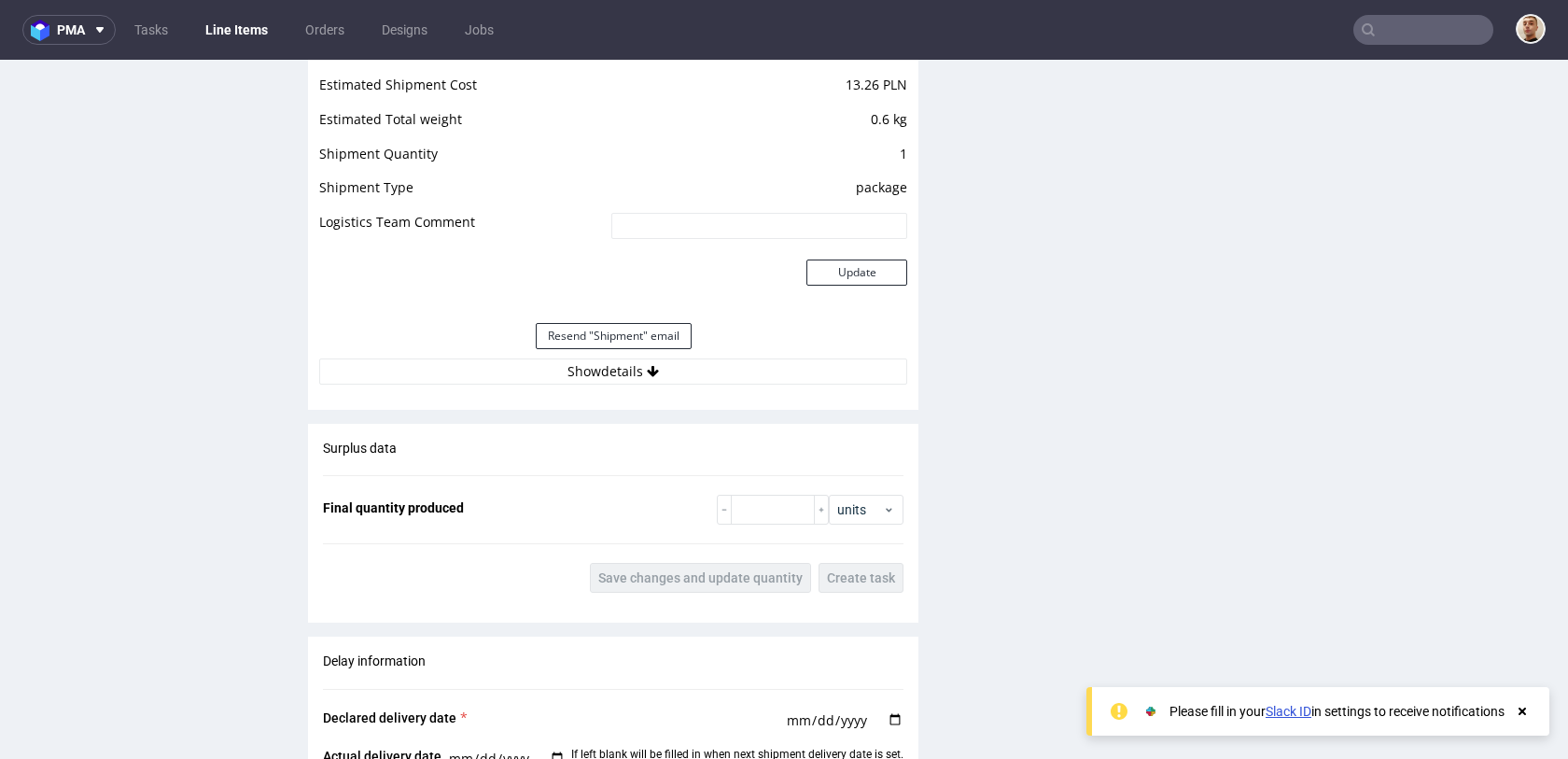
scroll to position [2249, 0]
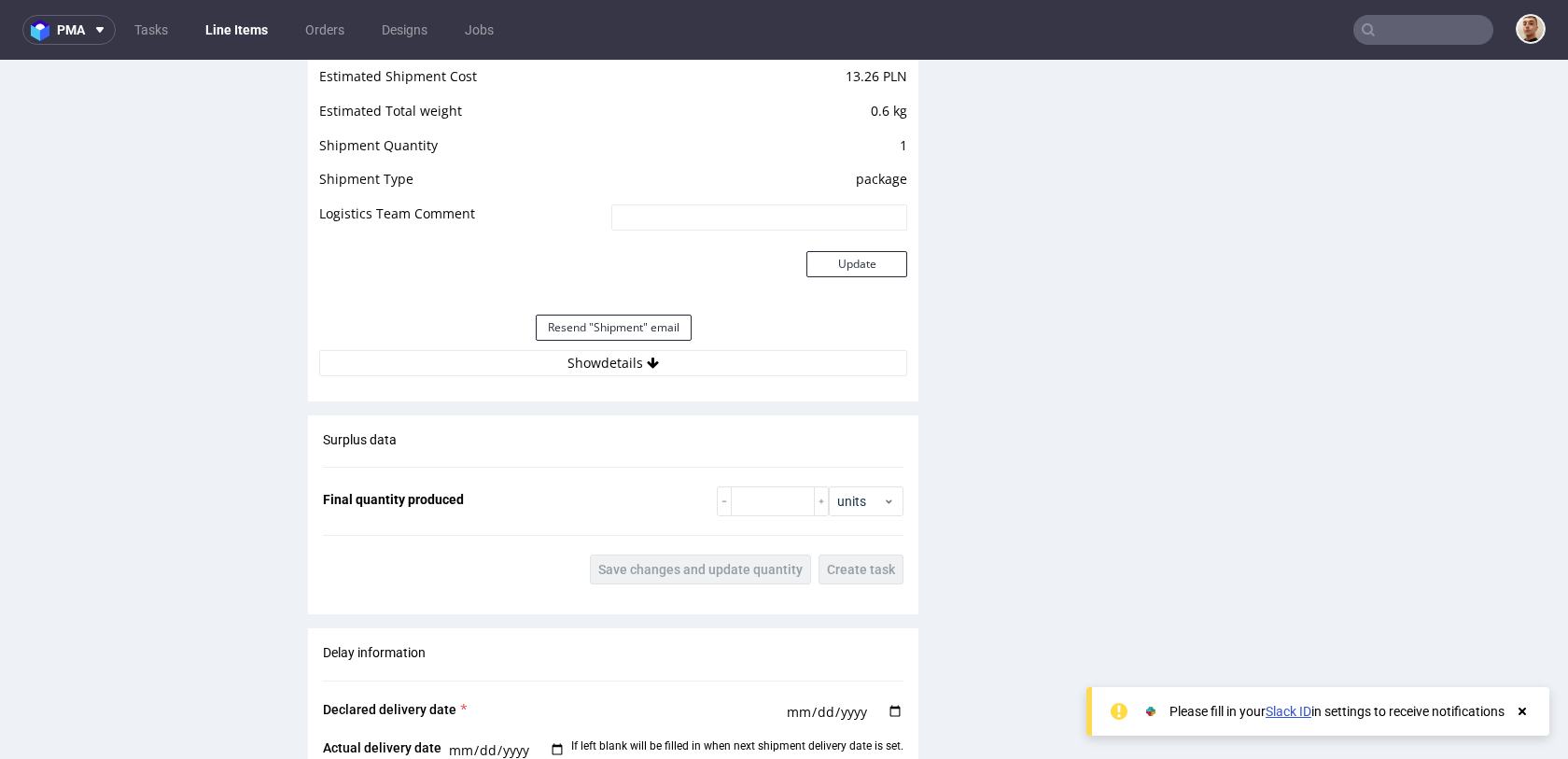
click at [689, 378] on div "Estimated Shipment Quantity 1 package Estimated Shipment Cost 13.26 PLN Estimat…" at bounding box center [612, 203] width 610 height 367
click at [689, 354] on button "Show details" at bounding box center [613, 363] width 588 height 26
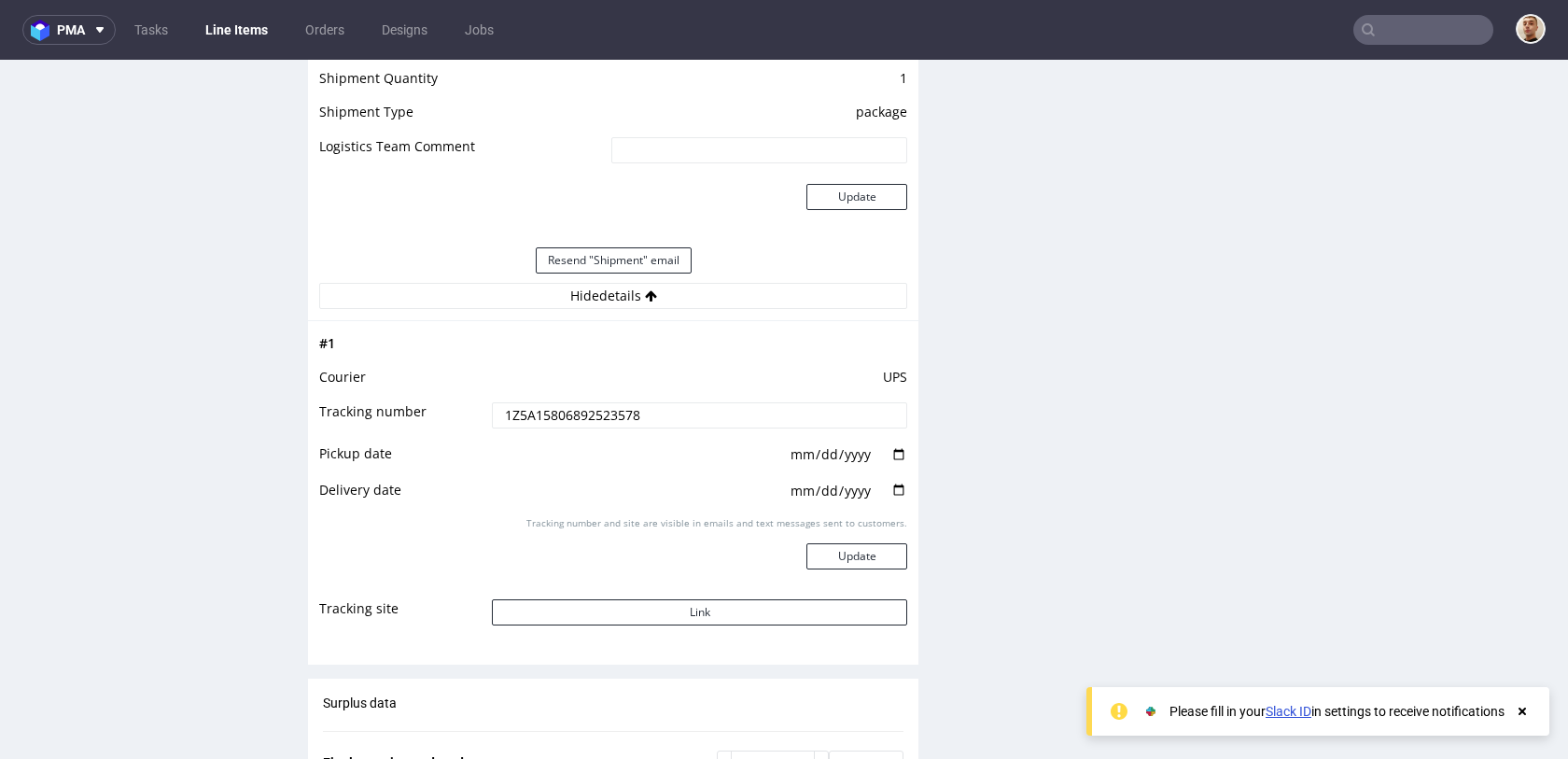
scroll to position [2389, 0]
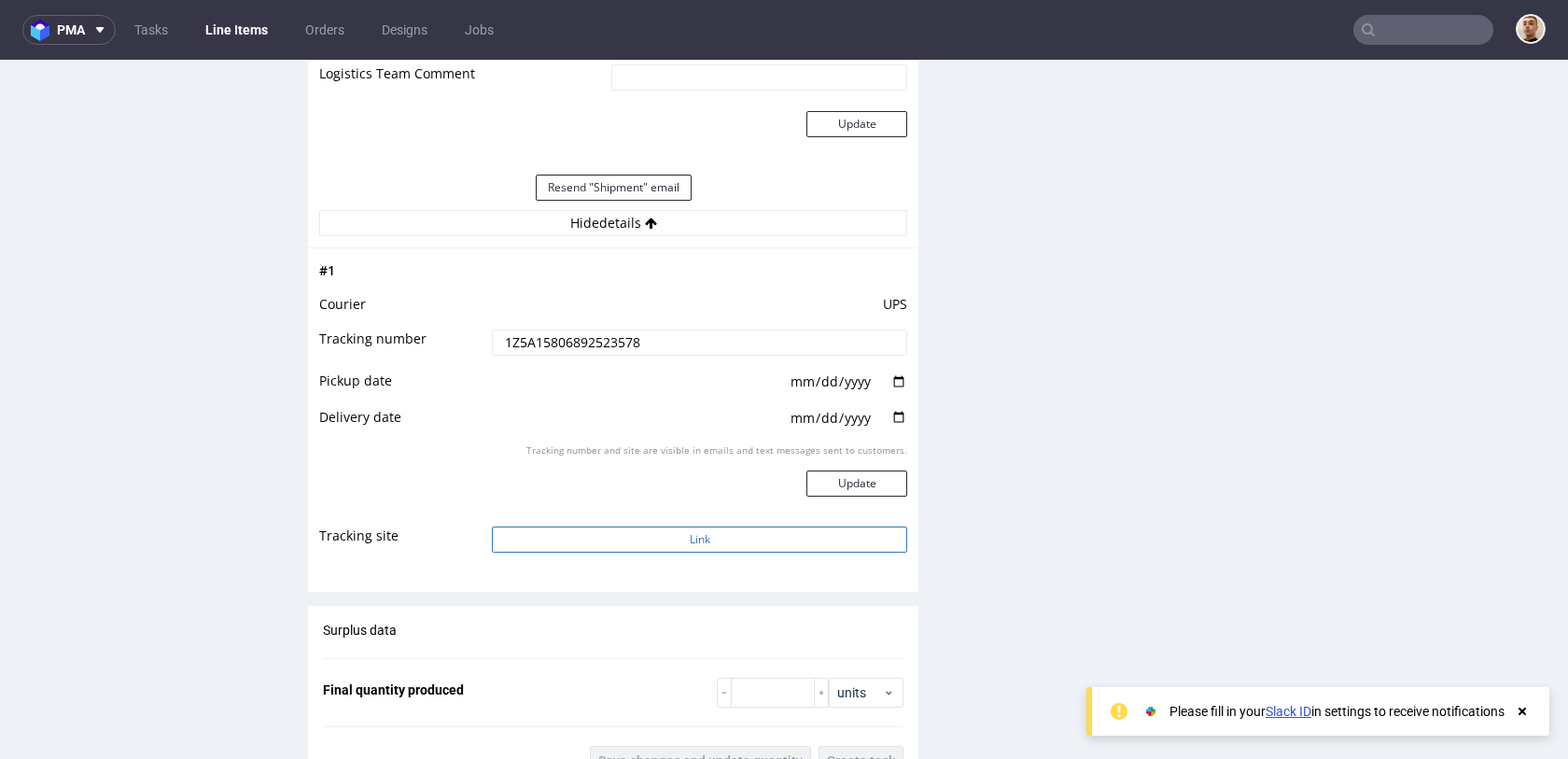
click at [653, 537] on button "Link" at bounding box center [699, 539] width 416 height 26
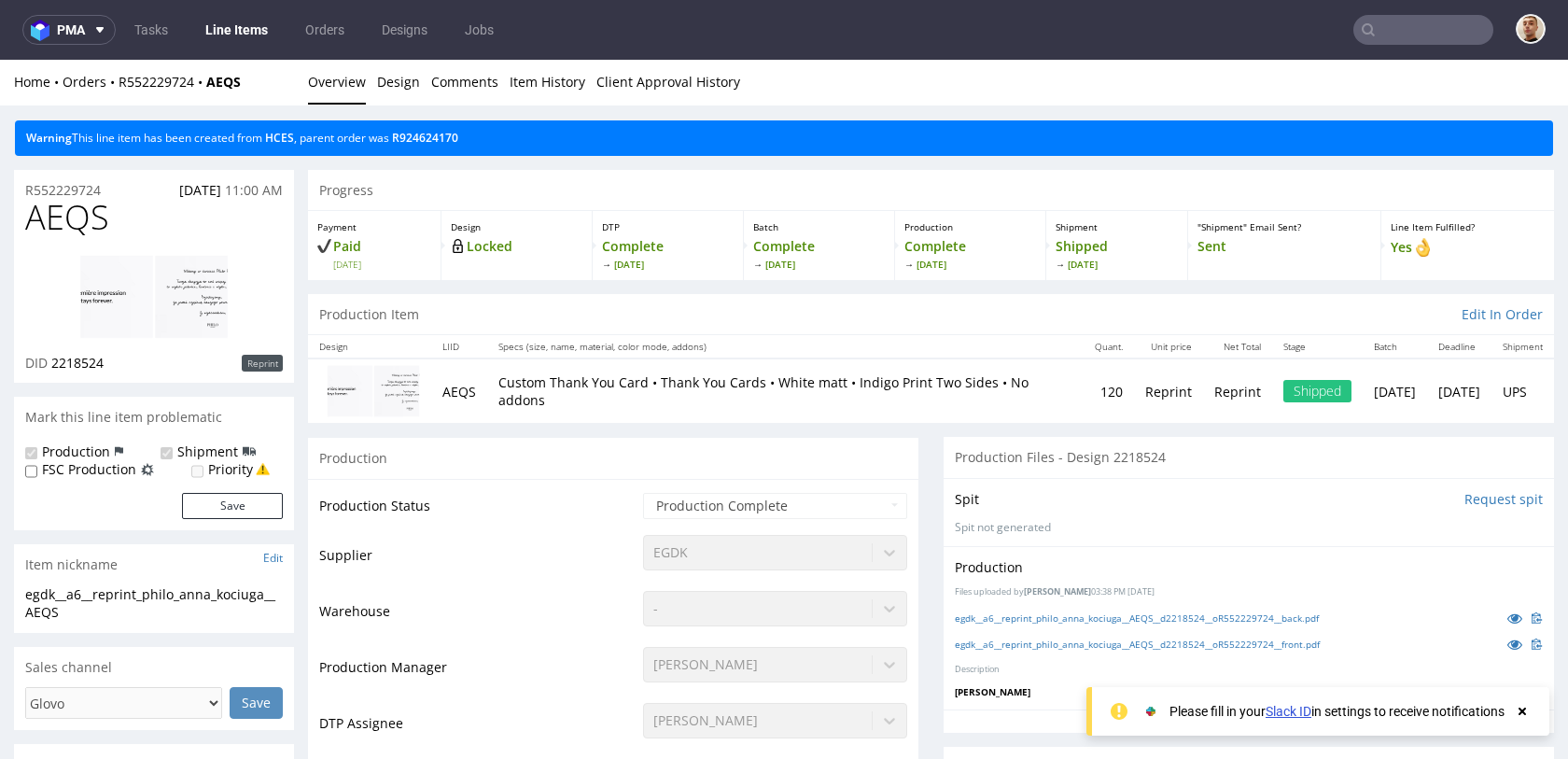
scroll to position [0, 0]
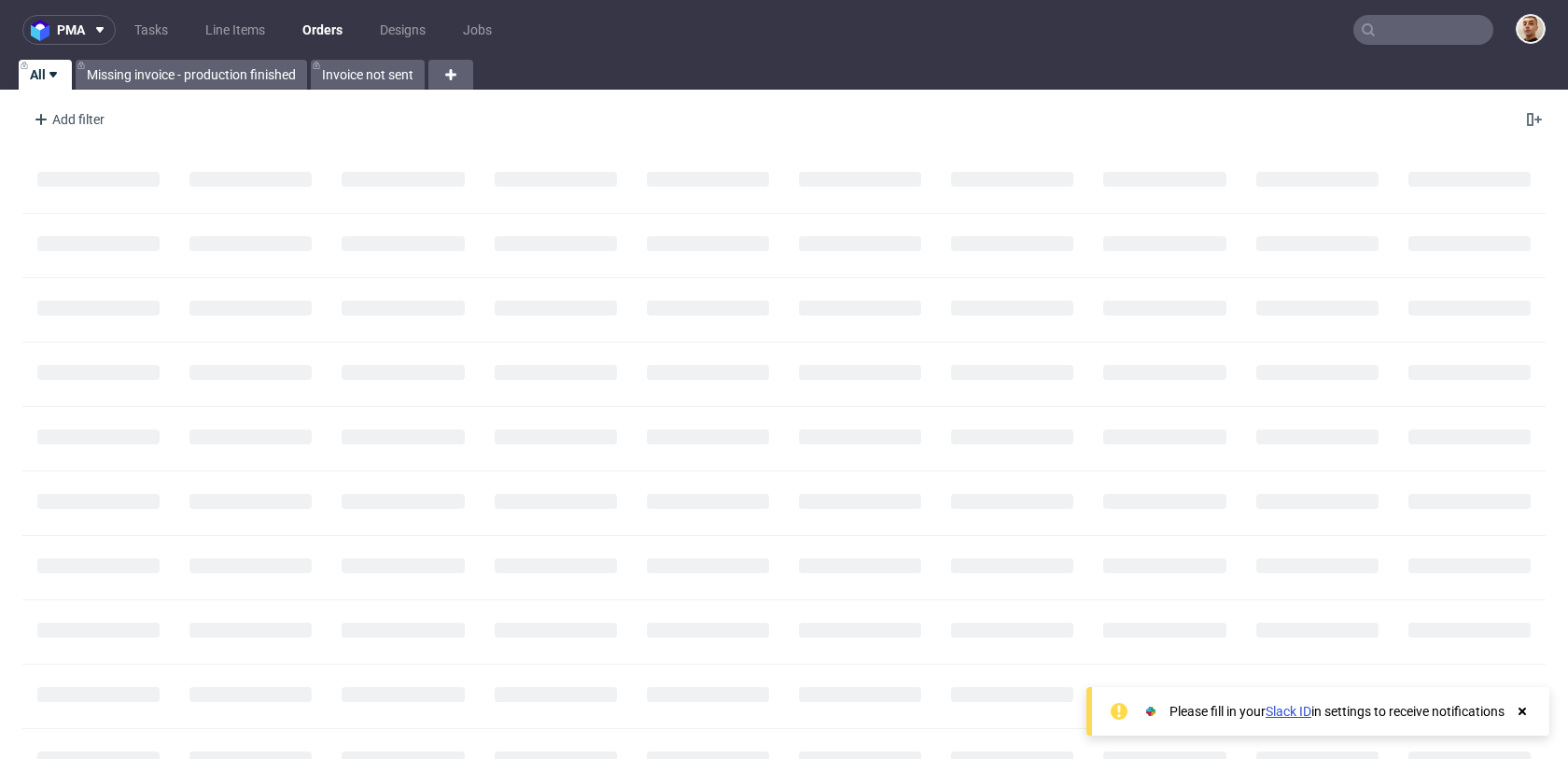
click at [1465, 20] on input "text" at bounding box center [1423, 29] width 140 height 30
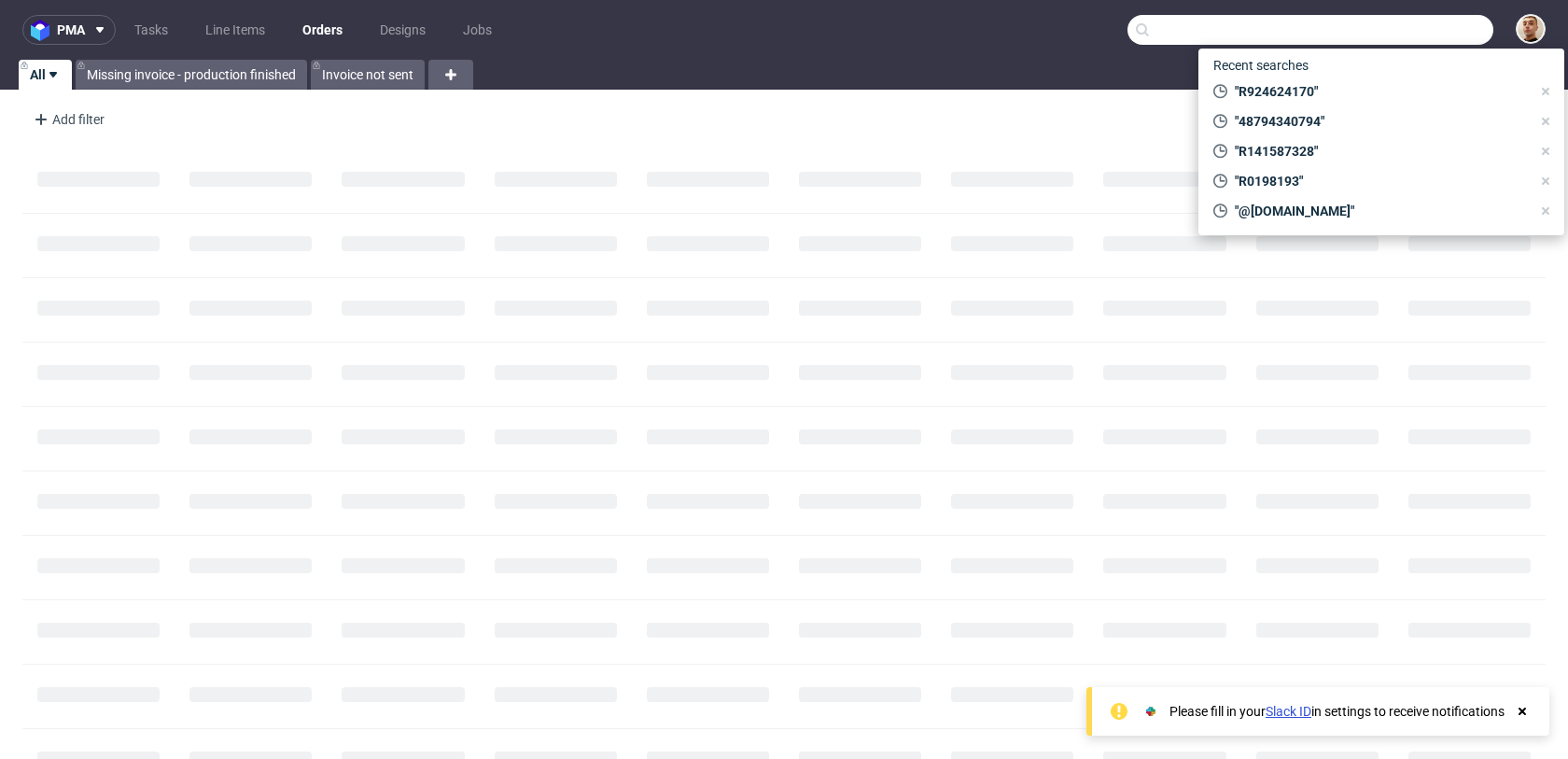
paste input "R274543899"
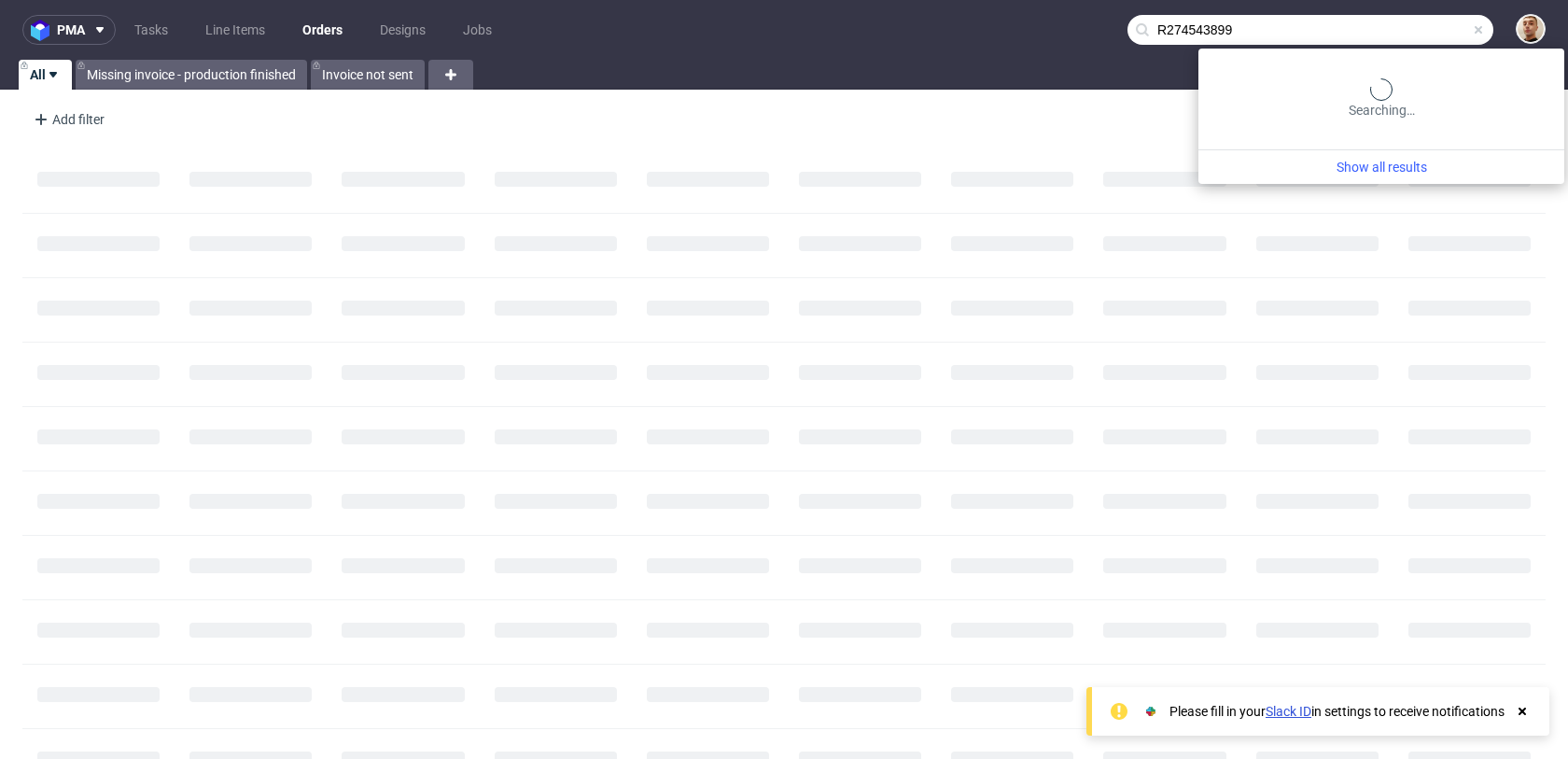
type input "R274543899"
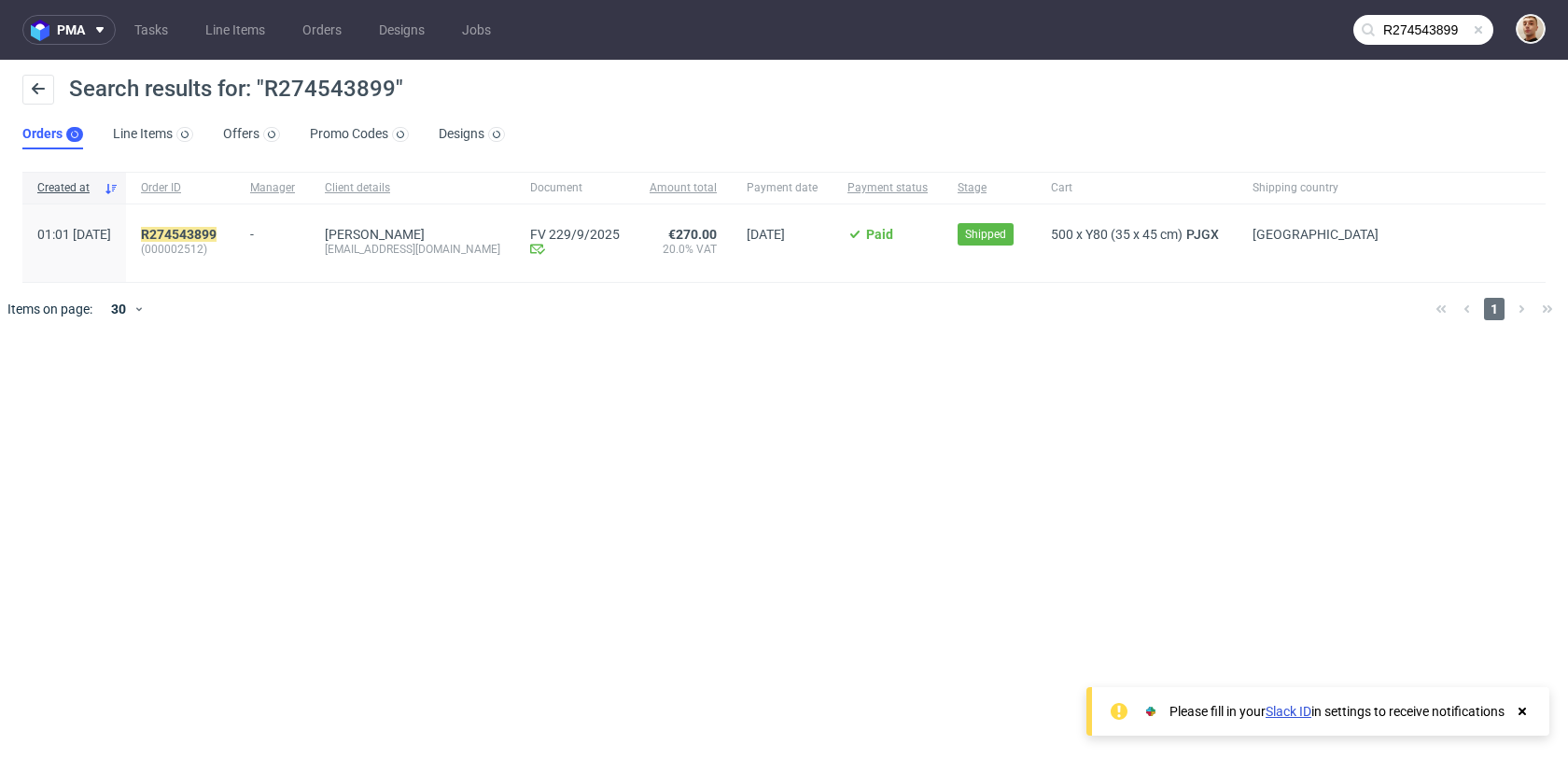
click at [235, 223] on div "R274543899 (000002512)" at bounding box center [180, 243] width 109 height 77
click at [217, 231] on mark "R274543899" at bounding box center [178, 233] width 75 height 14
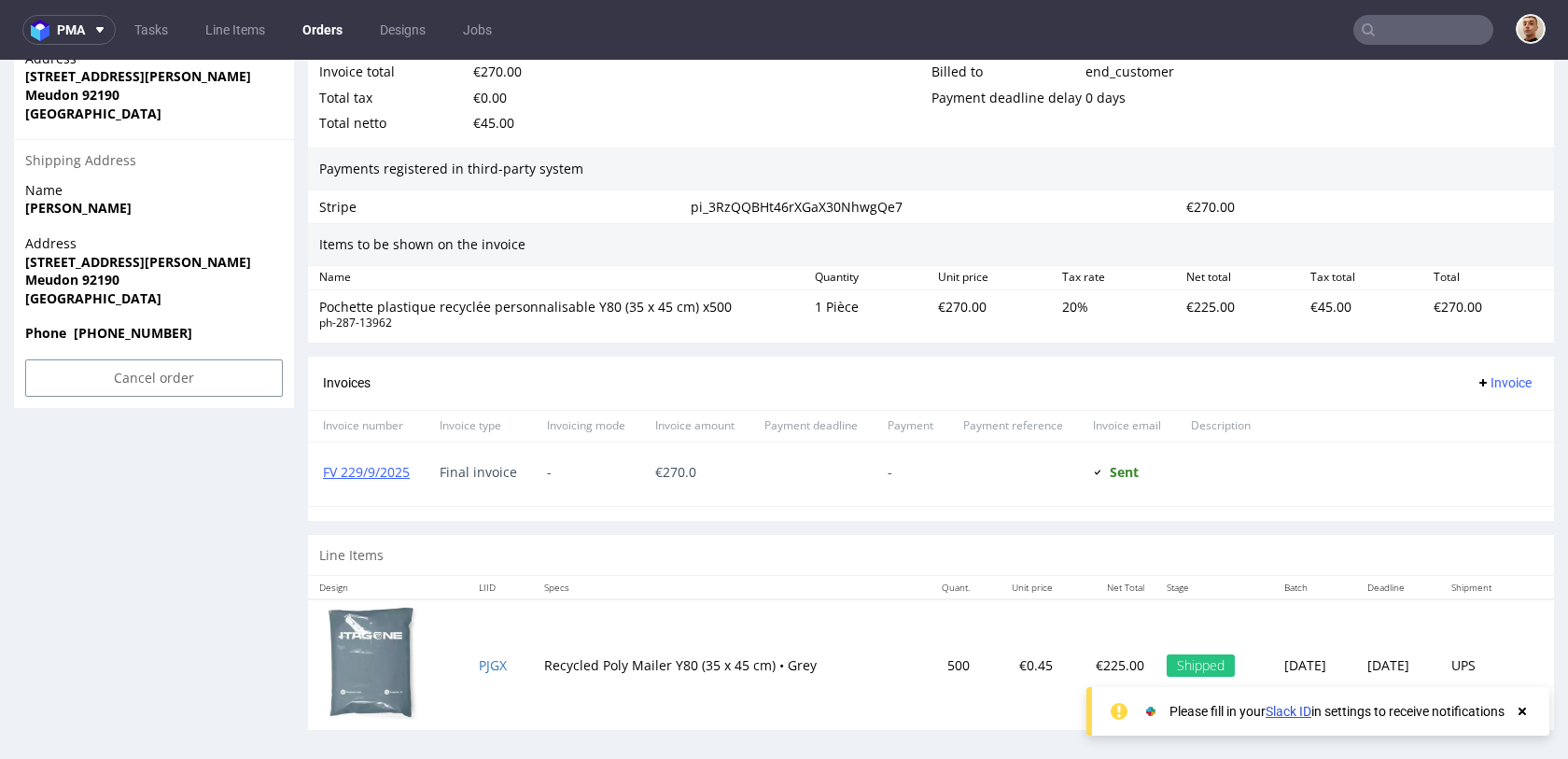
scroll to position [999, 0]
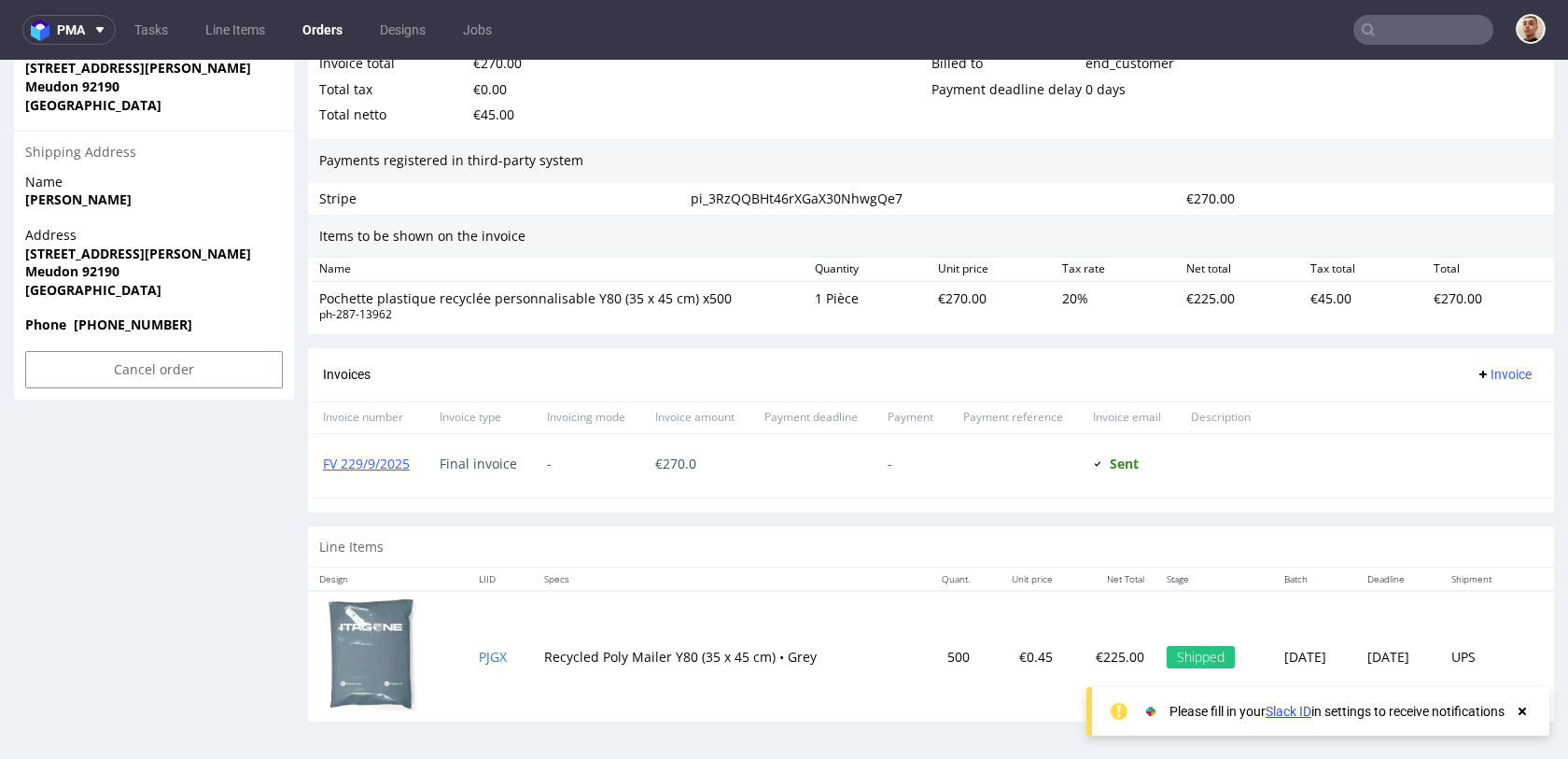
click at [592, 473] on div "-" at bounding box center [586, 466] width 108 height 64
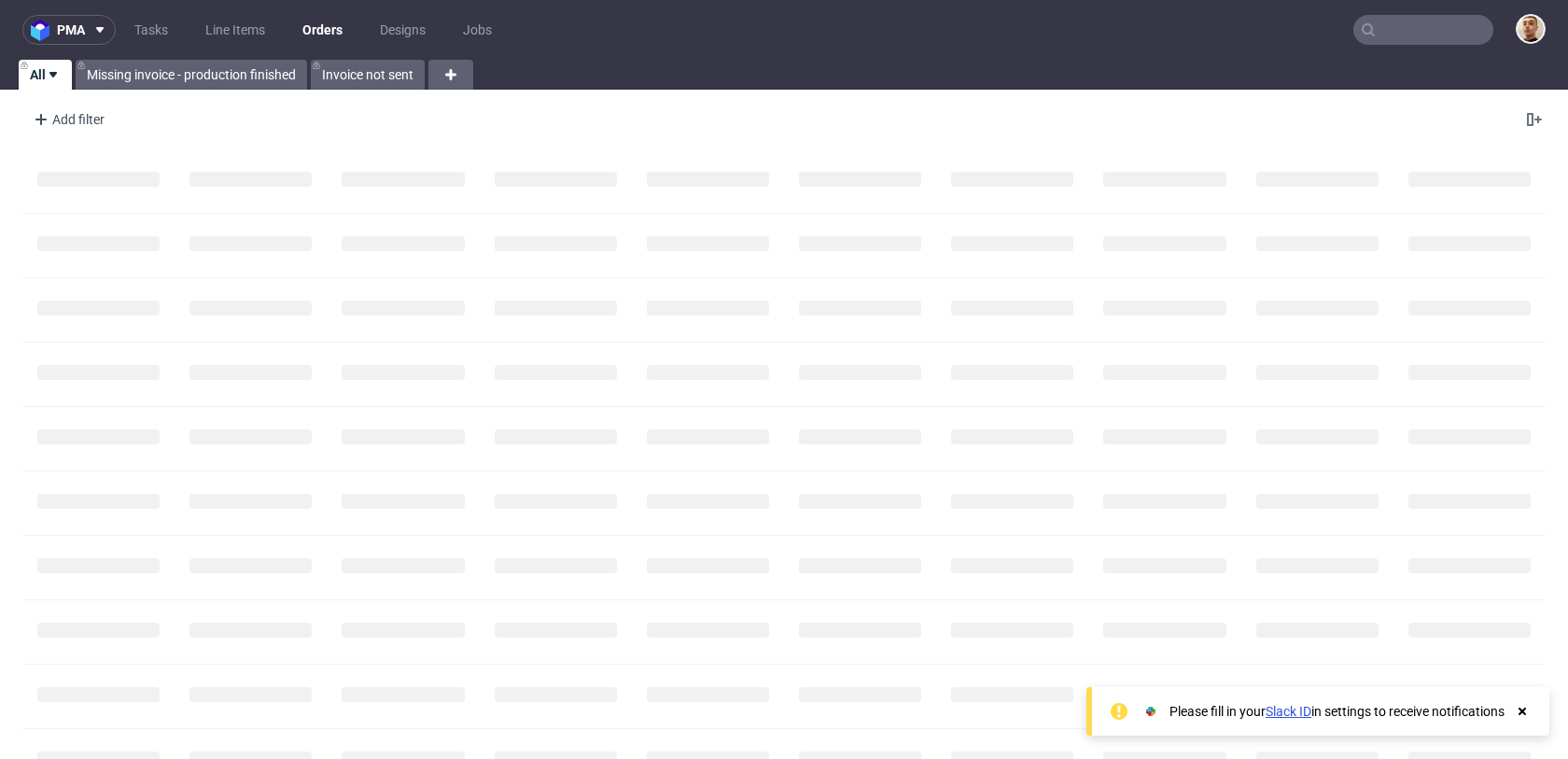
click at [1453, 38] on input "text" at bounding box center [1423, 29] width 140 height 30
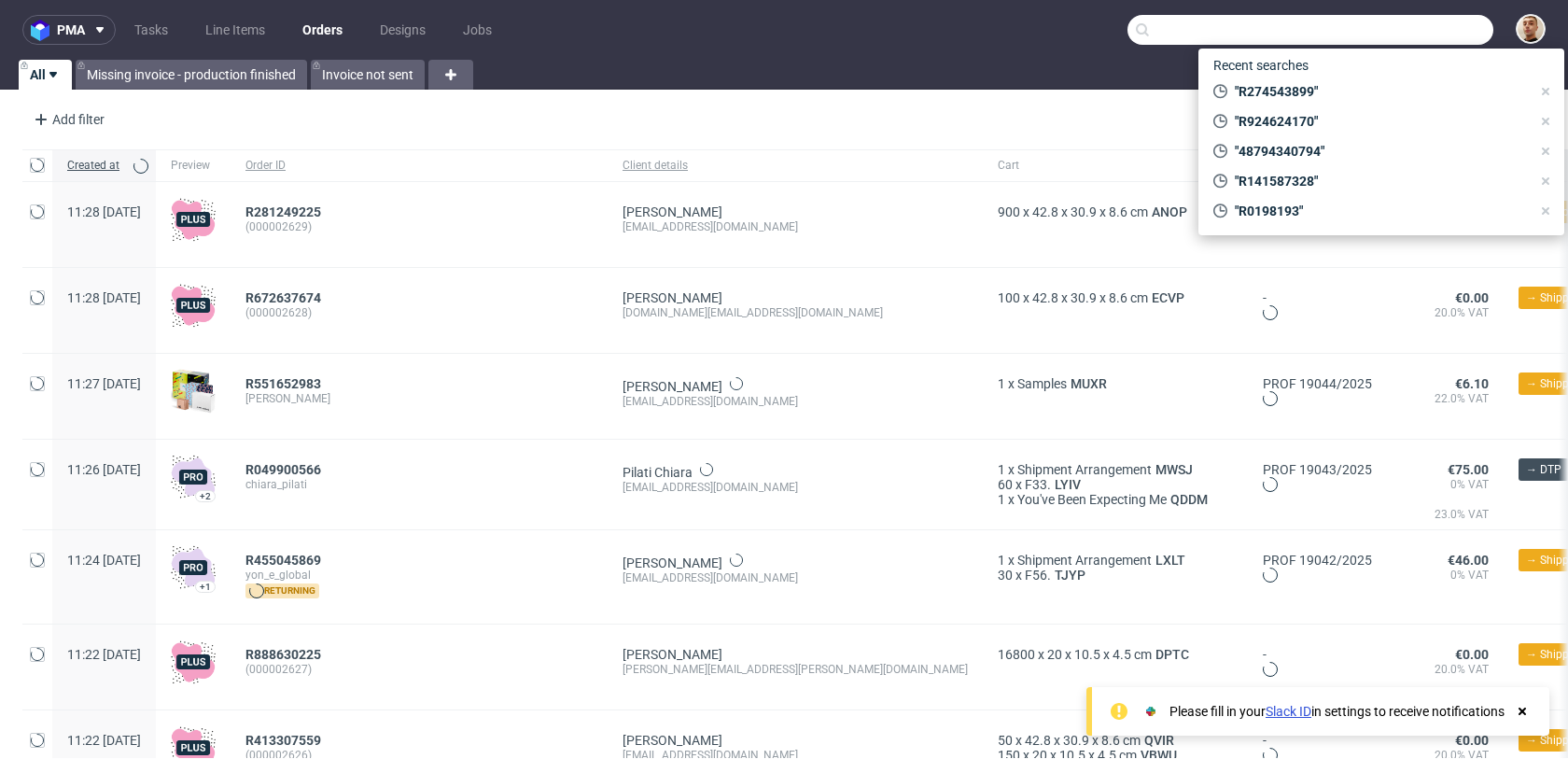
paste input "R789555799"
type input "R789555799"
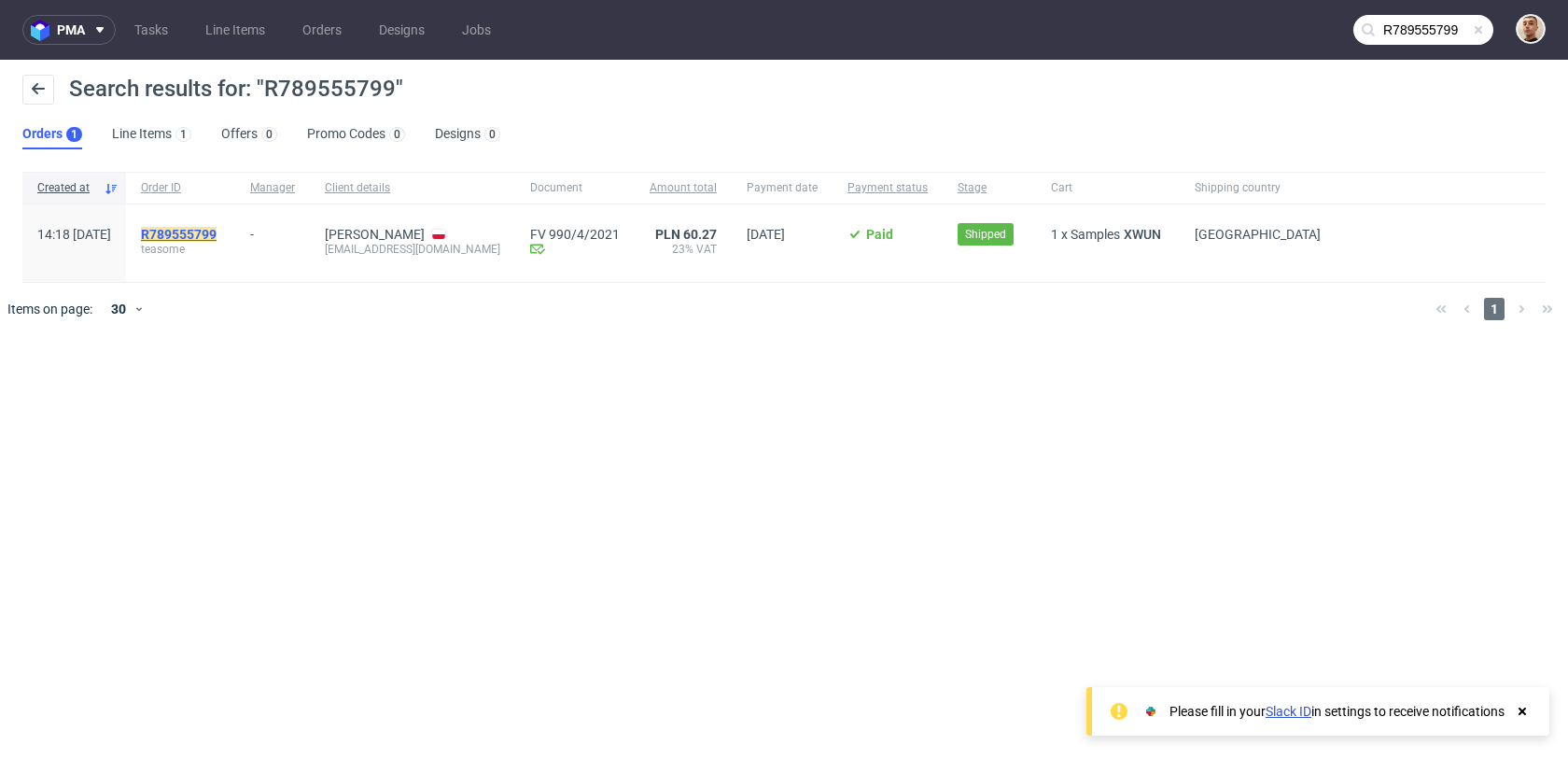
click at [217, 236] on mark "R789555799" at bounding box center [178, 233] width 75 height 14
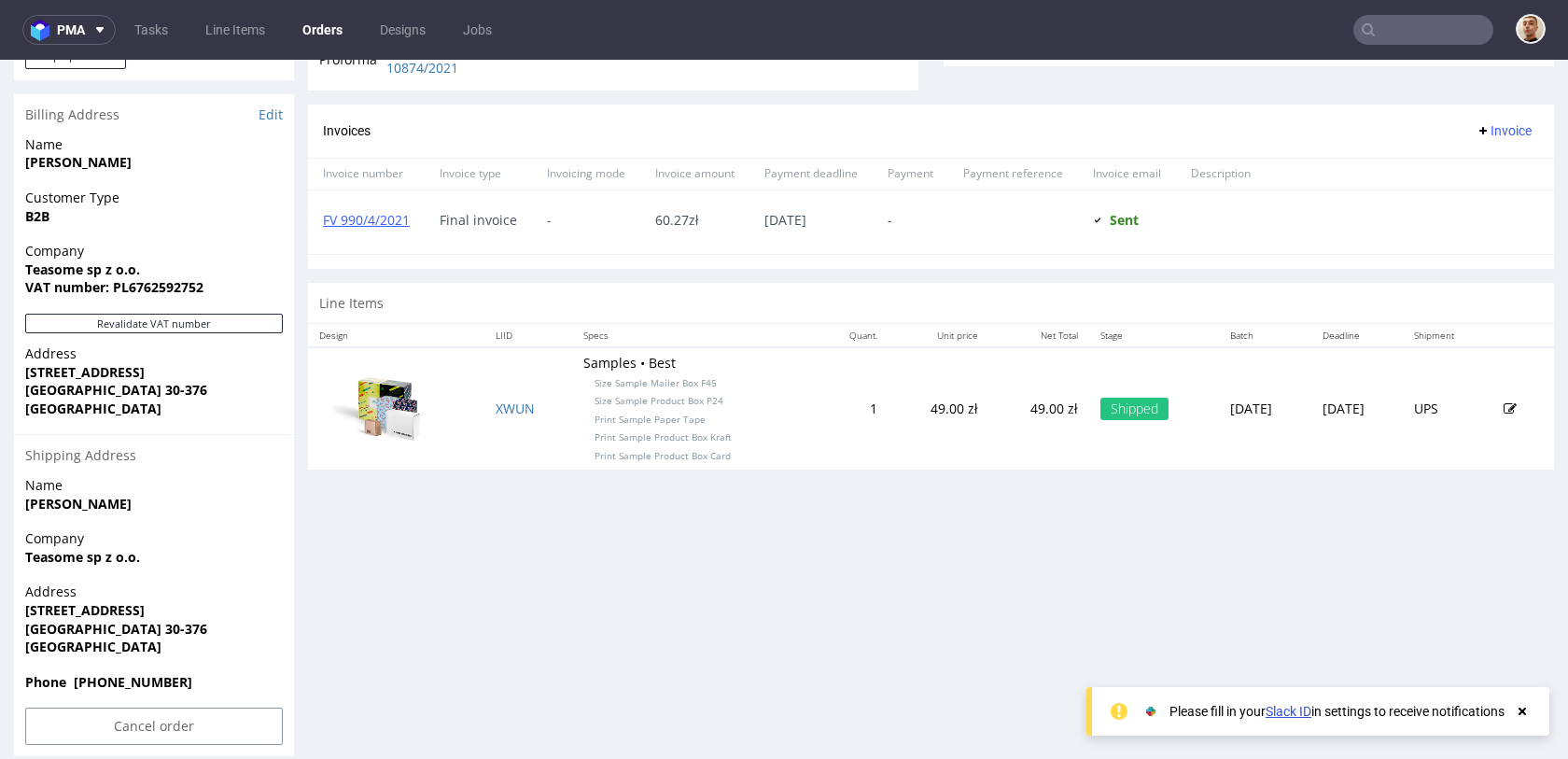
scroll to position [777, 0]
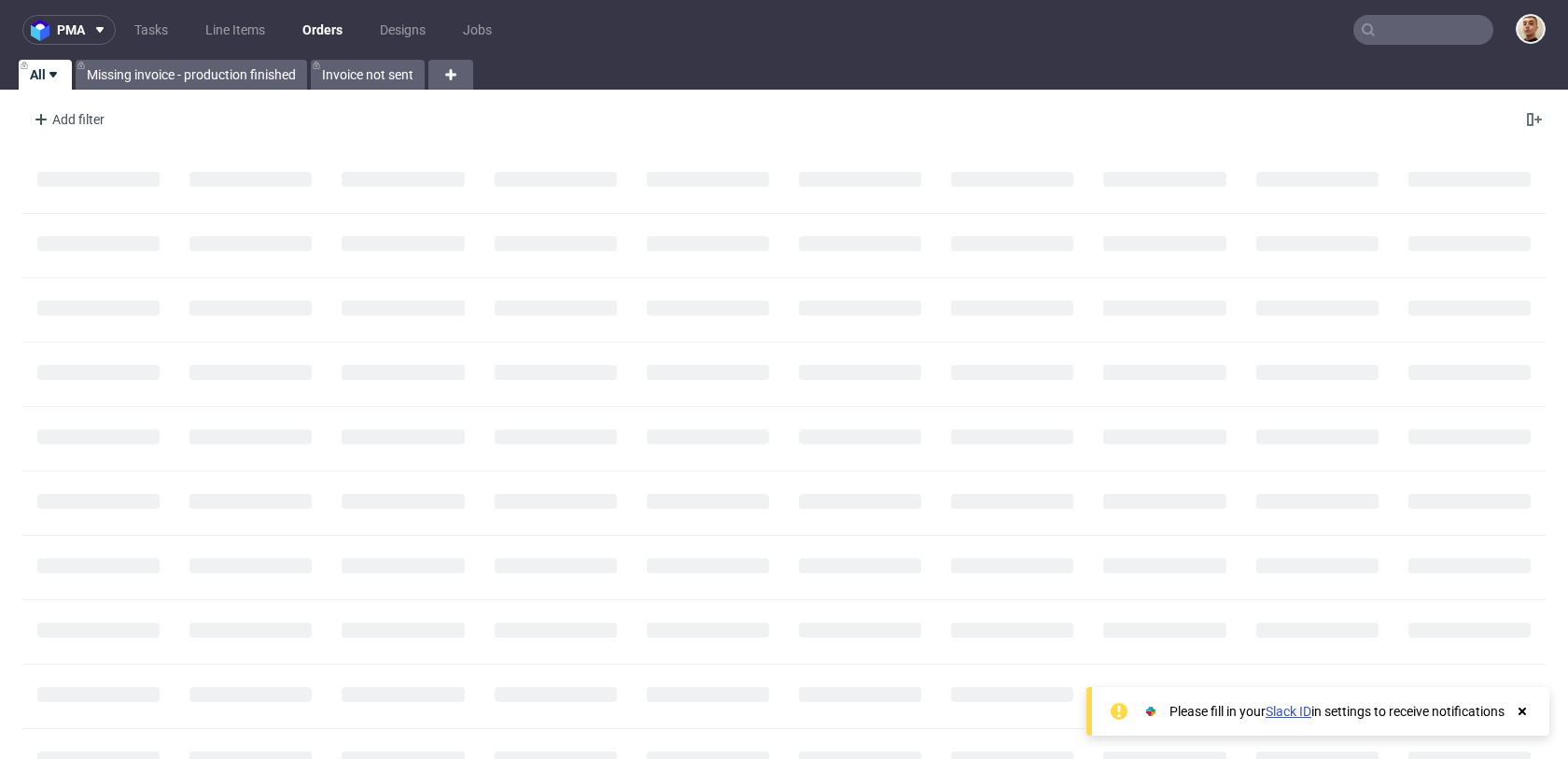
click at [1409, 35] on input "text" at bounding box center [1423, 29] width 140 height 30
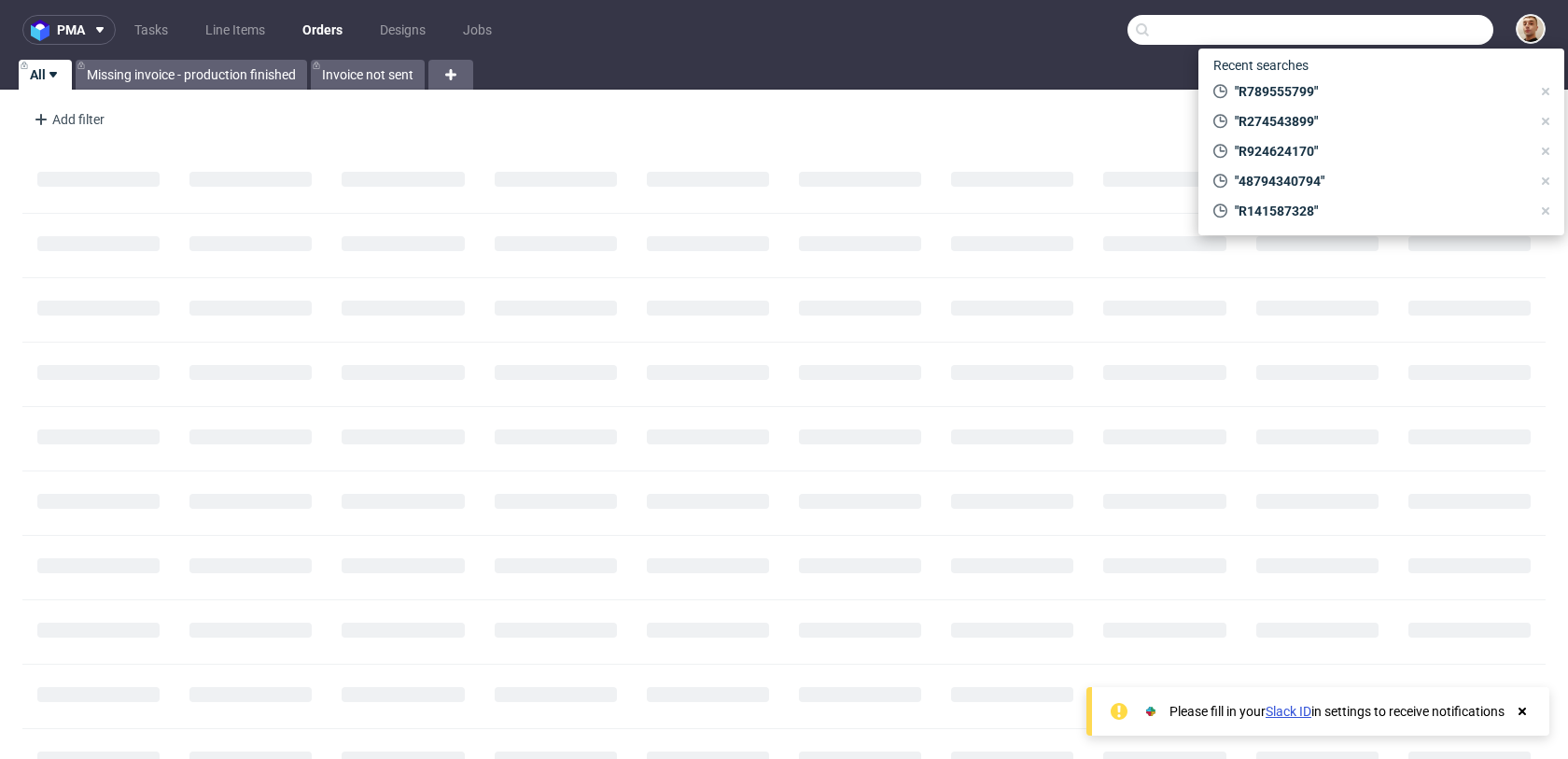
paste input "R429614469"
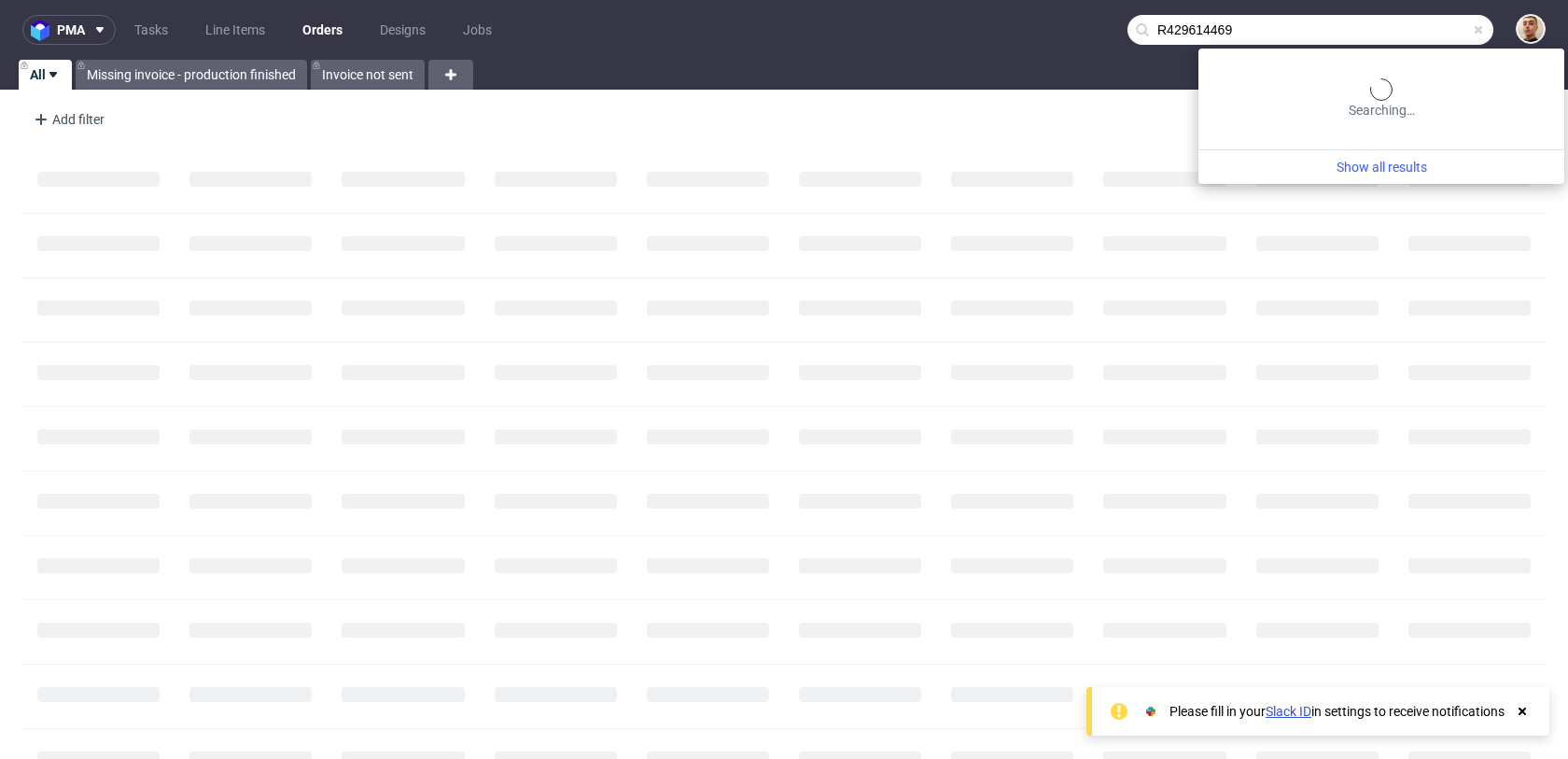
type input "R429614469"
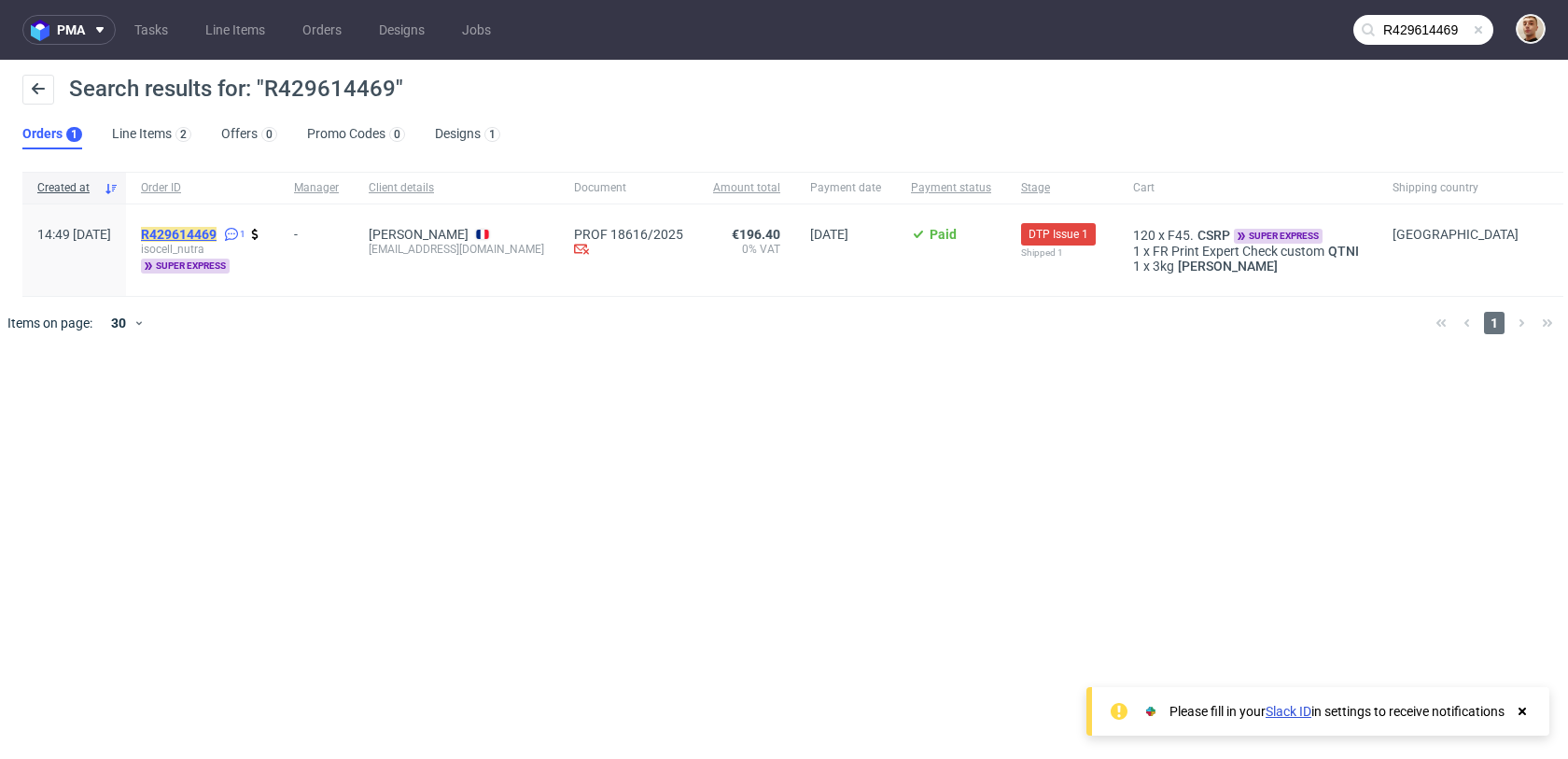
click at [217, 230] on mark "R429614469" at bounding box center [178, 233] width 75 height 14
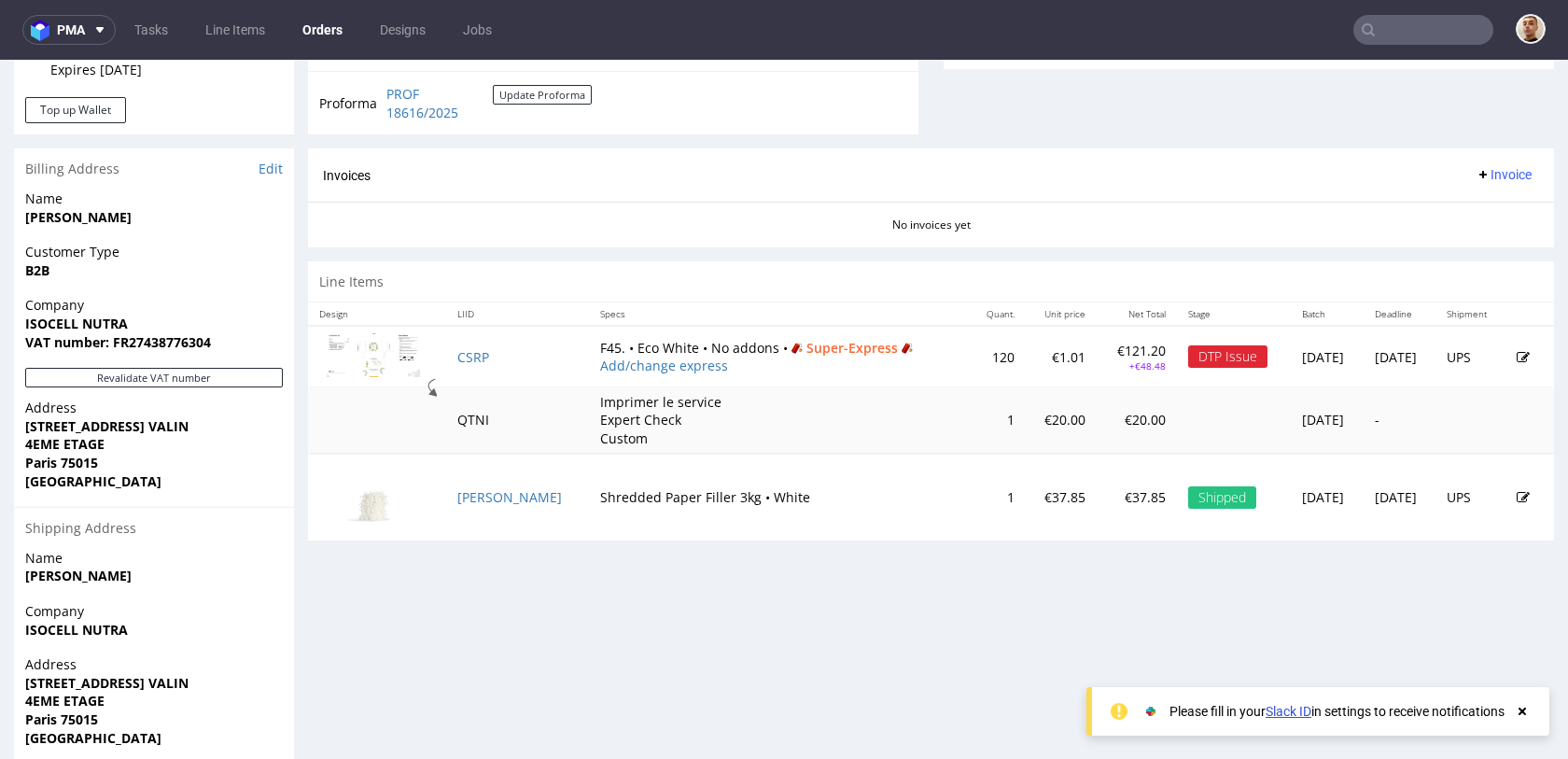
scroll to position [757, 0]
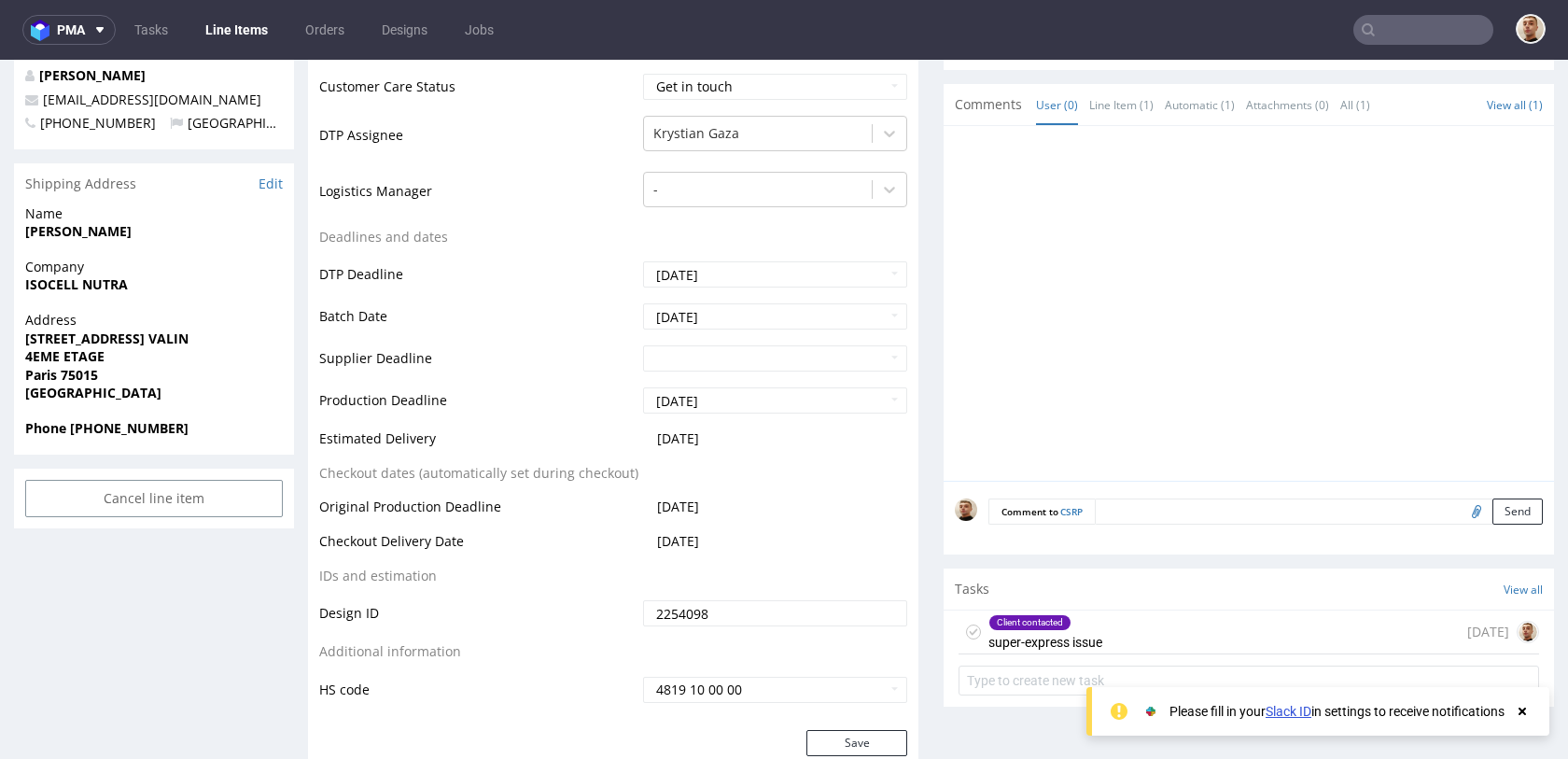
scroll to position [879, 0]
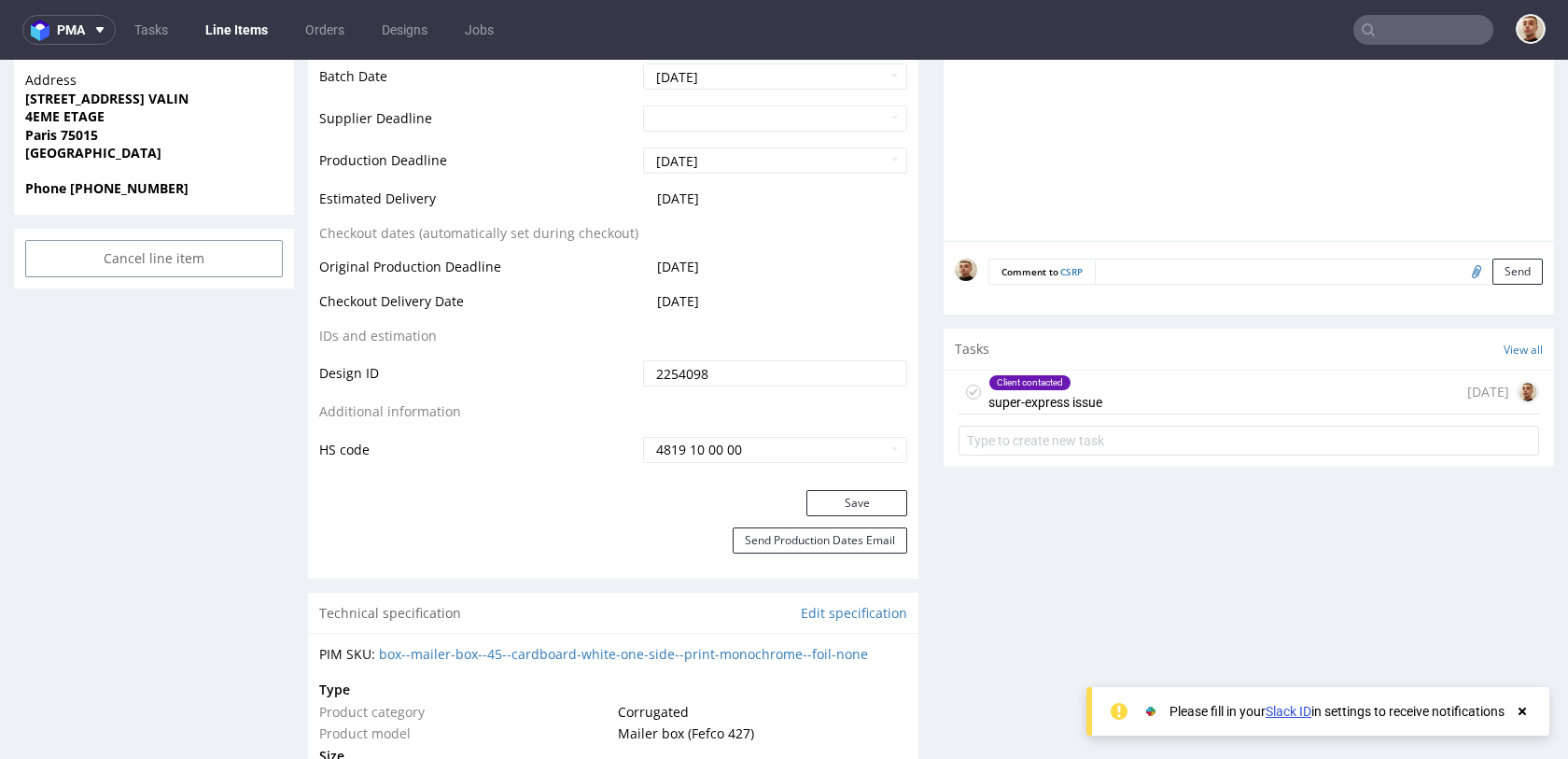
click at [1152, 386] on div "Client contacted super-express issue [DATE]" at bounding box center [1249, 393] width 581 height 44
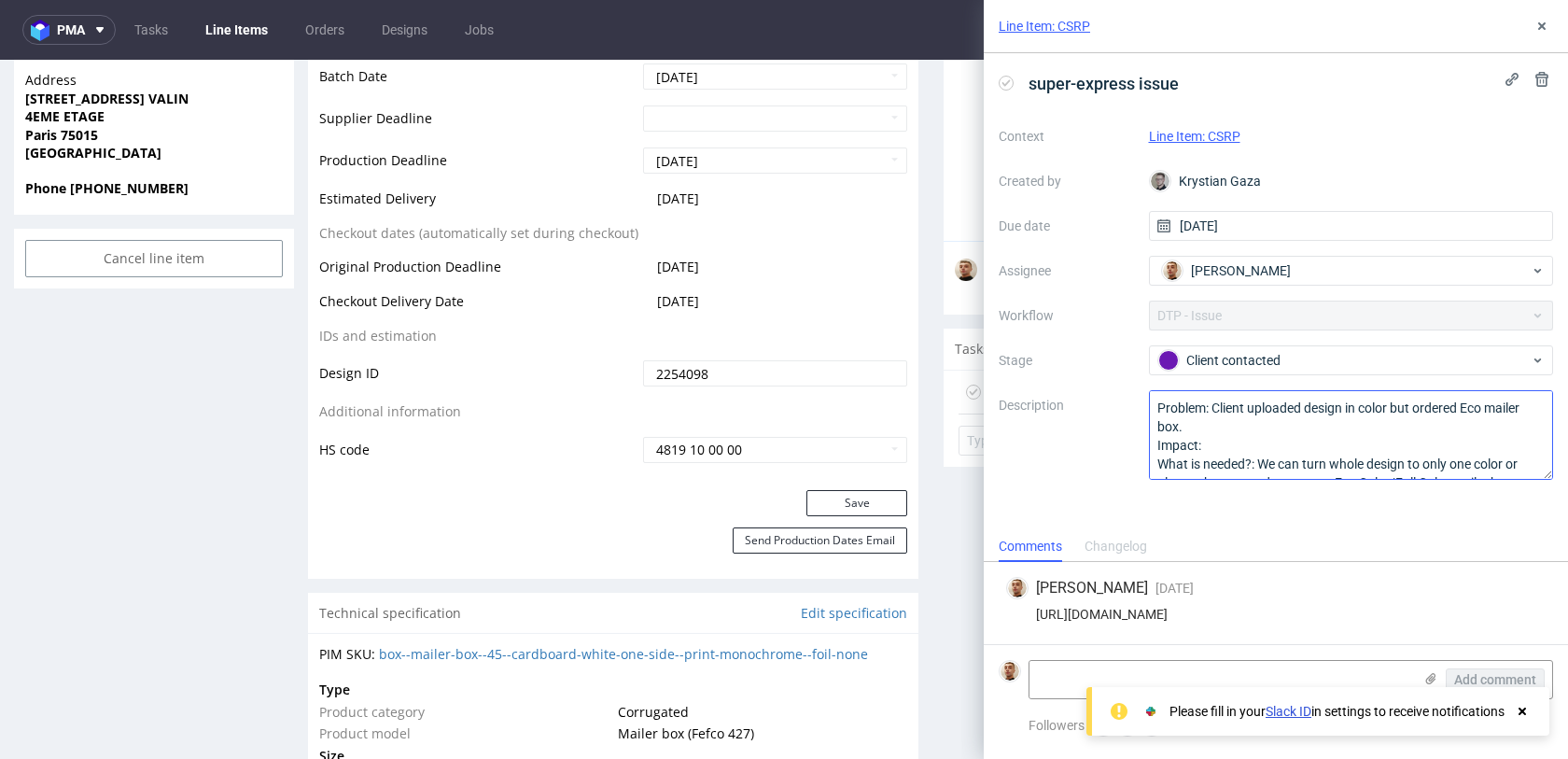
scroll to position [20, 0]
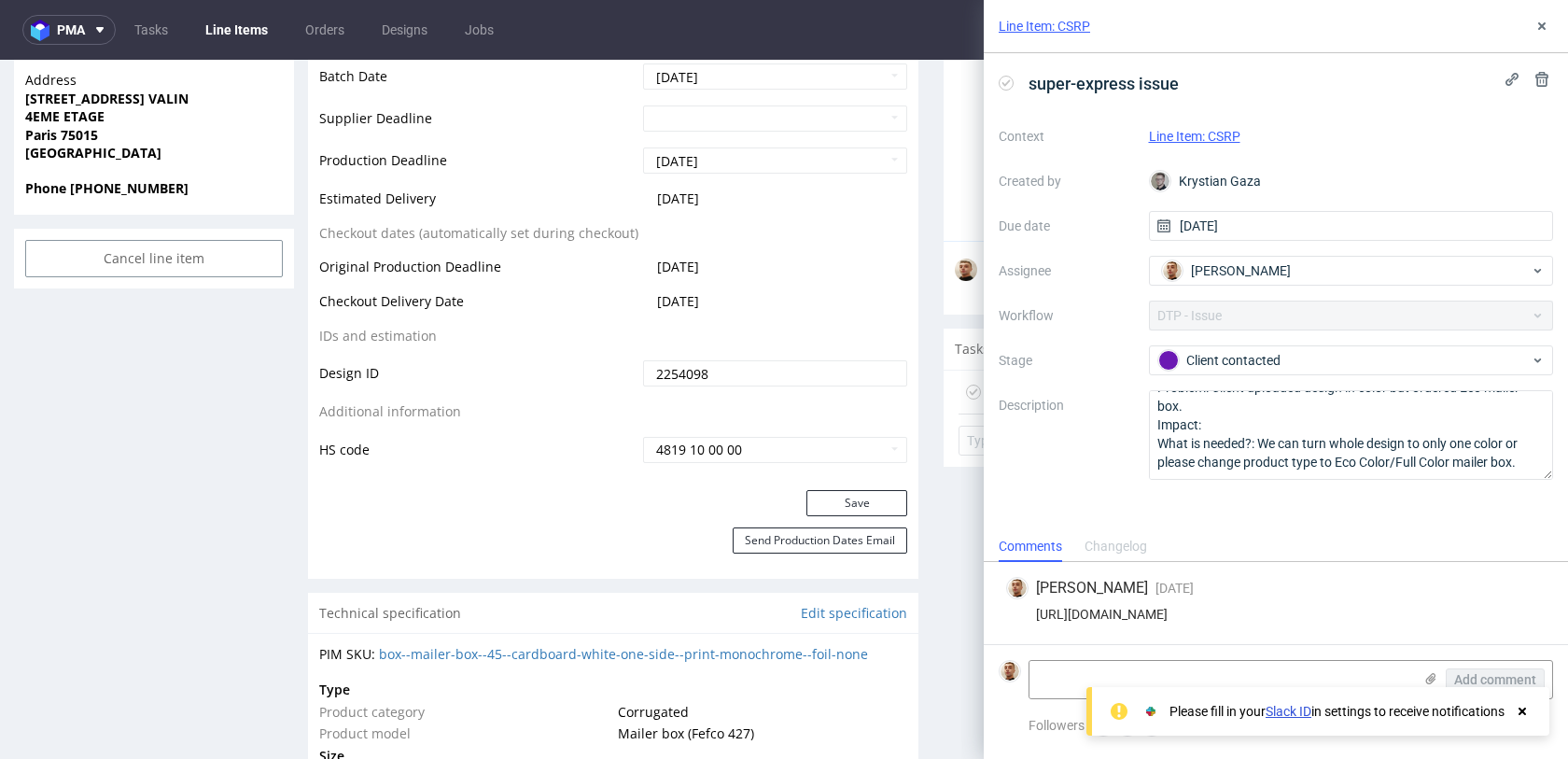
click at [1520, 708] on use at bounding box center [1523, 712] width 8 height 8
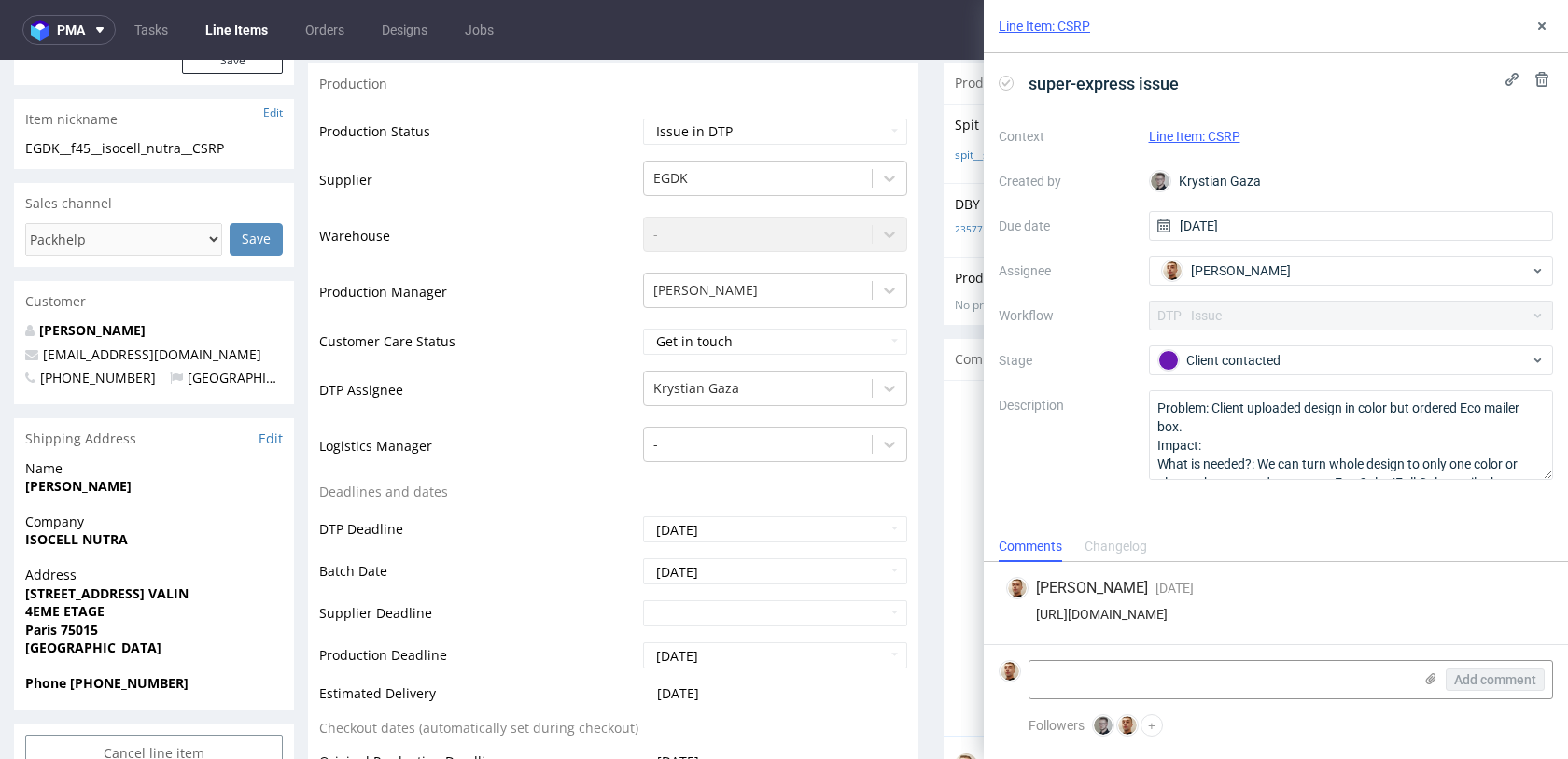
scroll to position [0, 0]
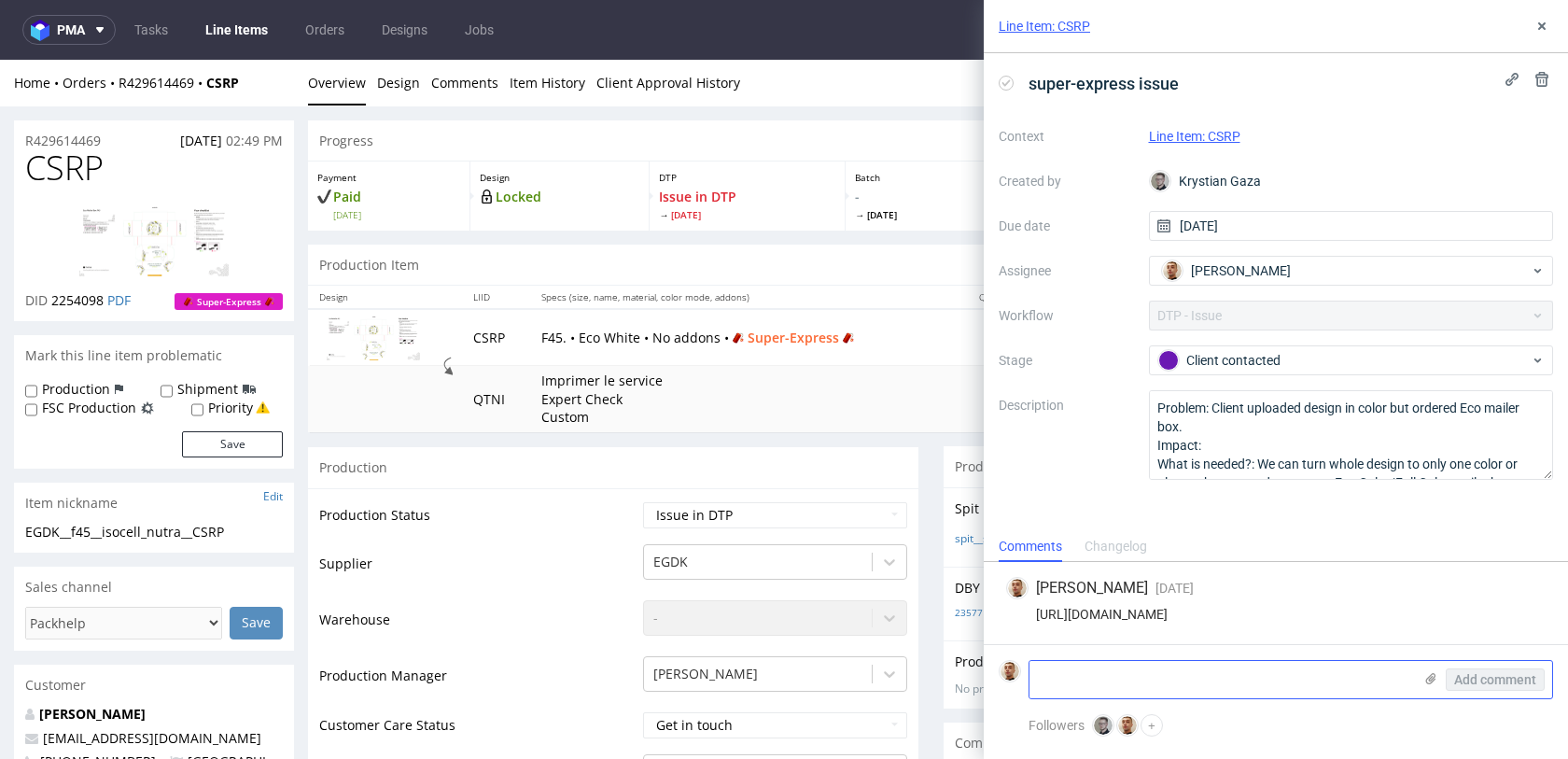
click at [1145, 687] on textarea at bounding box center [1221, 679] width 383 height 38
type textarea "Krystian puscimy to w Lite Color?"
click at [1502, 674] on span "Add comment" at bounding box center [1495, 680] width 82 height 14
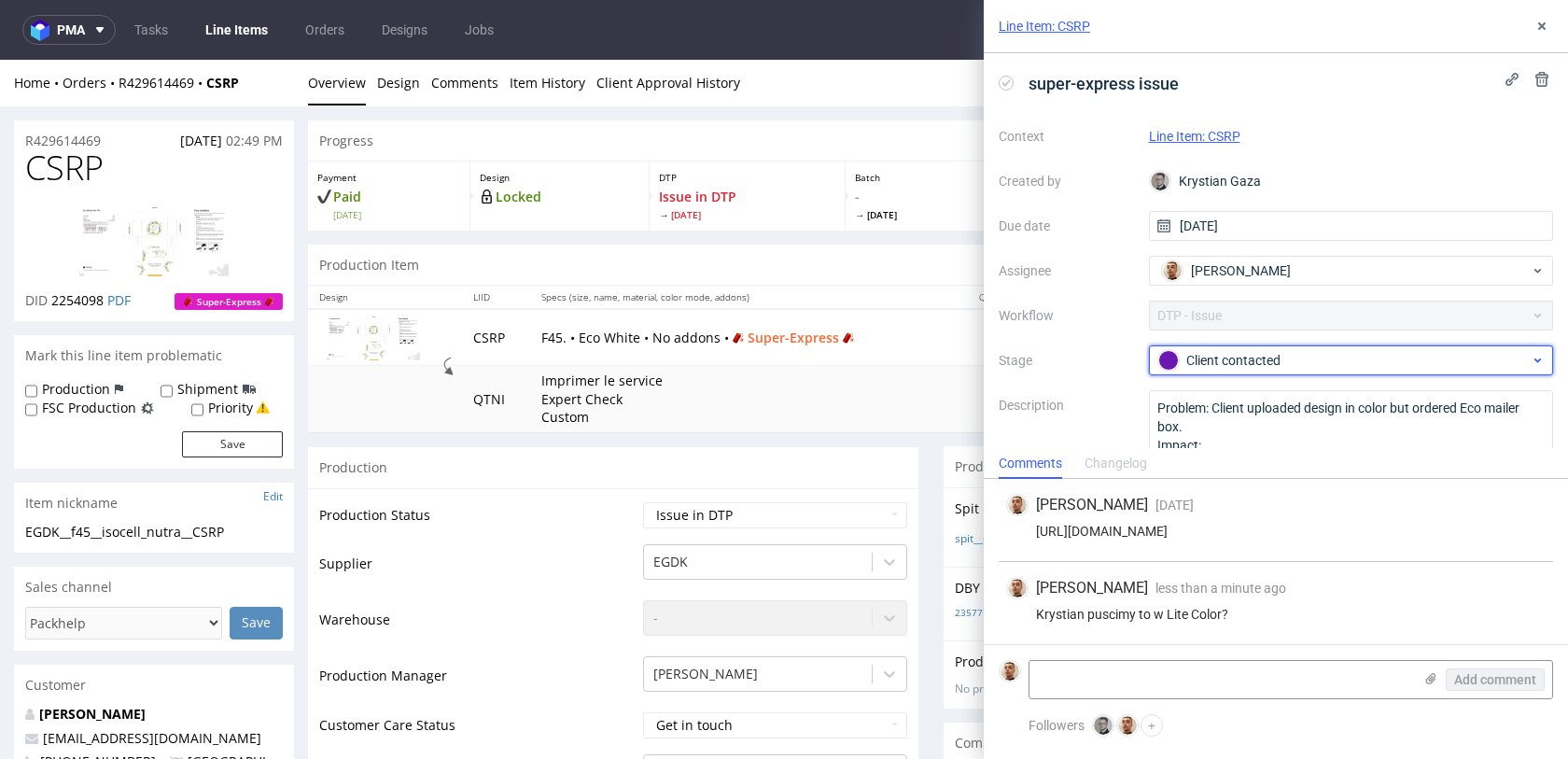
click at [1259, 367] on div "Client contacted" at bounding box center [1343, 360] width 371 height 20
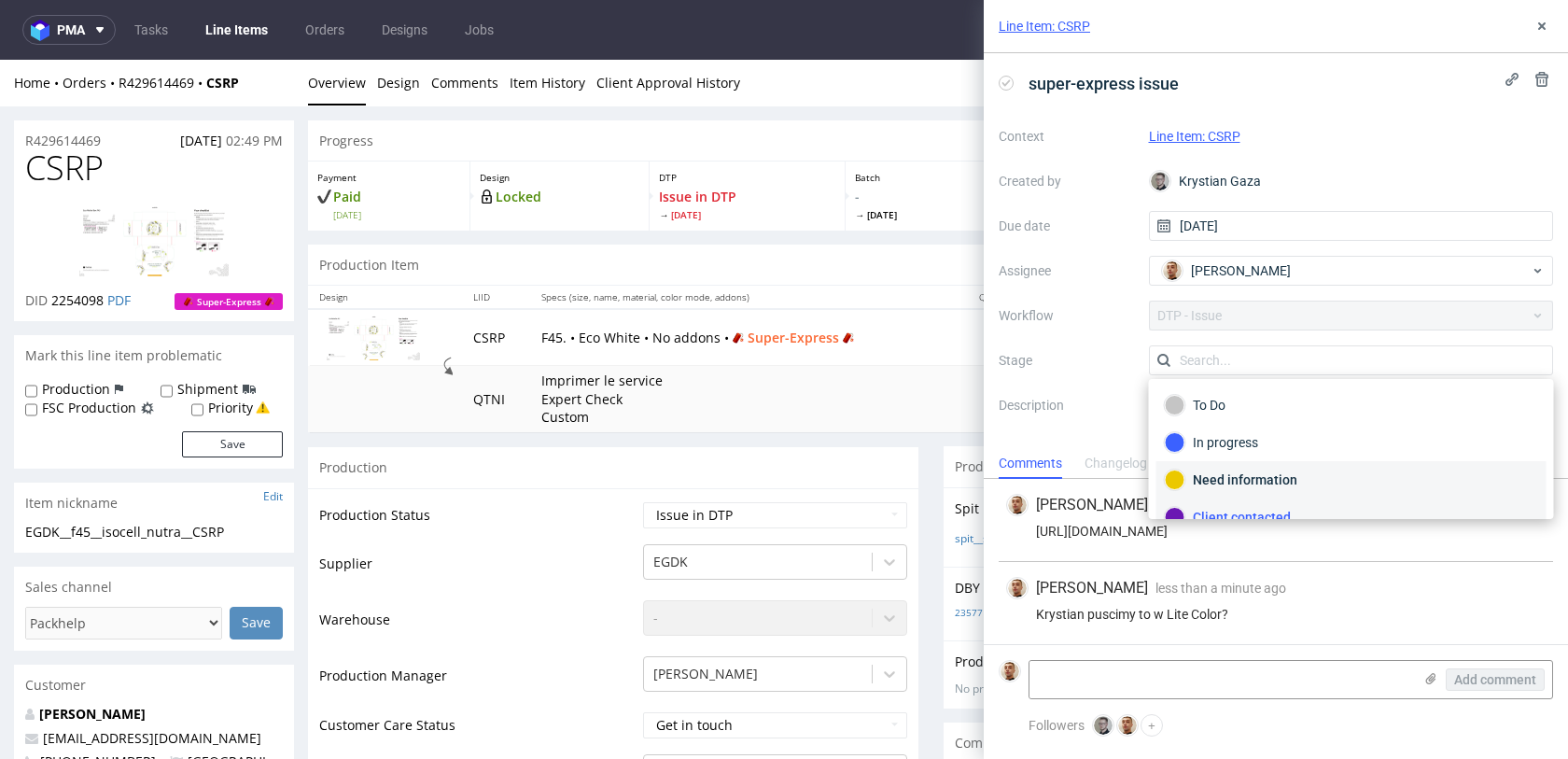
scroll to position [16, 0]
click at [1241, 456] on div "Need information" at bounding box center [1351, 463] width 373 height 20
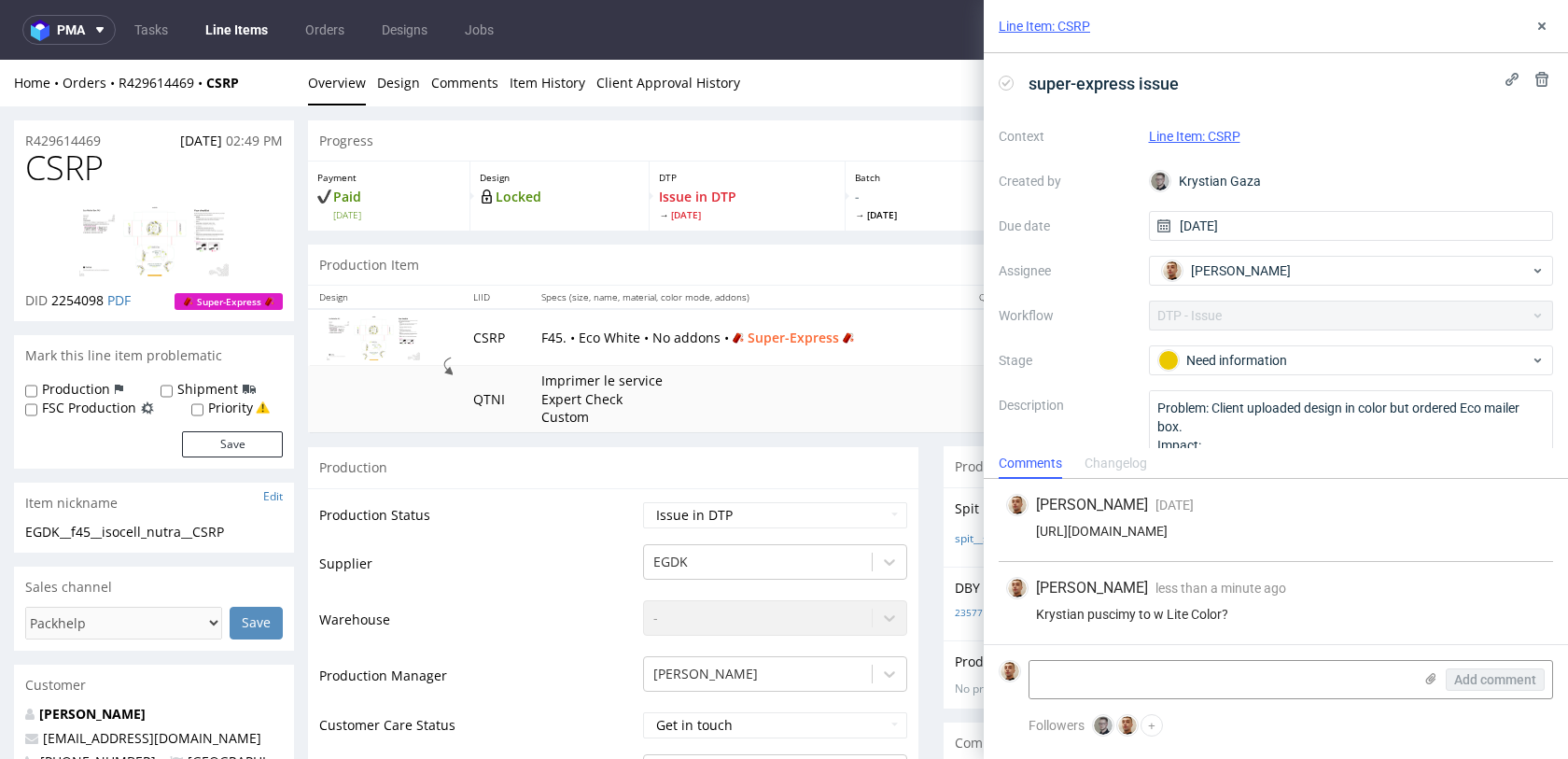
click at [759, 508] on select "Waiting for Artwork Waiting for Diecut Waiting for Mockup Waiting for DTP Waiti…" at bounding box center [775, 515] width 264 height 26
select select "back_for_dtp"
click at [643, 502] on select "Waiting for Artwork Waiting for Diecut Waiting for Mockup Waiting for DTP Waiti…" at bounding box center [775, 515] width 264 height 26
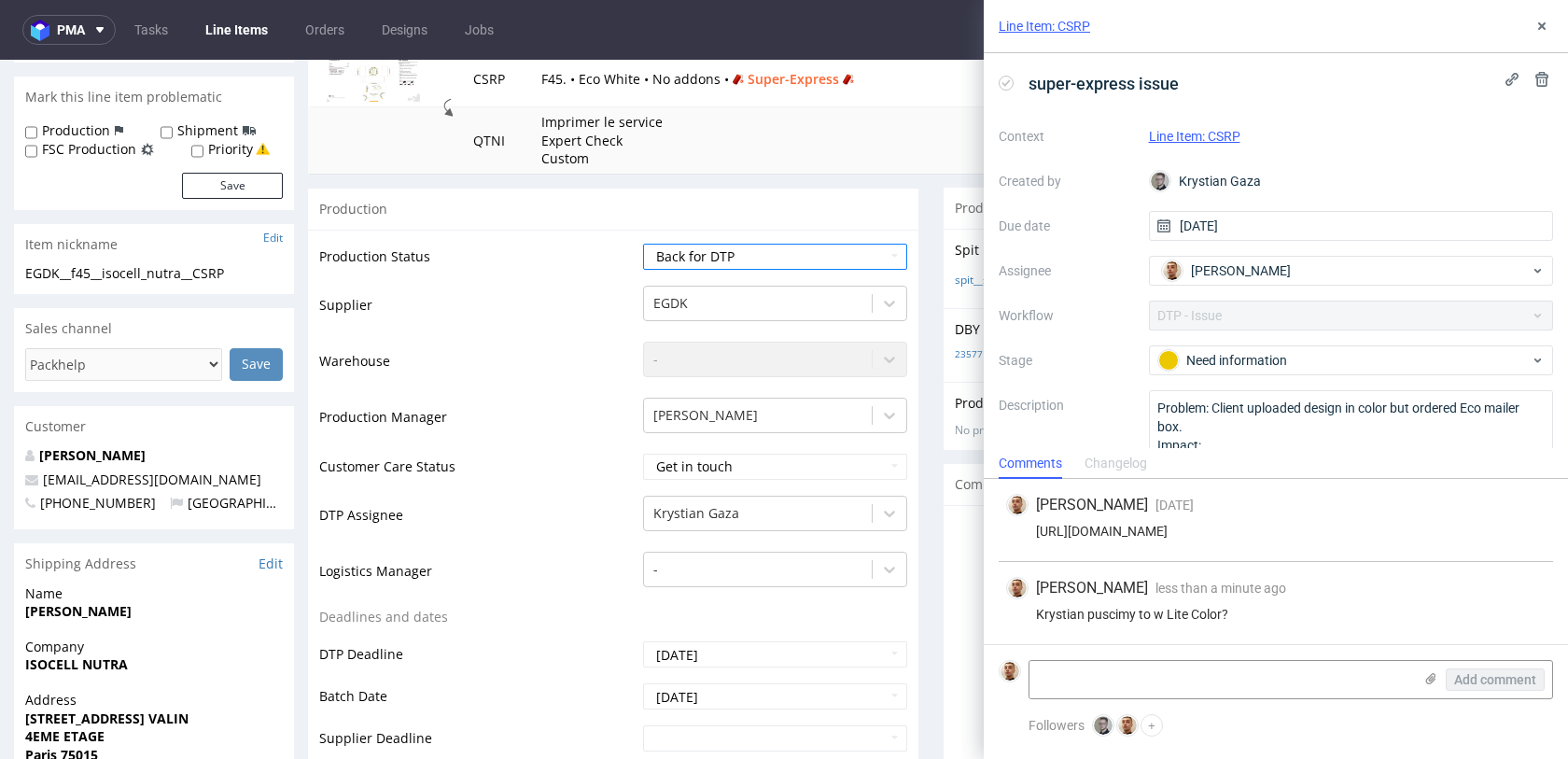
scroll to position [776, 0]
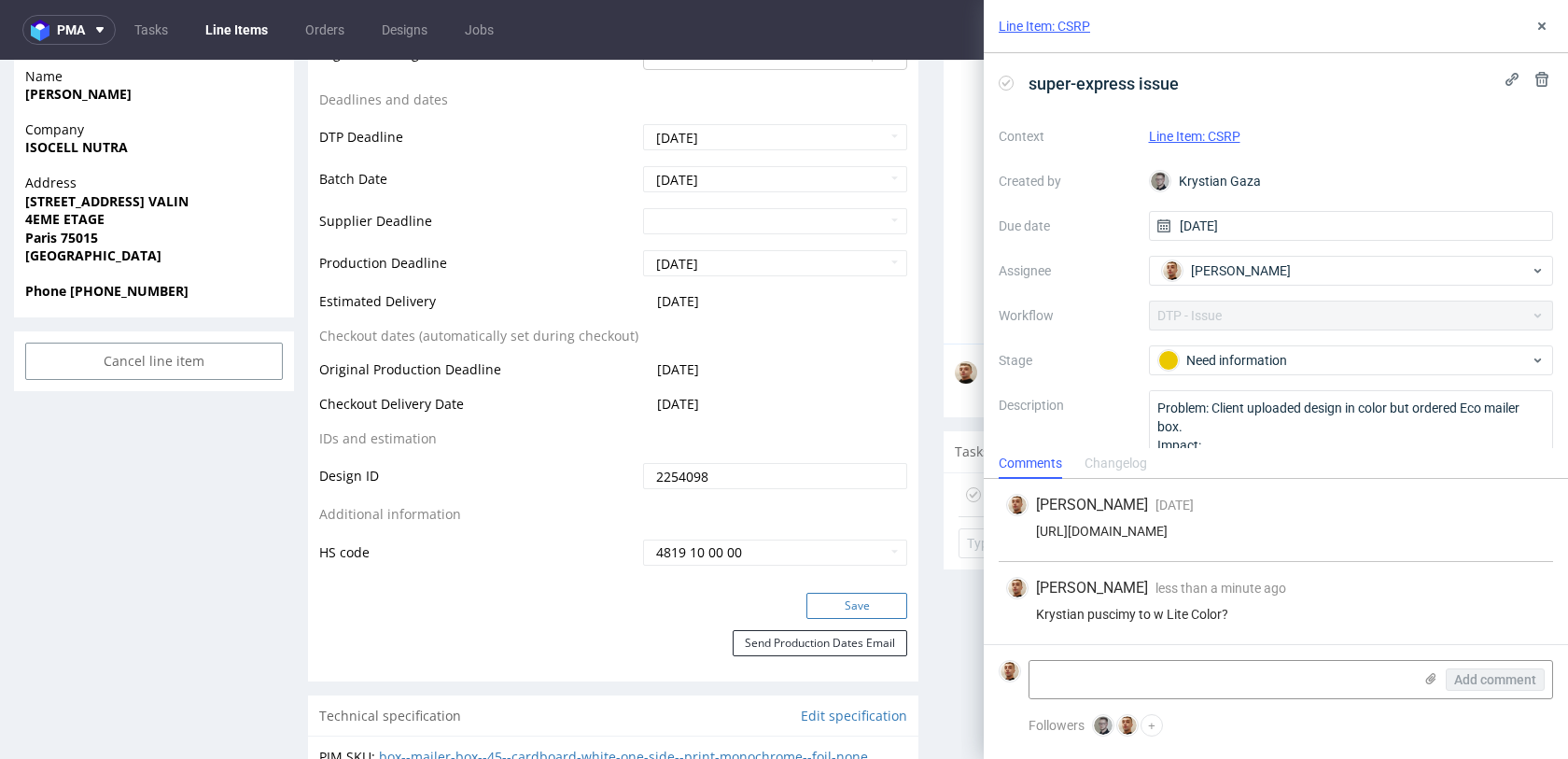
click at [846, 601] on button "Save" at bounding box center [856, 606] width 101 height 26
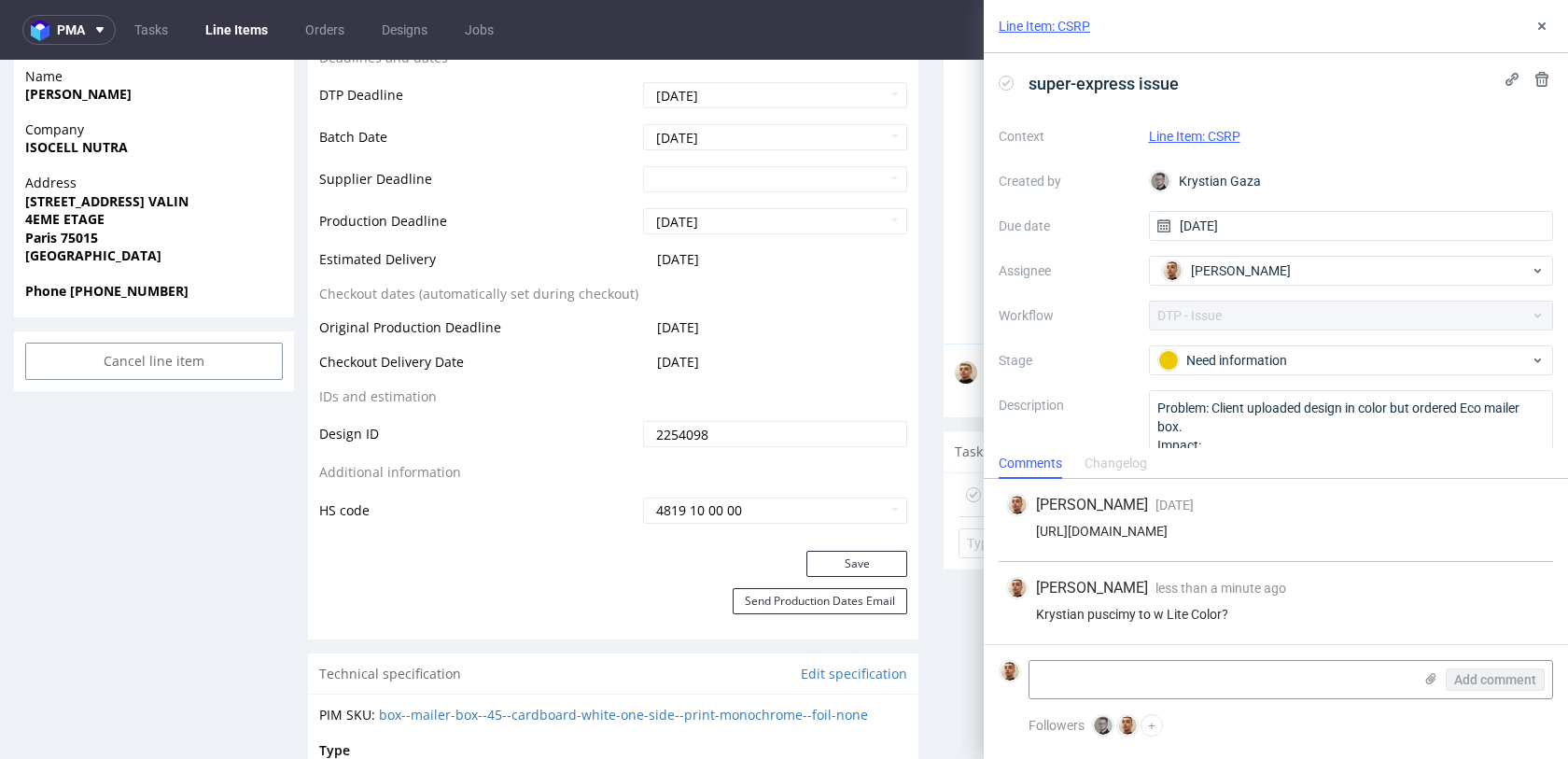
scroll to position [0, 0]
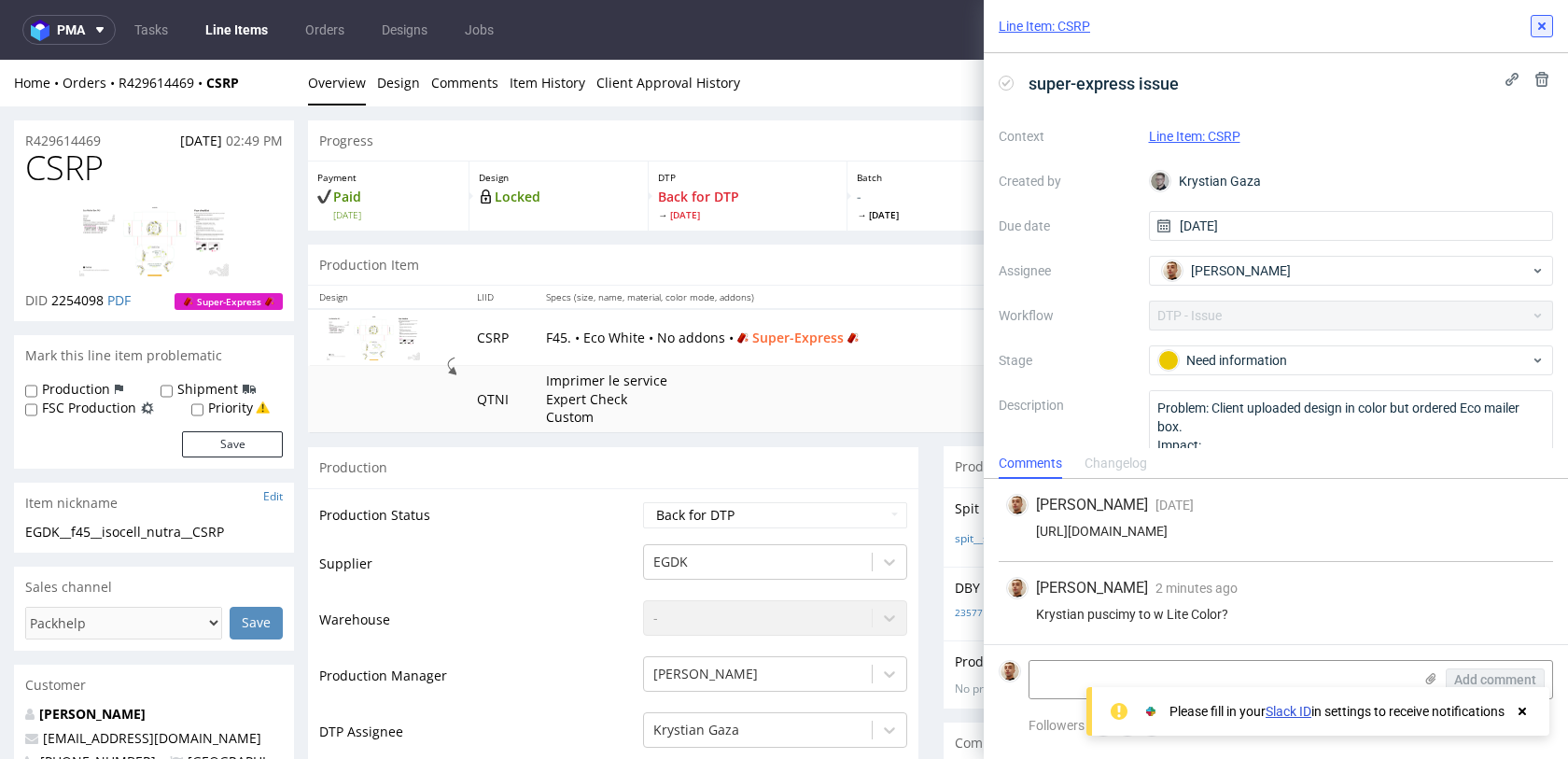
click at [1548, 29] on icon at bounding box center [1542, 25] width 14 height 14
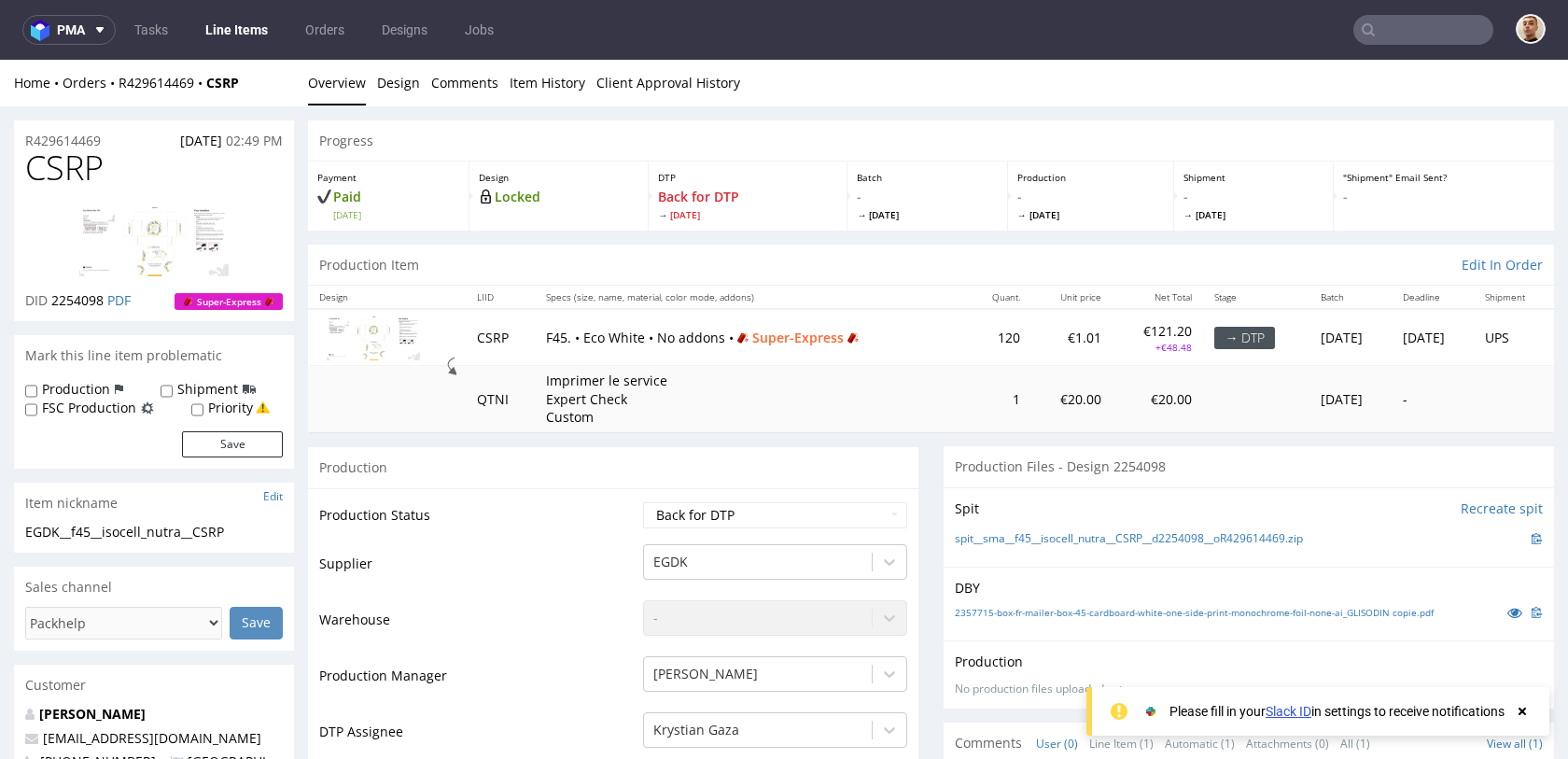
click at [1477, 45] on nav "pma Tasks Line Items Orders Designs Jobs" at bounding box center [784, 30] width 1568 height 60
click at [1468, 41] on input "text" at bounding box center [1423, 29] width 140 height 30
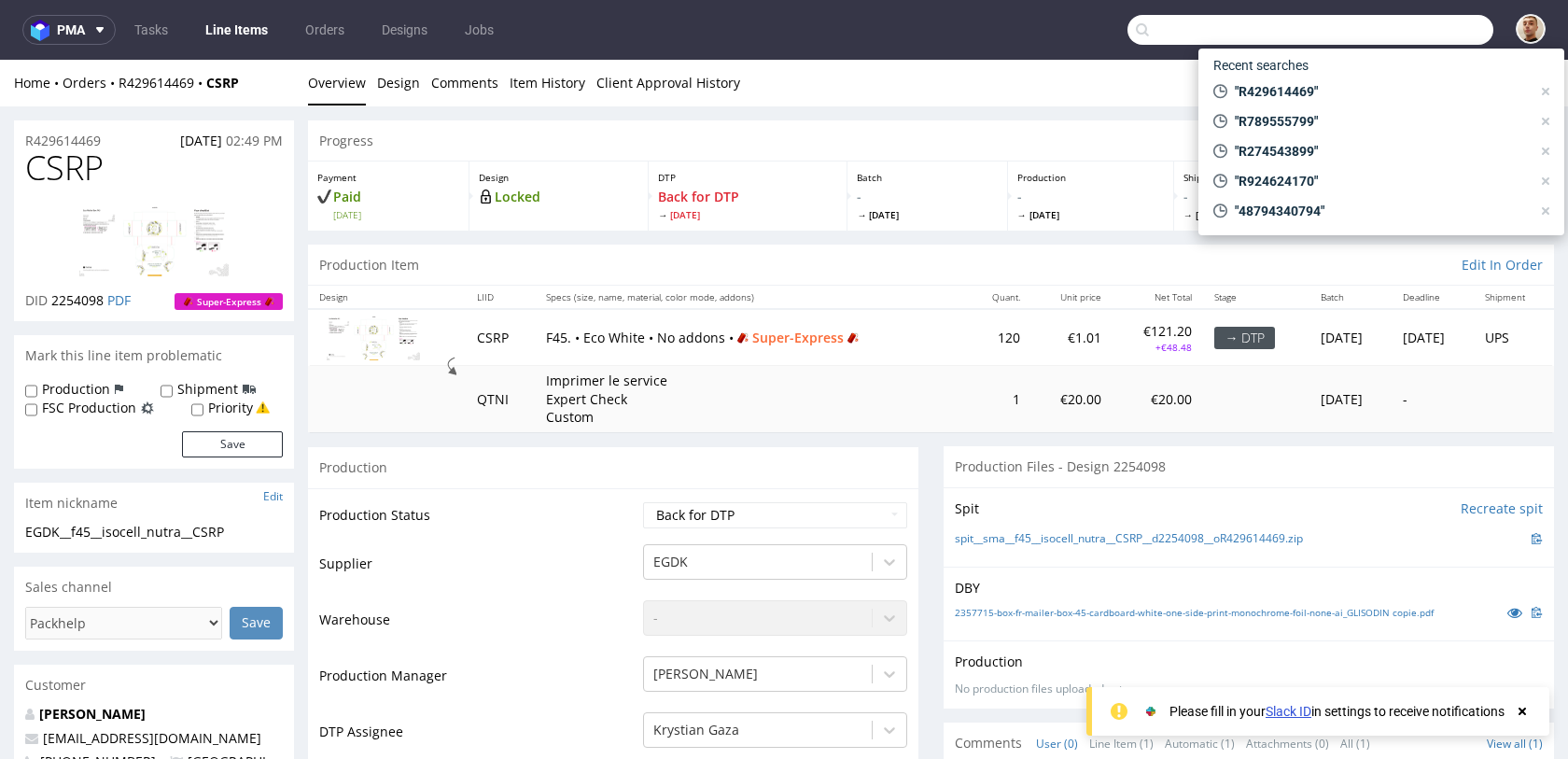
paste input "R618261813"
type input "R618261813"
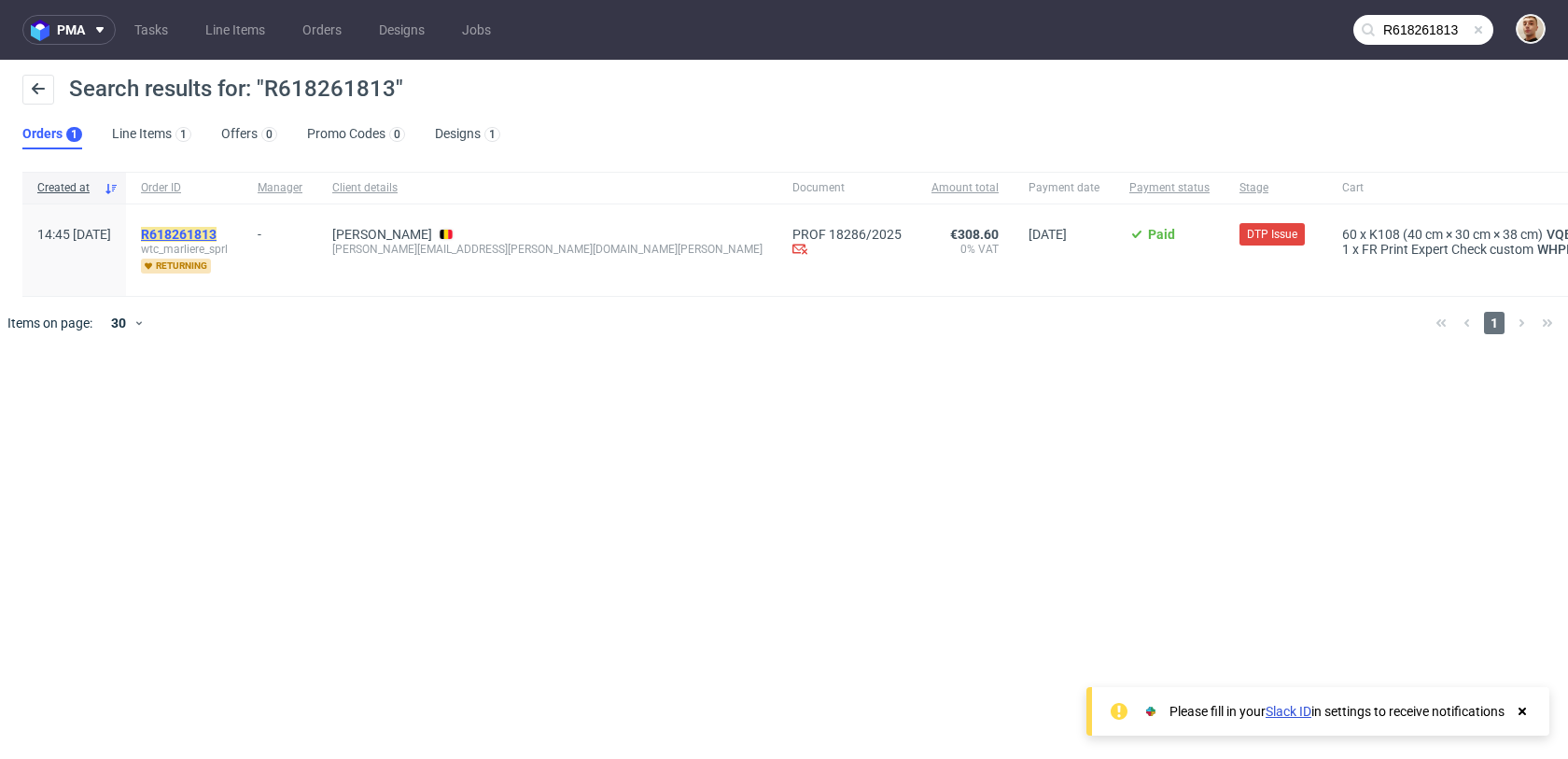
click at [217, 240] on mark "R618261813" at bounding box center [178, 233] width 75 height 14
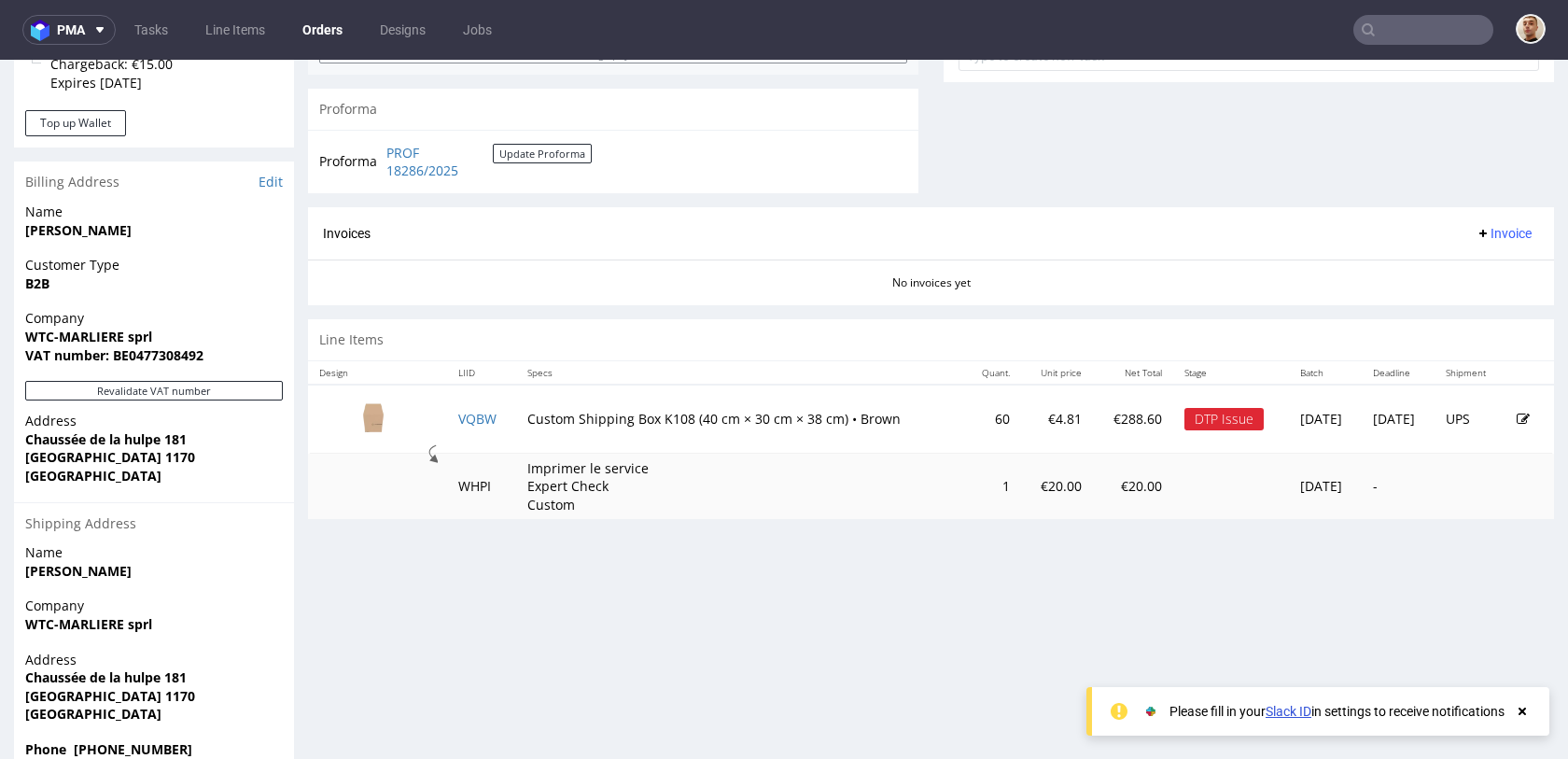
scroll to position [746, 0]
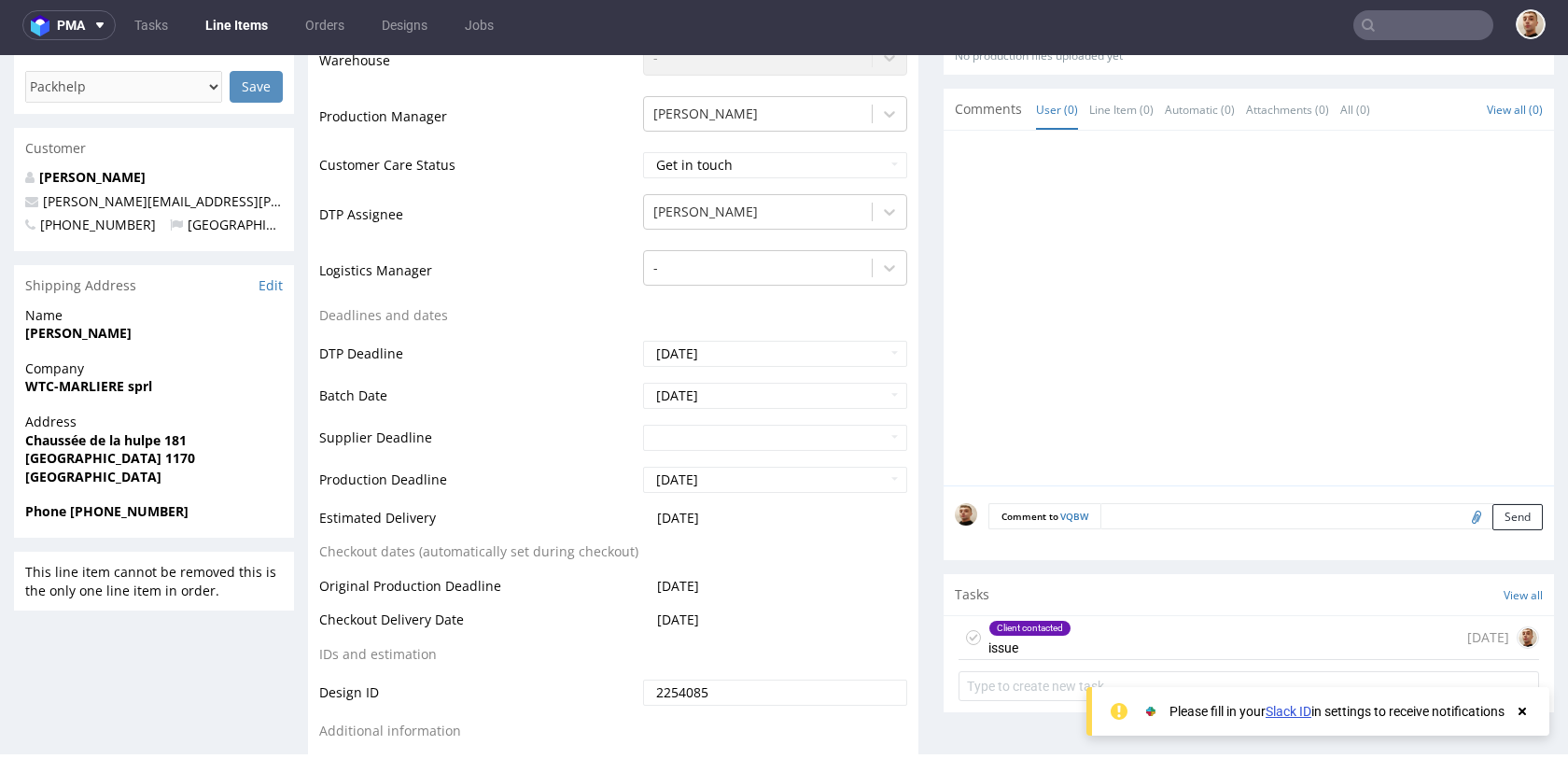
scroll to position [583, 0]
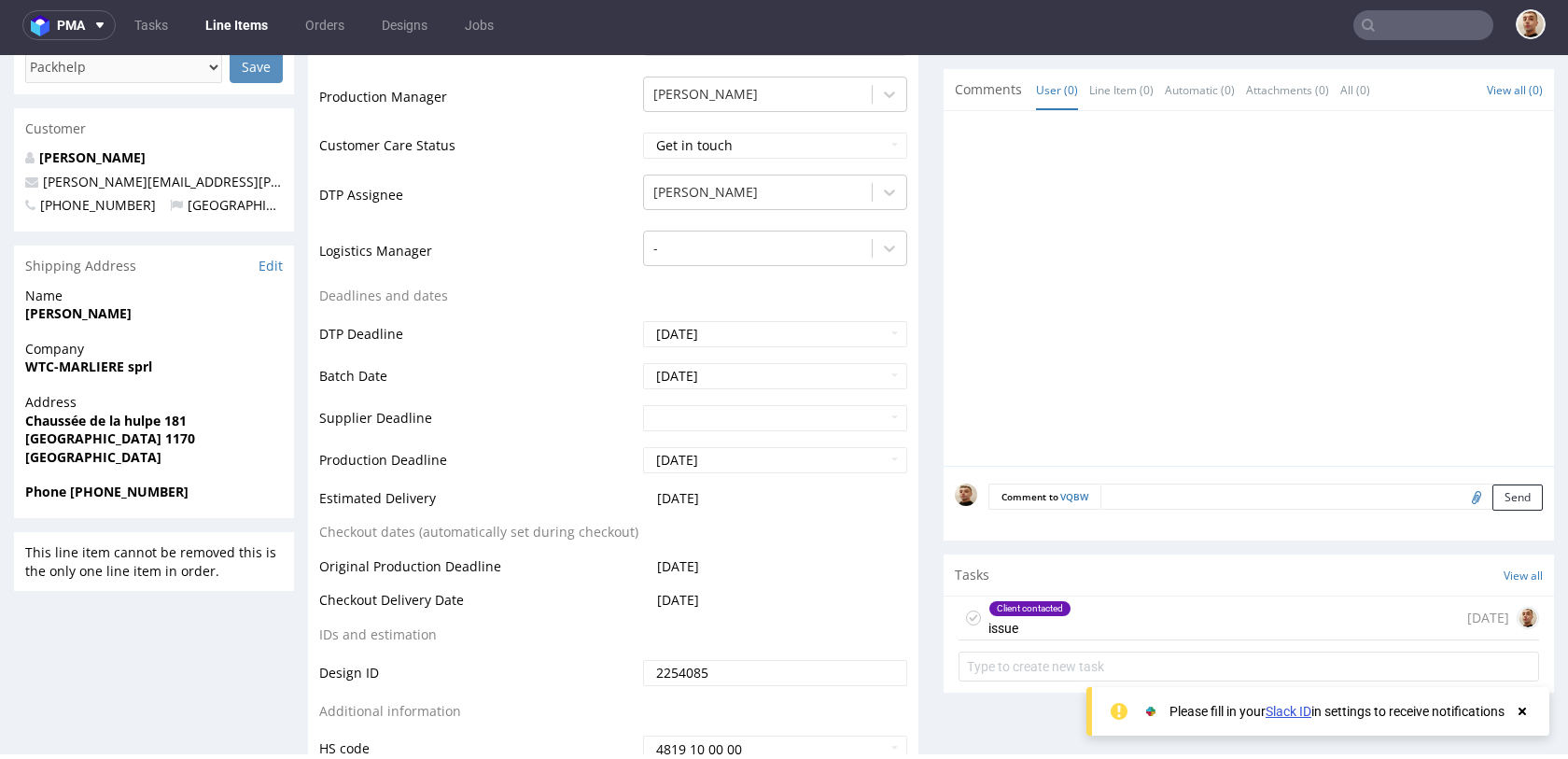
click at [1075, 615] on div "Client contacted issue 6 days ago" at bounding box center [1249, 619] width 581 height 44
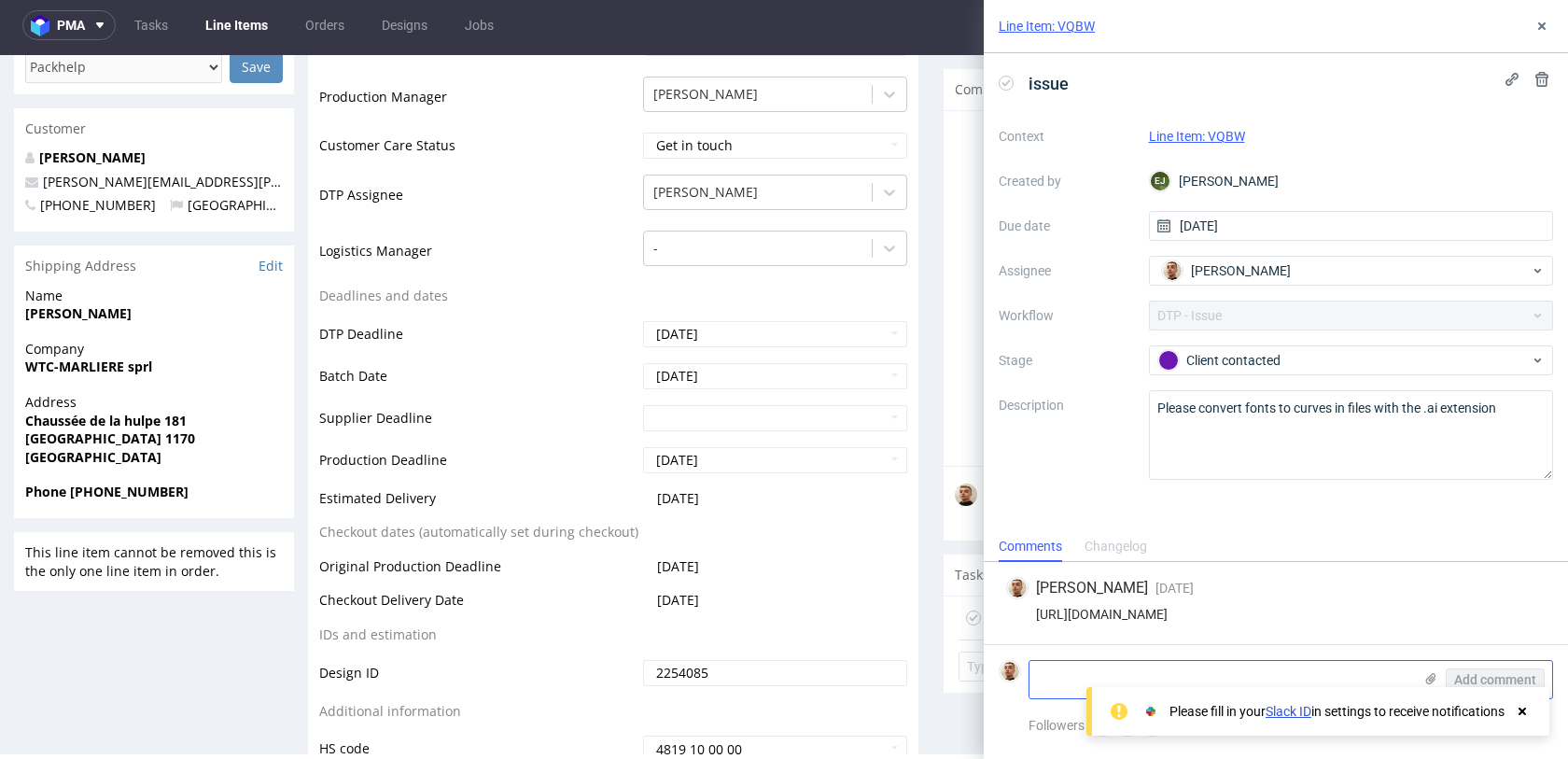
click at [1106, 663] on textarea at bounding box center [1221, 679] width 383 height 38
click at [1119, 674] on textarea at bounding box center [1221, 679] width 383 height 38
type textarea "client doesnt know how to do that. Can we take care of it?"
click at [1462, 682] on span "Add comment" at bounding box center [1495, 680] width 82 height 14
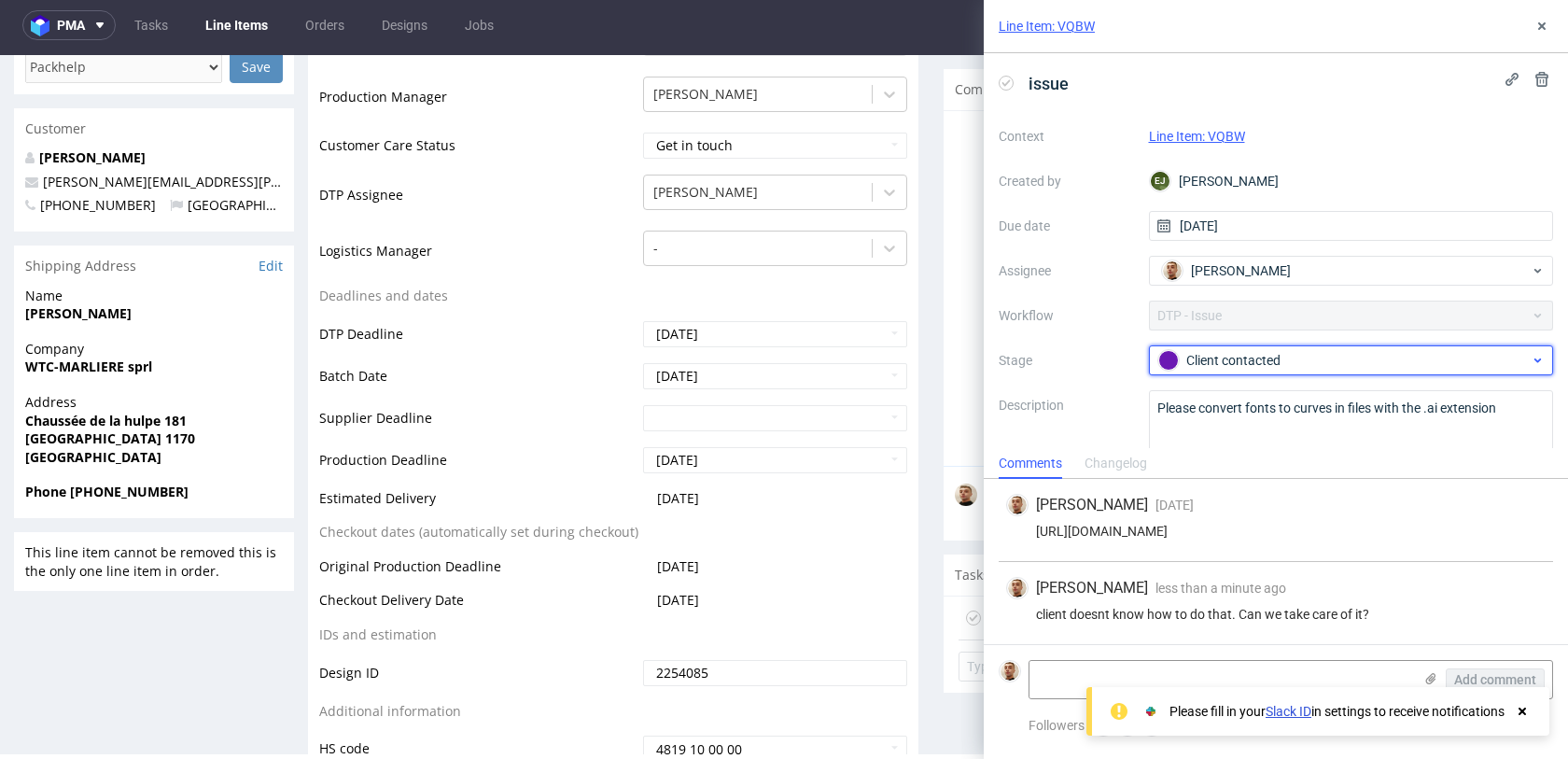
click at [1237, 352] on div "Client contacted" at bounding box center [1343, 360] width 371 height 20
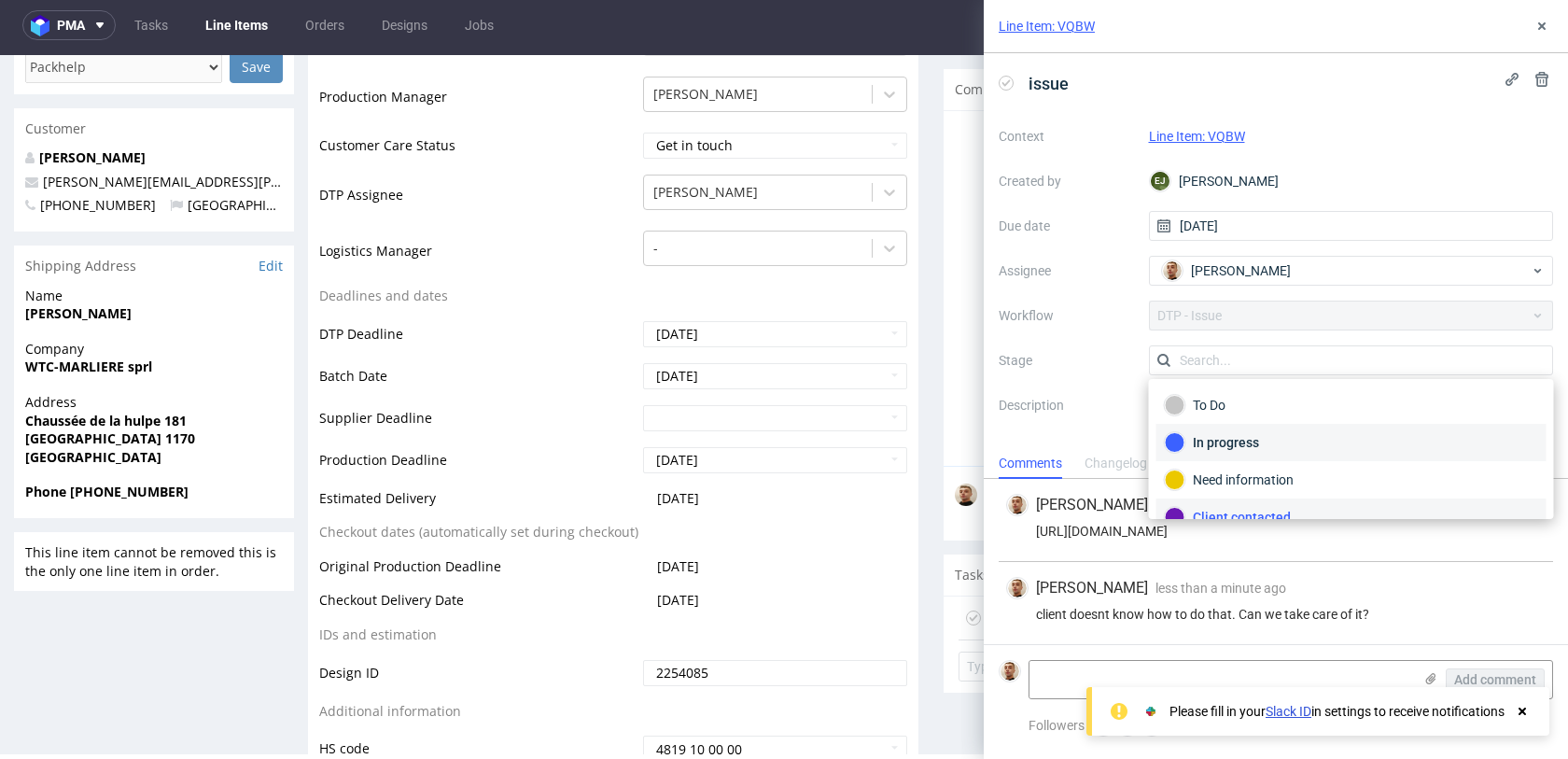
scroll to position [16, 0]
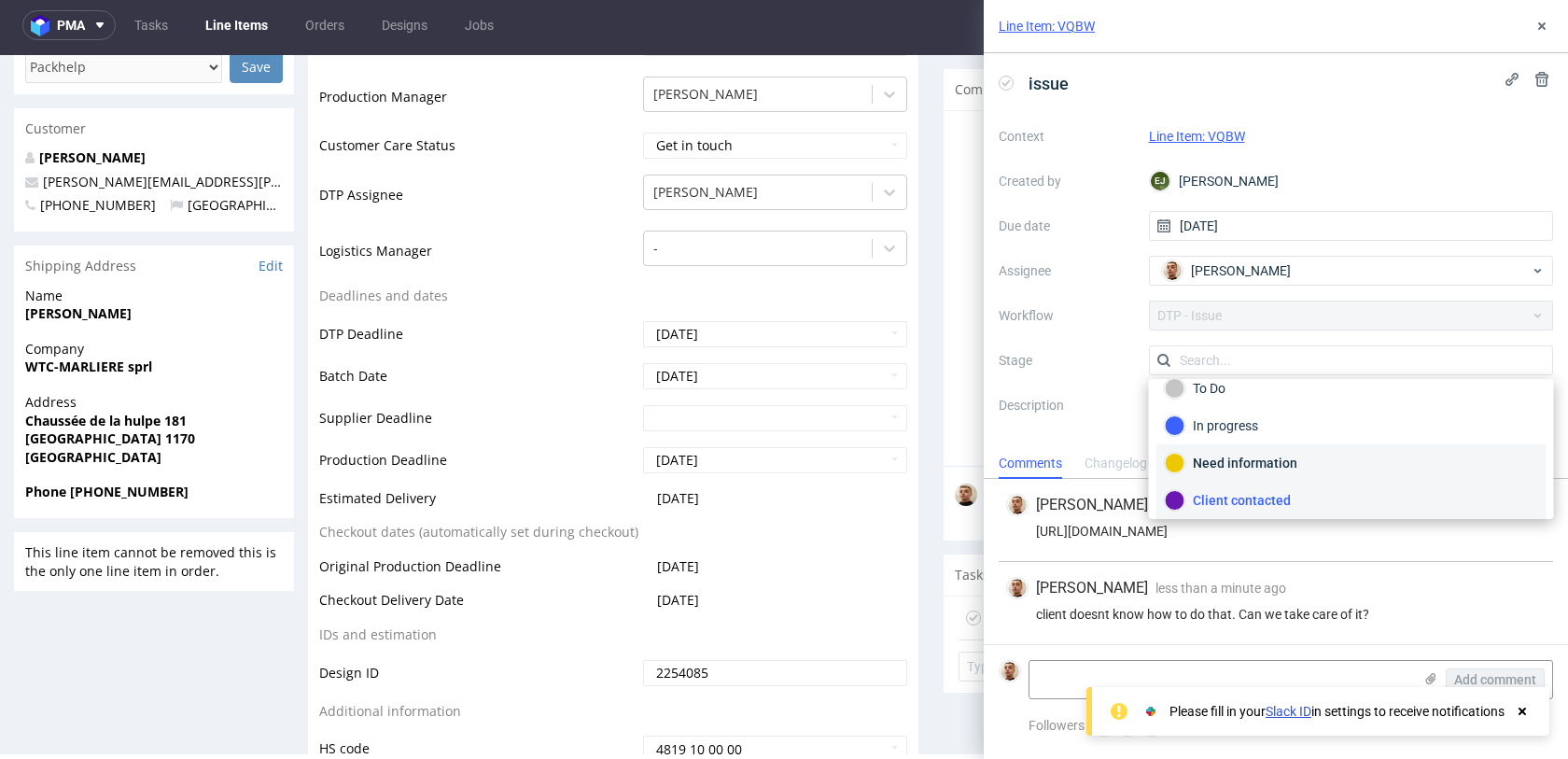
click at [1226, 462] on div "Need information" at bounding box center [1351, 463] width 373 height 20
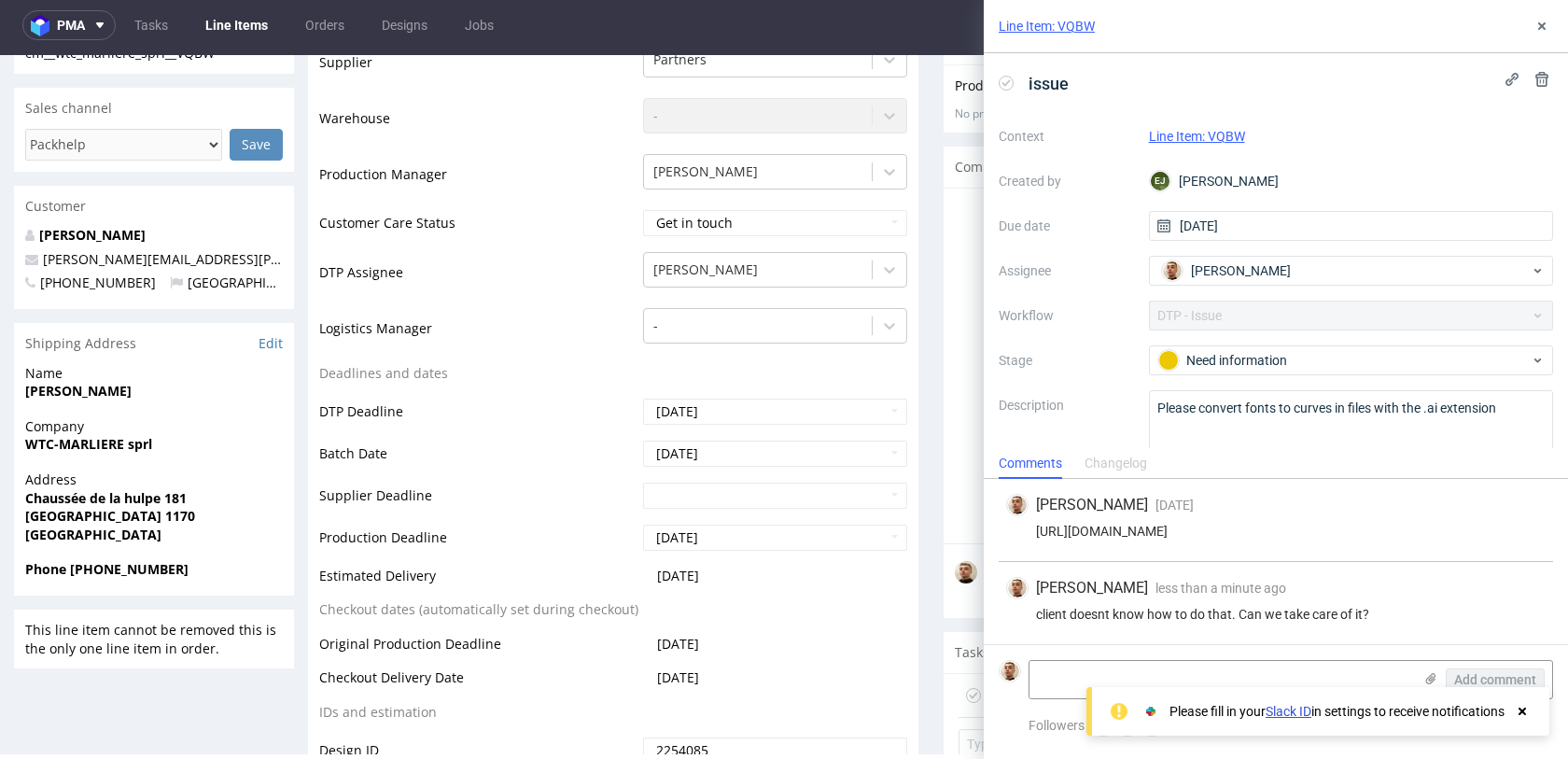
scroll to position [277, 0]
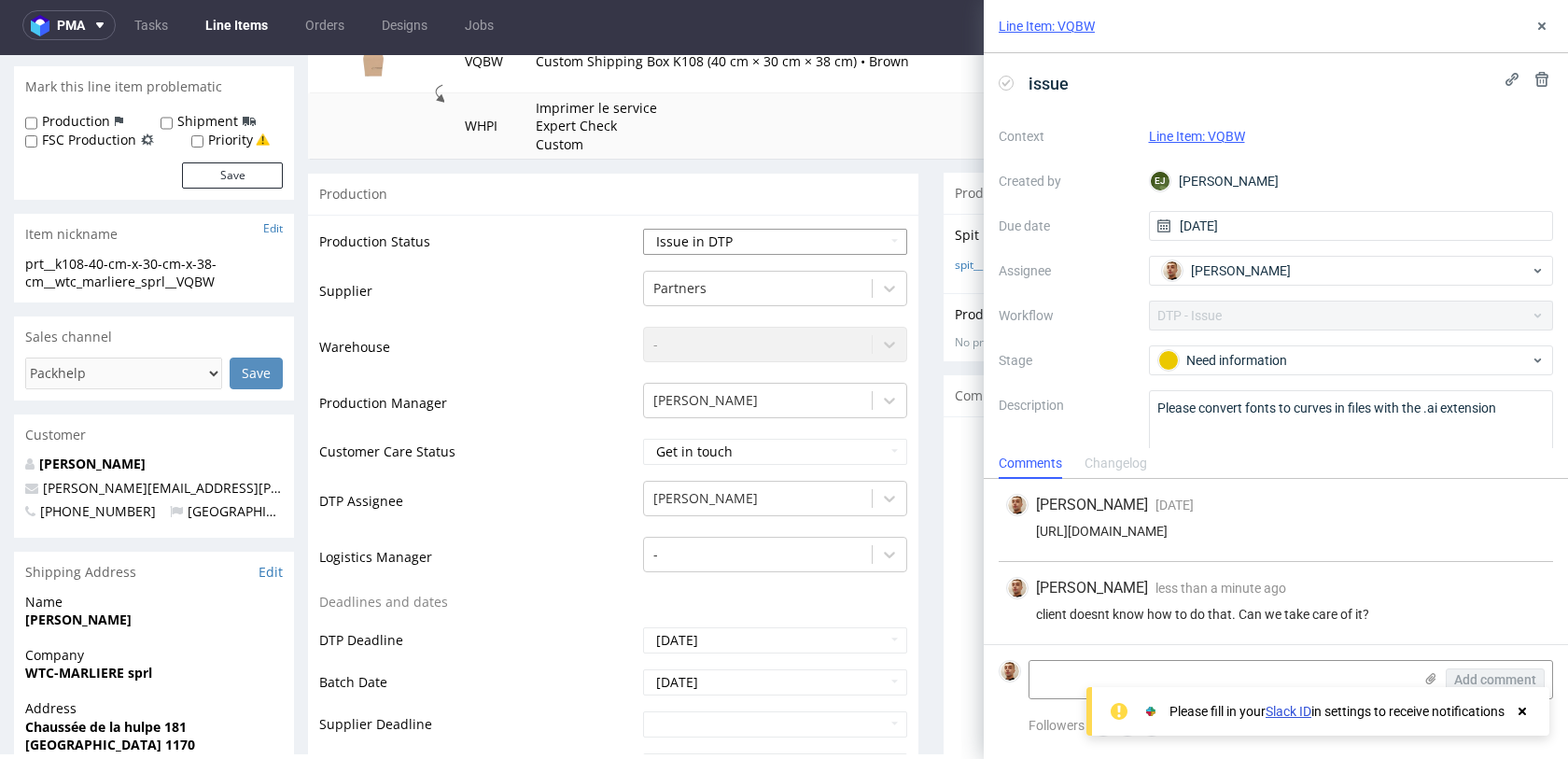
click at [674, 249] on select "Waiting for Artwork Waiting for Diecut Waiting for Mockup Waiting for DTP Waiti…" at bounding box center [775, 241] width 264 height 26
select select "back_for_dtp"
click at [643, 229] on select "Waiting for Artwork Waiting for Diecut Waiting for Mockup Waiting for DTP Waiti…" at bounding box center [775, 241] width 264 height 26
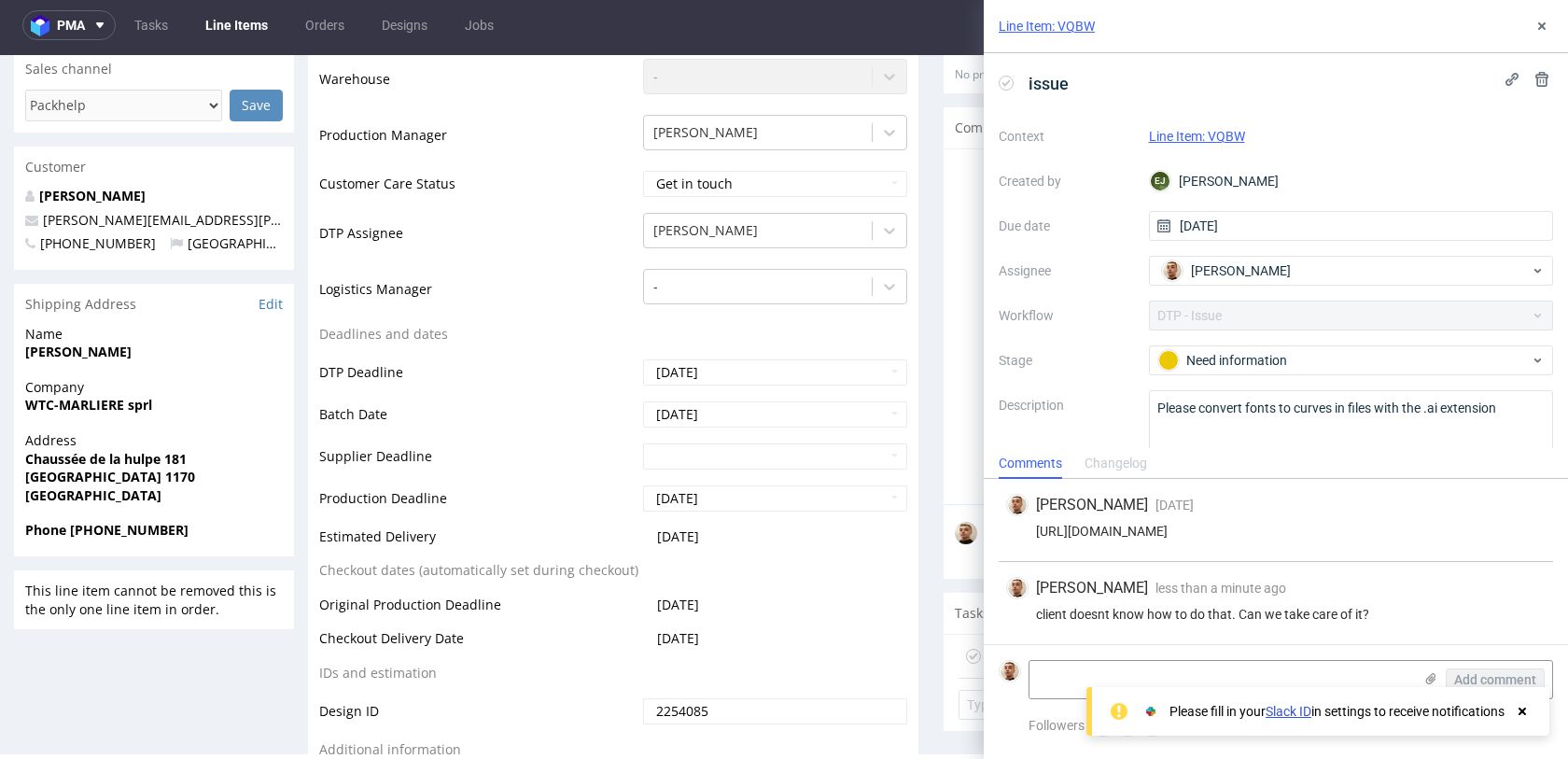
scroll to position [862, 0]
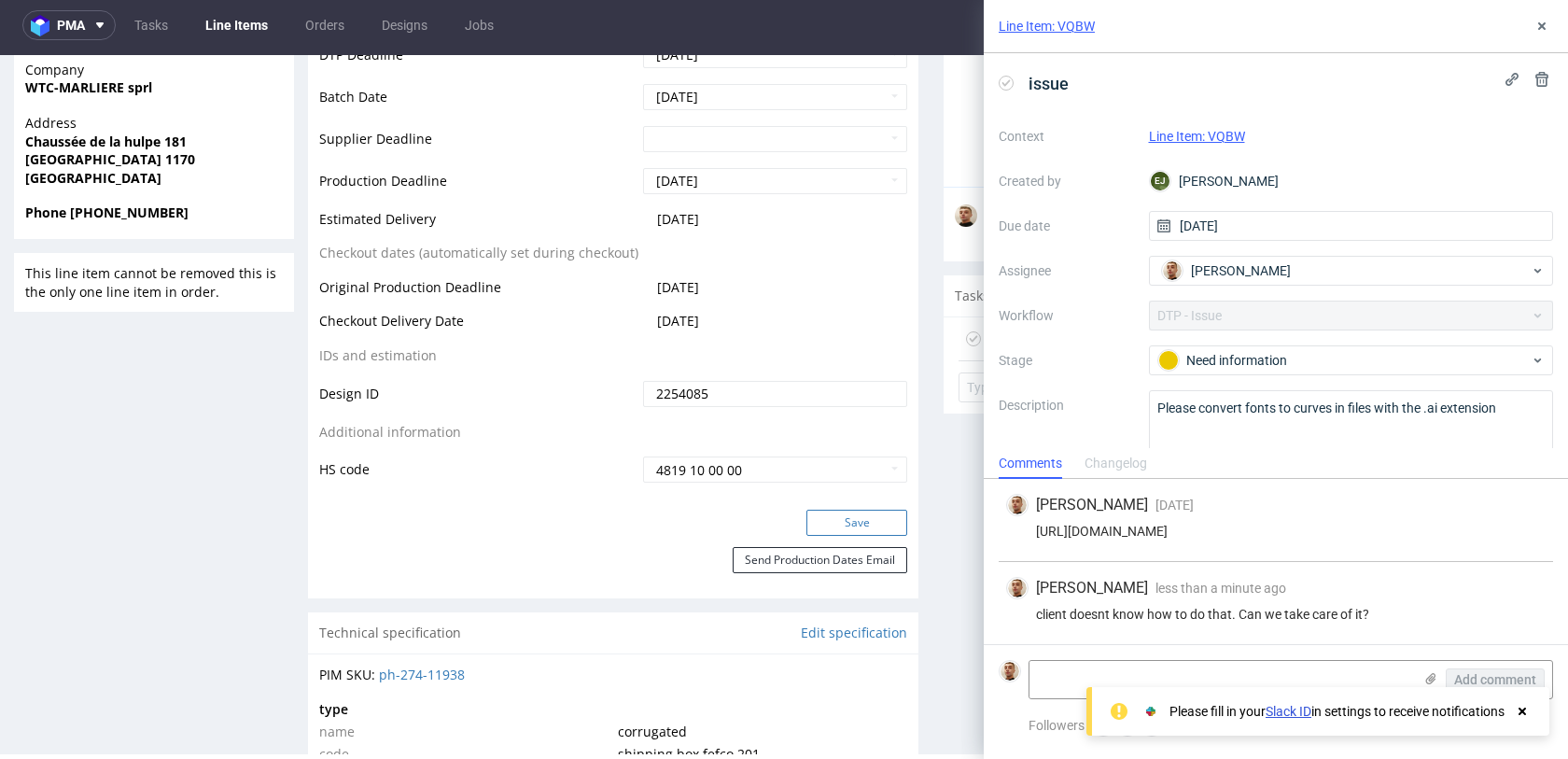
click at [831, 513] on button "Save" at bounding box center [856, 523] width 101 height 26
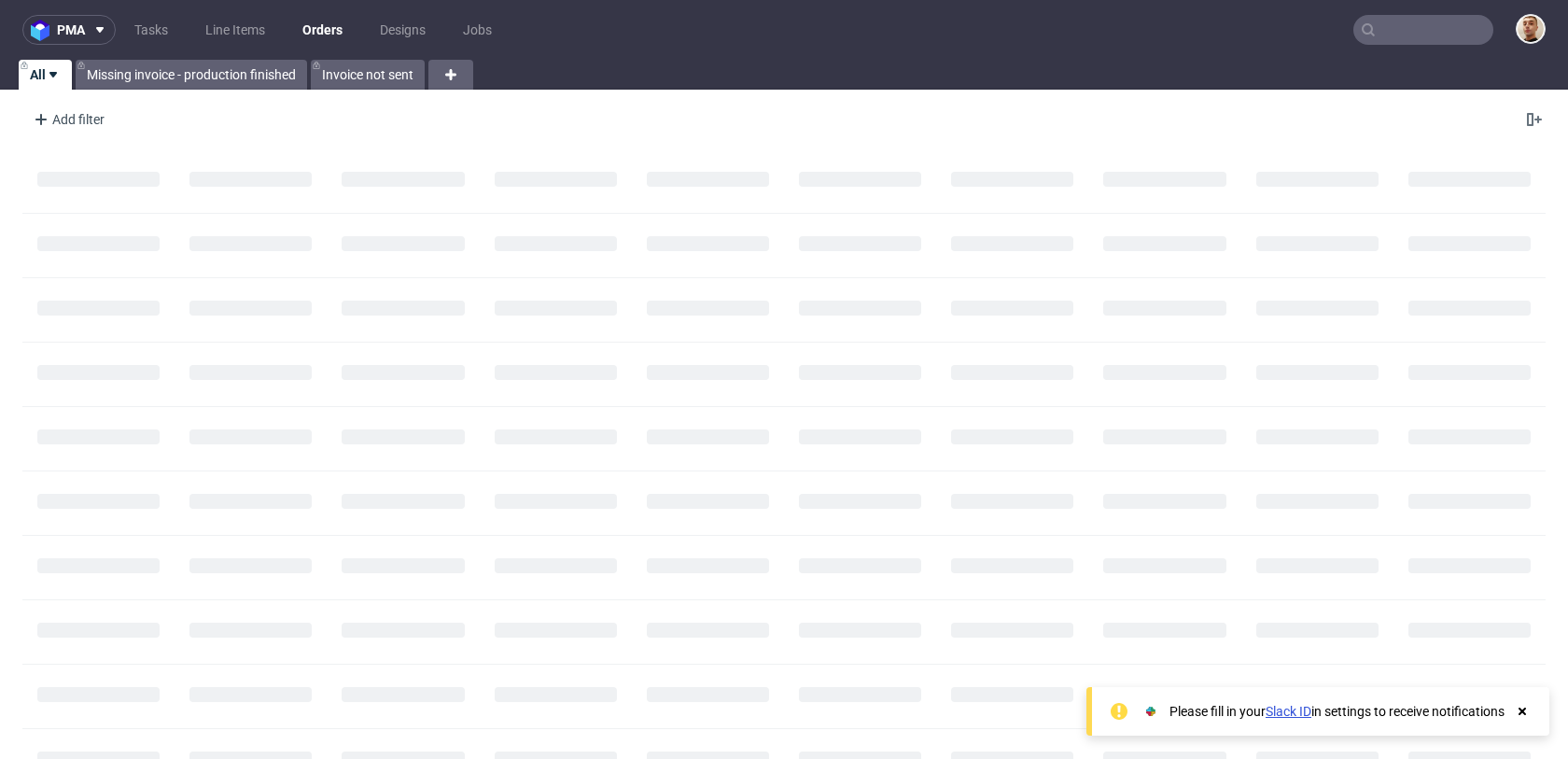
click at [1421, 37] on input "text" at bounding box center [1423, 29] width 140 height 30
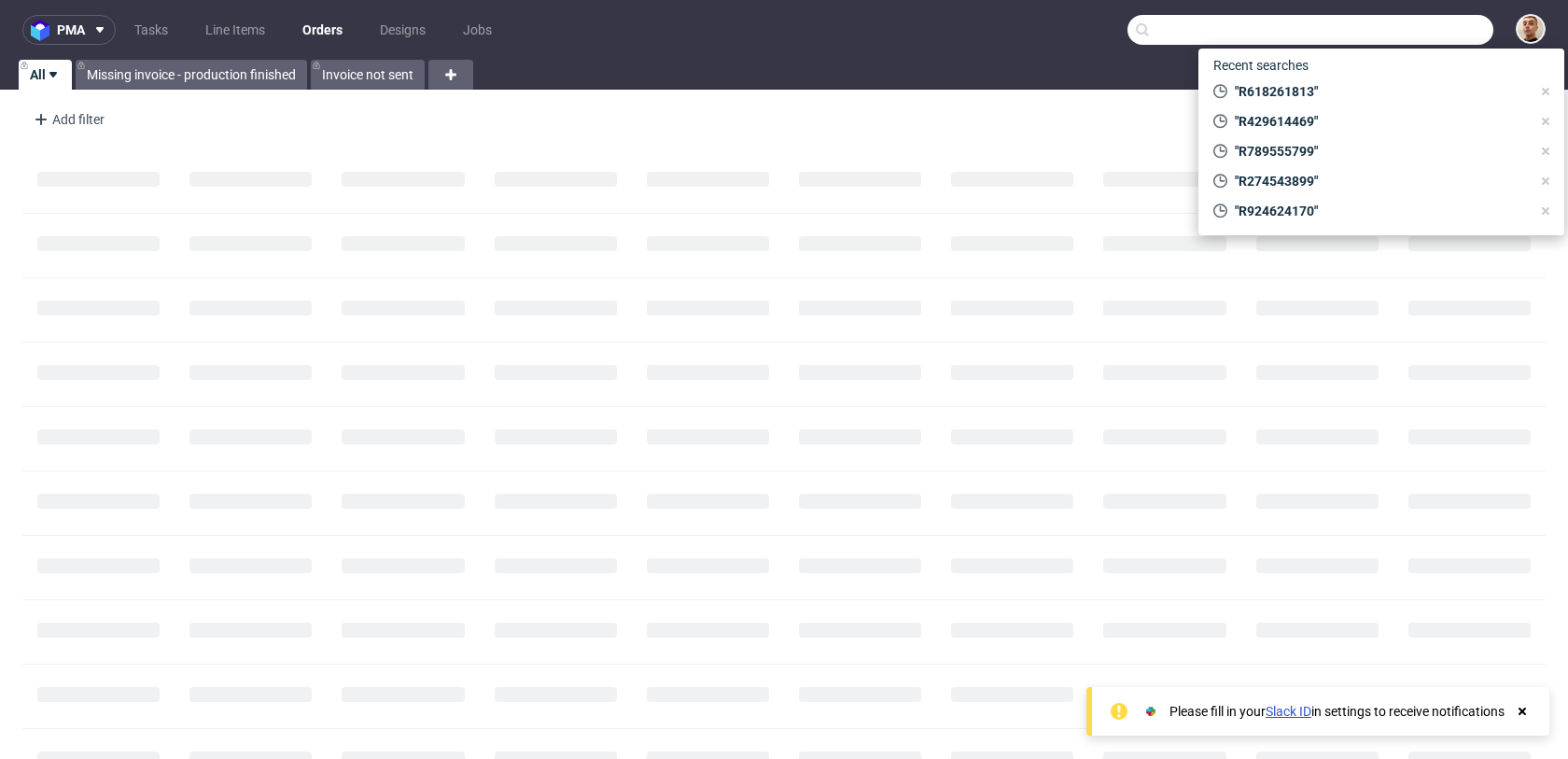
paste input "R922251229"
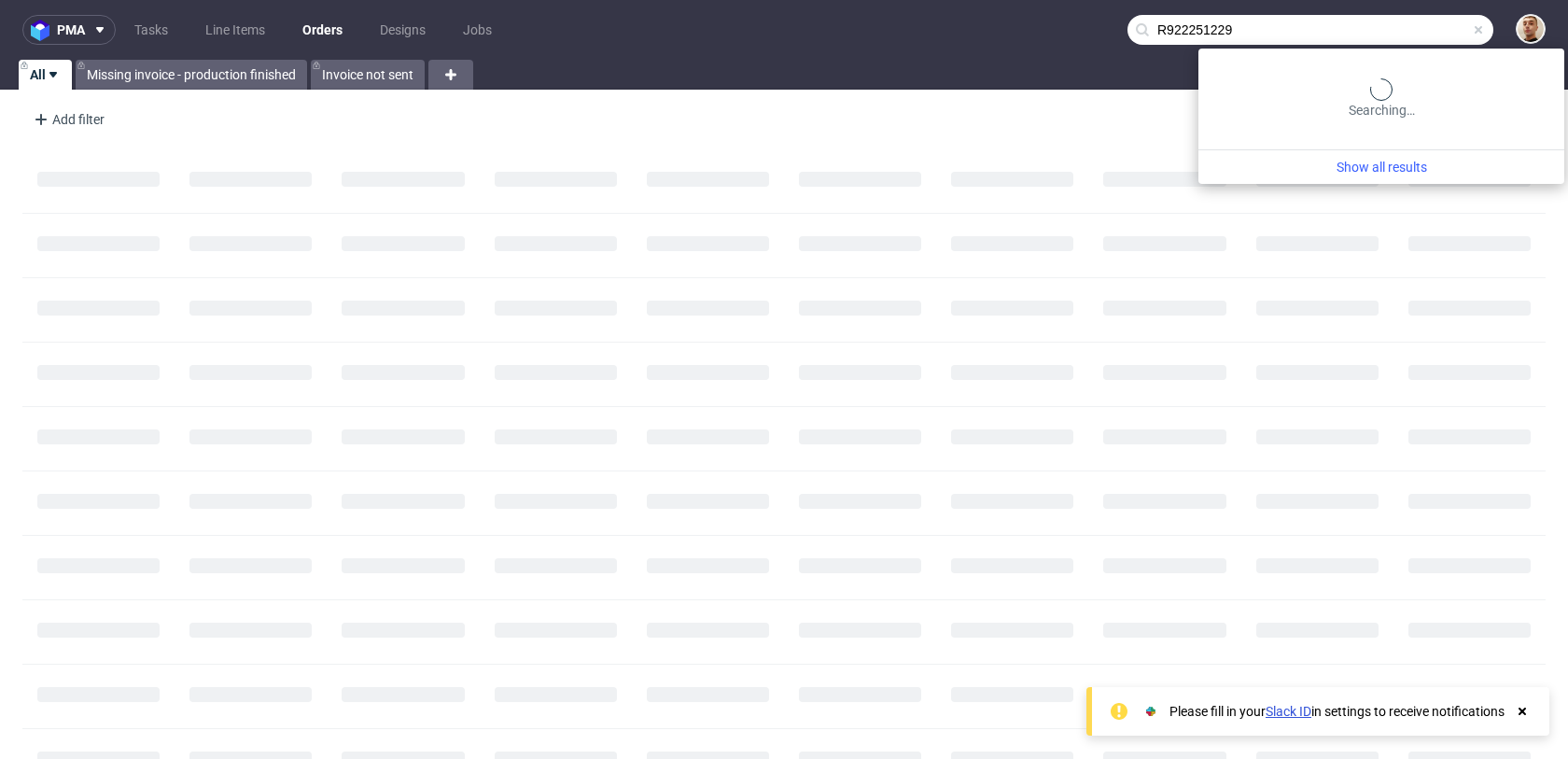
type input "R922251229"
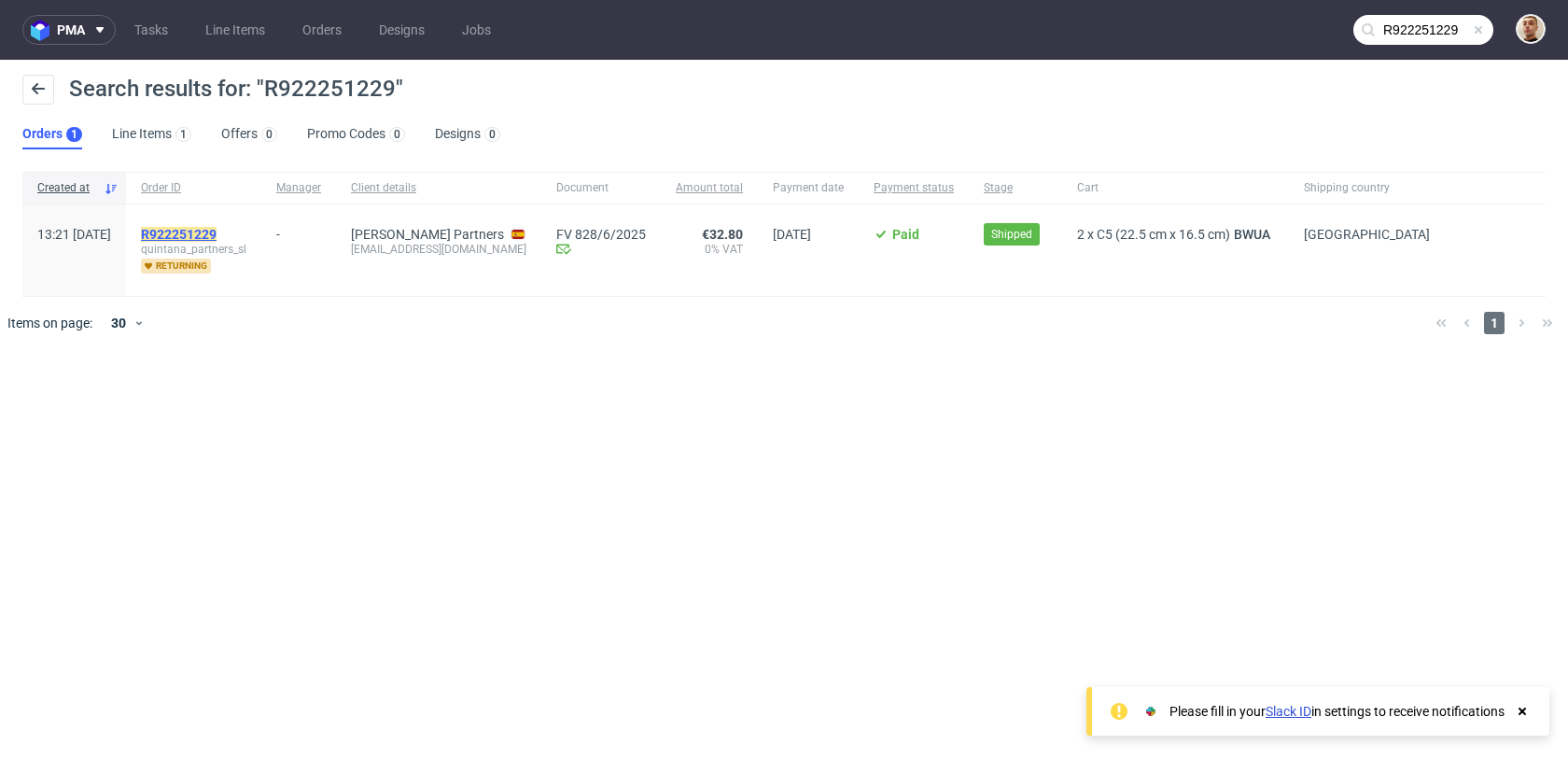
click at [217, 234] on mark "R922251229" at bounding box center [178, 233] width 75 height 14
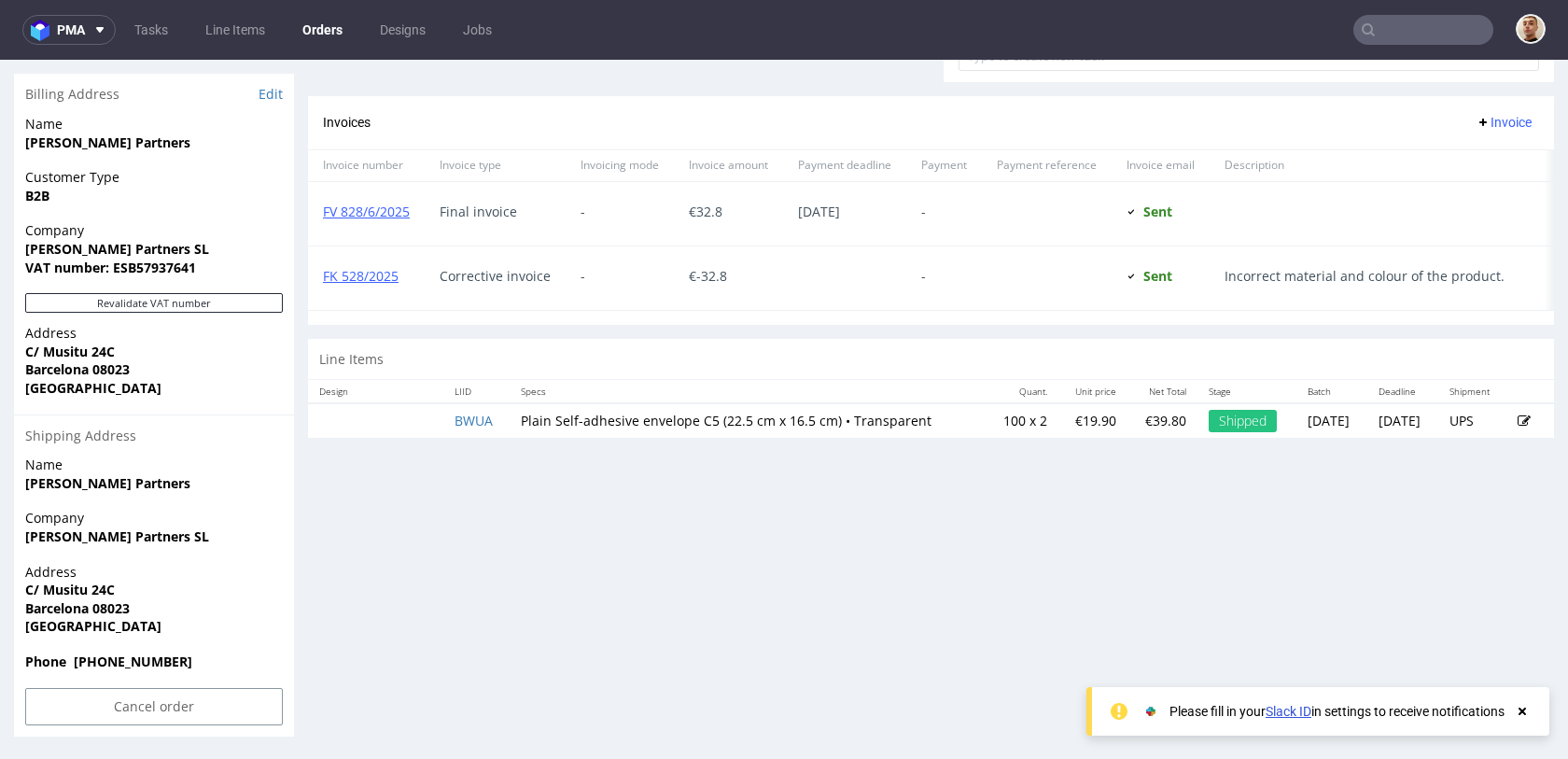
scroll to position [5, 0]
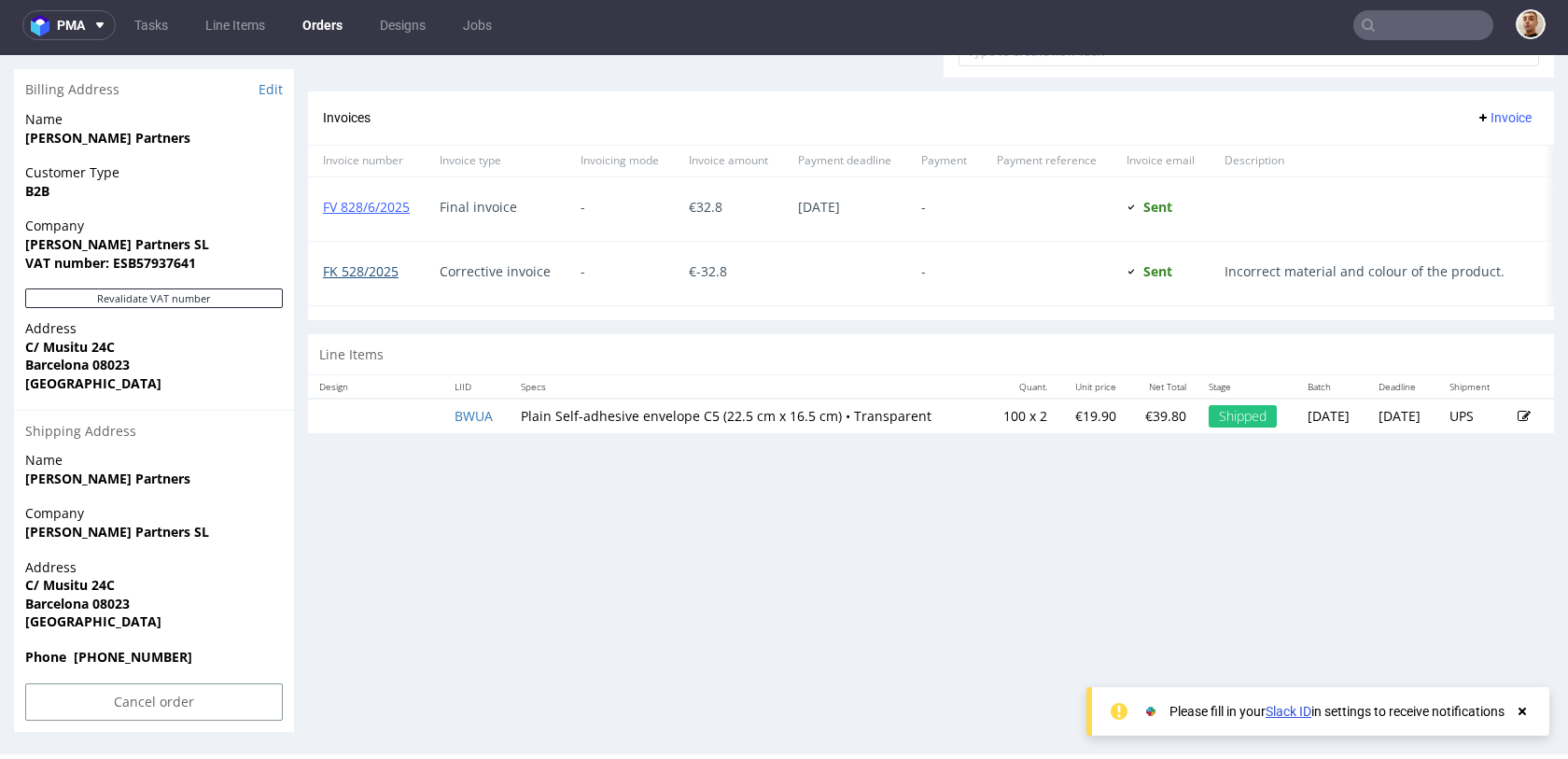
click at [379, 272] on link "FK 528/2025" at bounding box center [361, 271] width 75 height 17
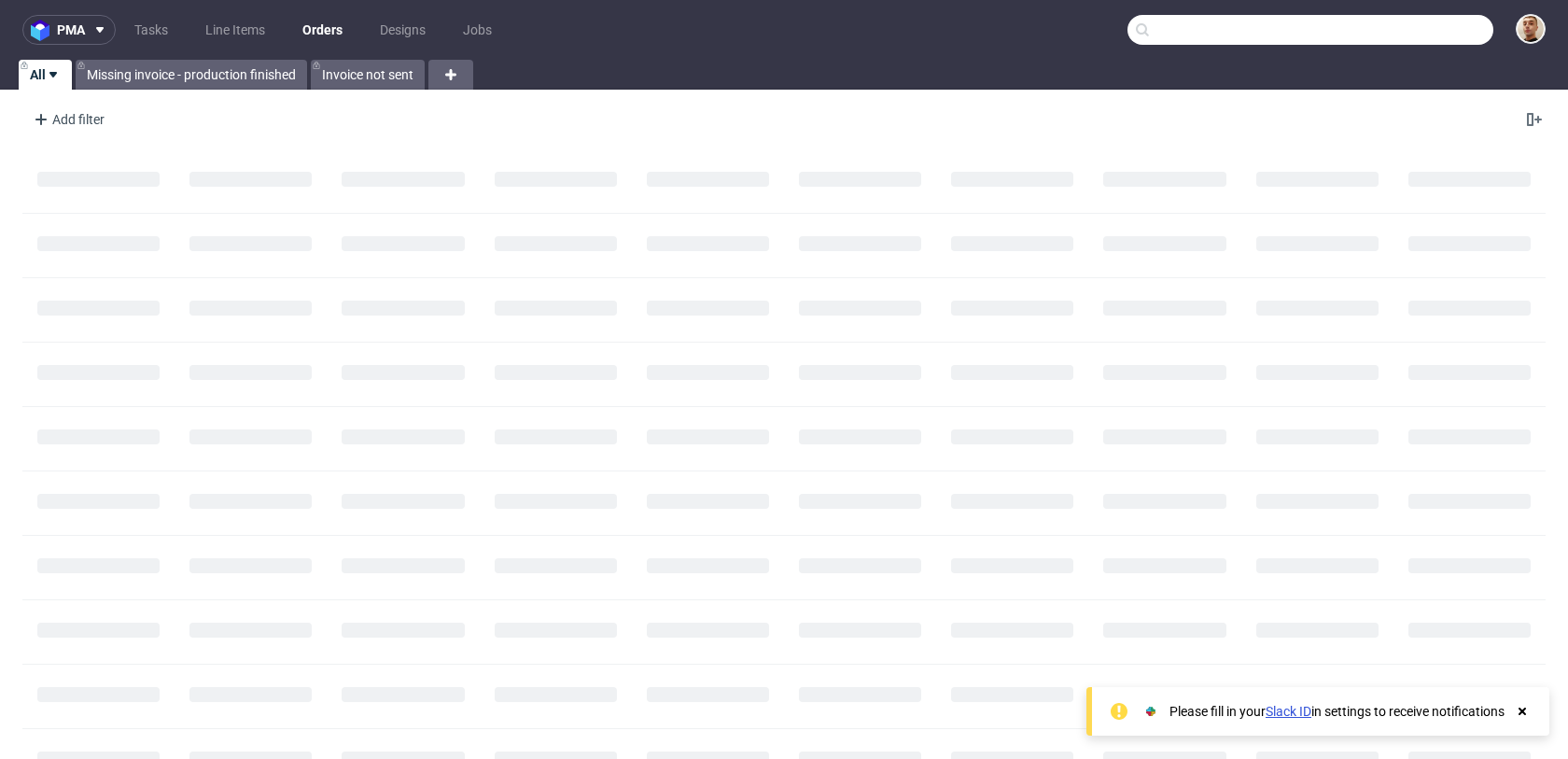
click at [1386, 26] on input "text" at bounding box center [1311, 29] width 366 height 30
paste input "R429614469"
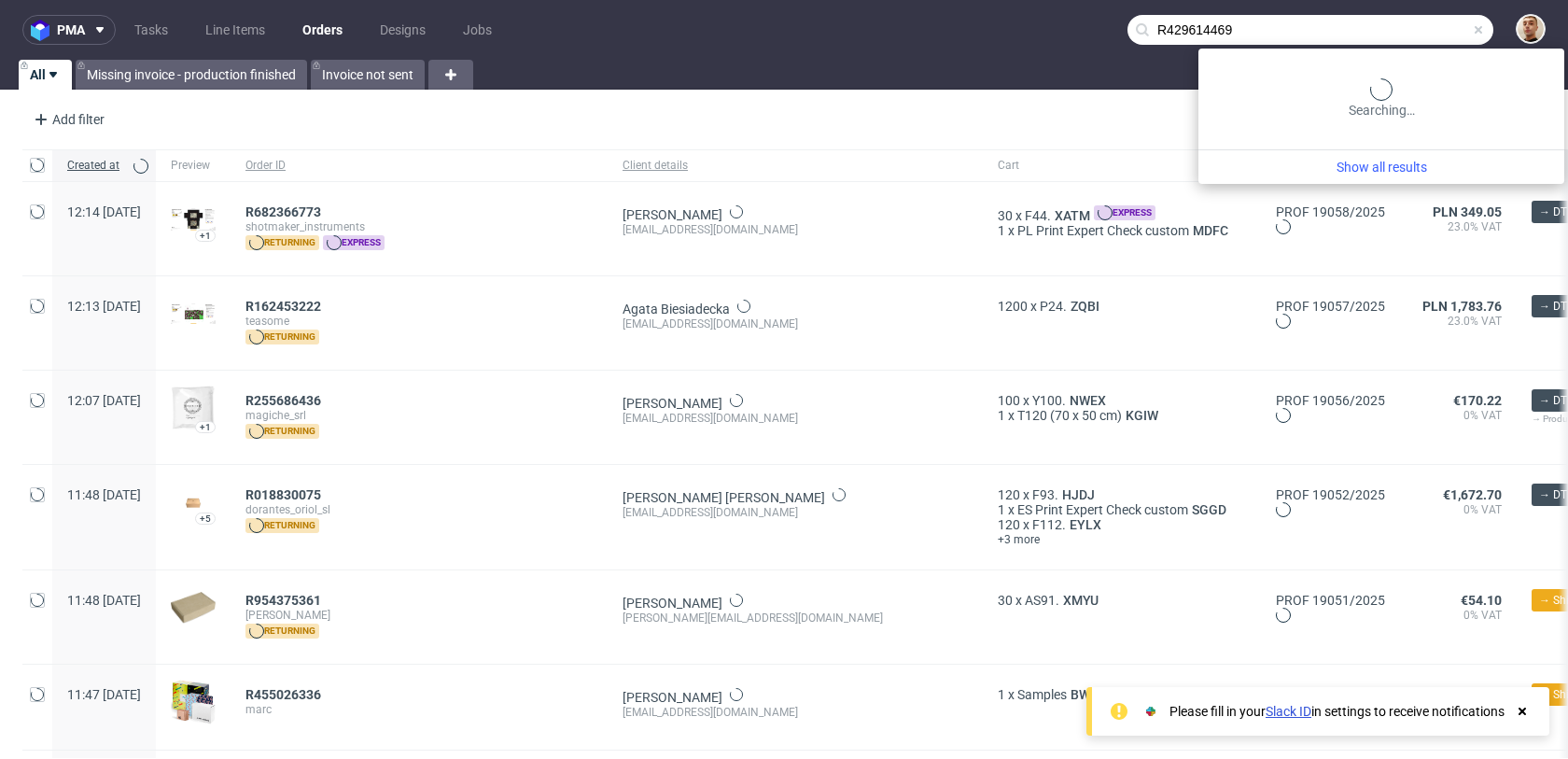
type input "R429614469"
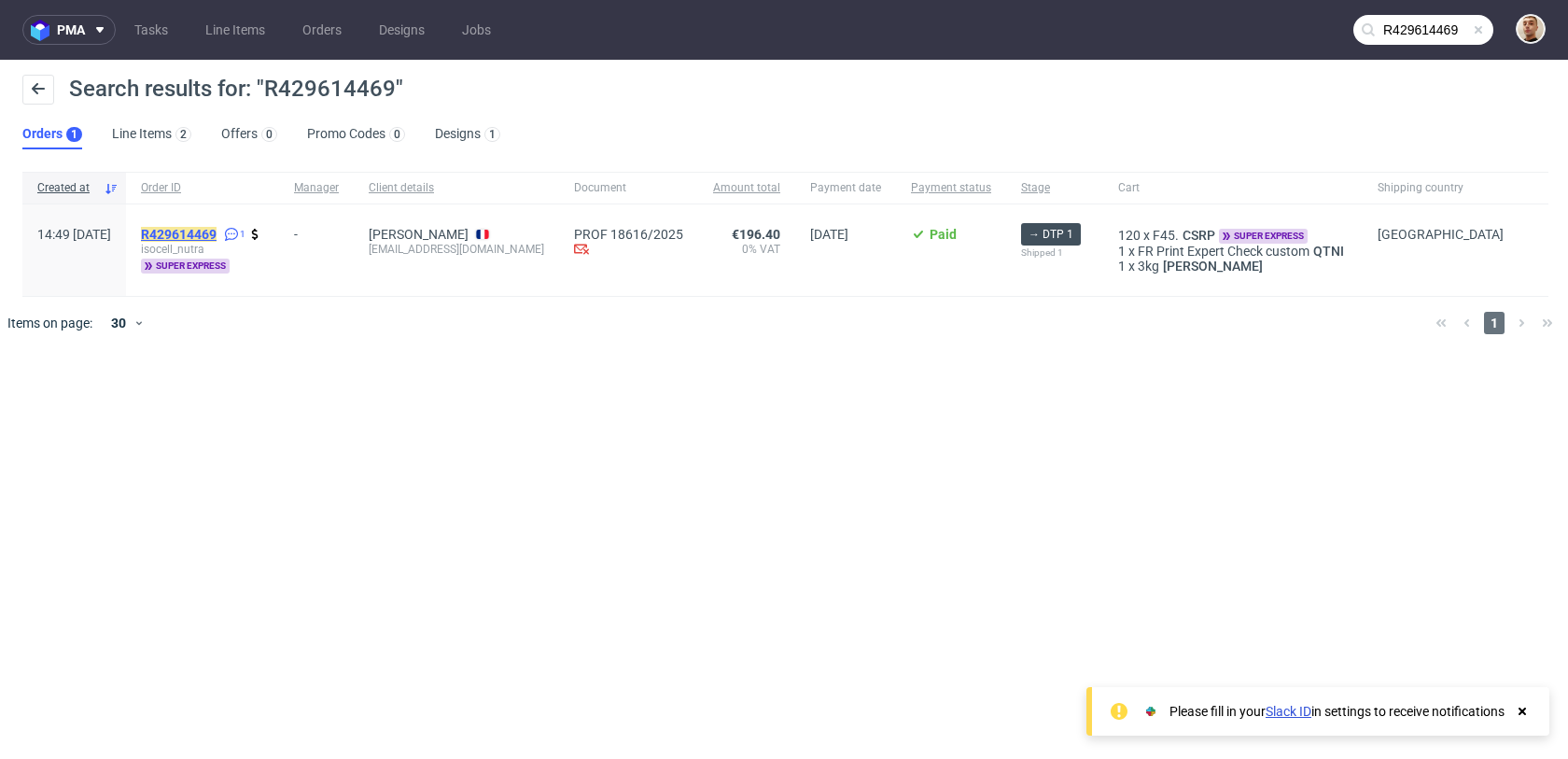
click at [217, 240] on mark "R429614469" at bounding box center [178, 233] width 75 height 14
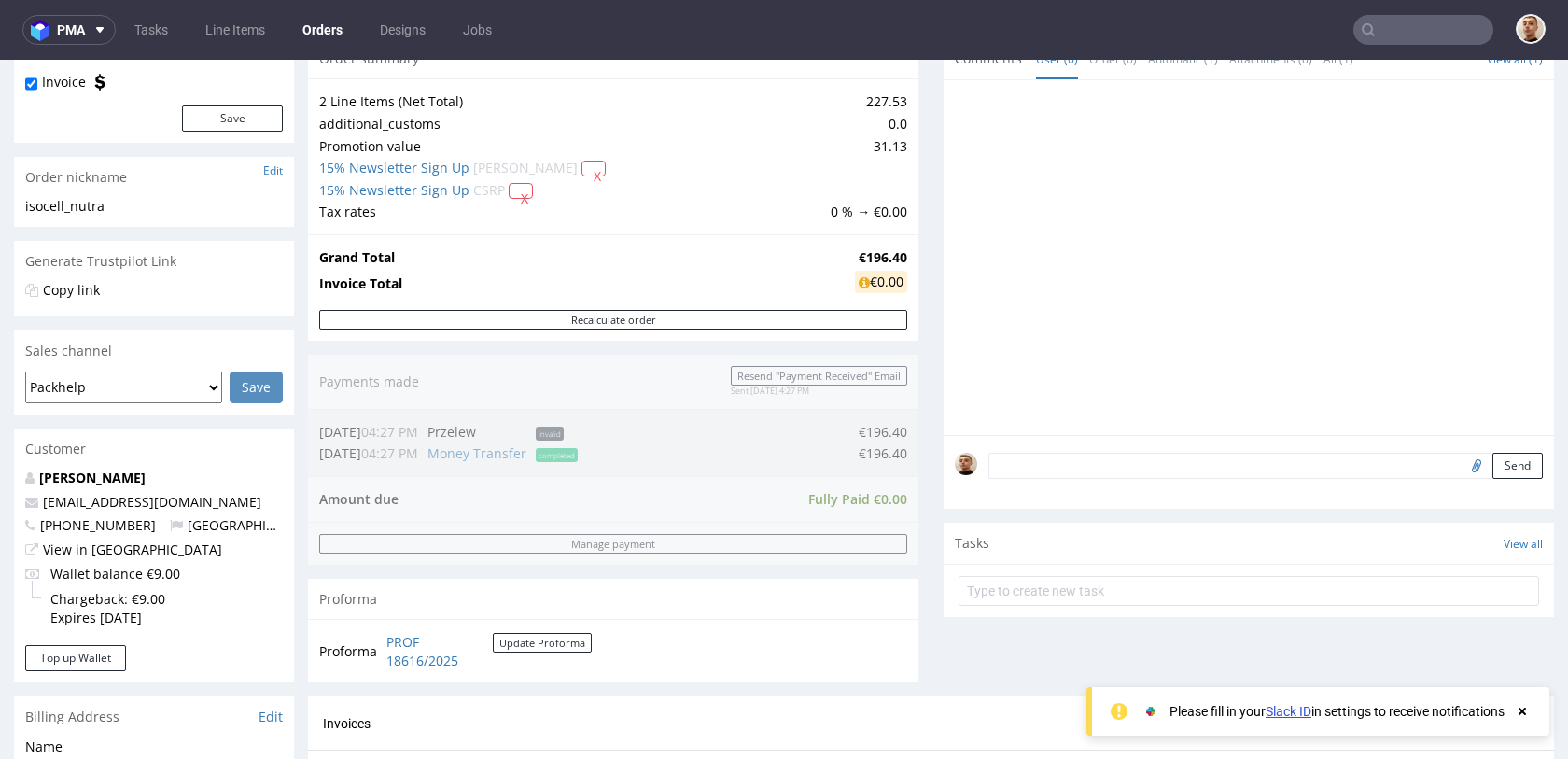
scroll to position [883, 0]
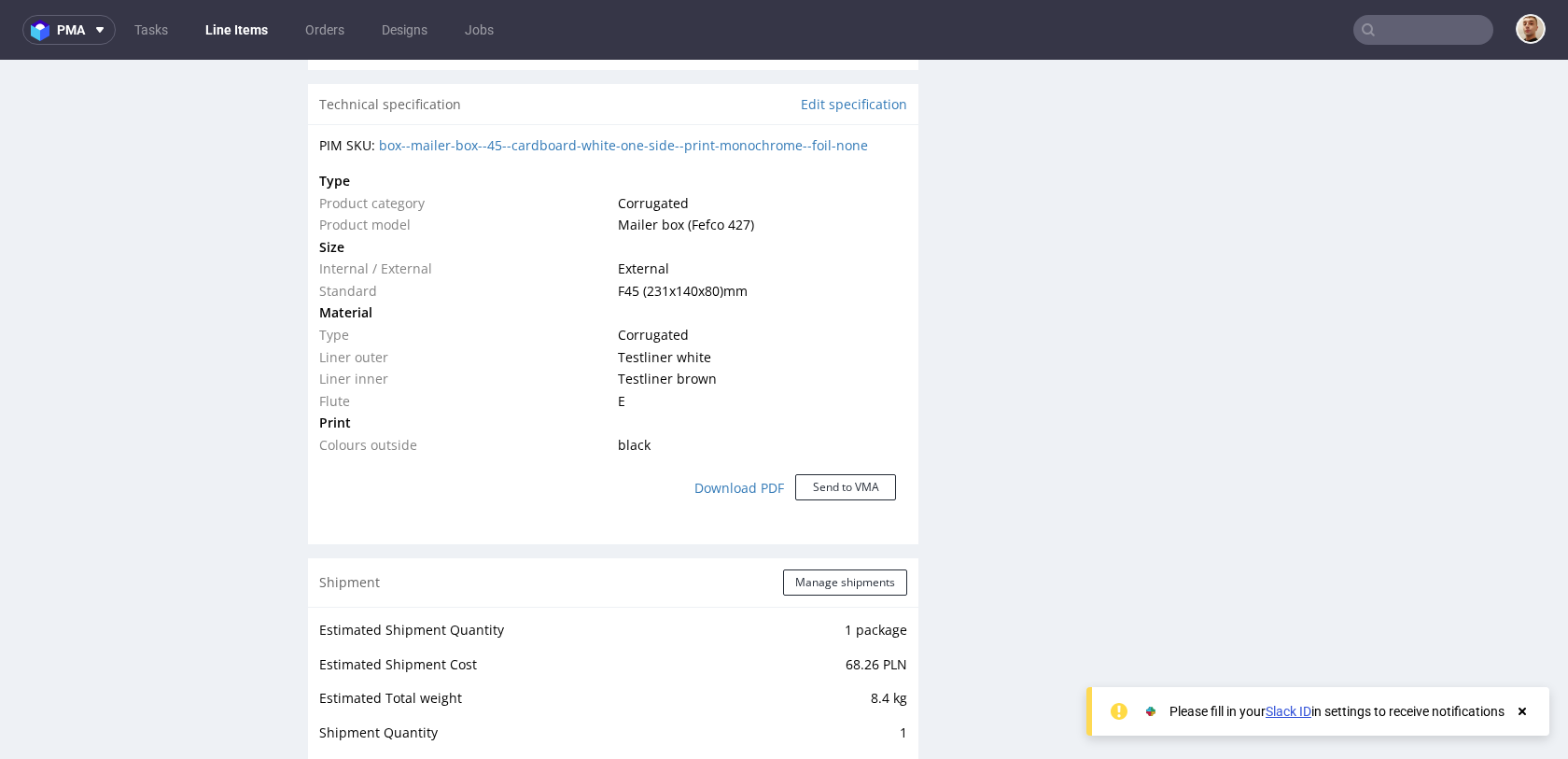
scroll to position [1273, 0]
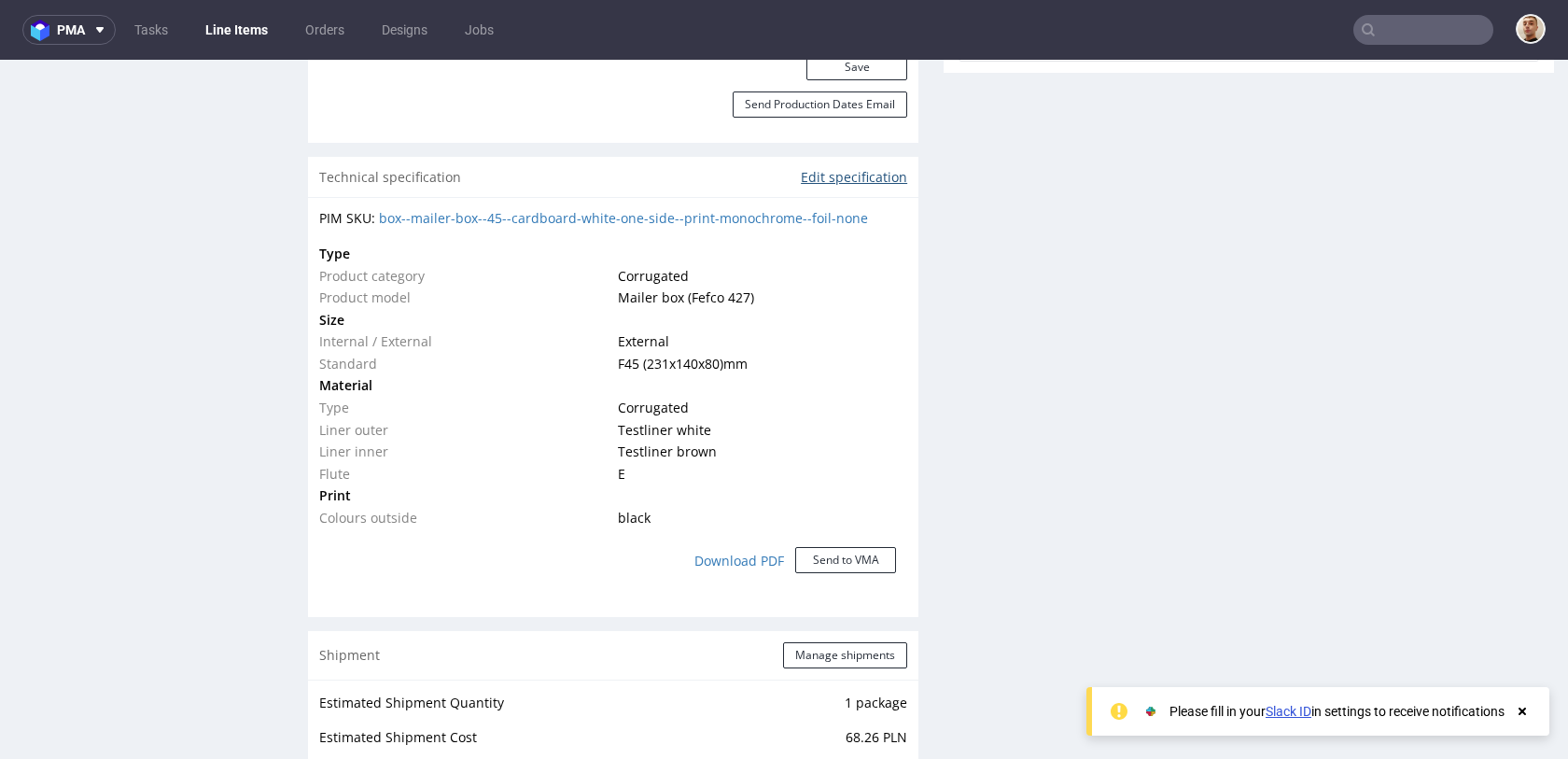
click at [873, 177] on link "Edit specification" at bounding box center [854, 176] width 106 height 18
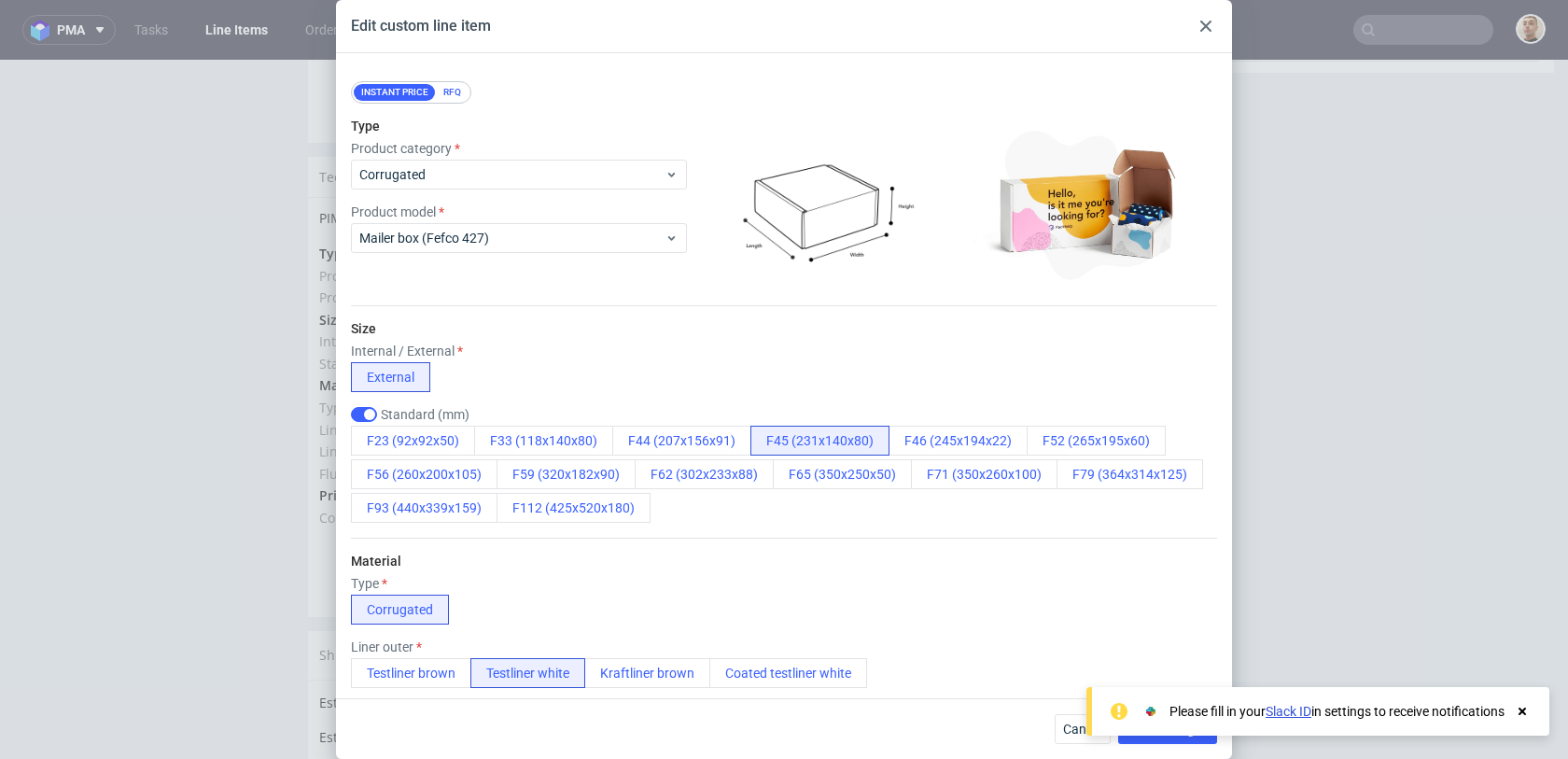
scroll to position [0, 0]
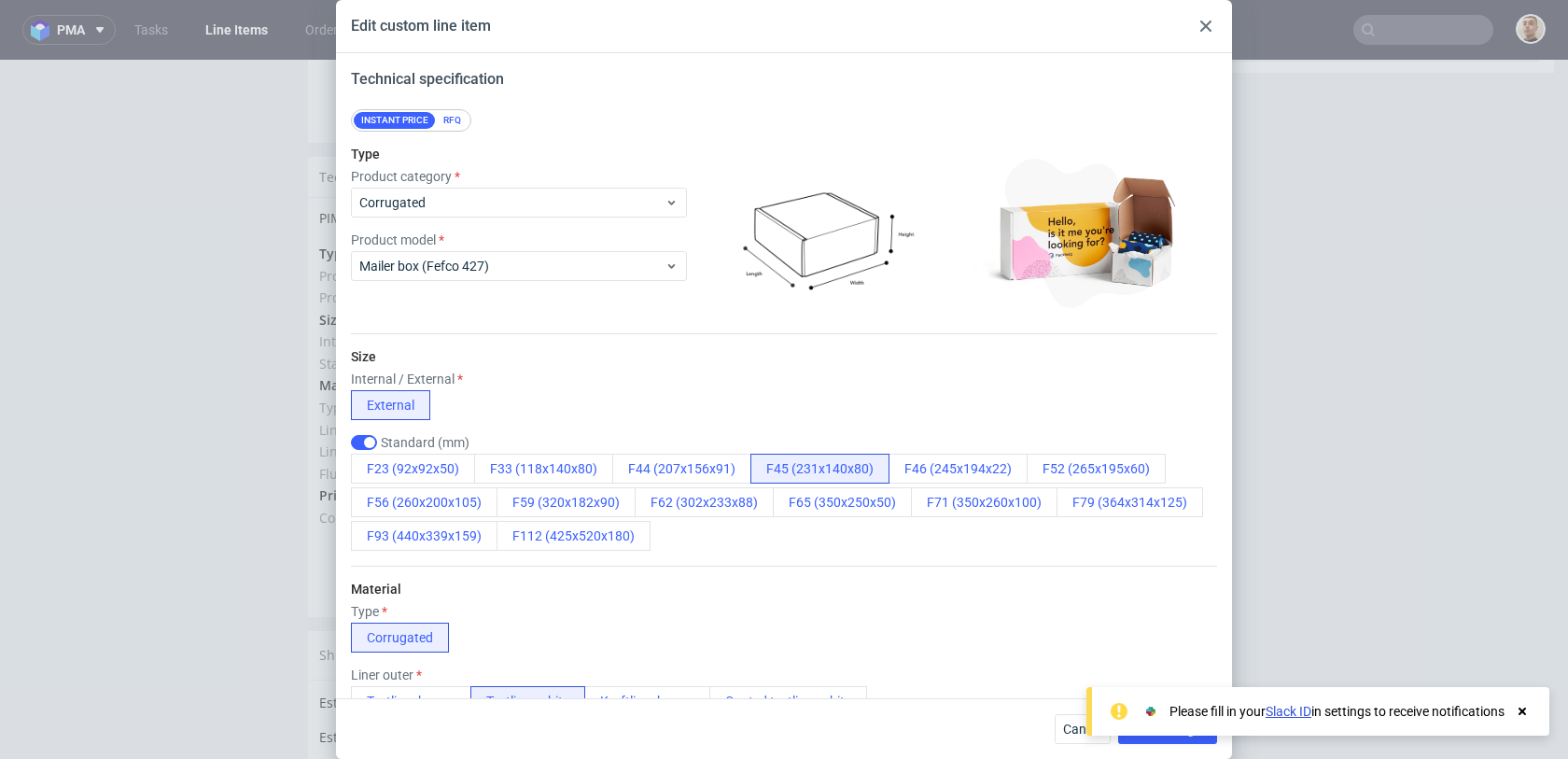
click at [1212, 17] on div at bounding box center [1205, 25] width 22 height 22
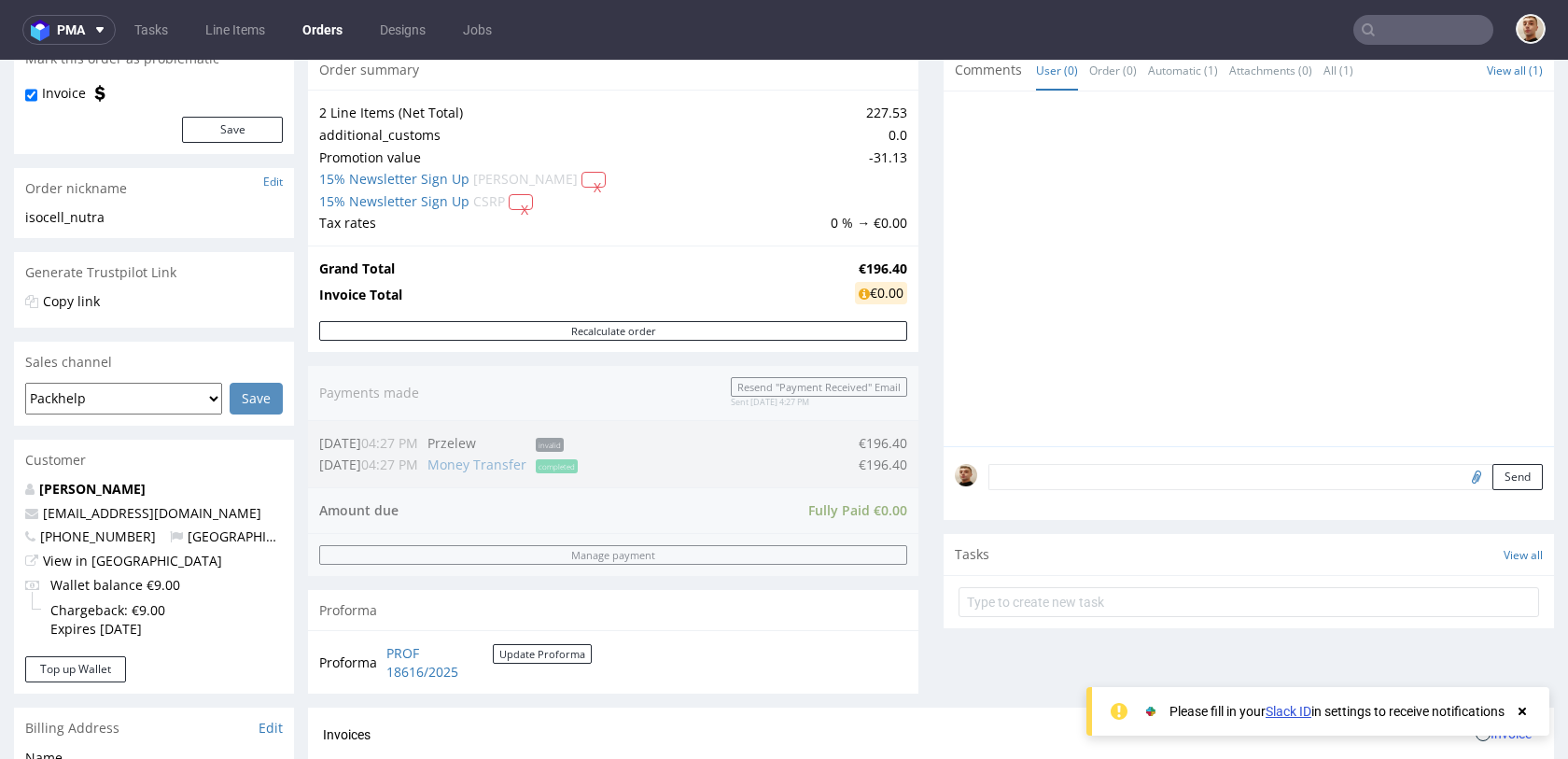
scroll to position [589, 0]
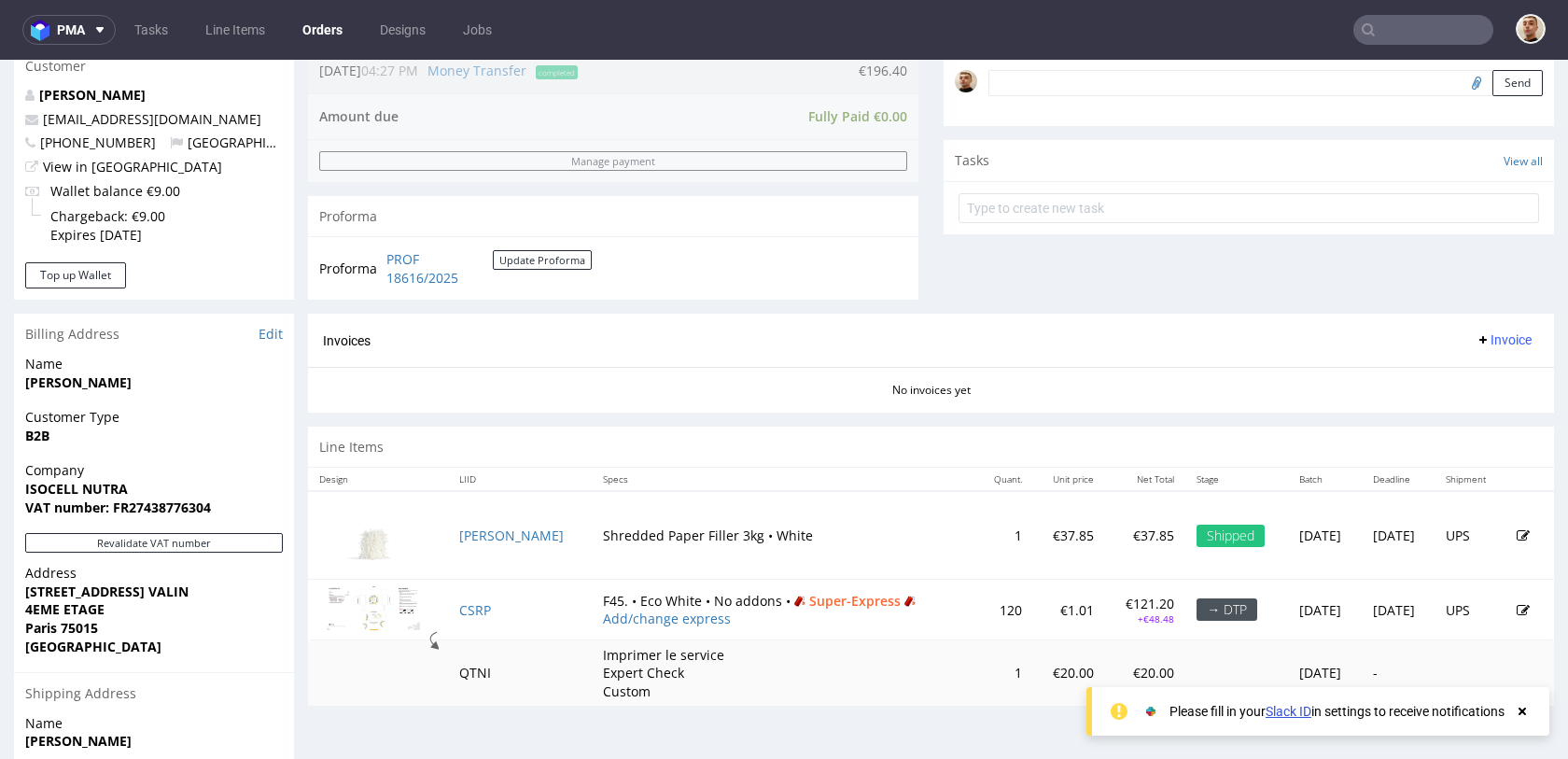
click at [1517, 607] on icon at bounding box center [1524, 610] width 14 height 14
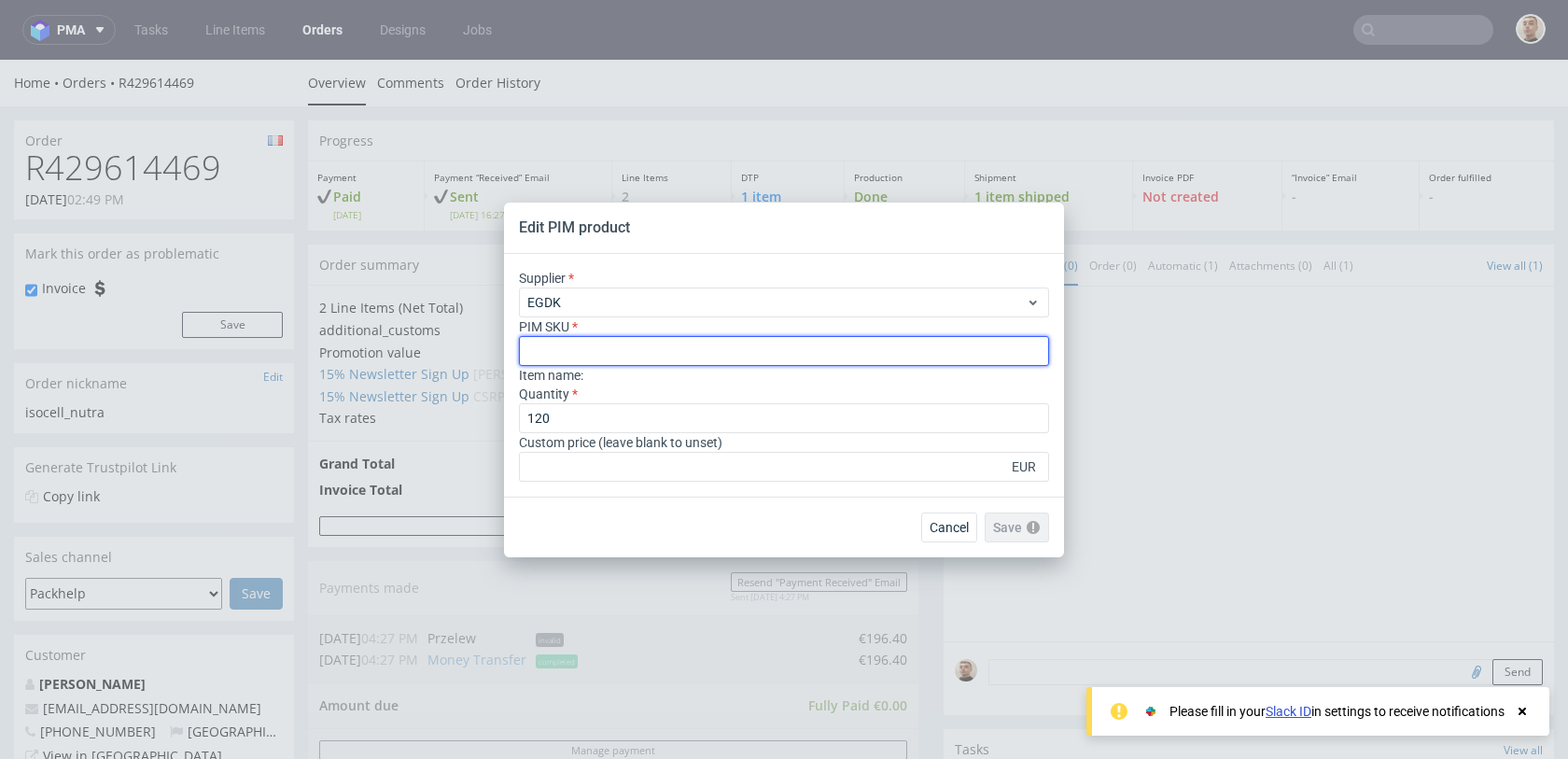
click at [693, 363] on input "text" at bounding box center [784, 351] width 530 height 30
type input "box--mailer-box--45--cardboard-natural-white-one-side--print-eco-color--foil-no…"
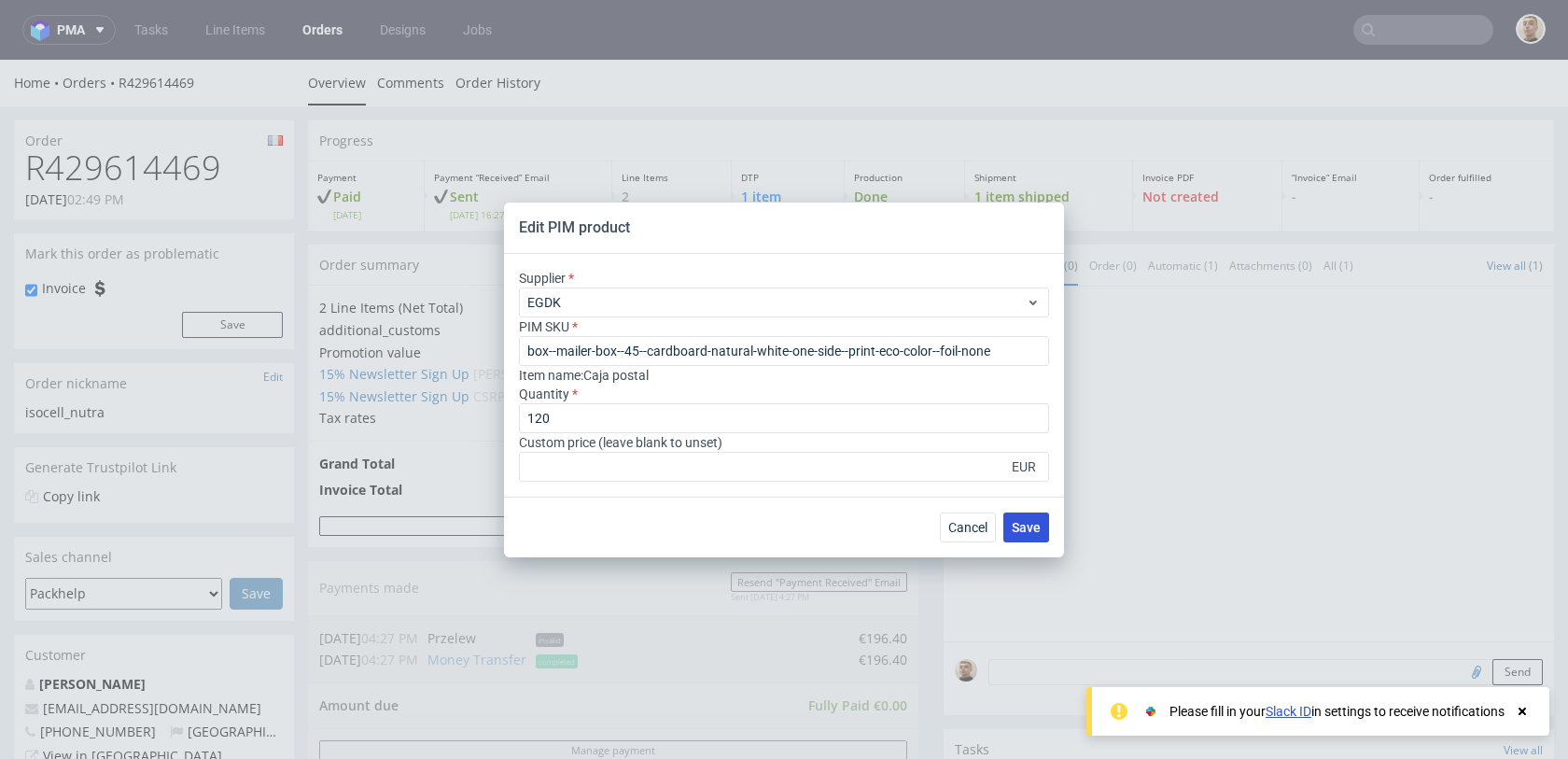
click at [1022, 518] on button "Save" at bounding box center [1026, 528] width 45 height 30
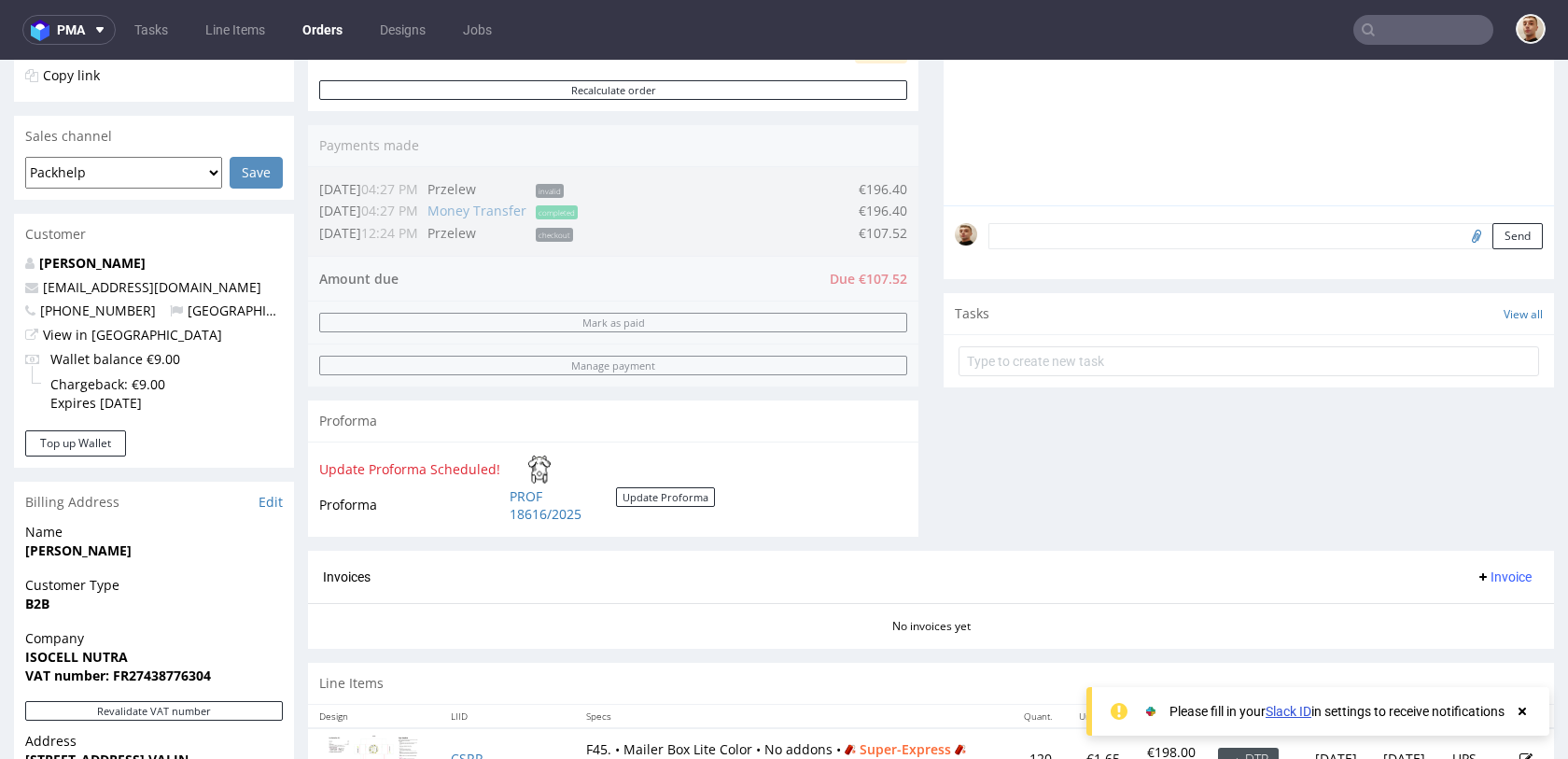
scroll to position [305, 0]
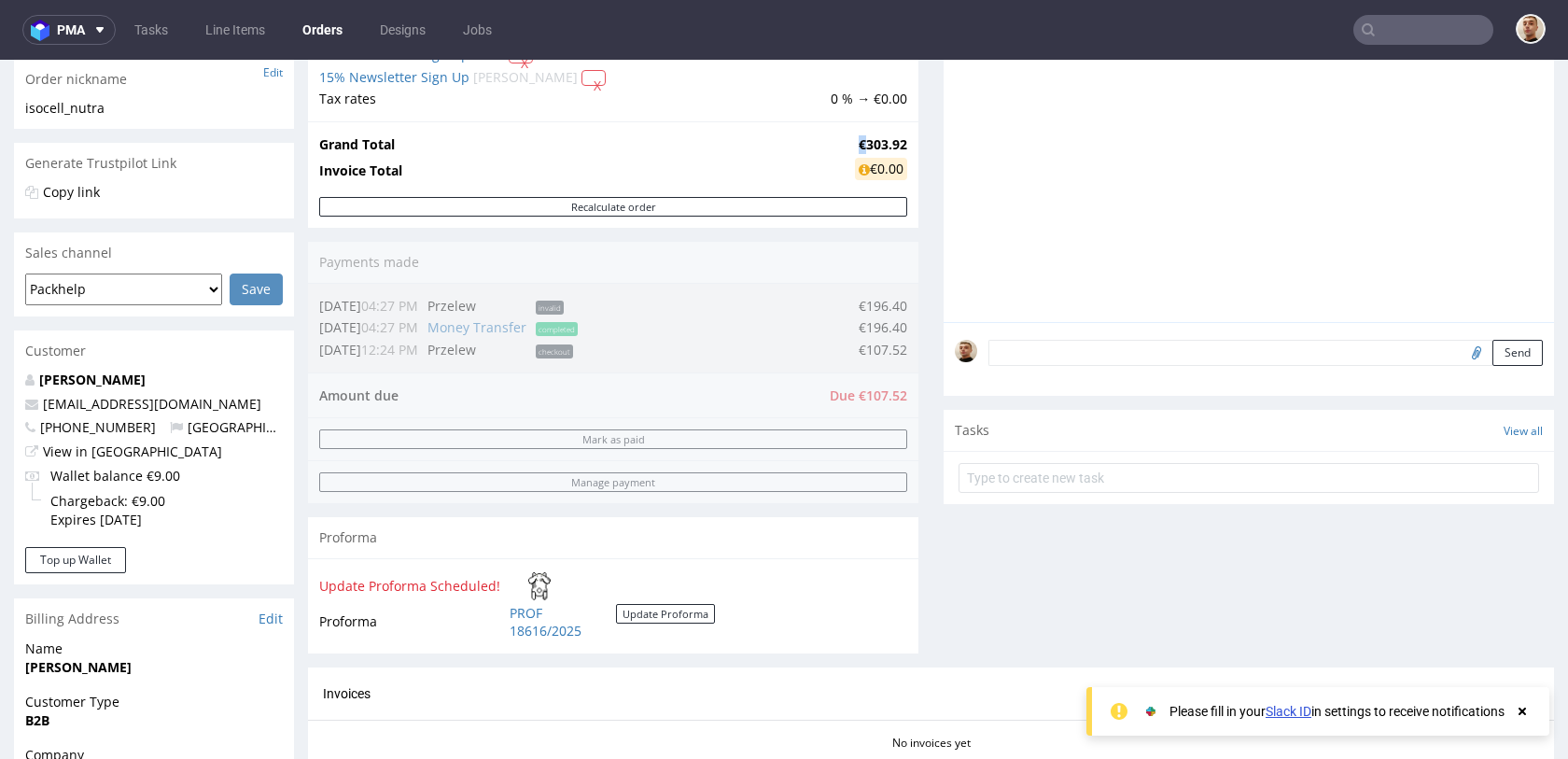
drag, startPoint x: 850, startPoint y: 139, endPoint x: 839, endPoint y: 139, distance: 11.0
click at [851, 139] on td "€303.92" at bounding box center [879, 144] width 57 height 22
copy strong "€"
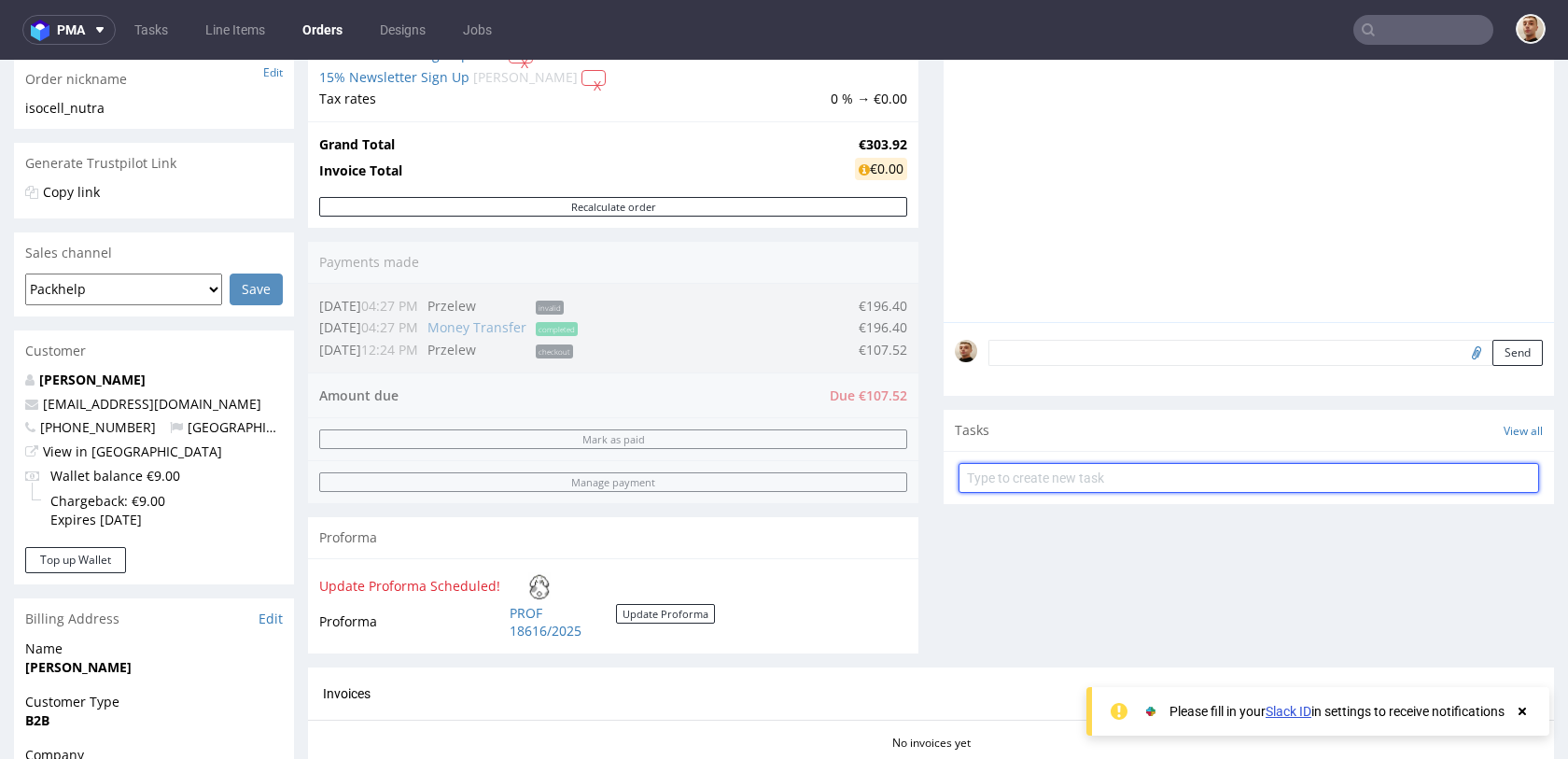
click at [987, 491] on input "text" at bounding box center [1249, 477] width 581 height 30
type input "payment link"
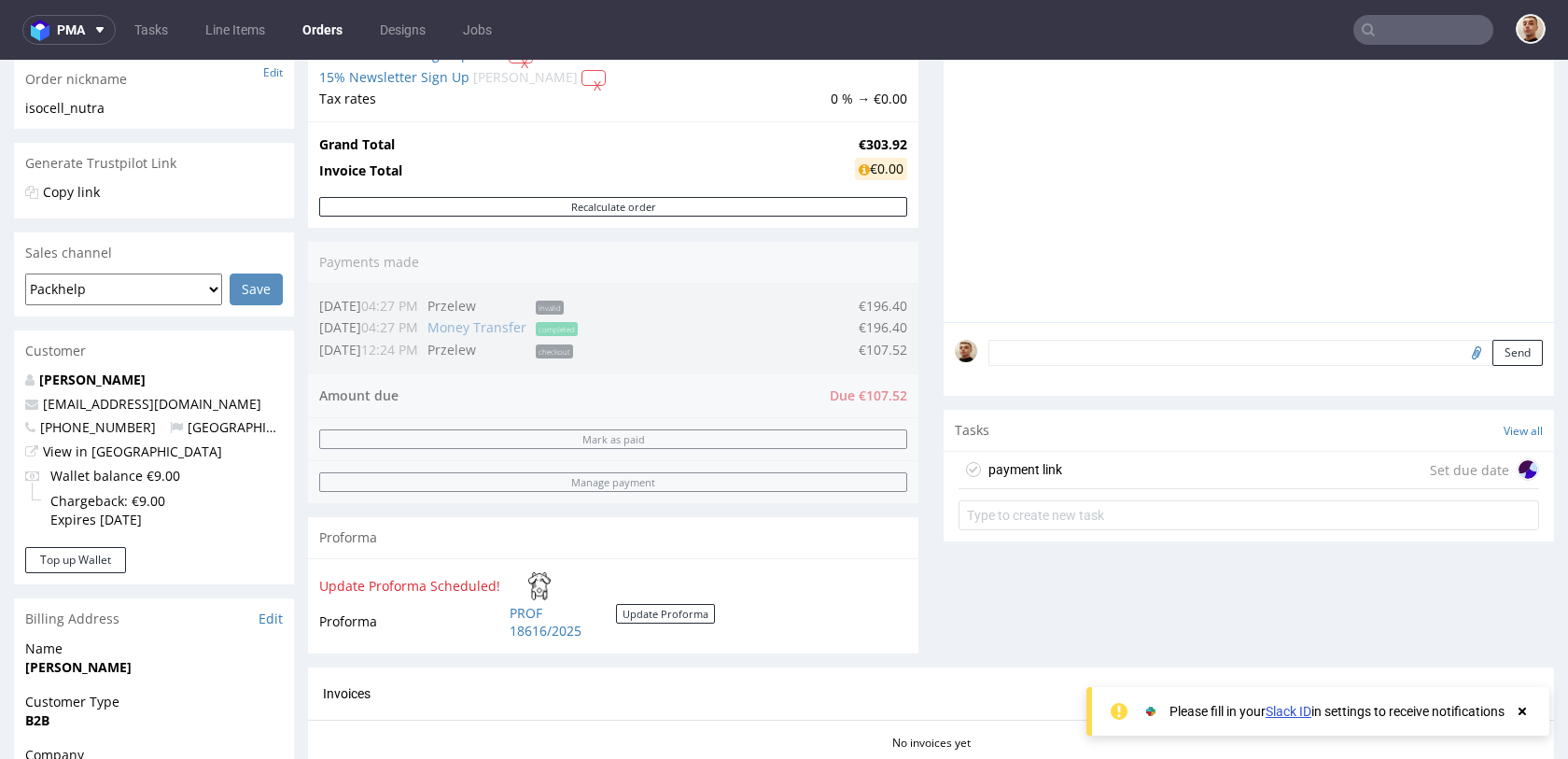
click at [1066, 477] on div "payment link Set due date" at bounding box center [1249, 471] width 581 height 38
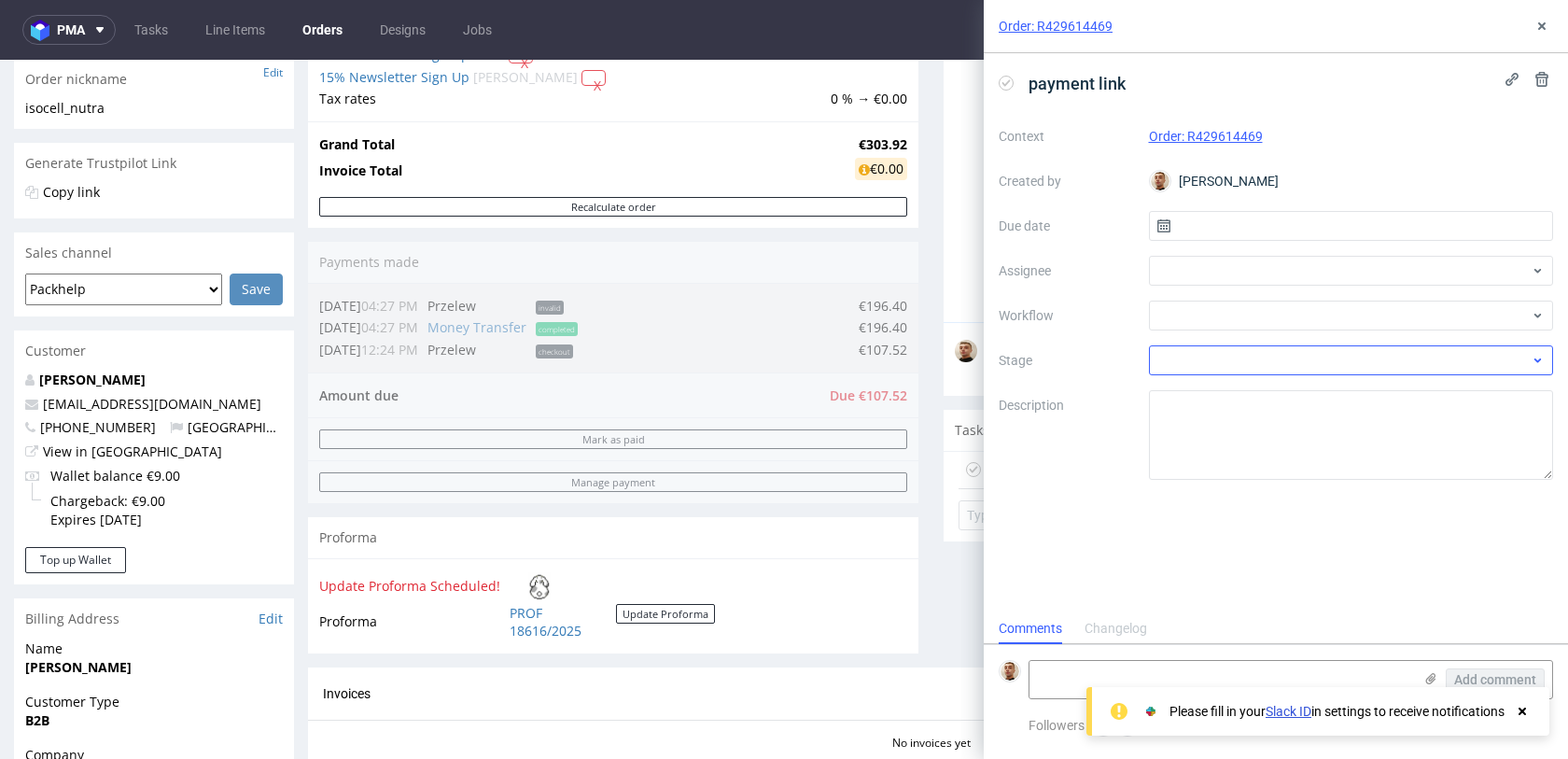
scroll to position [14, 0]
click at [1233, 220] on input "text" at bounding box center [1352, 226] width 405 height 30
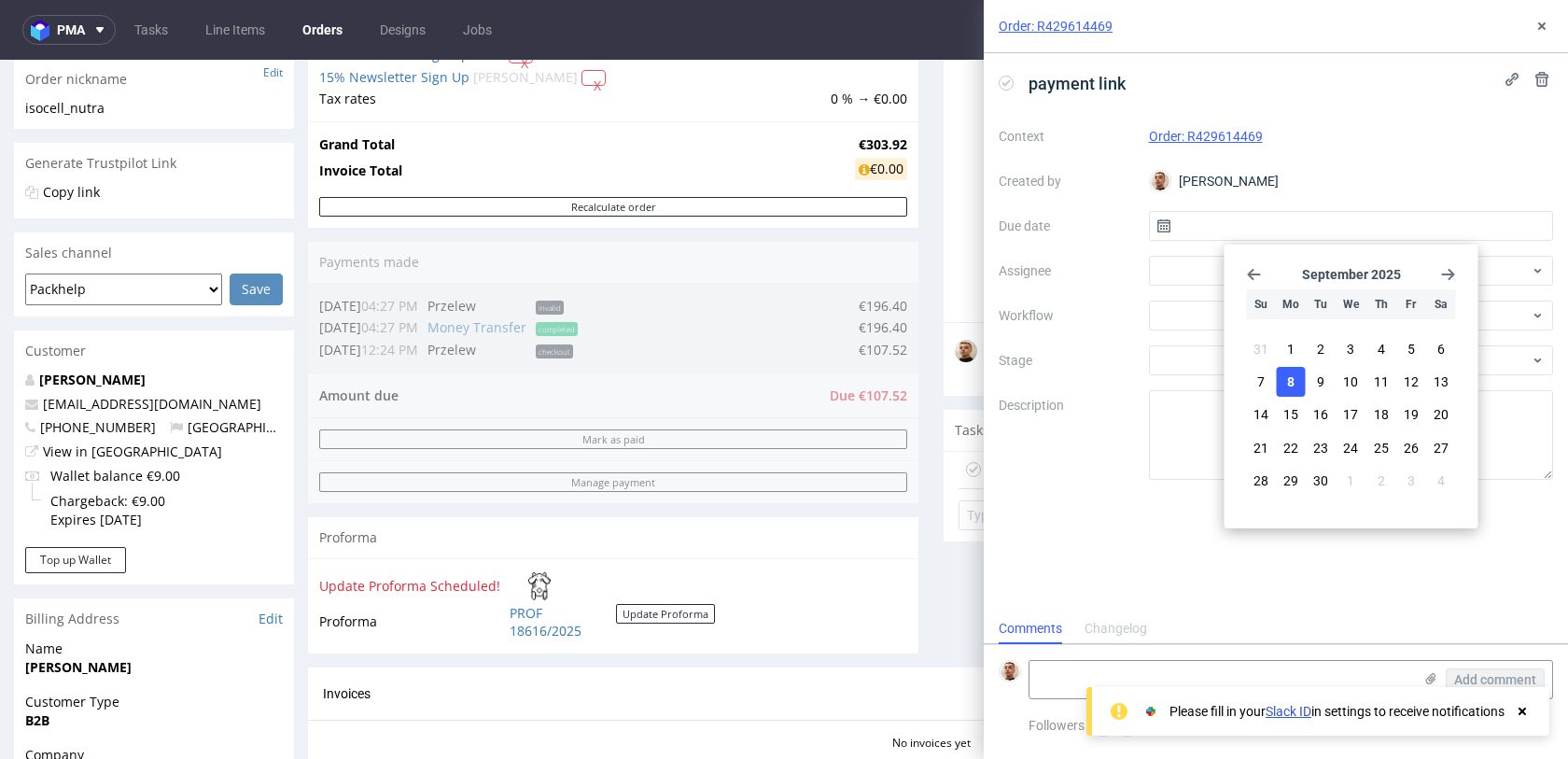
click at [1299, 374] on button "8" at bounding box center [1291, 381] width 29 height 30
type input "[DATE]"
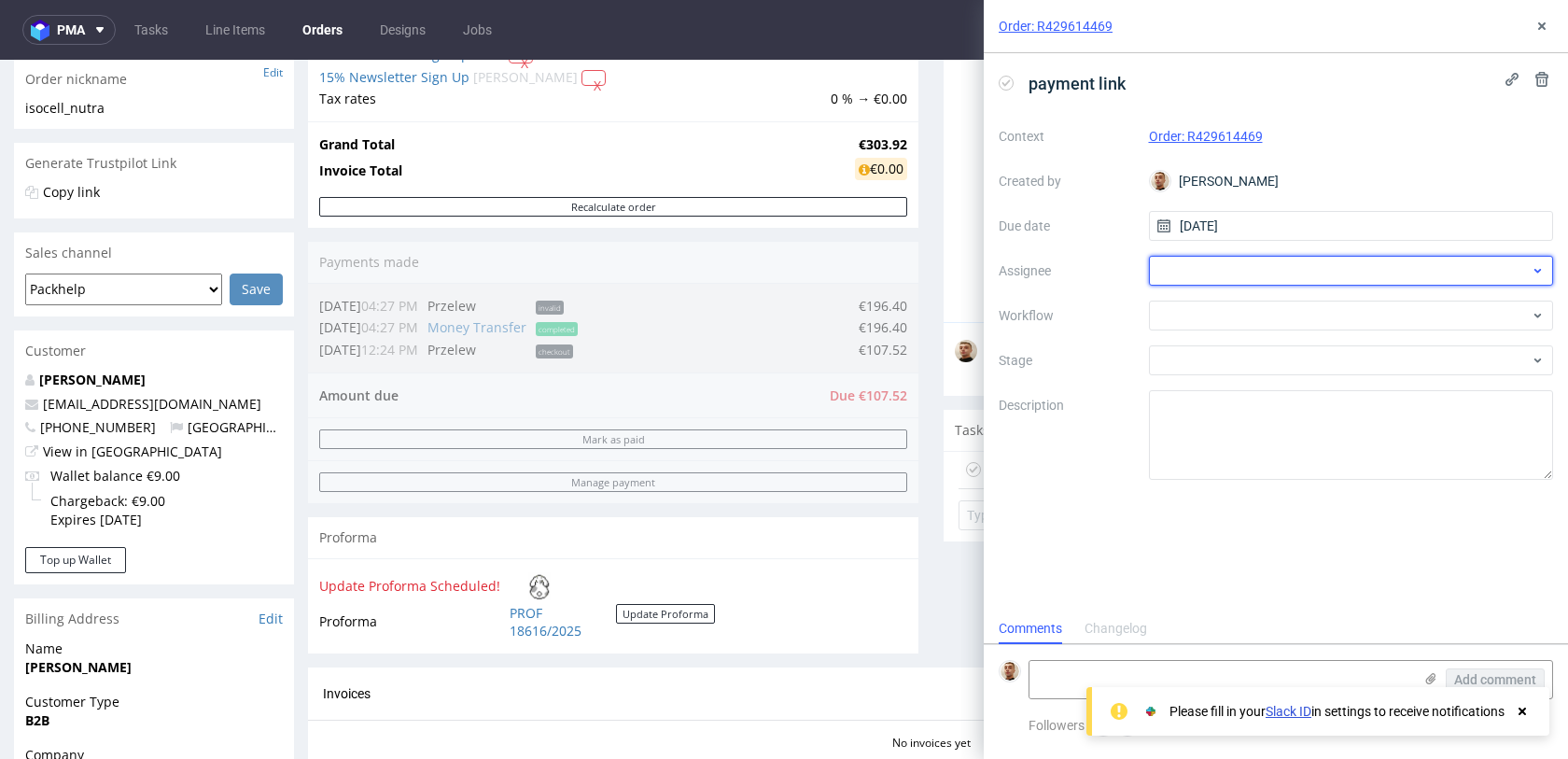
click at [1245, 277] on div at bounding box center [1352, 270] width 405 height 30
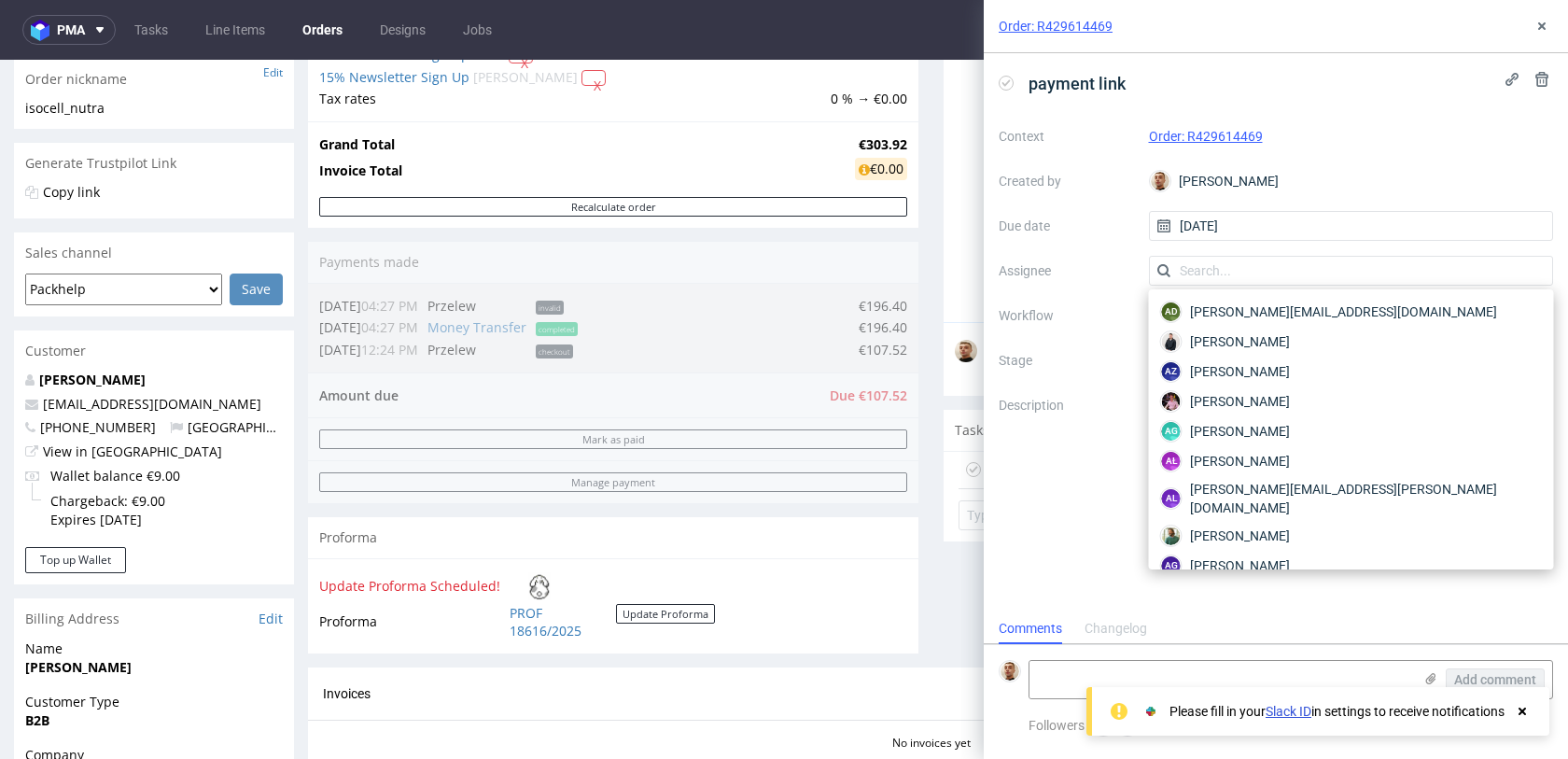
type input "k"
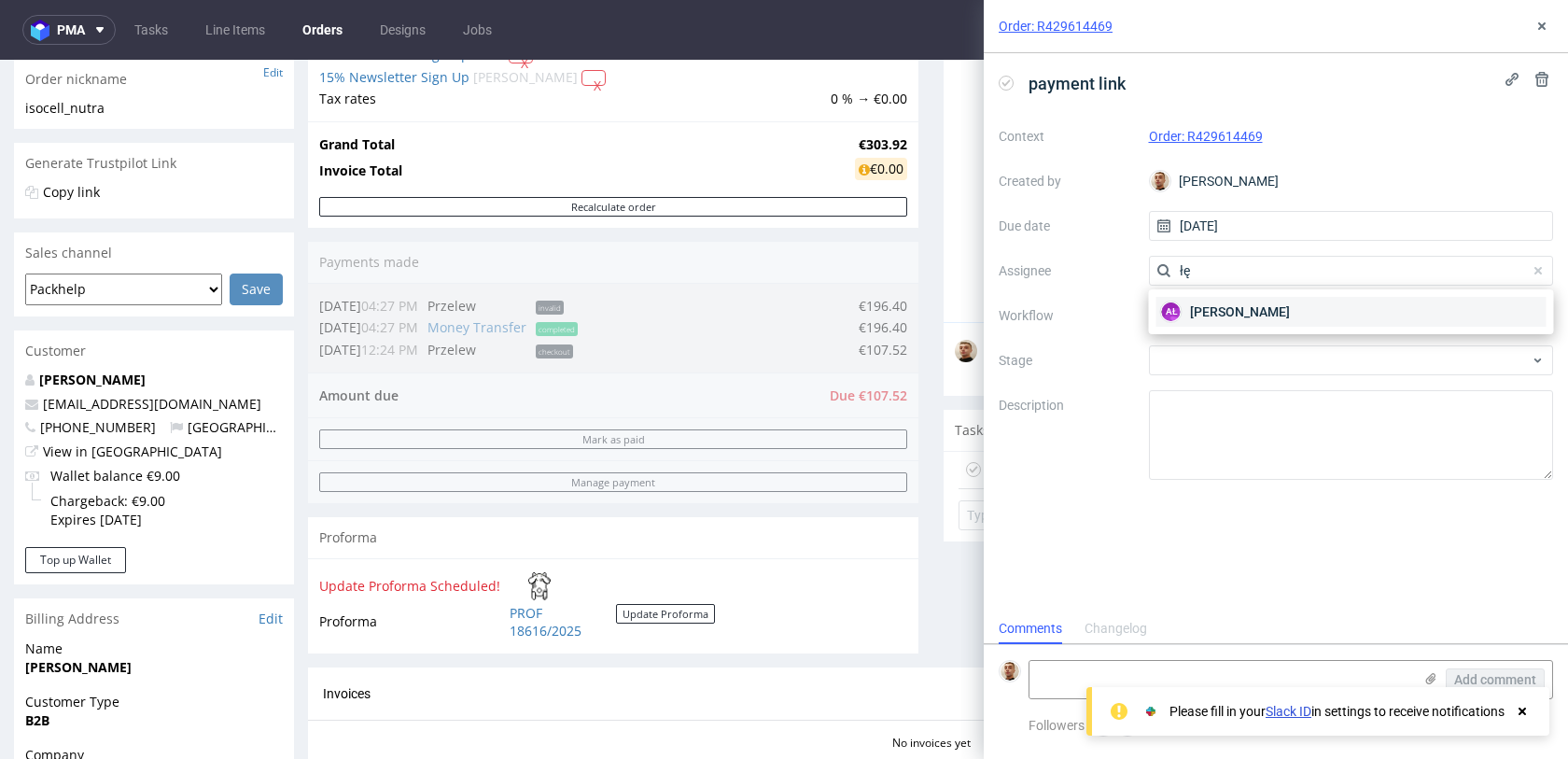
type input "łę"
click at [1232, 304] on span "[PERSON_NAME]" at bounding box center [1240, 312] width 100 height 18
click at [1232, 304] on div at bounding box center [1352, 315] width 405 height 30
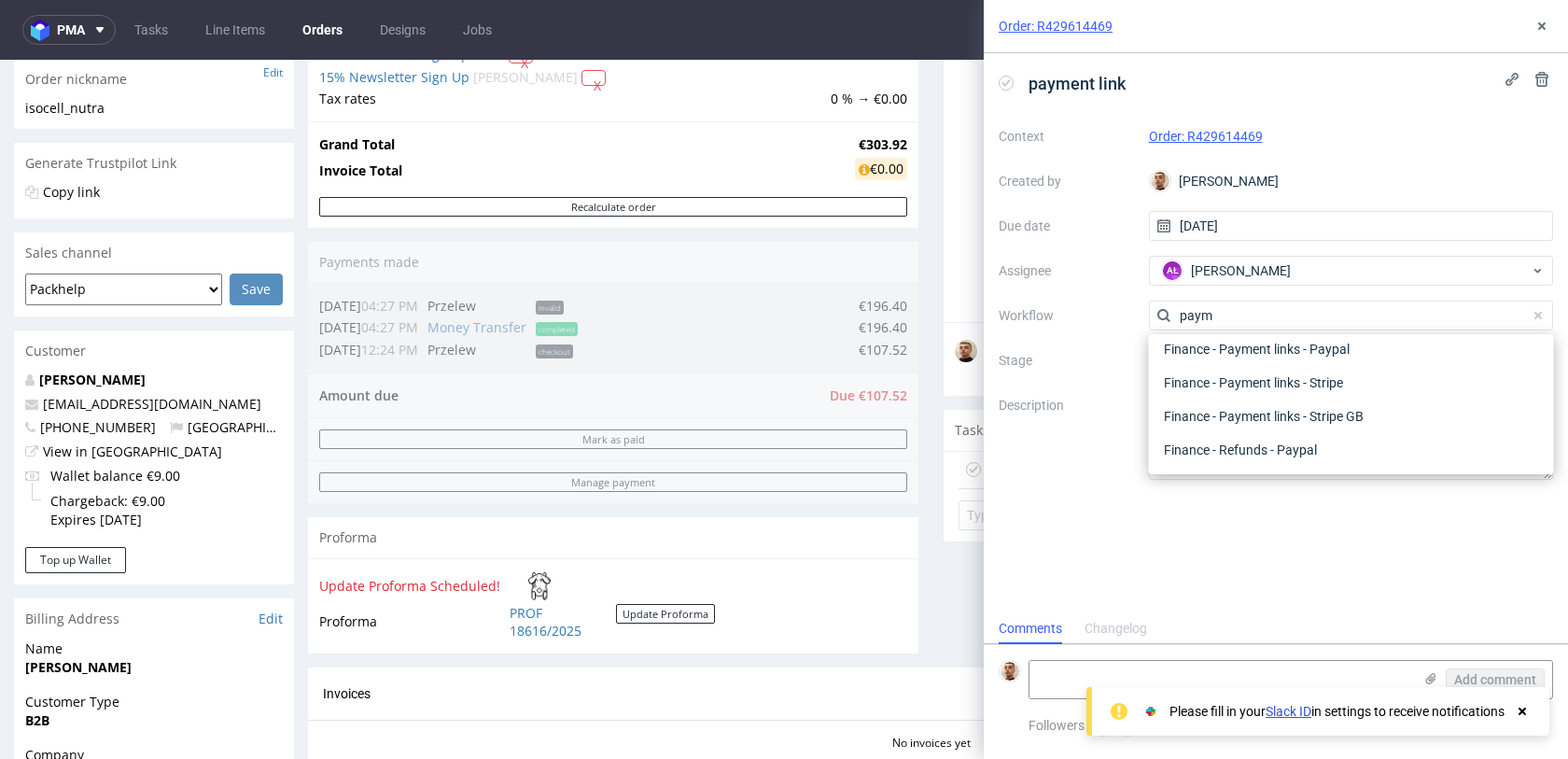
scroll to position [34, 0]
type input "paym"
click at [1269, 407] on div "Finance - Payment links - Stripe" at bounding box center [1352, 416] width 391 height 34
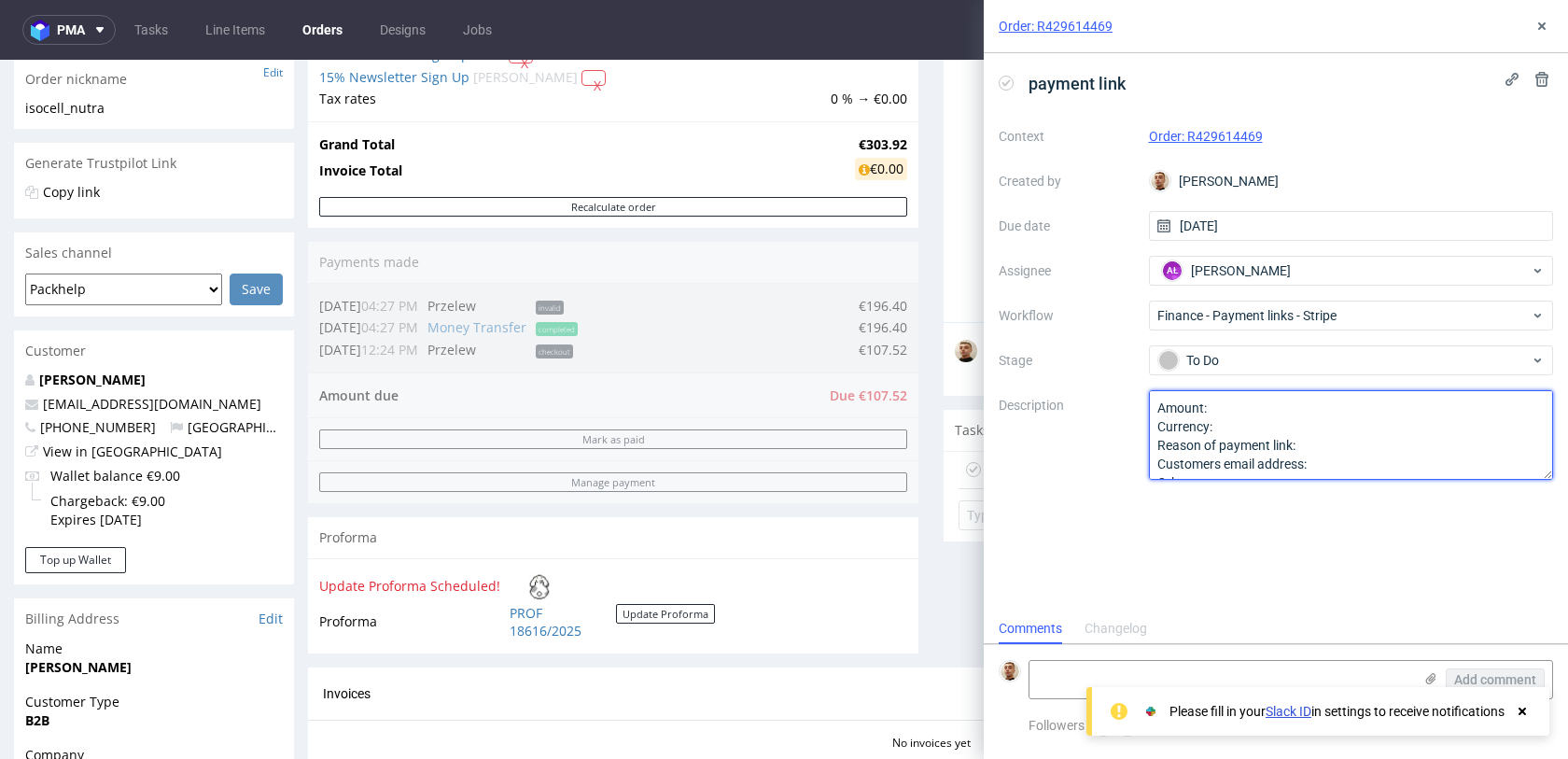
click at [1265, 408] on textarea "Amount: Currency: Reason of payment link: Customers email address: Other:" at bounding box center [1352, 435] width 405 height 90
paste textarea "107.52€"
click at [1315, 443] on textarea "Amount: Currency: Reason of payment link: Customers email address: Other:" at bounding box center [1352, 435] width 405 height 90
click at [1314, 441] on textarea "Amount: Currency: Reason of payment link: Customers email address: Other:" at bounding box center [1352, 435] width 405 height 90
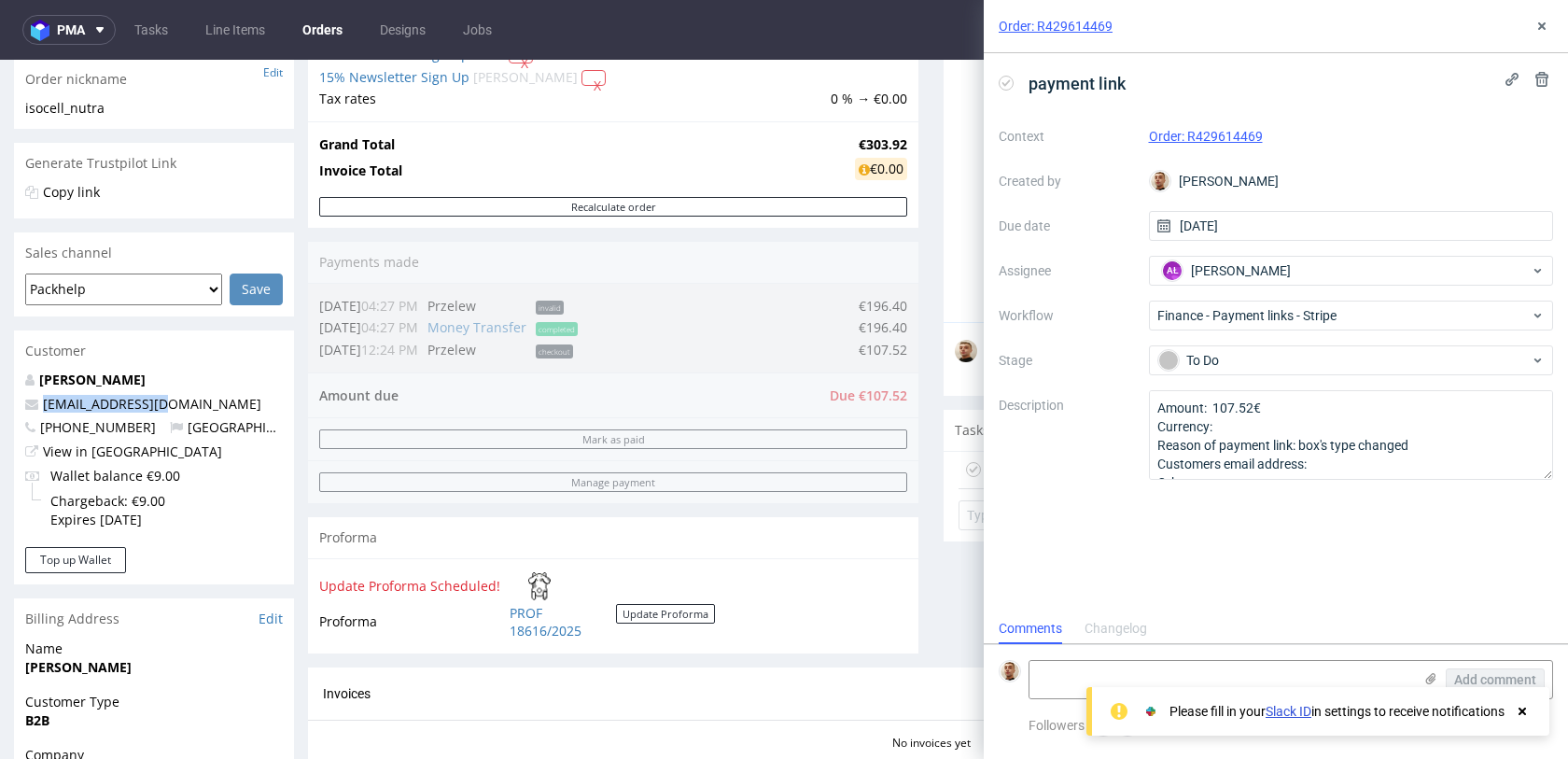
drag, startPoint x: 184, startPoint y: 411, endPoint x: 41, endPoint y: 405, distance: 143.1
click at [41, 405] on p "[EMAIL_ADDRESS][DOMAIN_NAME]" at bounding box center [153, 404] width 257 height 18
copy link "[EMAIL_ADDRESS][DOMAIN_NAME]"
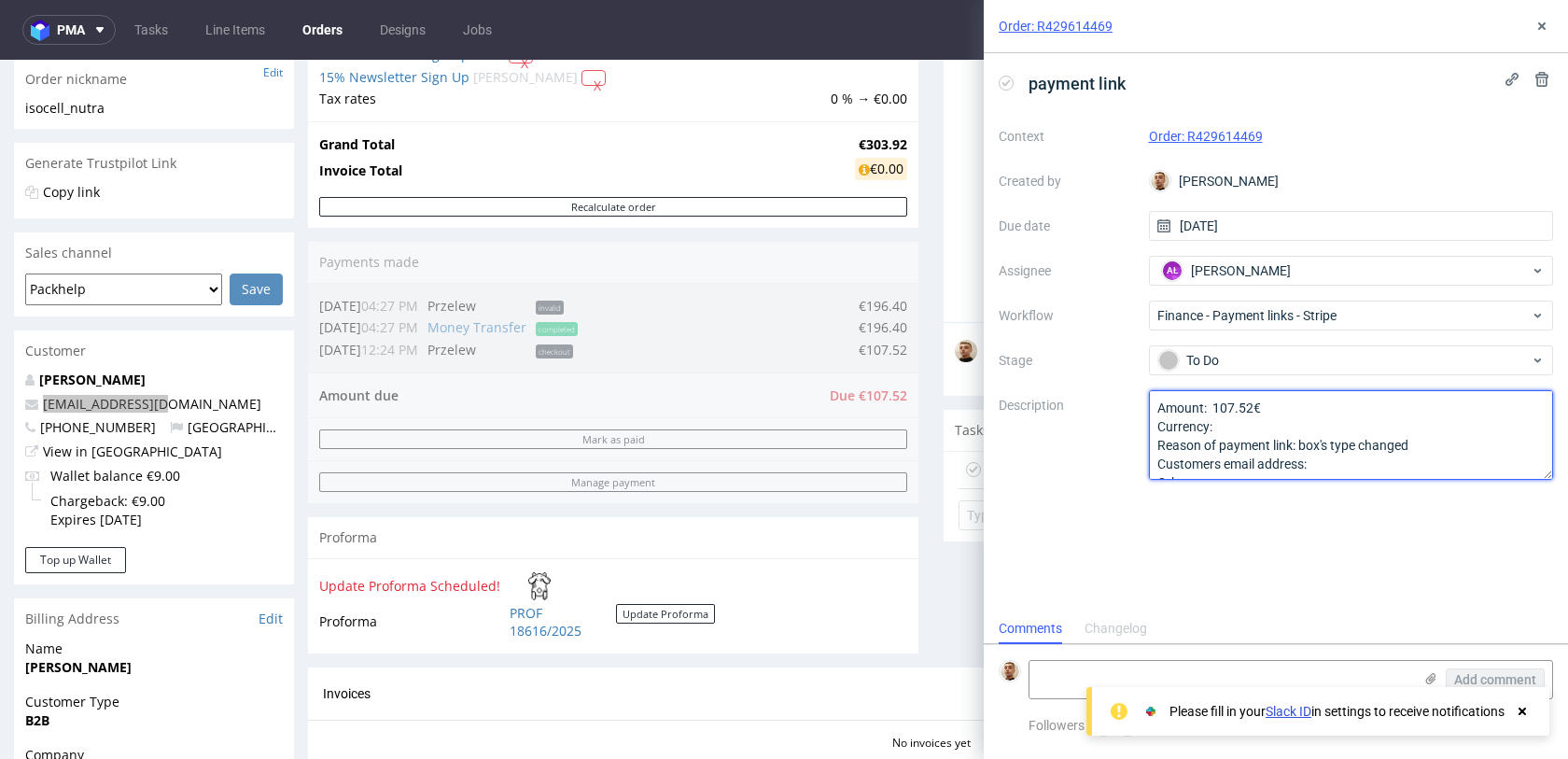
click at [1325, 461] on textarea "Amount: 107.52€ Currency: Reason of payment link: box's type changed Customers …" at bounding box center [1352, 435] width 405 height 90
paste textarea "[EMAIL_ADDRESS][DOMAIN_NAME]"
type textarea "Amount: 107.52€ Currency: Reason of payment link: box's type changed Customers …"
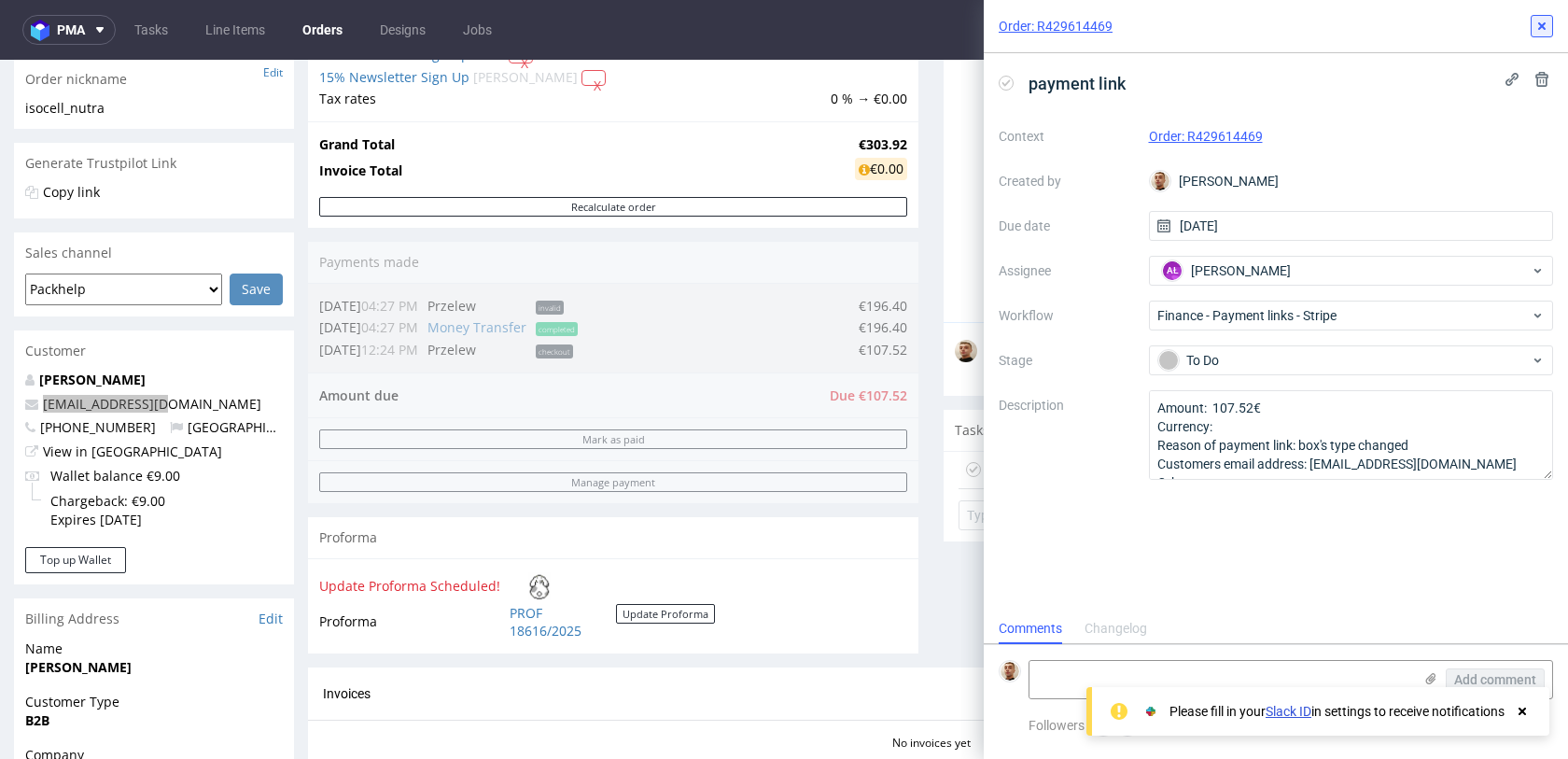
click at [1553, 34] on button at bounding box center [1542, 25] width 22 height 22
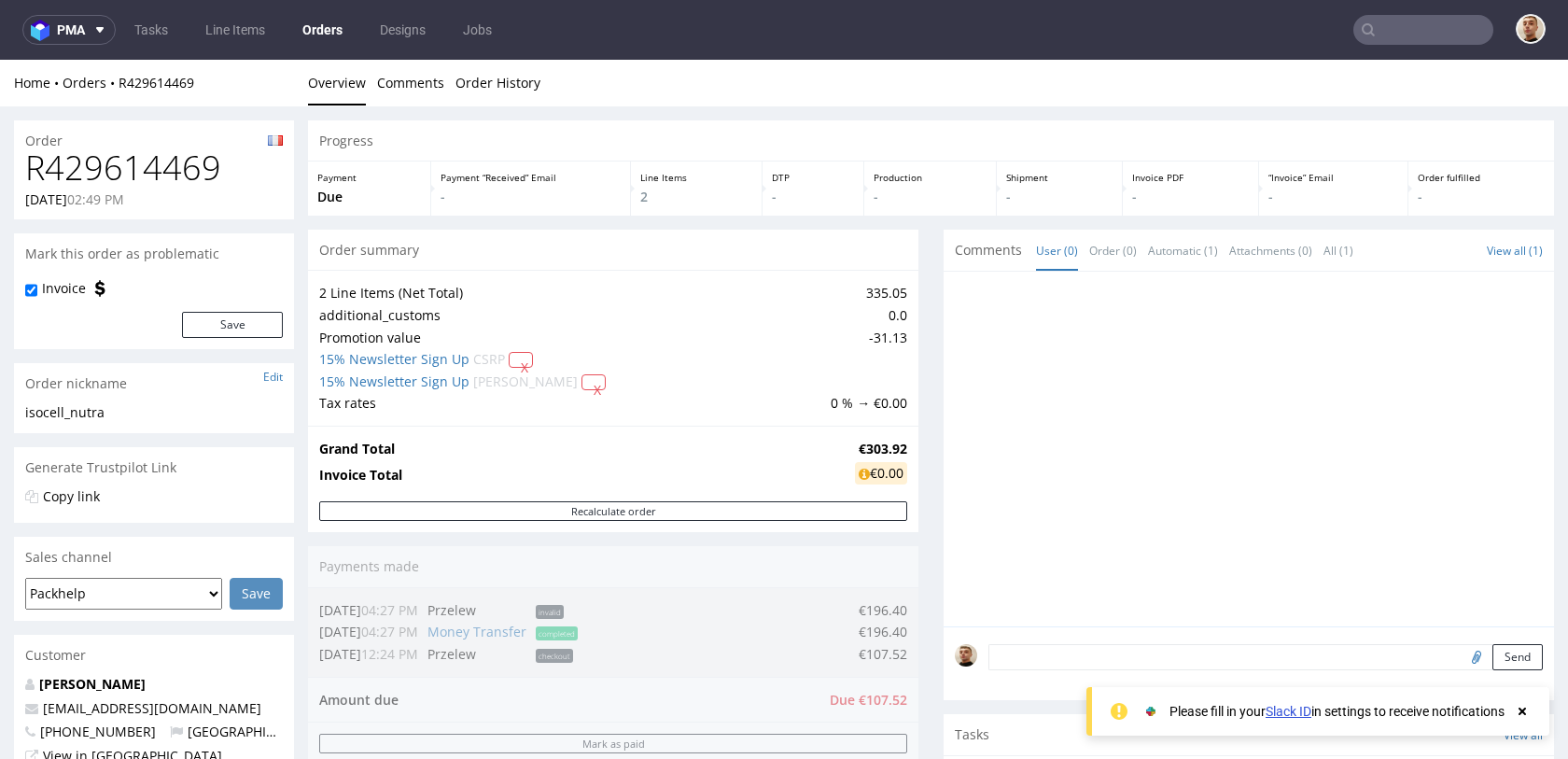
click at [188, 167] on h1 "R429614469" at bounding box center [153, 168] width 257 height 38
copy h1 "R429614469"
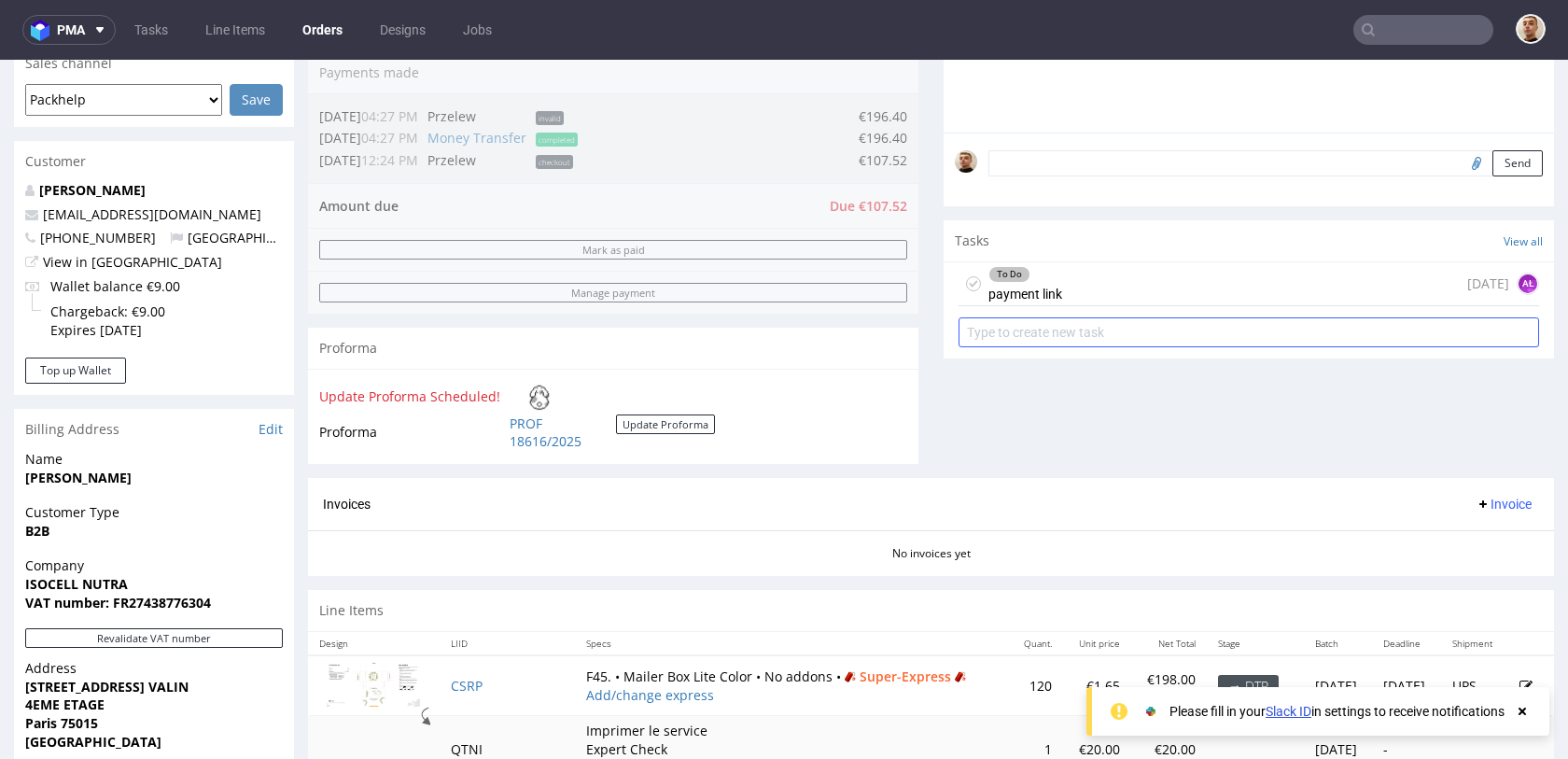
scroll to position [538, 0]
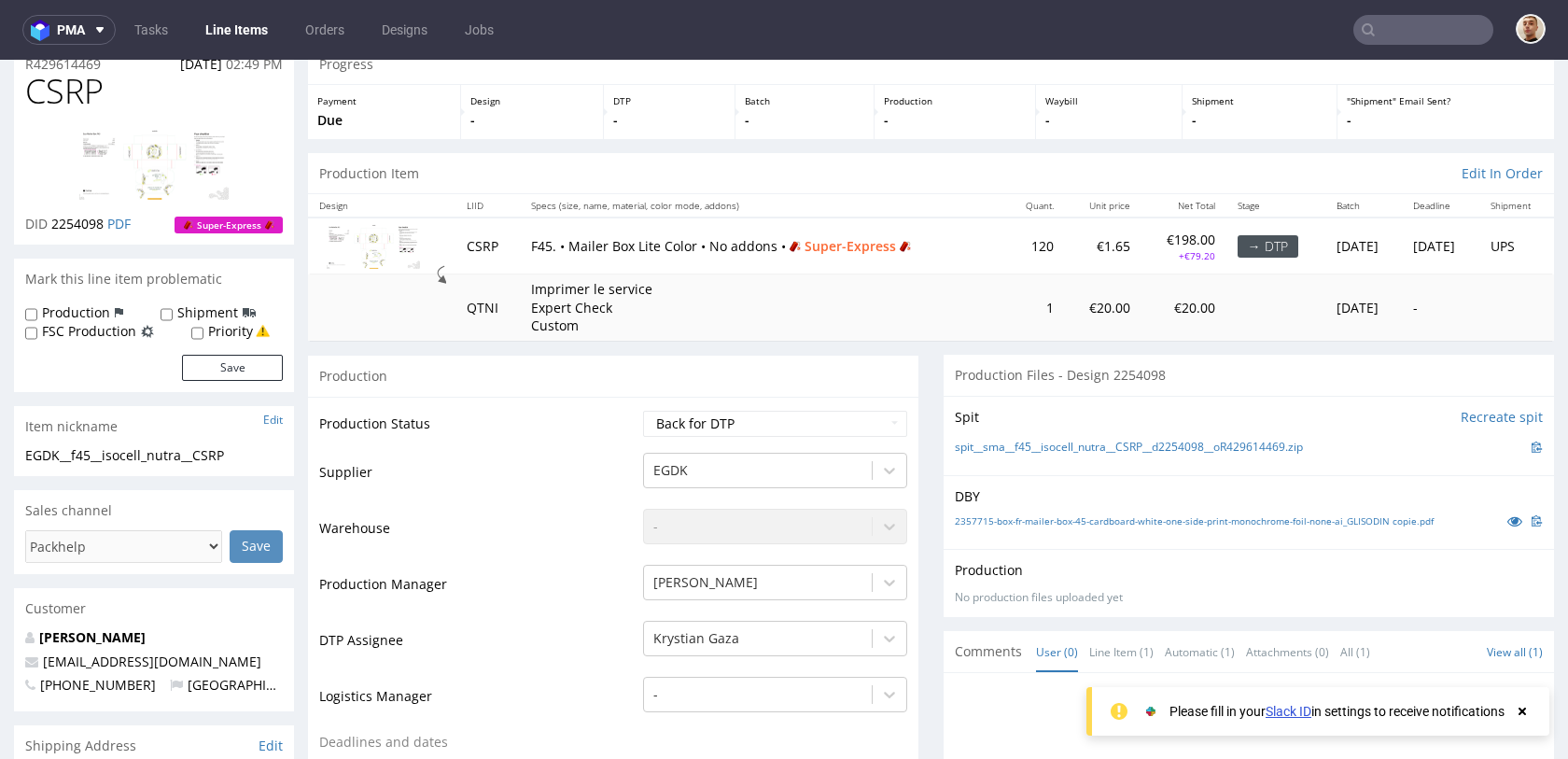
scroll to position [694, 0]
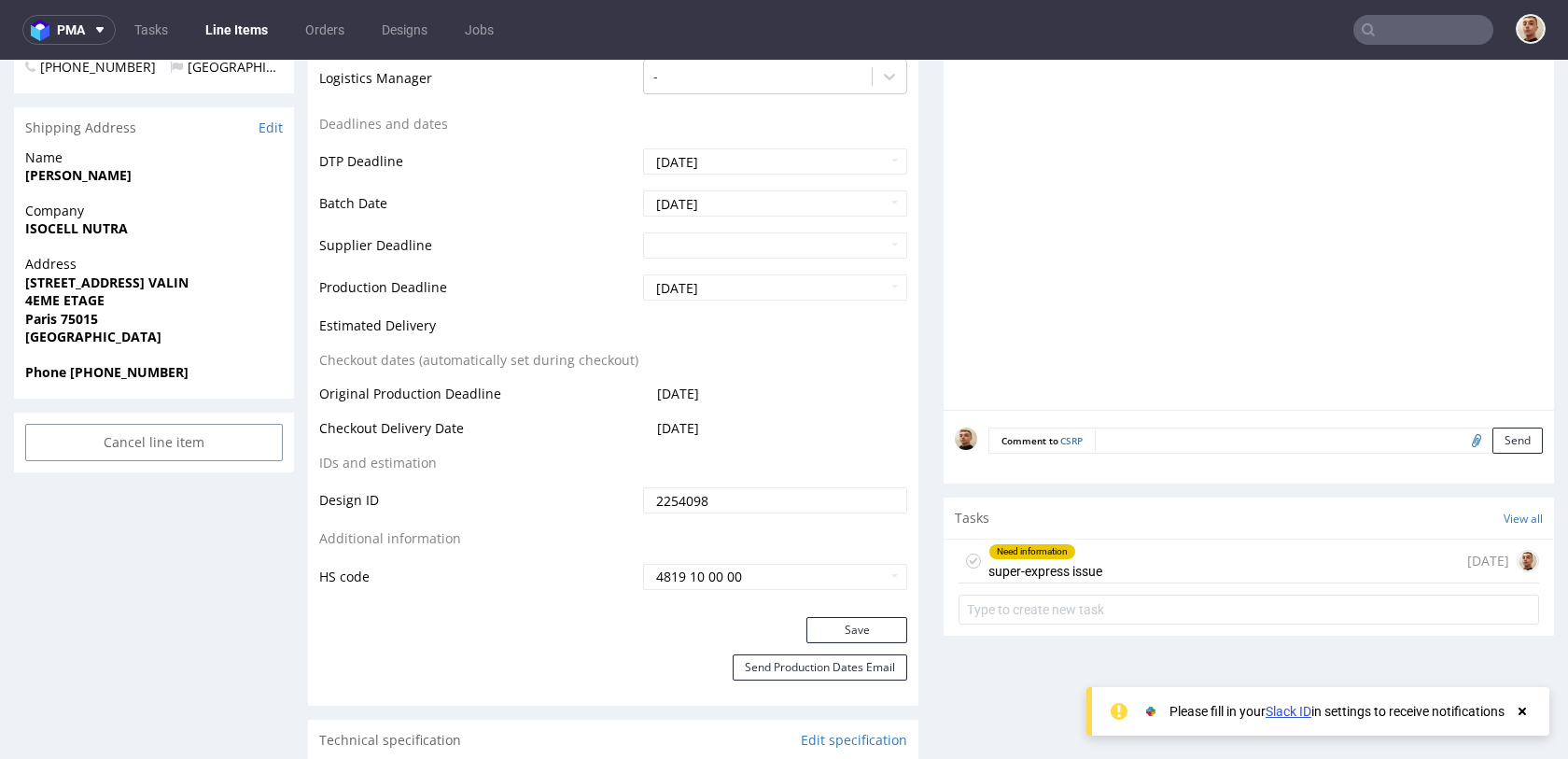
click at [1139, 540] on div "Need information super-express issue [DATE]" at bounding box center [1249, 562] width 581 height 44
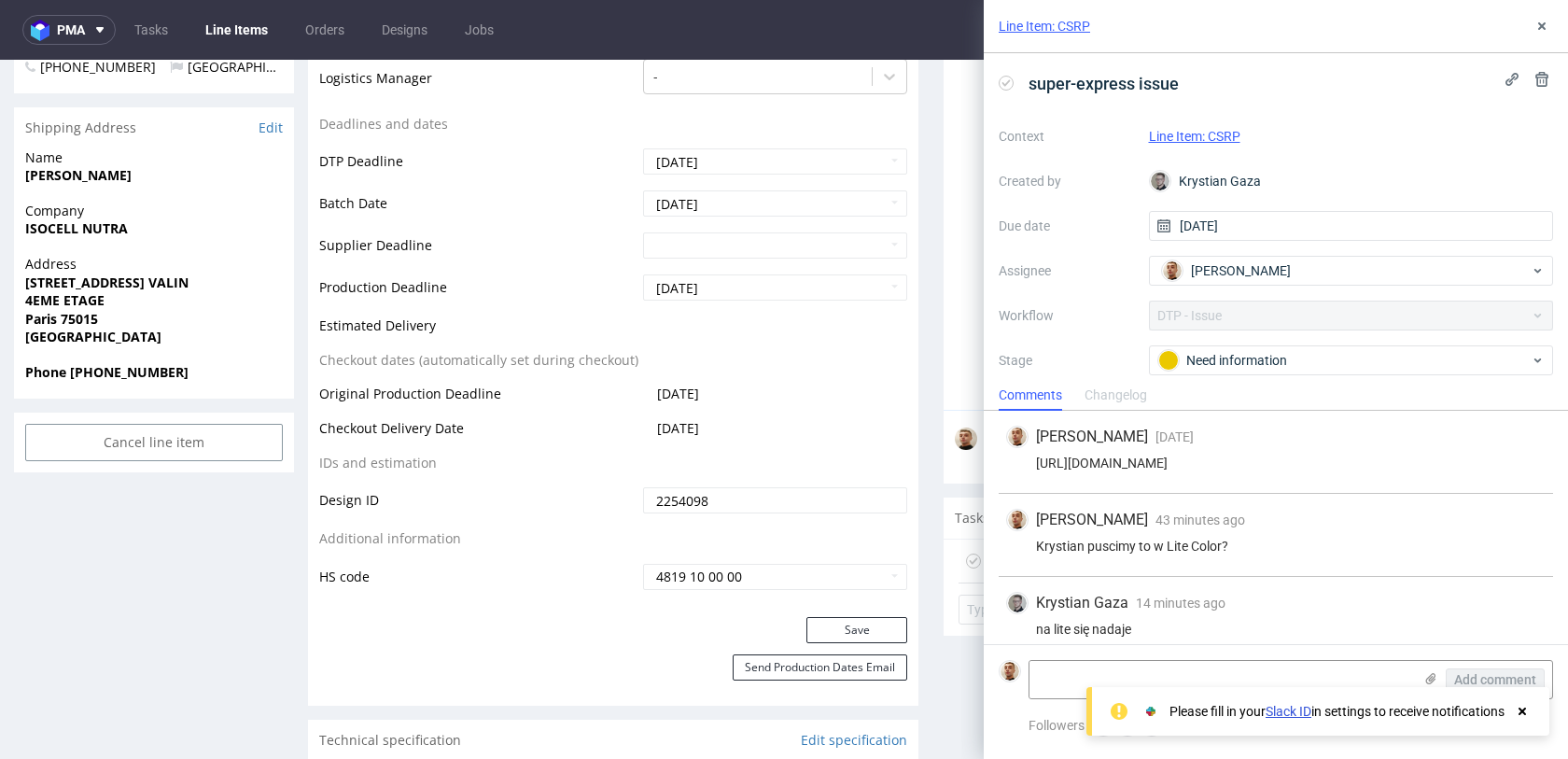
scroll to position [14, 0]
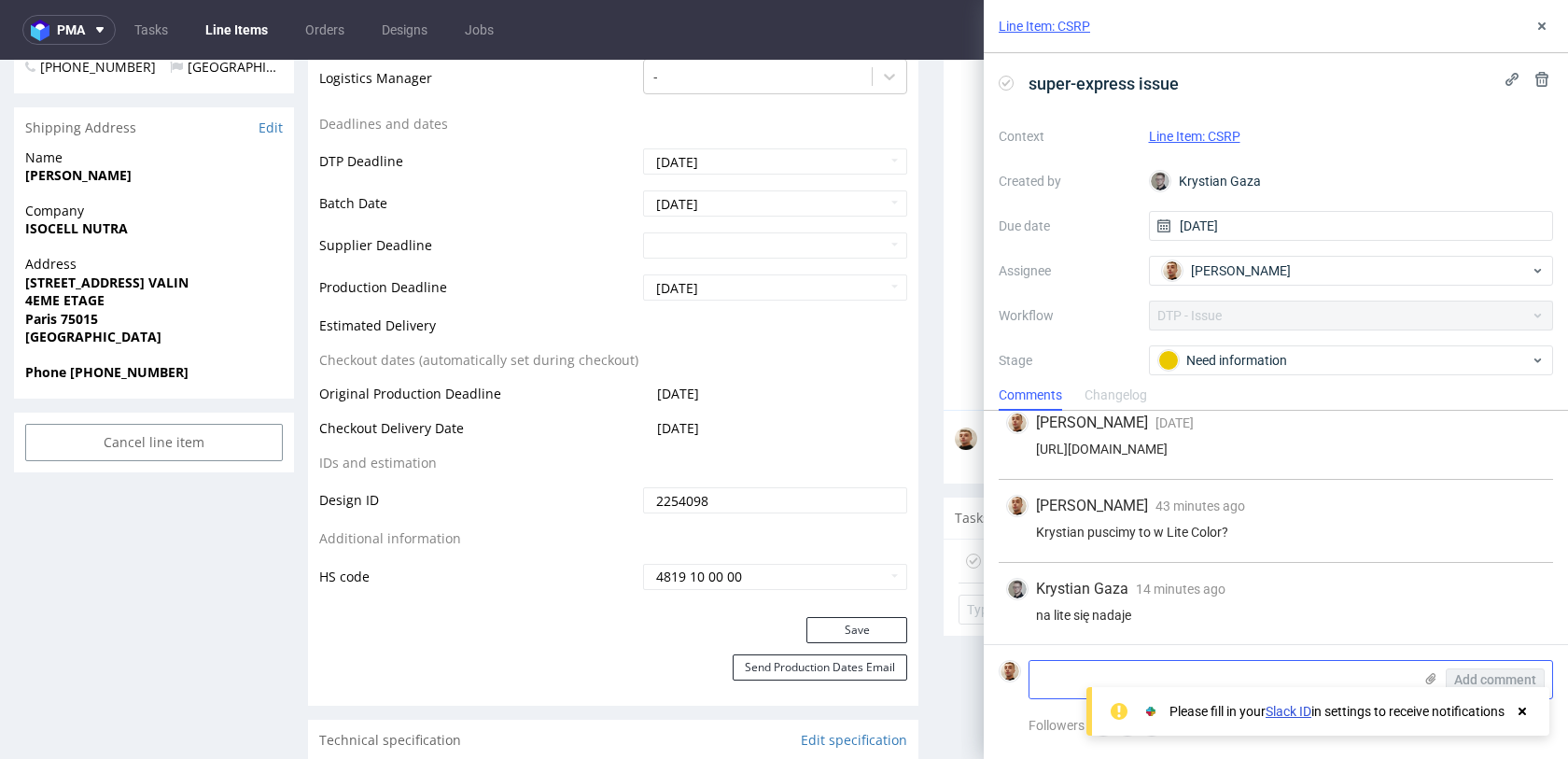
click at [1138, 664] on textarea at bounding box center [1221, 679] width 383 height 38
type textarea "zmienilem na lite color, klient doplaci"
click at [1490, 669] on button "Add comment" at bounding box center [1496, 679] width 99 height 22
click at [1216, 340] on div "Context Line Item: CSRP Created by Krystian Gaza Due date [DATE] Assignee Bartł…" at bounding box center [1276, 301] width 554 height 359
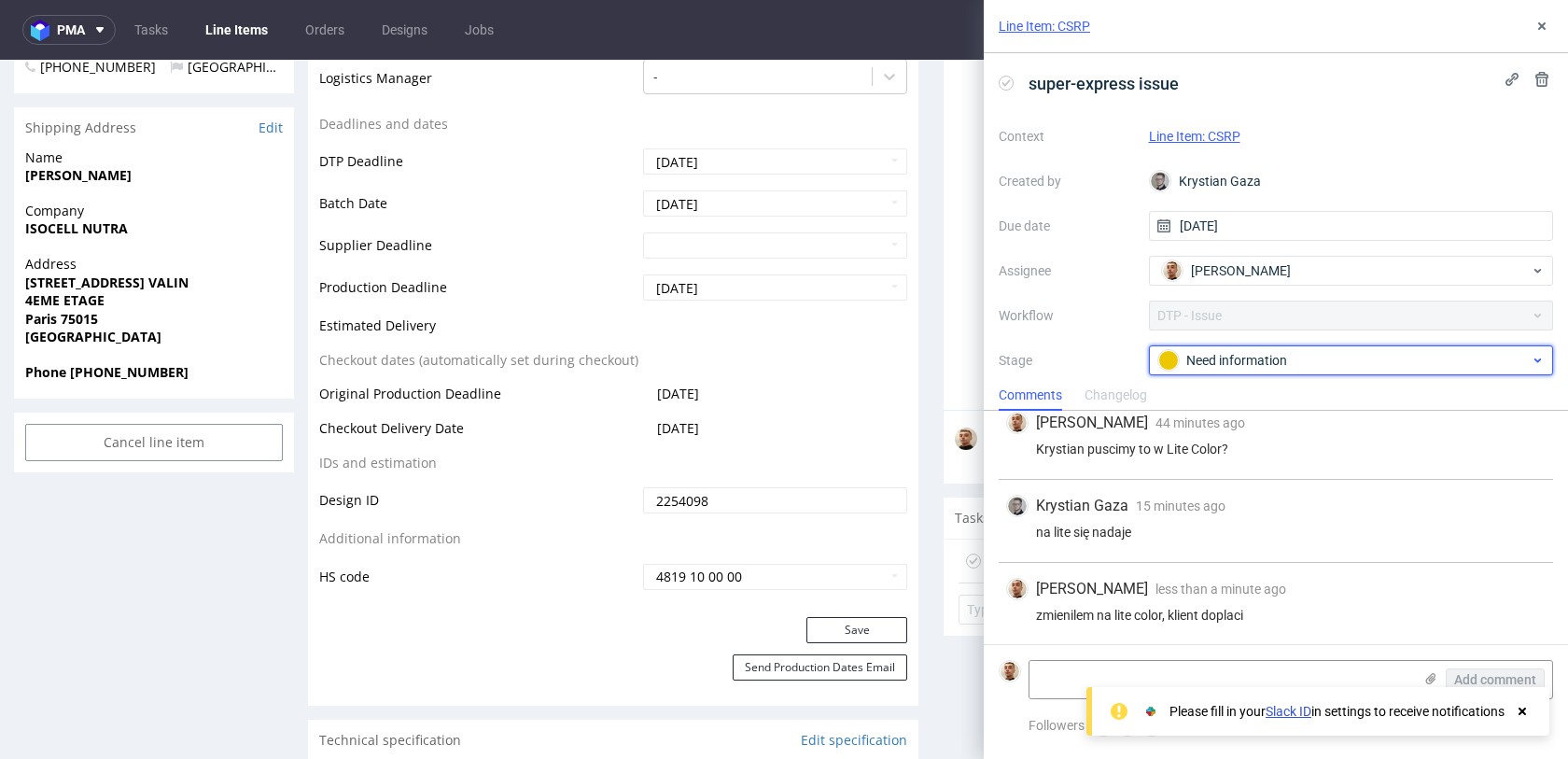
click at [1216, 349] on span "Need information" at bounding box center [1343, 360] width 373 height 22
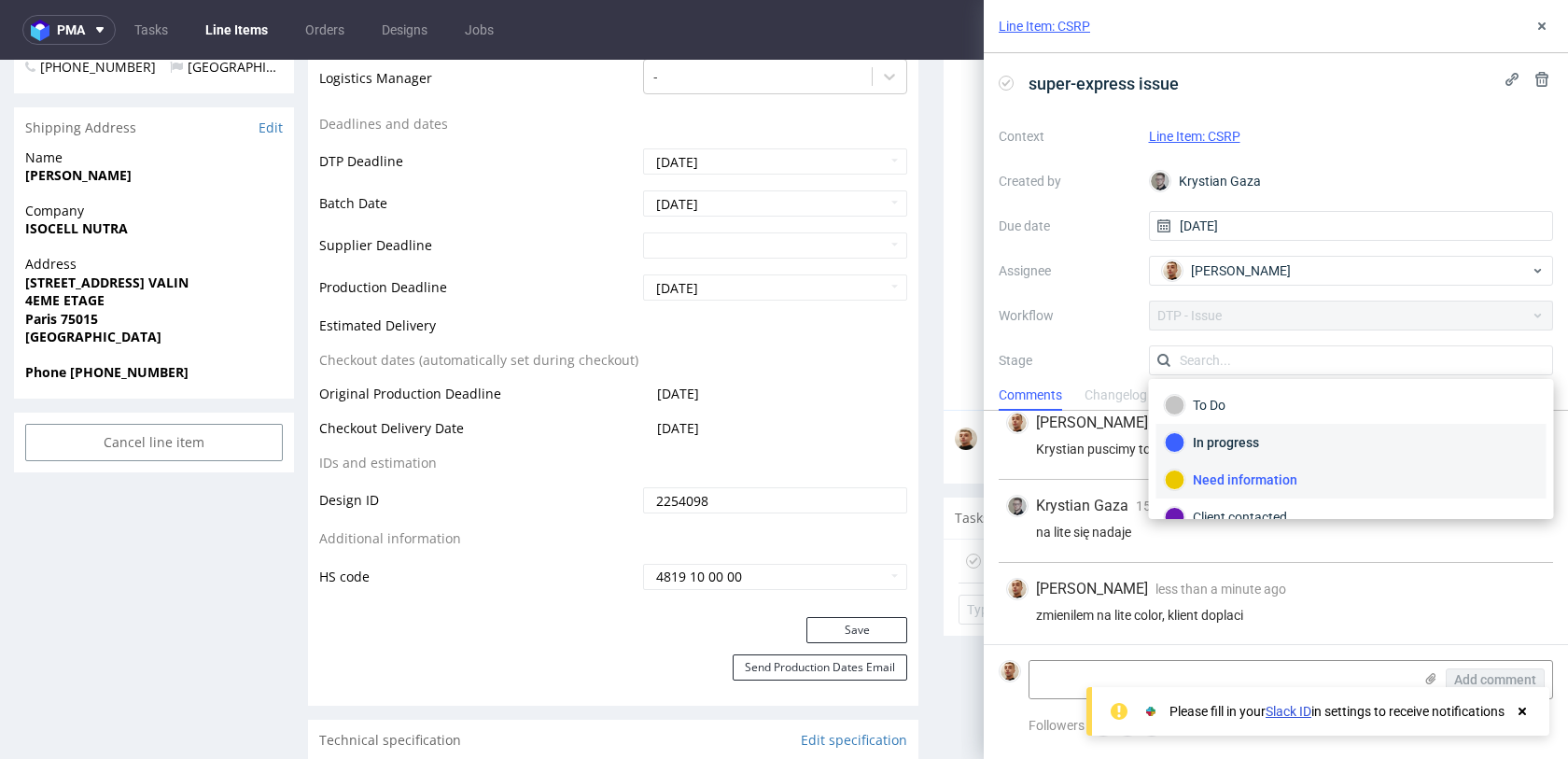
scroll to position [136, 0]
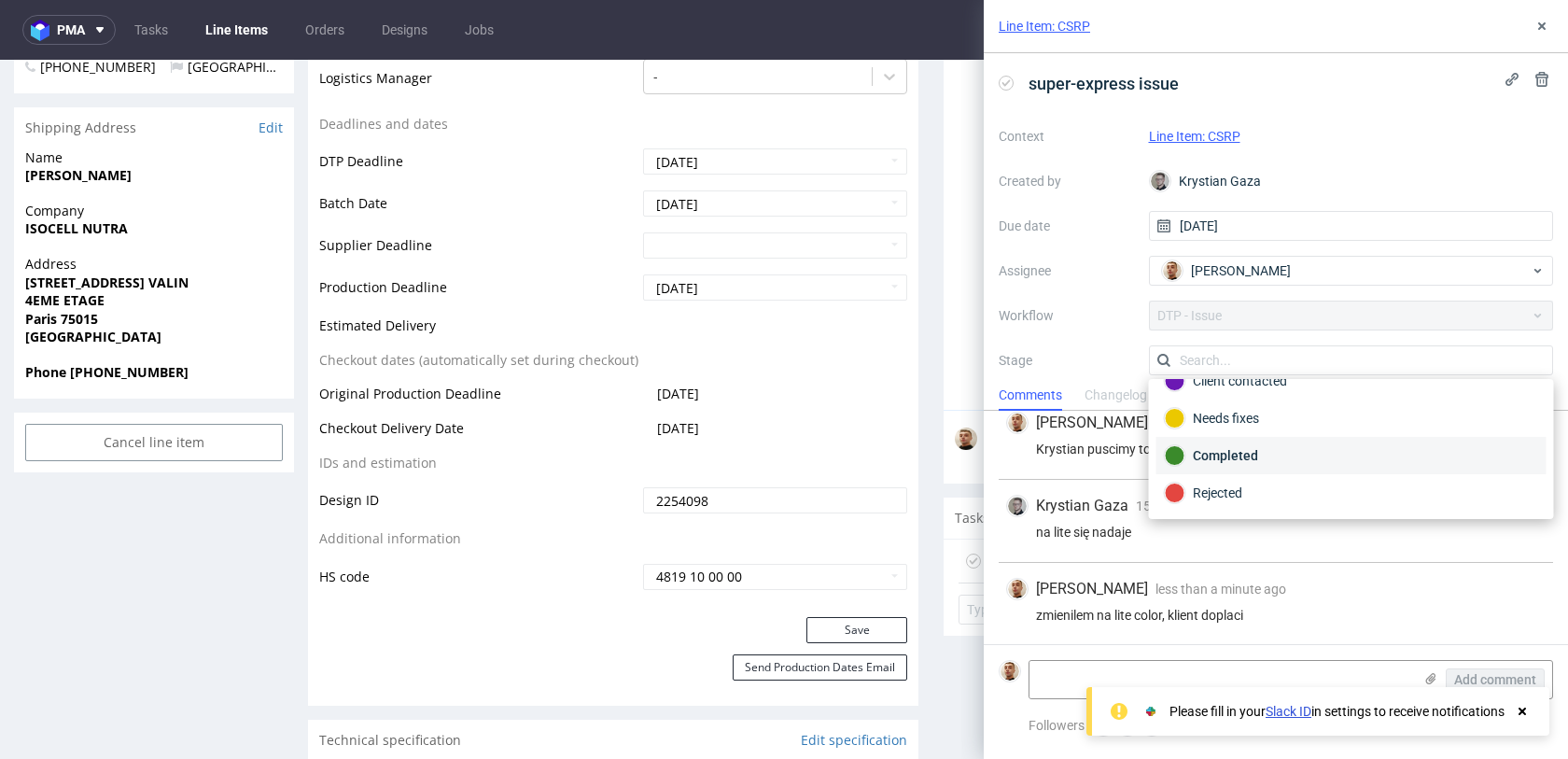
click at [1222, 459] on div "Completed" at bounding box center [1351, 455] width 373 height 20
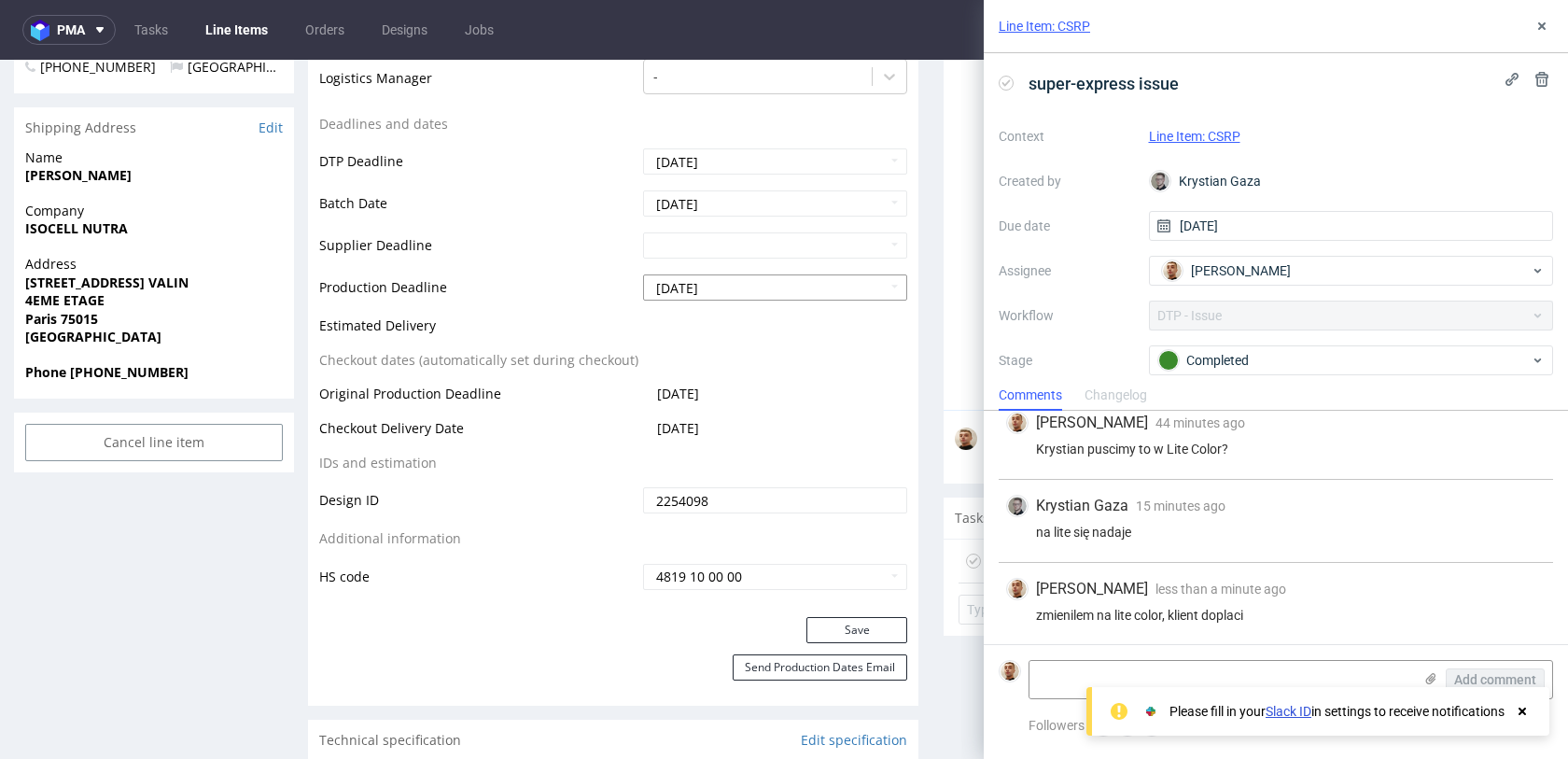
scroll to position [0, 0]
